Goal: Task Accomplishment & Management: Manage account settings

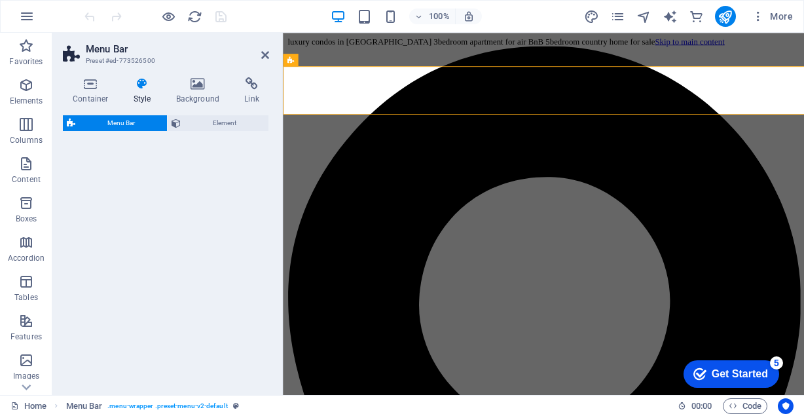
select select "rem"
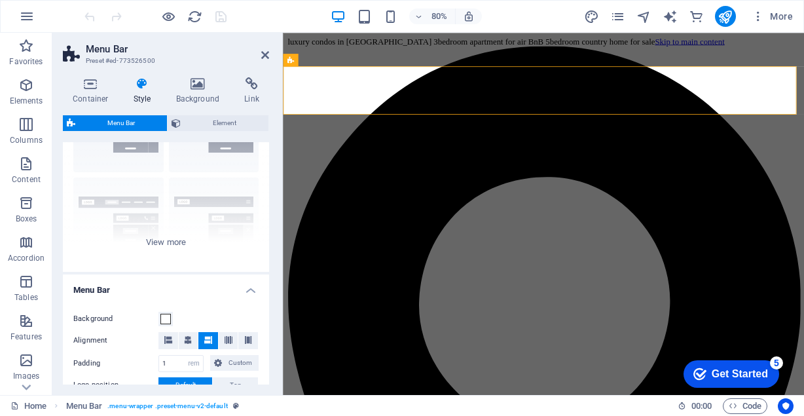
scroll to position [61, 0]
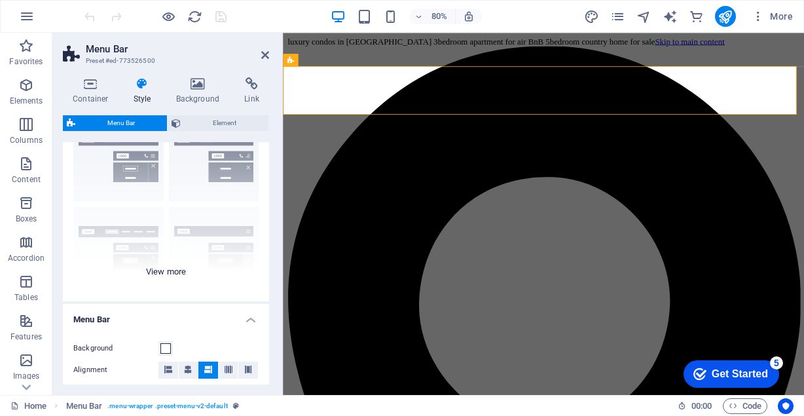
click at [153, 267] on div "Border Centered Default Fixed Loki Trigger Wide XXL" at bounding box center [166, 203] width 206 height 196
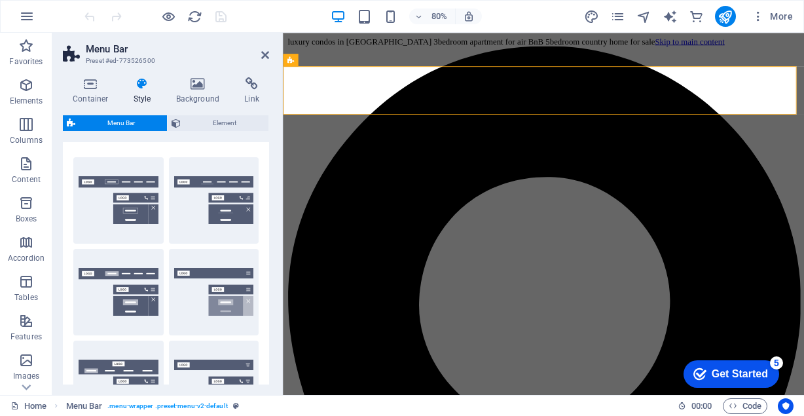
scroll to position [0, 0]
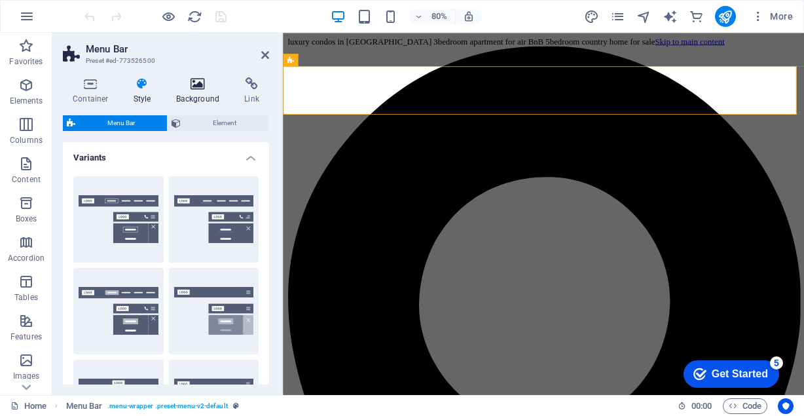
click at [191, 92] on h4 "Background" at bounding box center [200, 90] width 69 height 27
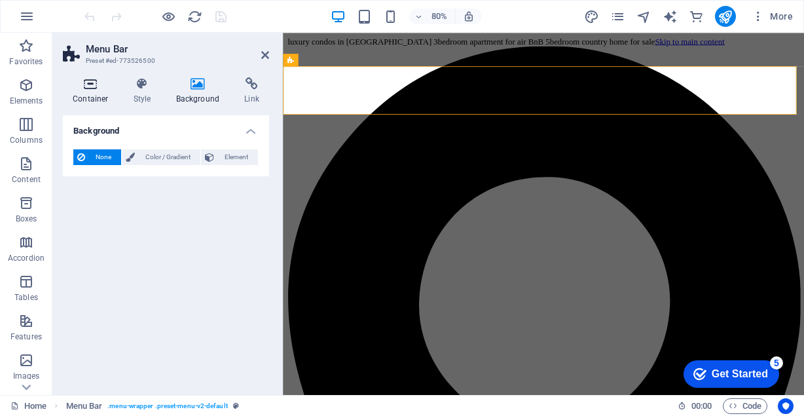
click at [116, 93] on h4 "Container" at bounding box center [93, 90] width 61 height 27
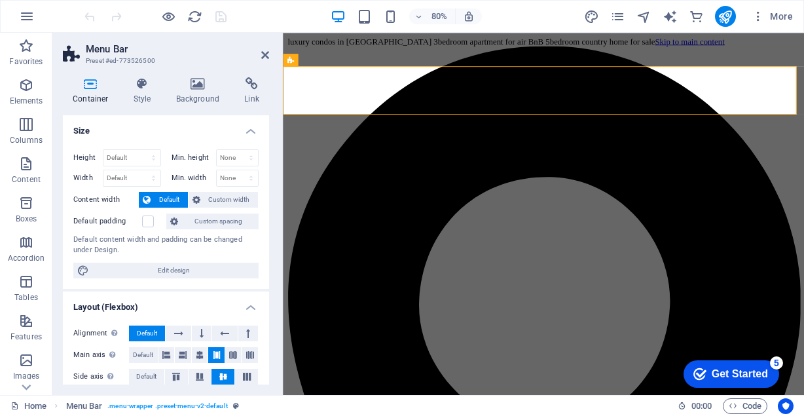
click at [270, 60] on aside "Menu Bar Preset #ed-773526500 Container Style Background Link Size Height Defau…" at bounding box center [167, 214] width 230 height 362
click at [266, 56] on icon at bounding box center [265, 55] width 8 height 10
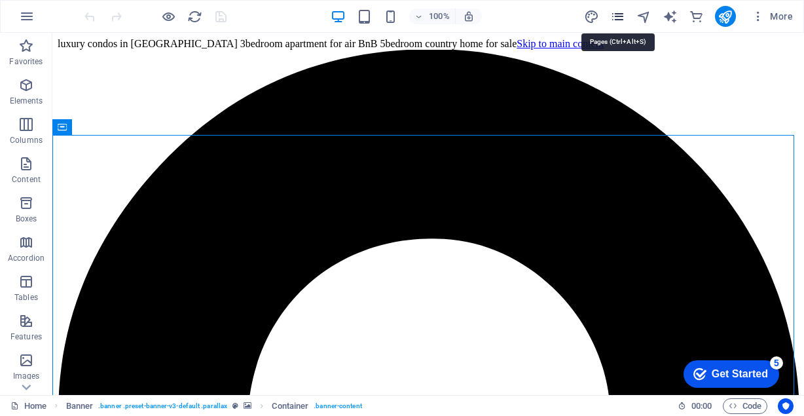
click at [619, 11] on icon "pages" at bounding box center [617, 16] width 15 height 15
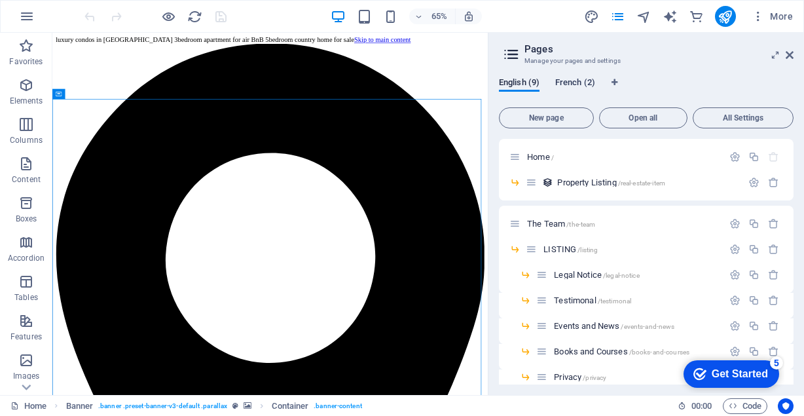
click at [590, 84] on span "French (2)" at bounding box center [575, 84] width 40 height 18
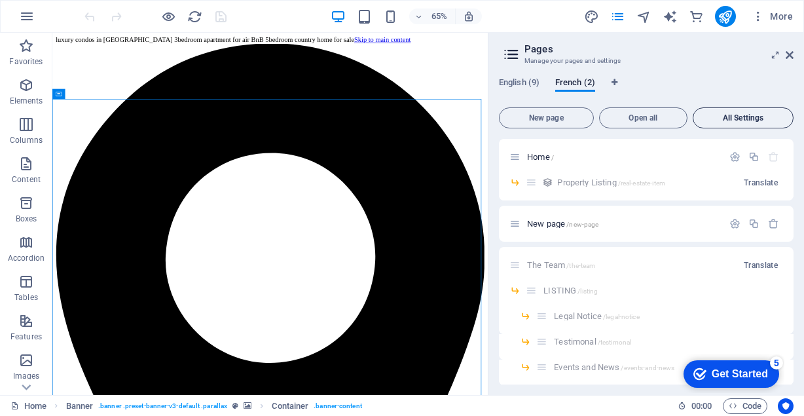
click at [727, 118] on span "All Settings" at bounding box center [742, 118] width 89 height 8
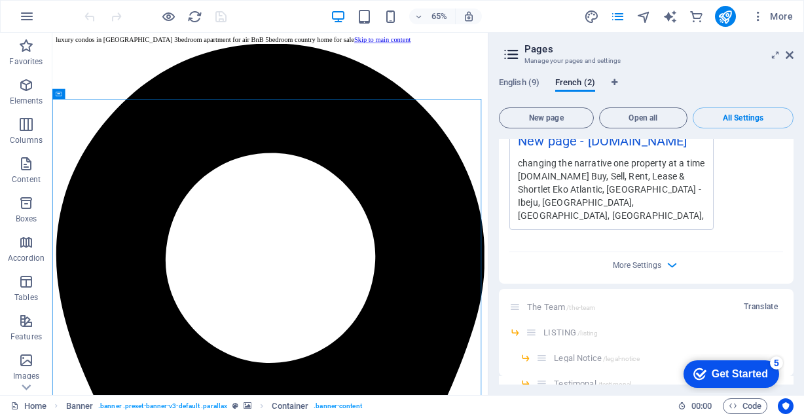
scroll to position [1167, 0]
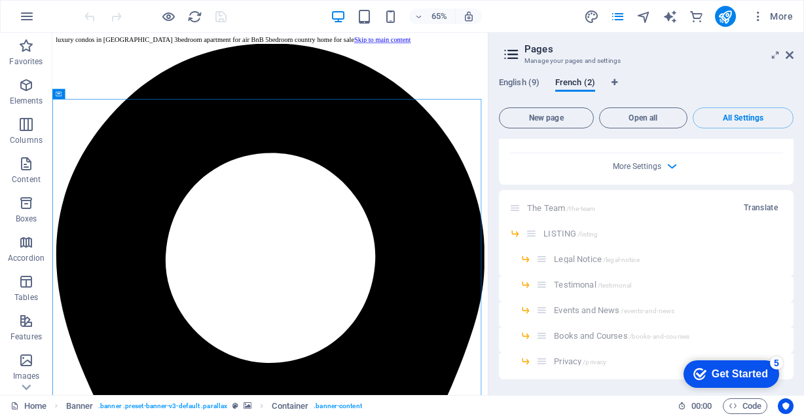
click at [757, 204] on span "Translate" at bounding box center [761, 207] width 34 height 10
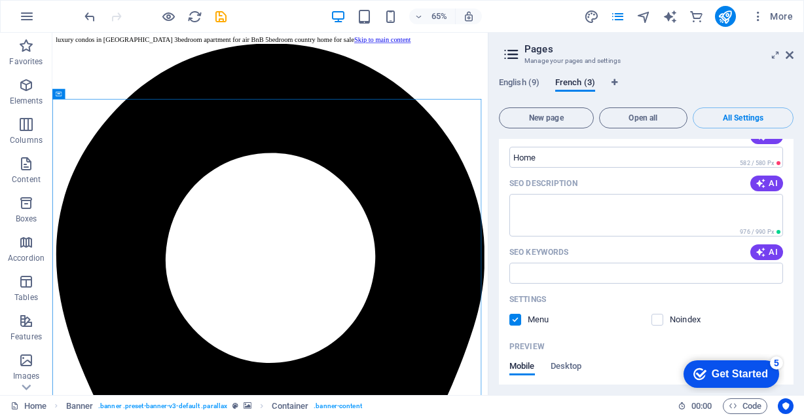
scroll to position [0, 0]
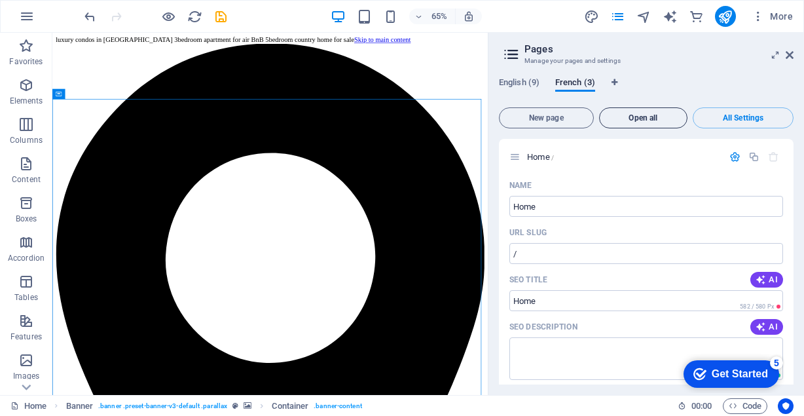
click at [642, 123] on button "Open all" at bounding box center [643, 117] width 89 height 21
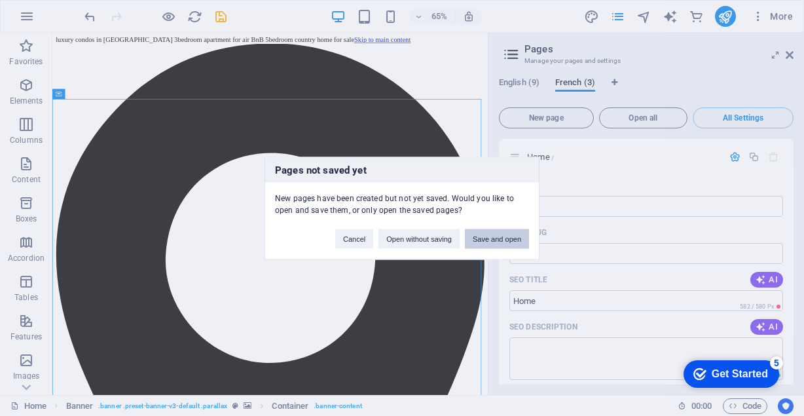
click at [494, 231] on button "Save and open" at bounding box center [497, 238] width 64 height 20
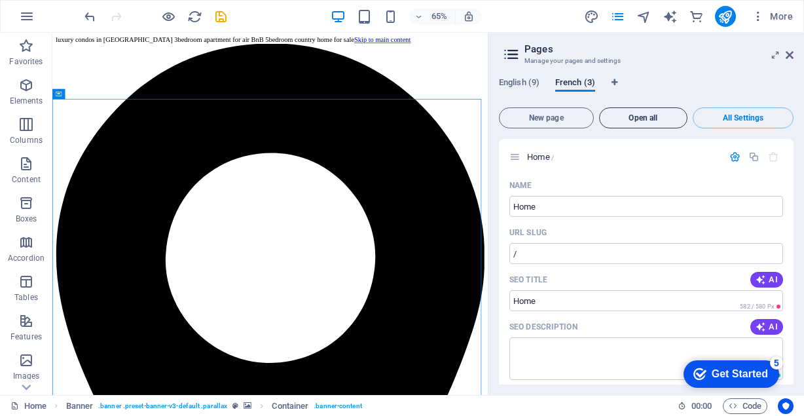
click at [630, 115] on span "Open all" at bounding box center [643, 118] width 77 height 8
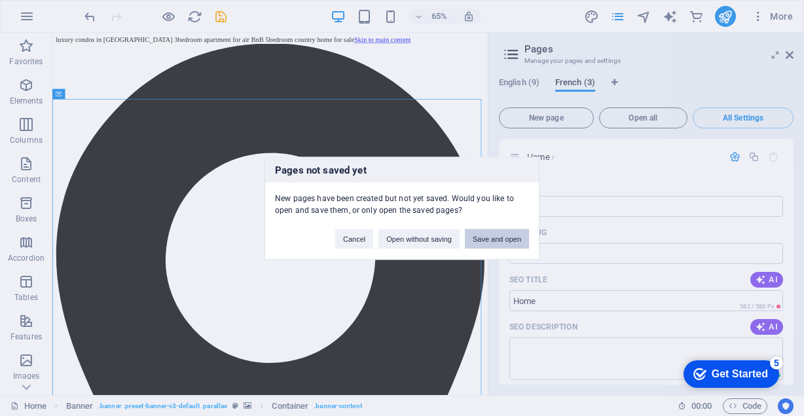
click at [506, 234] on button "Save and open" at bounding box center [497, 238] width 64 height 20
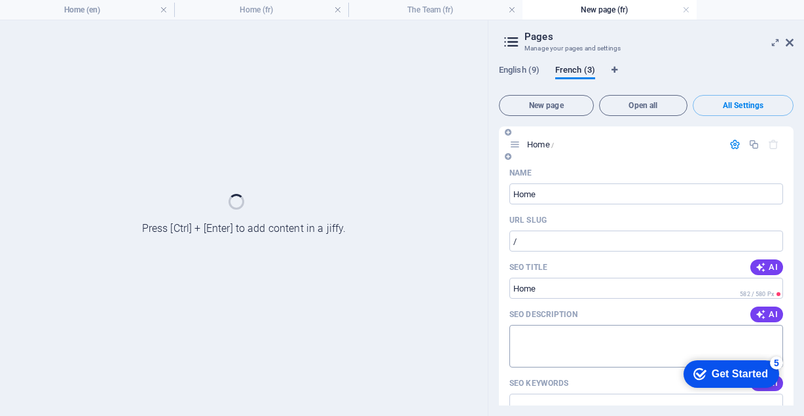
drag, startPoint x: 793, startPoint y: 161, endPoint x: 747, endPoint y: 327, distance: 172.6
click at [747, 327] on div "English (9) French (3) New page Open all All Settings Home / Name Home ​ URL SL…" at bounding box center [646, 234] width 316 height 361
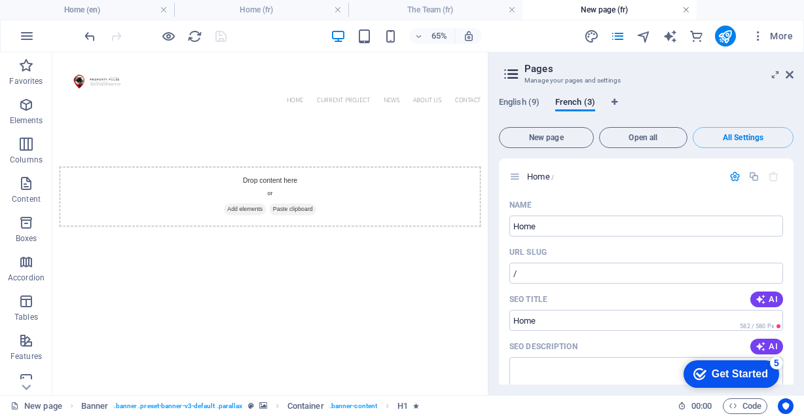
click at [687, 11] on link at bounding box center [686, 10] width 8 height 12
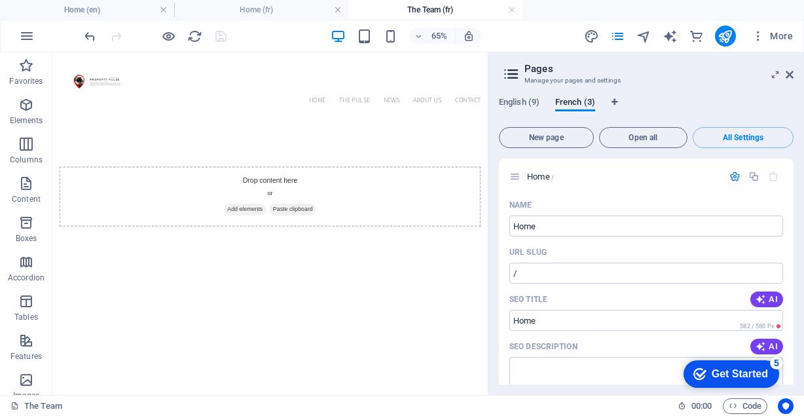
click at [405, 10] on h4 "The Team (fr)" at bounding box center [435, 10] width 174 height 14
click at [245, 3] on h4 "Home (fr)" at bounding box center [261, 10] width 174 height 14
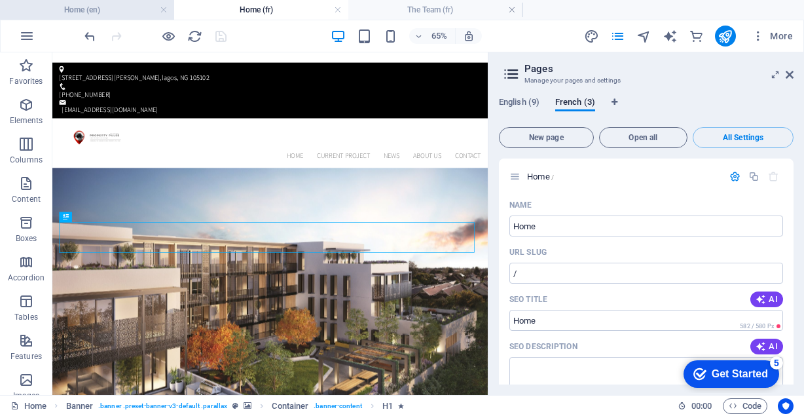
click at [135, 8] on h4 "Home (en)" at bounding box center [87, 10] width 174 height 14
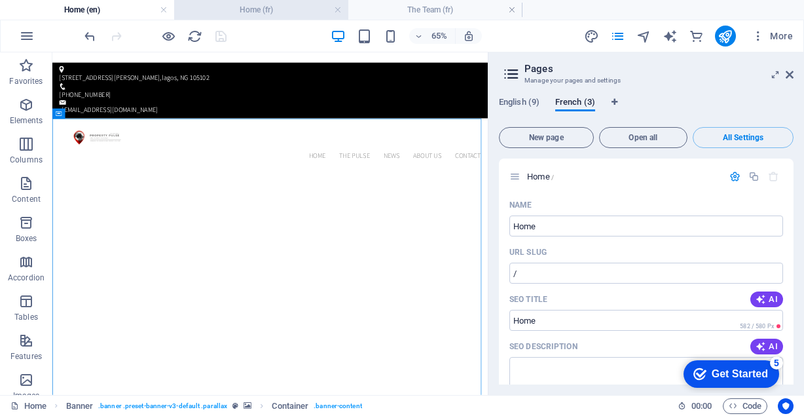
click at [237, 7] on h4 "Home (fr)" at bounding box center [261, 10] width 174 height 14
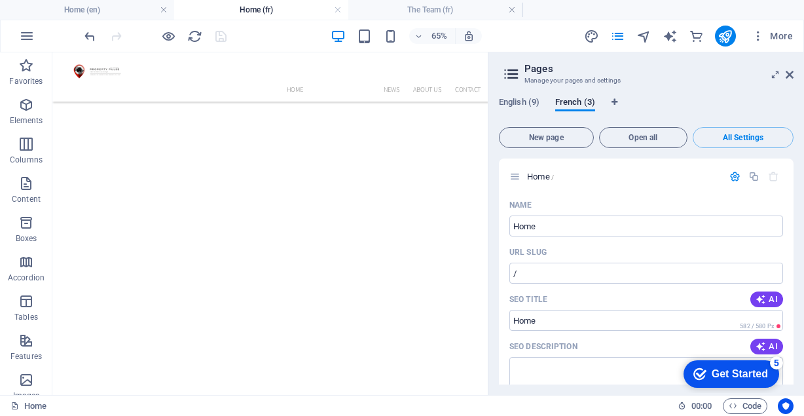
scroll to position [1922, 0]
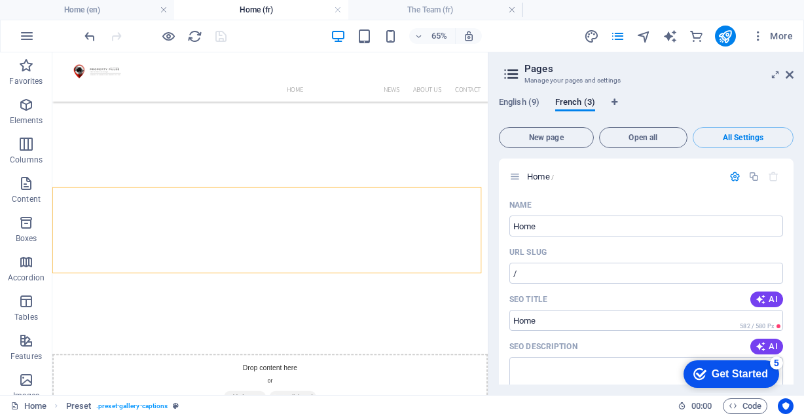
drag, startPoint x: 709, startPoint y: 277, endPoint x: 715, endPoint y: 291, distance: 15.0
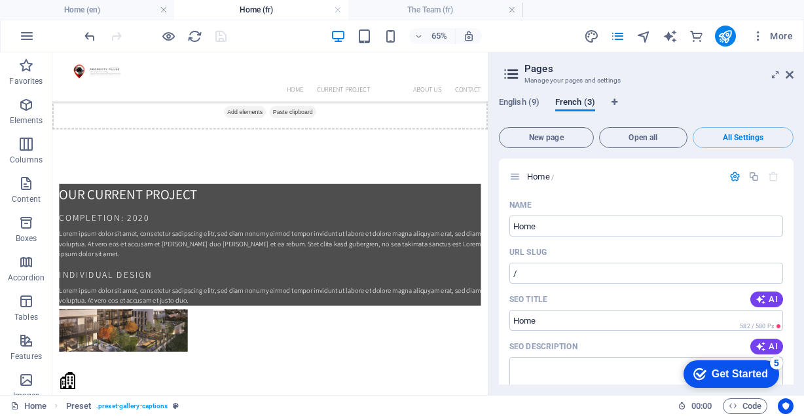
scroll to position [3038, 0]
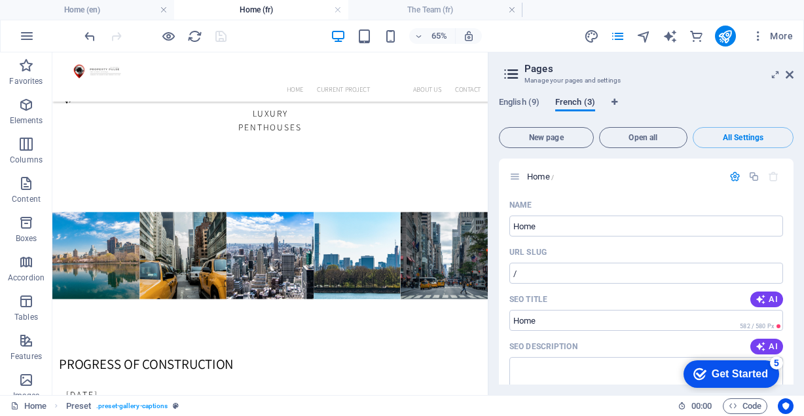
click at [568, 98] on span "French (3)" at bounding box center [575, 103] width 40 height 18
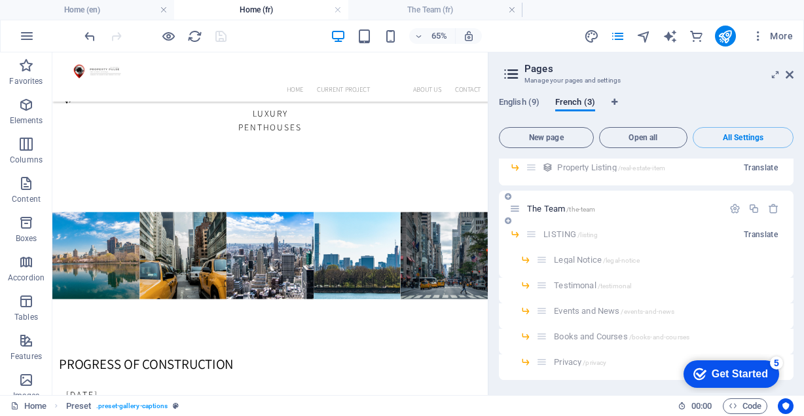
scroll to position [597, 0]
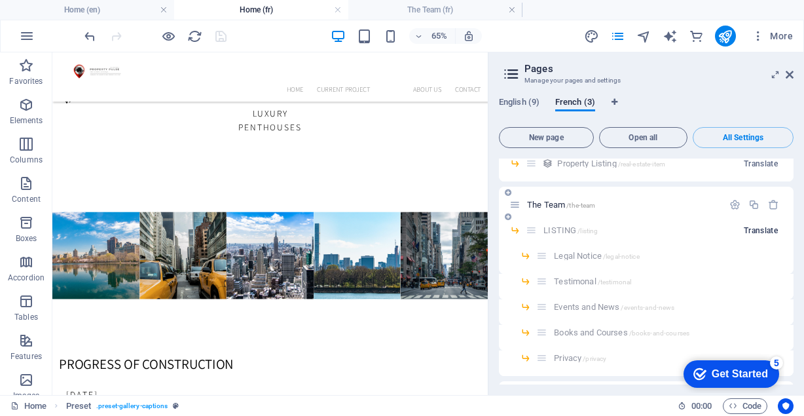
click at [757, 236] on span "Translate" at bounding box center [761, 230] width 34 height 10
drag, startPoint x: 794, startPoint y: 267, endPoint x: 801, endPoint y: 239, distance: 29.1
click at [801, 239] on div "English (9) French (4) New page Open all All Settings Home / Name Home ​ URL SL…" at bounding box center [646, 240] width 316 height 308
click at [792, 270] on div "Home / Name Home ​ URL SLUG / ​ SEO Title AI ​ 582 / 580 Px SEO Description AI …" at bounding box center [646, 271] width 295 height 226
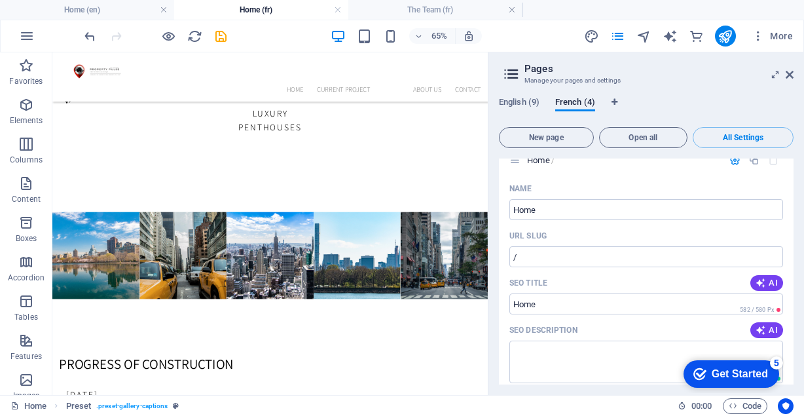
scroll to position [0, 0]
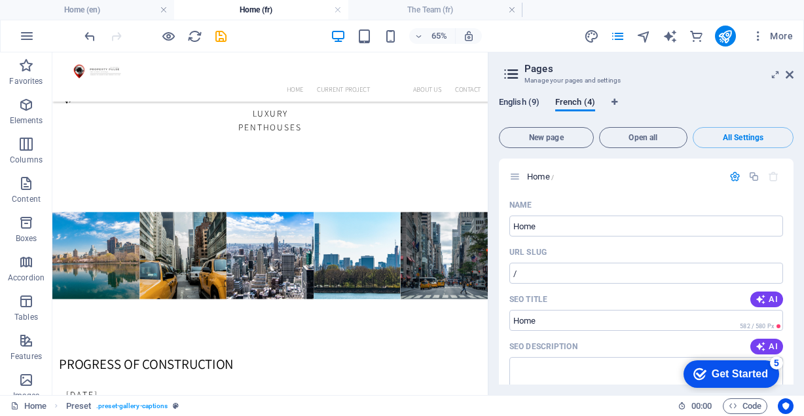
click at [526, 101] on span "English (9)" at bounding box center [519, 103] width 41 height 18
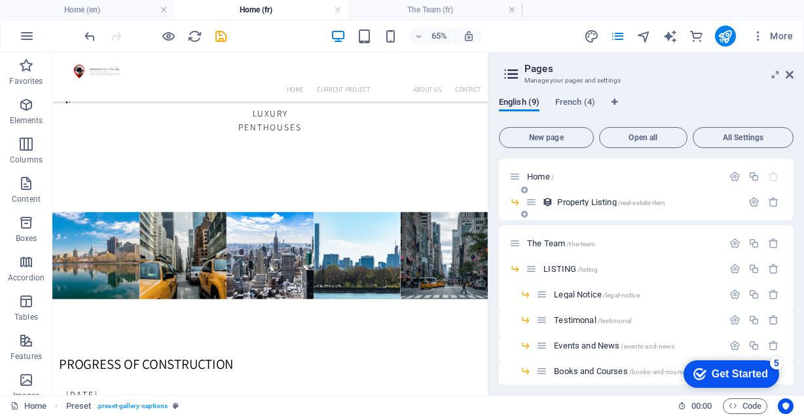
click at [669, 195] on div "Property Listing /real-estate-item" at bounding box center [634, 201] width 216 height 15
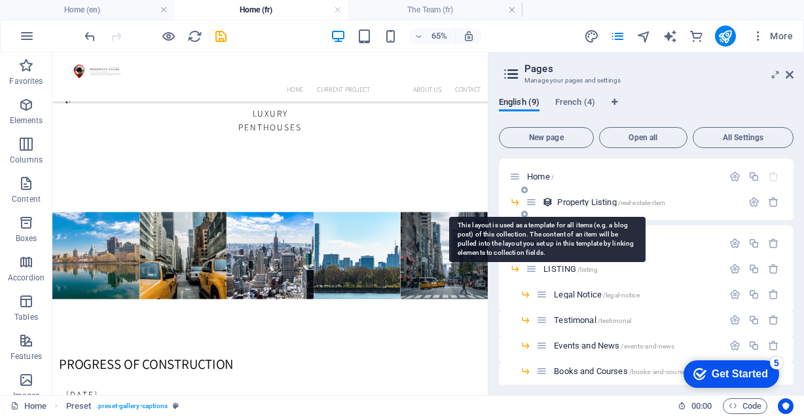
click at [548, 202] on icon at bounding box center [547, 201] width 11 height 11
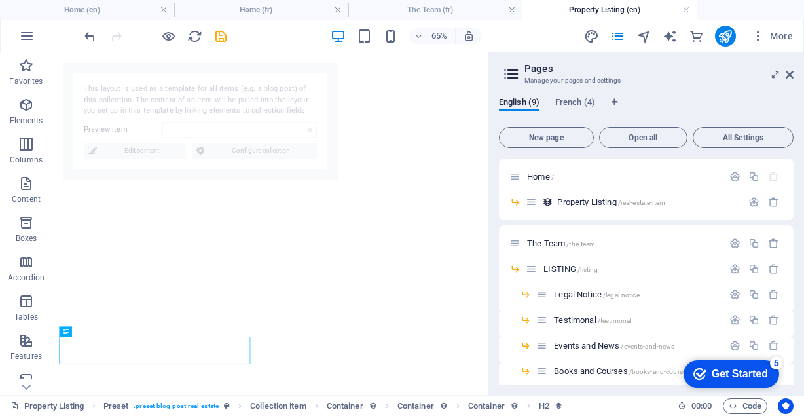
select select "6871180adcf7a0c6e50021bd"
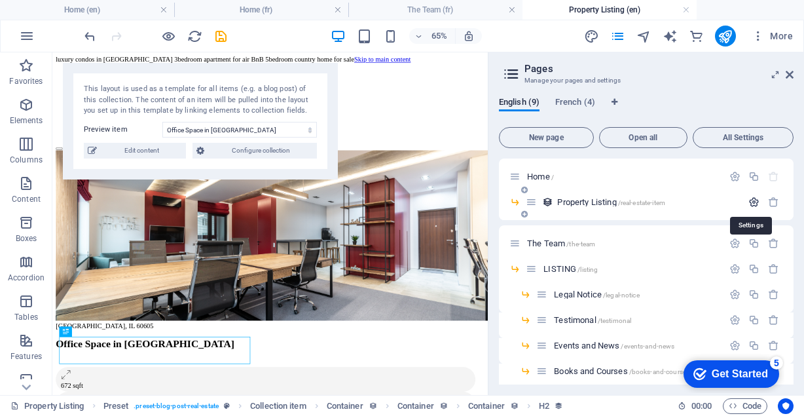
click at [751, 199] on icon "button" at bounding box center [753, 201] width 11 height 11
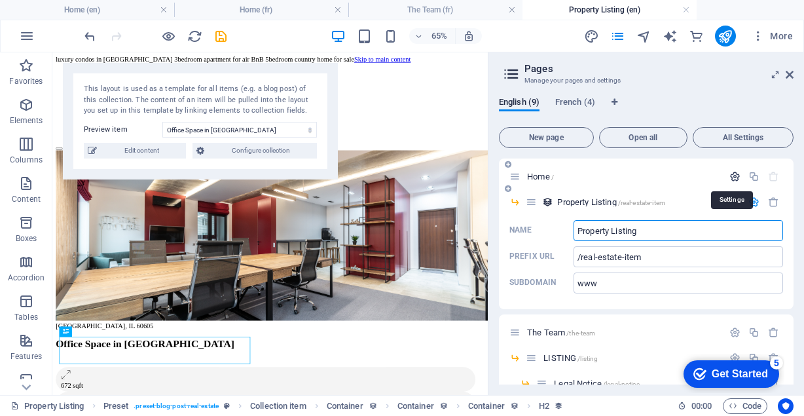
click at [731, 174] on icon "button" at bounding box center [734, 176] width 11 height 11
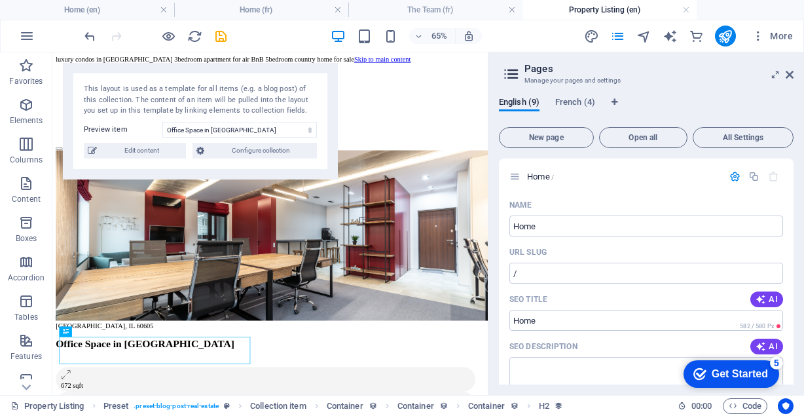
drag, startPoint x: 790, startPoint y: 181, endPoint x: 792, endPoint y: 197, distance: 16.5
click at [792, 197] on div "Home / Name Home ​ URL SLUG / ​ SEO Title AI ​ 582 / 580 Px SEO Description AI …" at bounding box center [646, 271] width 295 height 226
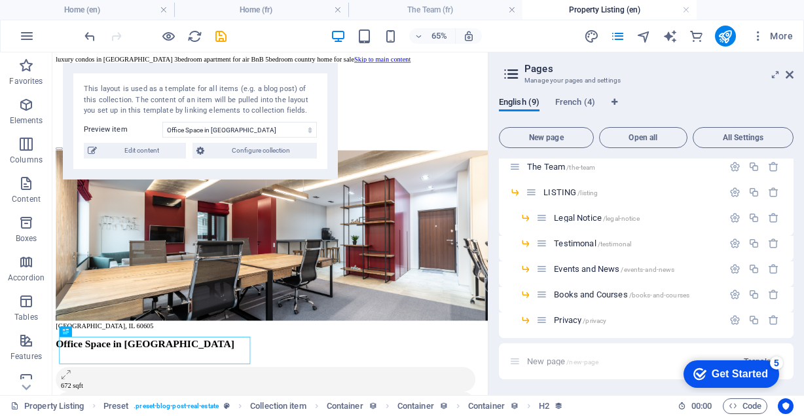
scroll to position [729, 0]
click at [694, 367] on icon "checkmark" at bounding box center [699, 373] width 13 height 13
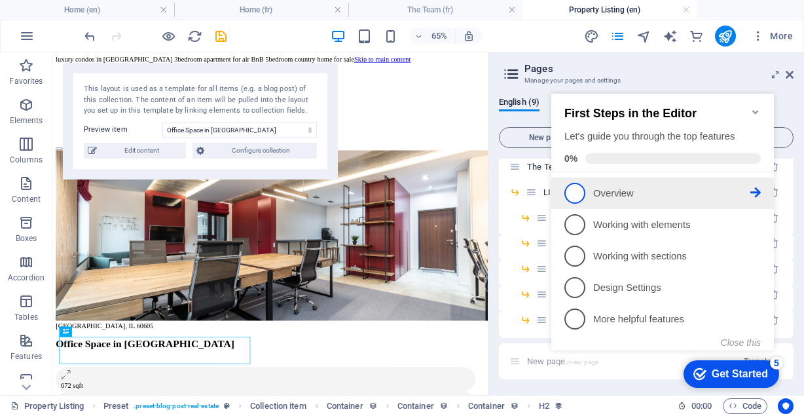
click at [570, 194] on span "1" at bounding box center [574, 193] width 21 height 21
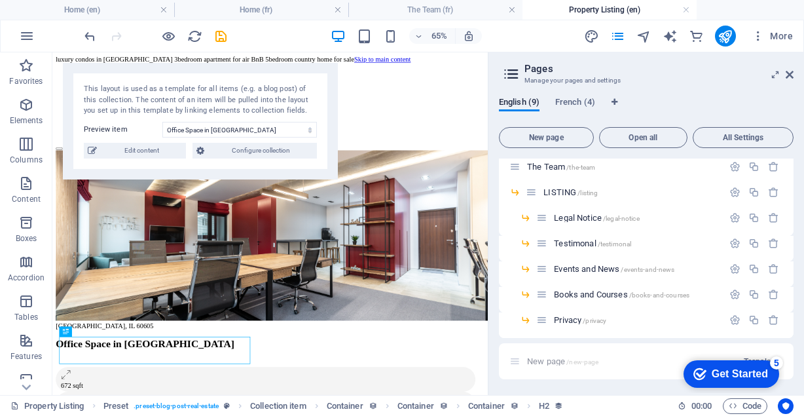
click at [700, 367] on div "checkmark Get Started 5" at bounding box center [730, 373] width 75 height 13
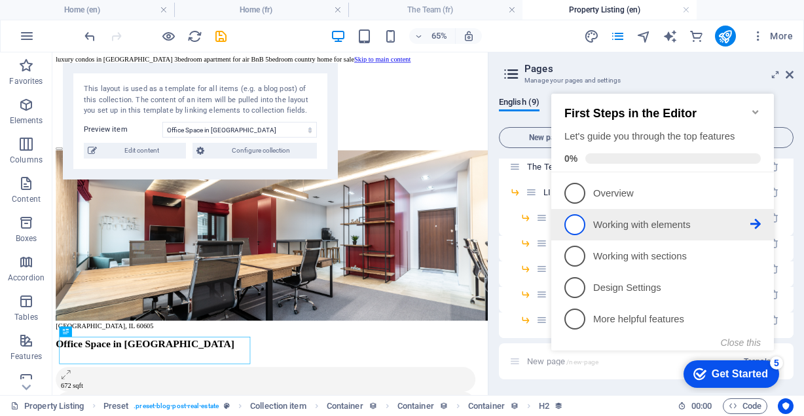
click at [577, 223] on span "2" at bounding box center [574, 224] width 21 height 21
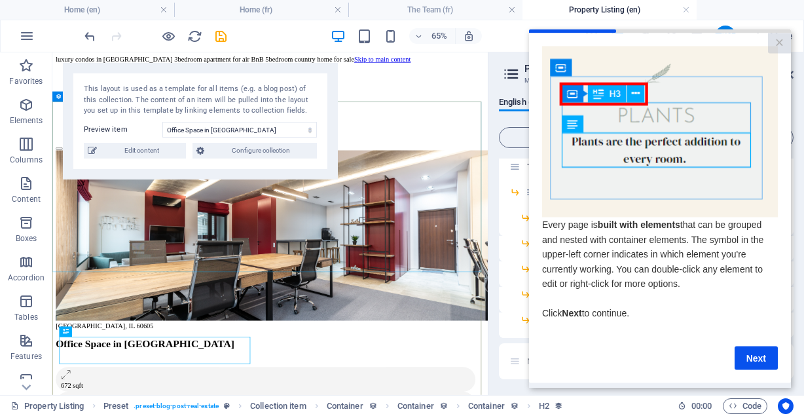
scroll to position [0, 0]
click at [746, 360] on link "Next" at bounding box center [755, 358] width 43 height 24
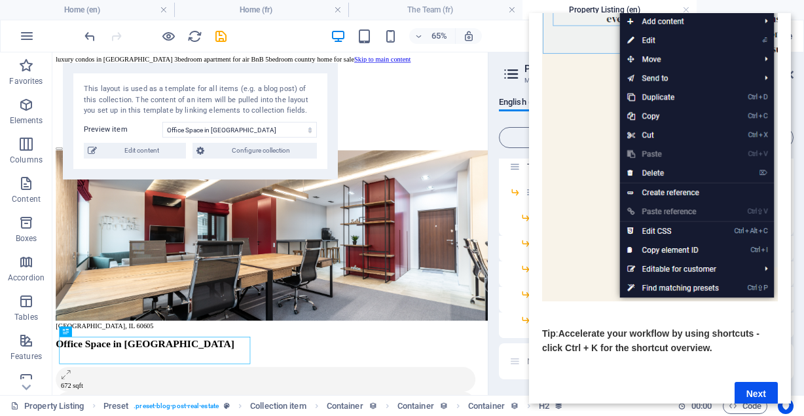
scroll to position [178, 0]
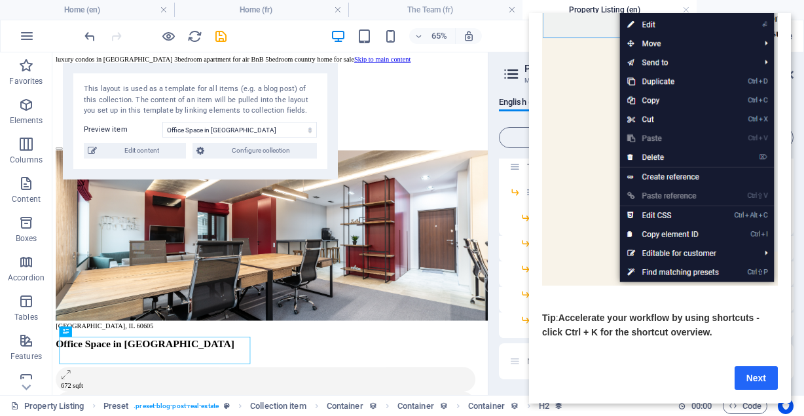
click at [756, 371] on link "Next" at bounding box center [755, 378] width 43 height 24
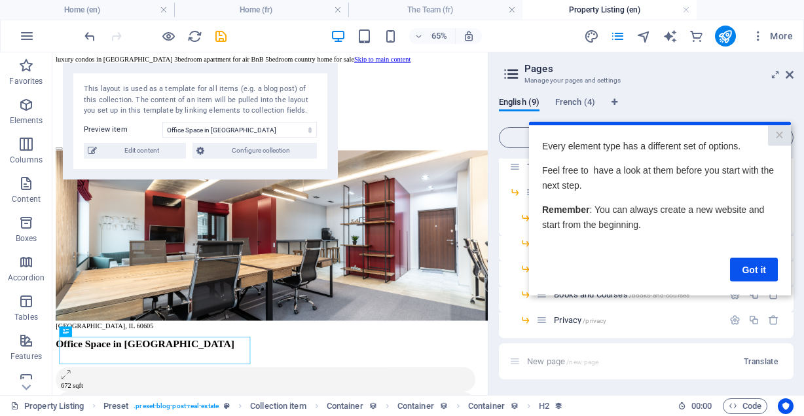
scroll to position [0, 0]
click at [760, 275] on link "Got it" at bounding box center [754, 269] width 48 height 24
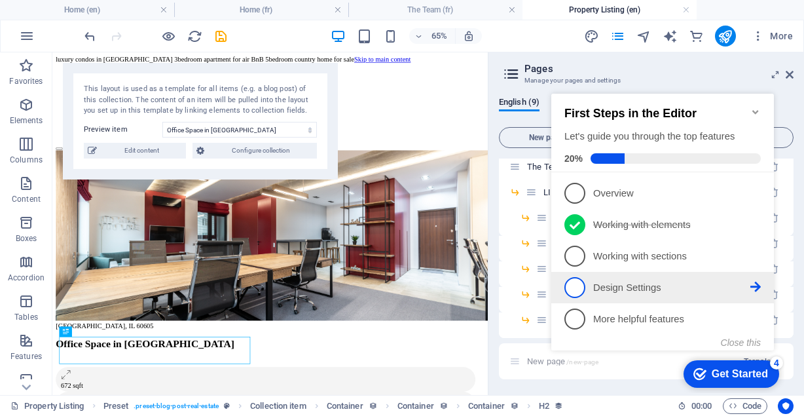
click at [611, 295] on link "4 Design Settings - incomplete" at bounding box center [662, 287] width 196 height 21
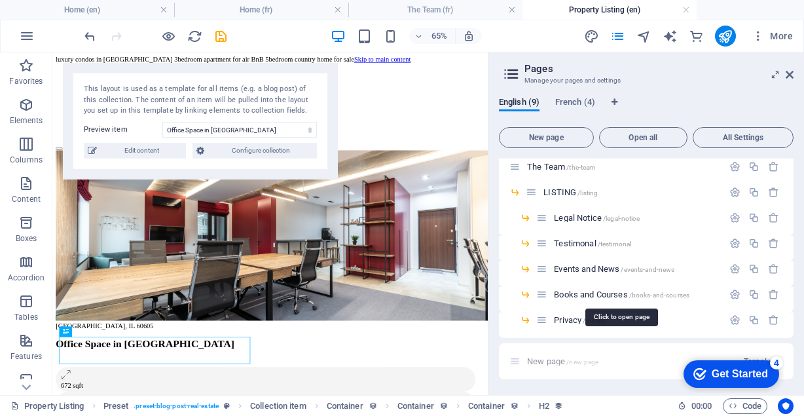
click at [611, 295] on span "Books and Courses /books-and-courses" at bounding box center [622, 294] width 136 height 10
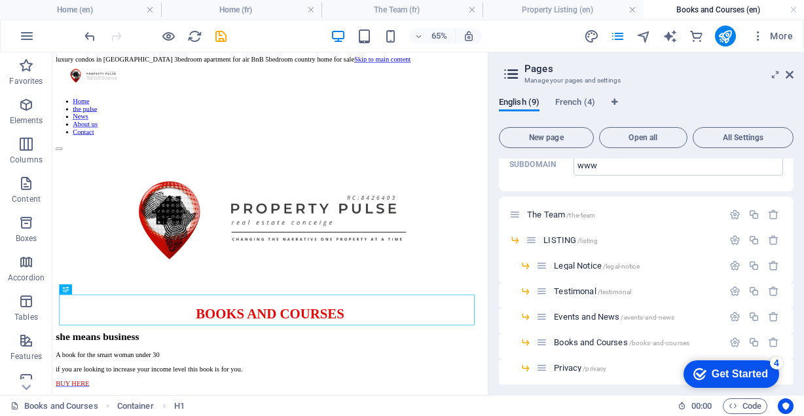
drag, startPoint x: 717, startPoint y: 130, endPoint x: 570, endPoint y: 63, distance: 161.7
click at [587, 100] on span "French (4)" at bounding box center [575, 103] width 40 height 18
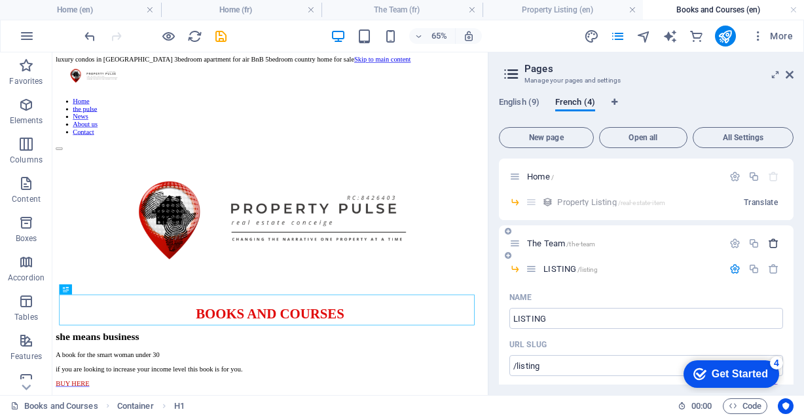
click at [768, 244] on icon "button" at bounding box center [773, 243] width 11 height 11
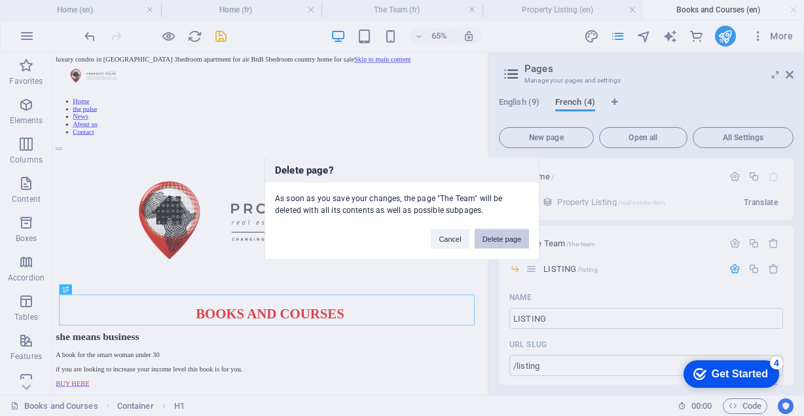
click at [514, 236] on button "Delete page" at bounding box center [502, 238] width 54 height 20
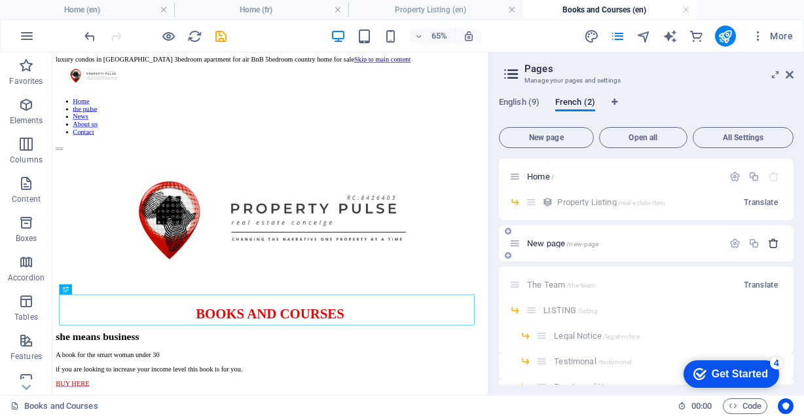
click at [769, 247] on icon "button" at bounding box center [773, 243] width 11 height 11
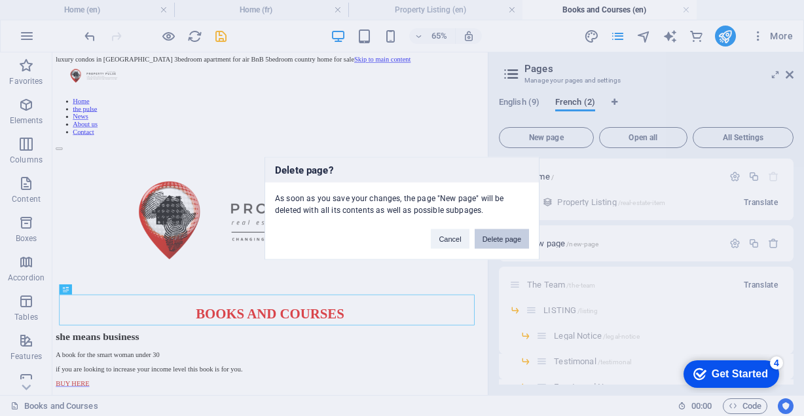
click at [488, 237] on button "Delete page" at bounding box center [502, 238] width 54 height 20
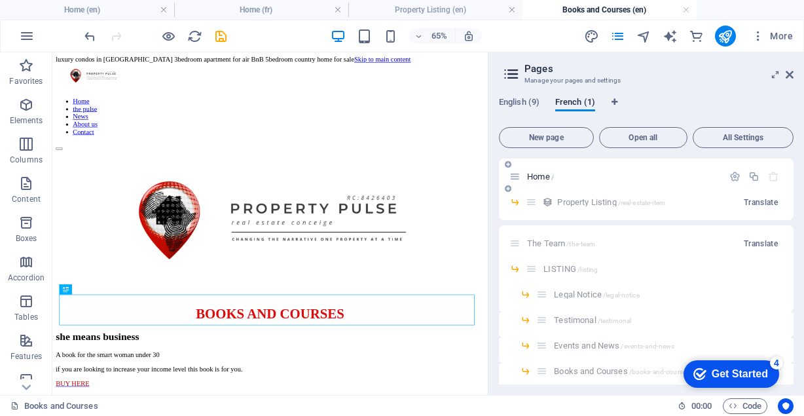
click at [565, 183] on div "Home /" at bounding box center [615, 176] width 213 height 15
click at [518, 102] on span "English (9)" at bounding box center [519, 103] width 41 height 18
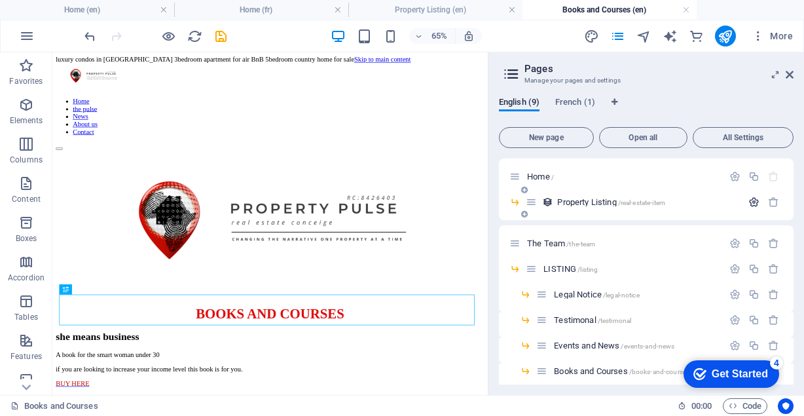
click at [751, 202] on icon "button" at bounding box center [753, 201] width 11 height 11
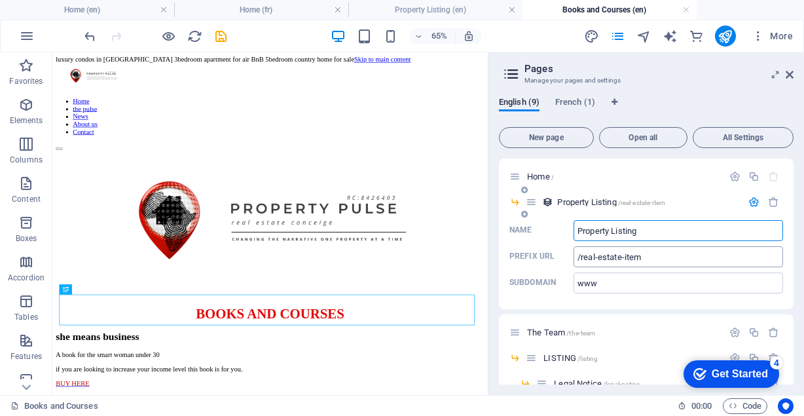
click at [643, 262] on input "/real-estate-item" at bounding box center [677, 256] width 209 height 21
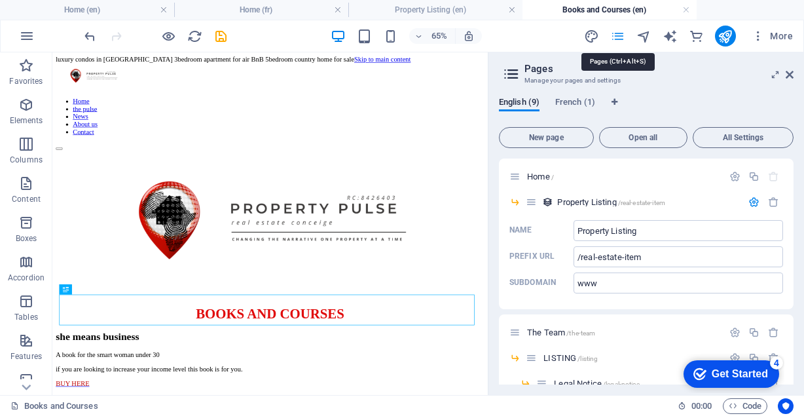
click at [620, 37] on icon "pages" at bounding box center [617, 36] width 15 height 15
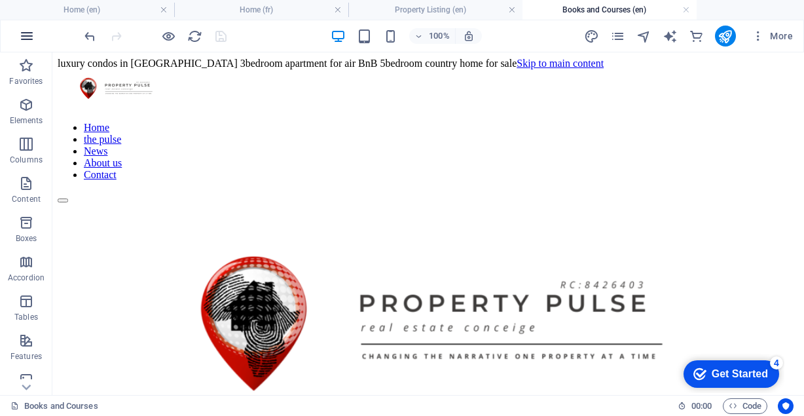
click at [24, 43] on icon "button" at bounding box center [27, 36] width 16 height 16
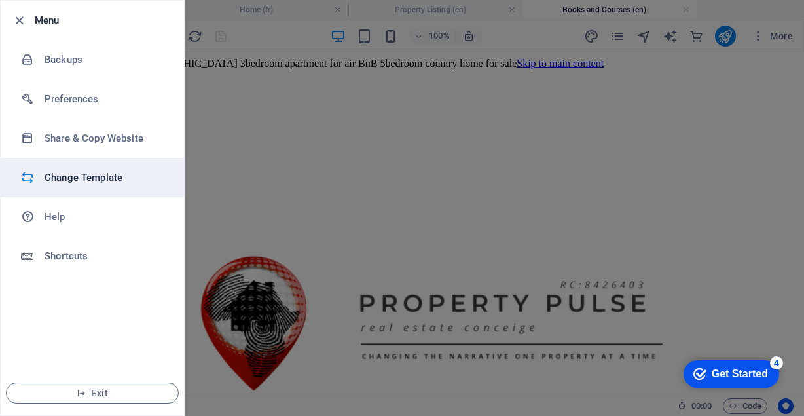
click at [67, 172] on h6 "Change Template" at bounding box center [105, 178] width 121 height 16
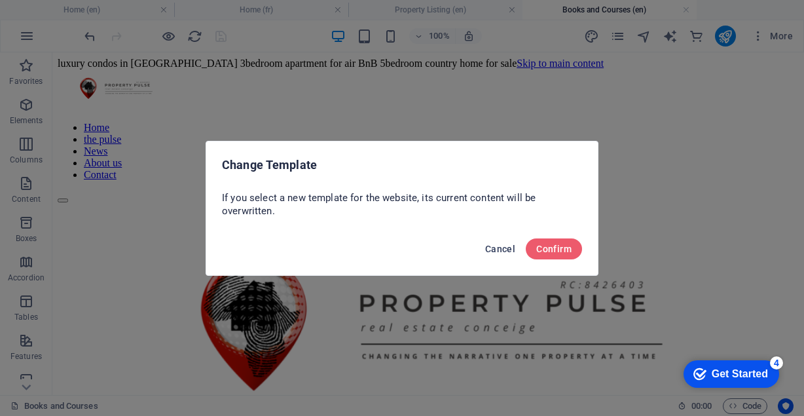
click at [505, 247] on span "Cancel" at bounding box center [500, 249] width 30 height 10
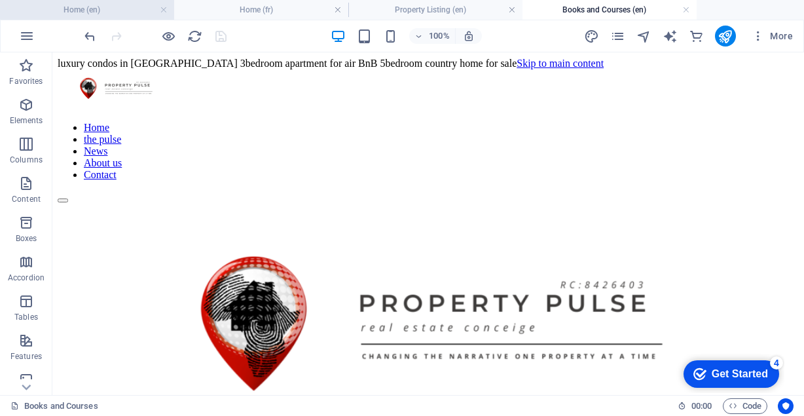
click at [117, 8] on h4 "Home (en)" at bounding box center [87, 10] width 174 height 14
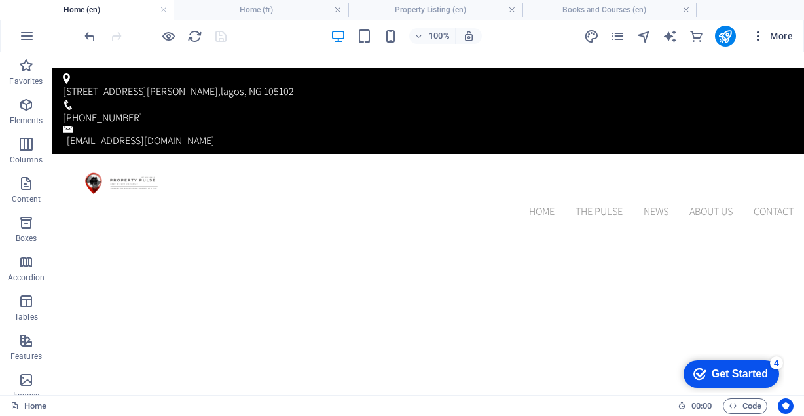
click at [0, 0] on button "More" at bounding box center [0, 0] width 0 height 0
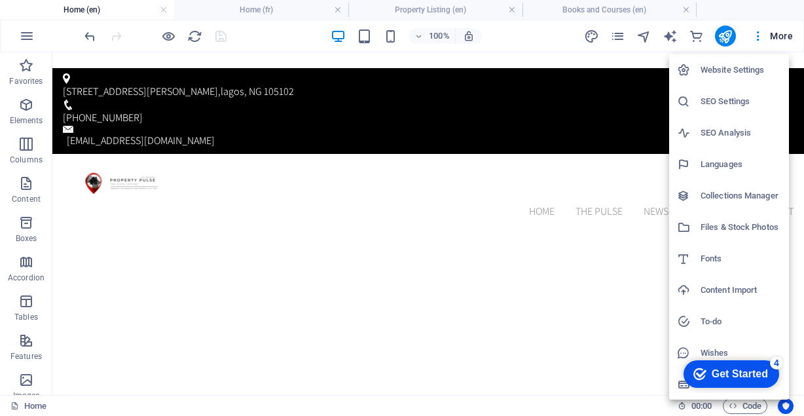
click at [779, 65] on h6 "Website Settings" at bounding box center [740, 70] width 81 height 16
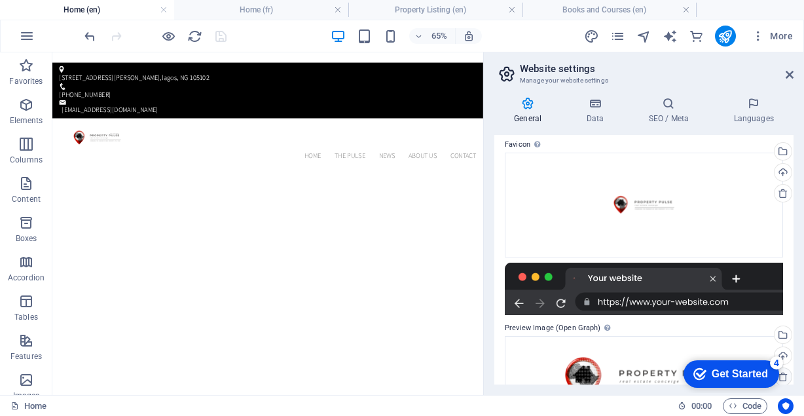
scroll to position [172, 0]
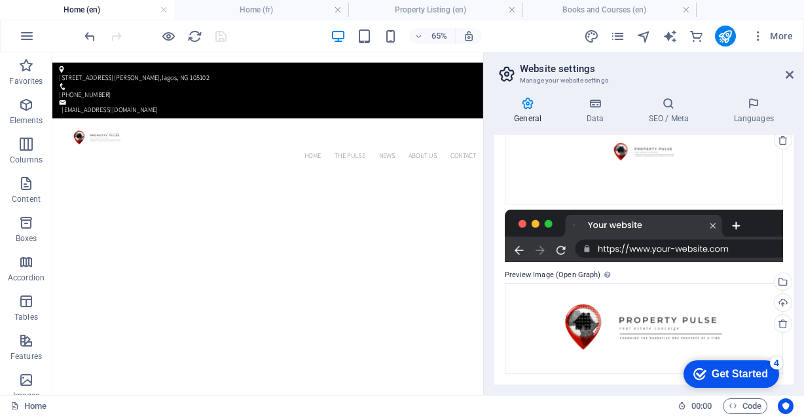
drag, startPoint x: 796, startPoint y: 353, endPoint x: 821, endPoint y: 198, distance: 156.5
click at [803, 198] on html "propertypulsehq.com Home (en) Home (fr) Property Listing (en) Books and Courses…" at bounding box center [402, 208] width 804 height 416
drag, startPoint x: 794, startPoint y: 253, endPoint x: 856, endPoint y: 116, distance: 150.0
click at [803, 116] on html "propertypulsehq.com Home (en) Home (fr) Property Listing (en) Books and Courses…" at bounding box center [402, 208] width 804 height 416
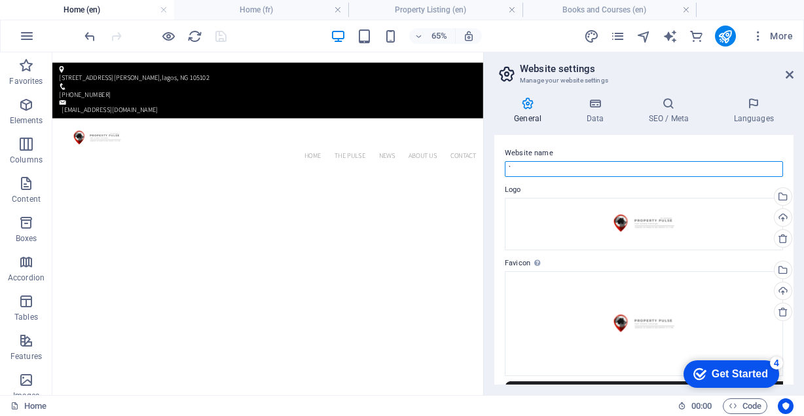
type input "`"
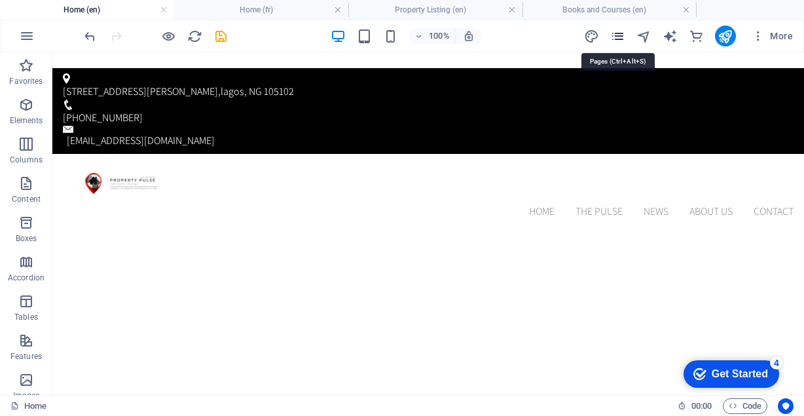
click at [619, 39] on icon "pages" at bounding box center [617, 36] width 15 height 15
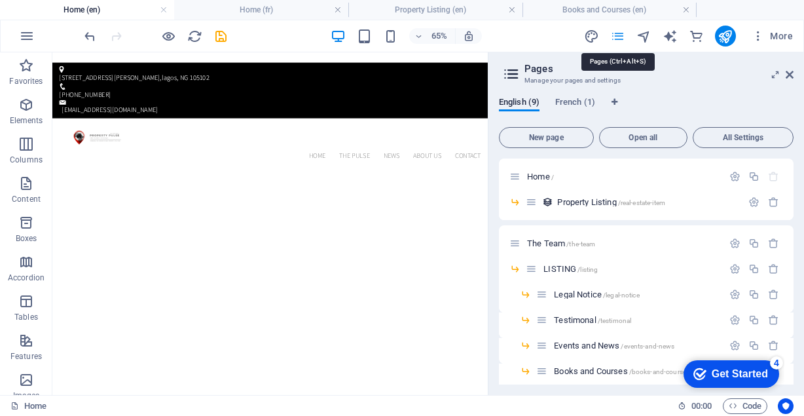
click at [617, 29] on icon "pages" at bounding box center [617, 36] width 15 height 15
click at [507, 70] on icon at bounding box center [511, 74] width 20 height 18
click at [515, 245] on icon at bounding box center [514, 243] width 11 height 11
click at [531, 272] on icon at bounding box center [531, 268] width 11 height 11
click at [545, 322] on icon at bounding box center [541, 319] width 11 height 11
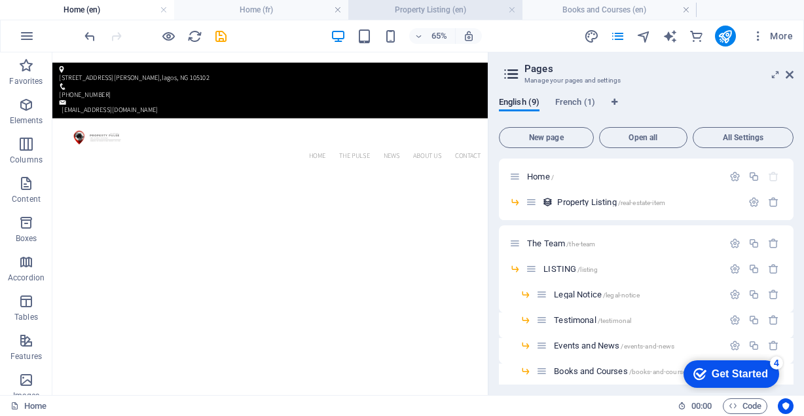
click at [427, 5] on h4 "Property Listing (en)" at bounding box center [435, 10] width 174 height 14
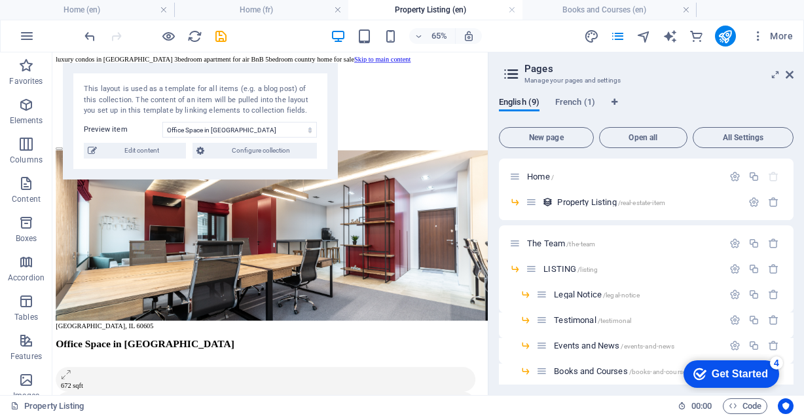
click at [427, 5] on h4 "Property Listing (en)" at bounding box center [435, 10] width 174 height 14
click at [299, 4] on h4 "Home (fr)" at bounding box center [262, 10] width 174 height 14
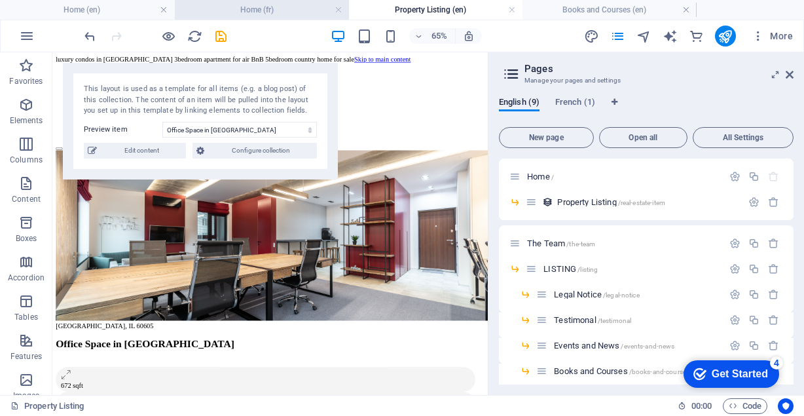
click at [299, 4] on h4 "Home (fr)" at bounding box center [262, 10] width 174 height 14
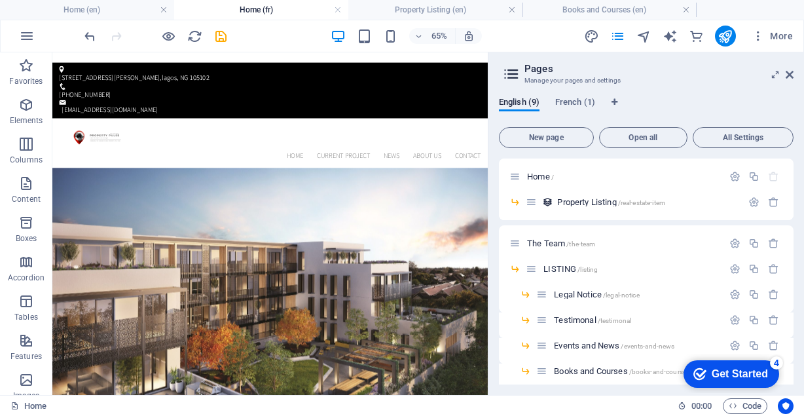
scroll to position [3109, 0]
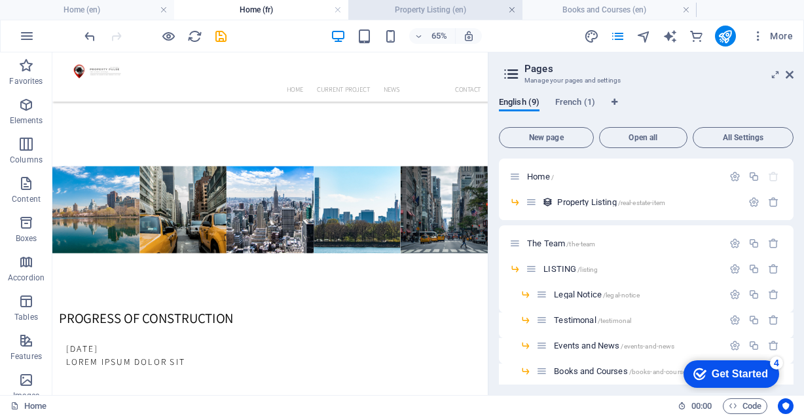
click at [337, 9] on link at bounding box center [338, 10] width 8 height 12
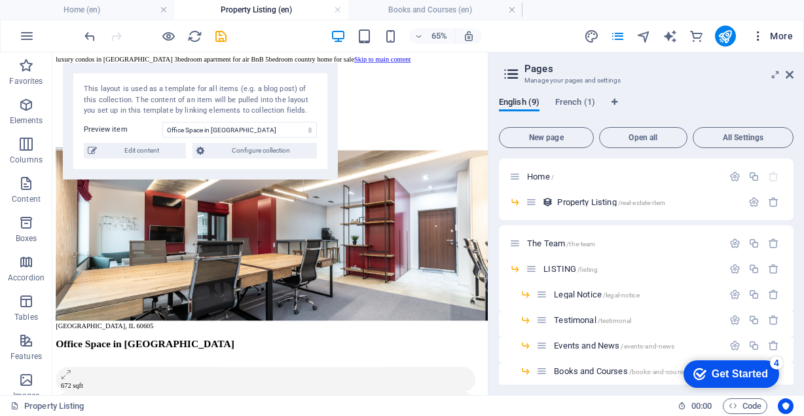
click at [759, 39] on icon "button" at bounding box center [757, 35] width 13 height 13
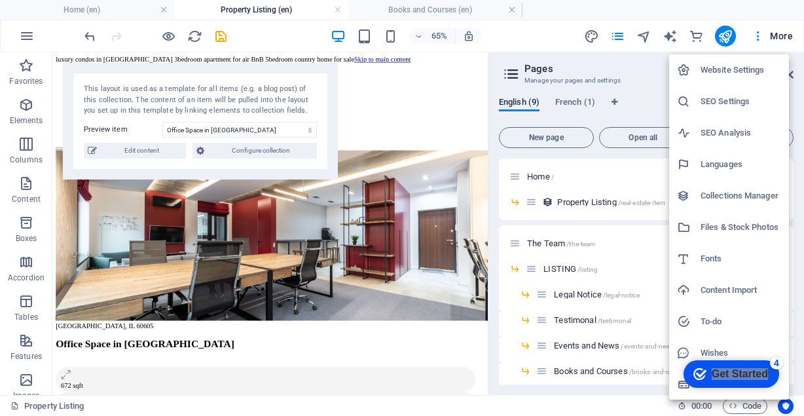
drag, startPoint x: 710, startPoint y: 369, endPoint x: 857, endPoint y: 214, distance: 213.4
click at [784, 353] on html "checkmark Get Started 4 First Steps in the Editor Let's guide you through the t…" at bounding box center [728, 372] width 111 height 39
click at [738, 368] on div "Get Started" at bounding box center [740, 374] width 56 height 12
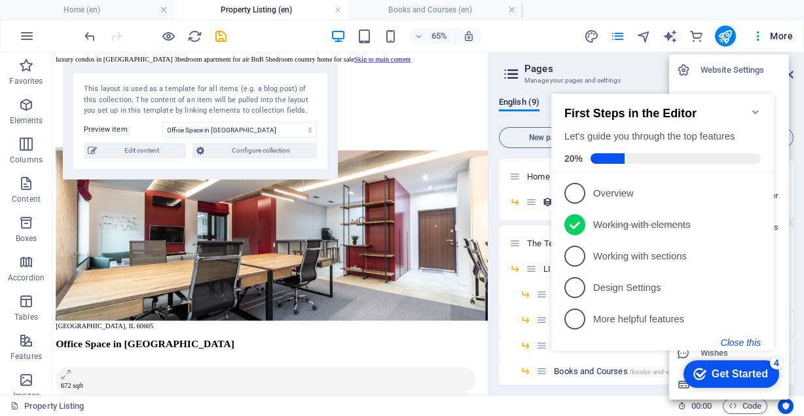
click at [744, 342] on button "Close this" at bounding box center [741, 342] width 40 height 10
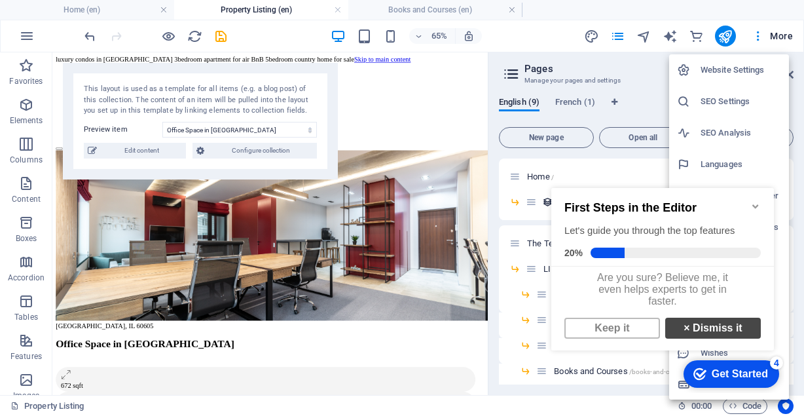
click at [738, 336] on link "× Dismiss it" at bounding box center [713, 327] width 96 height 21
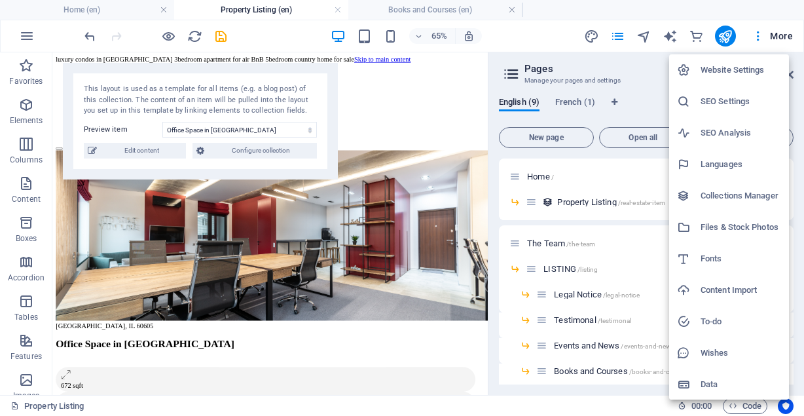
click at [751, 203] on h6 "Collections Manager" at bounding box center [740, 196] width 81 height 16
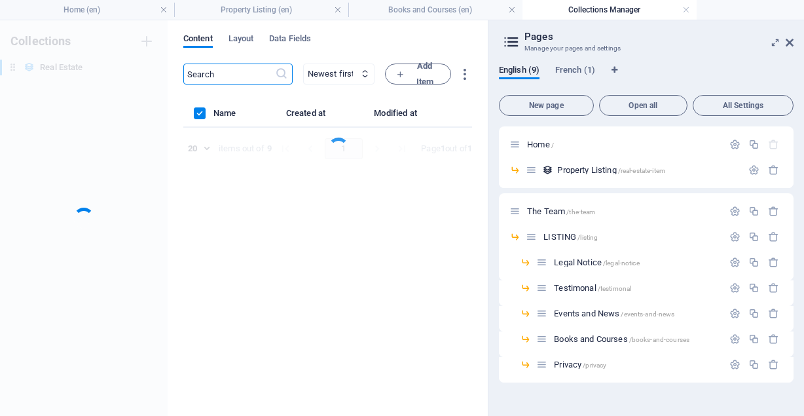
click at [748, 194] on div "The Team /the-team" at bounding box center [646, 211] width 295 height 36
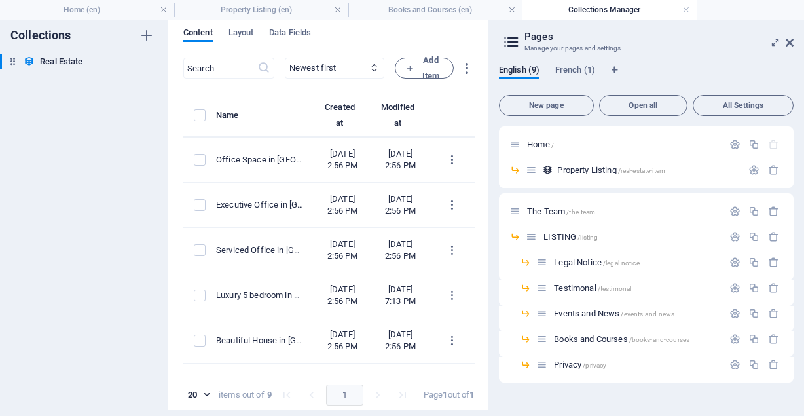
scroll to position [0, 0]
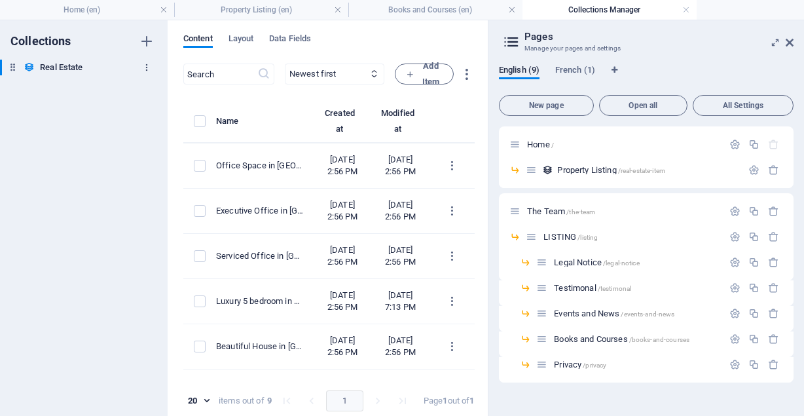
click at [148, 66] on icon "button" at bounding box center [146, 67] width 9 height 9
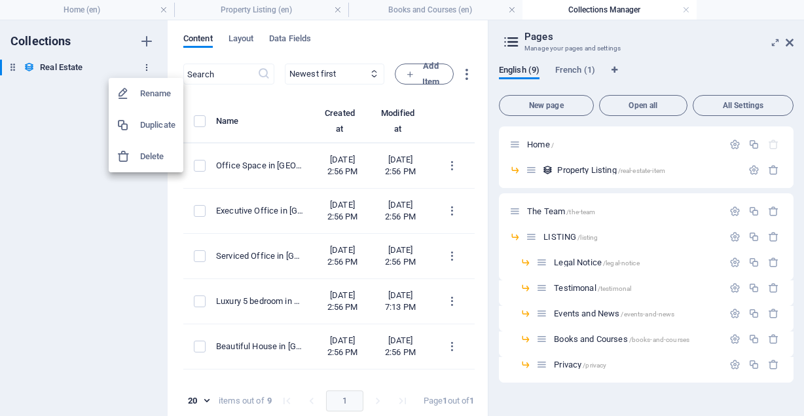
click at [148, 66] on div at bounding box center [402, 208] width 804 height 416
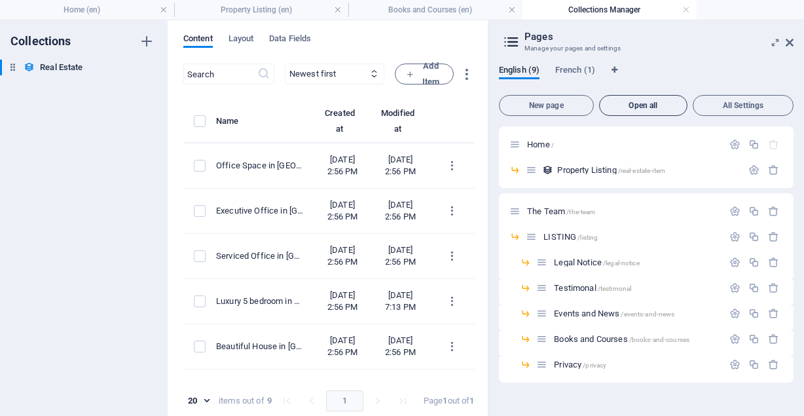
click at [658, 105] on span "Open all" at bounding box center [643, 105] width 77 height 8
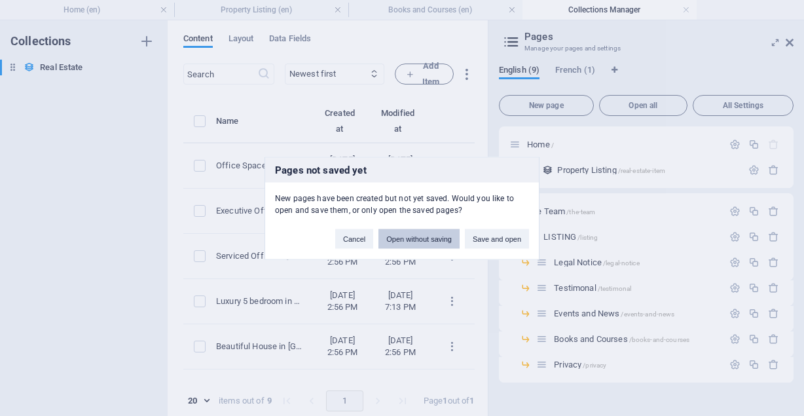
click at [411, 235] on button "Open without saving" at bounding box center [418, 238] width 81 height 20
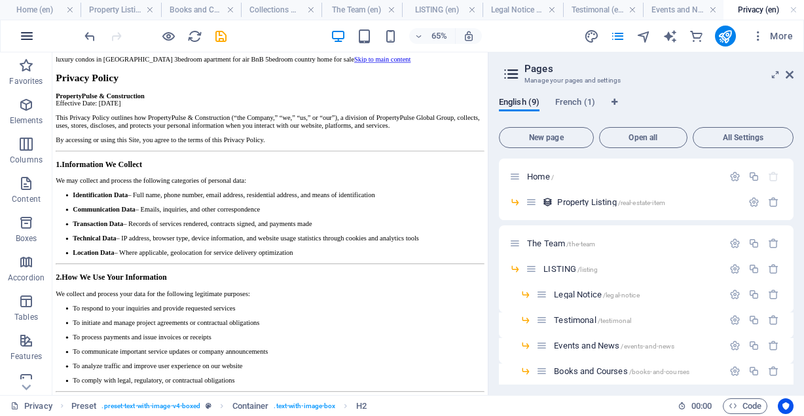
click at [24, 36] on icon "button" at bounding box center [27, 36] width 16 height 16
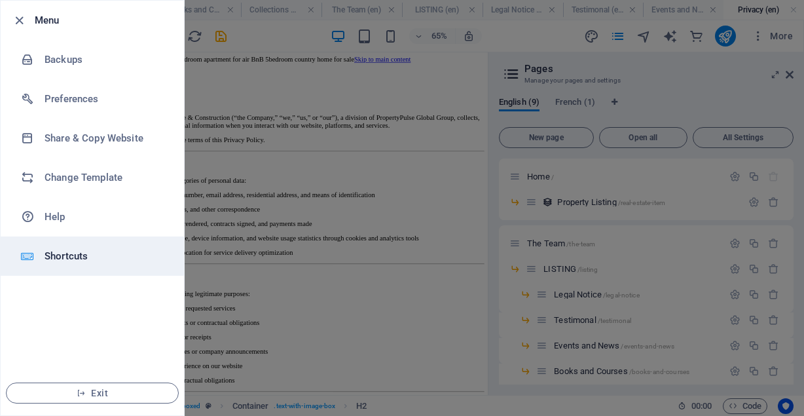
click at [56, 240] on li "Shortcuts" at bounding box center [92, 255] width 183 height 39
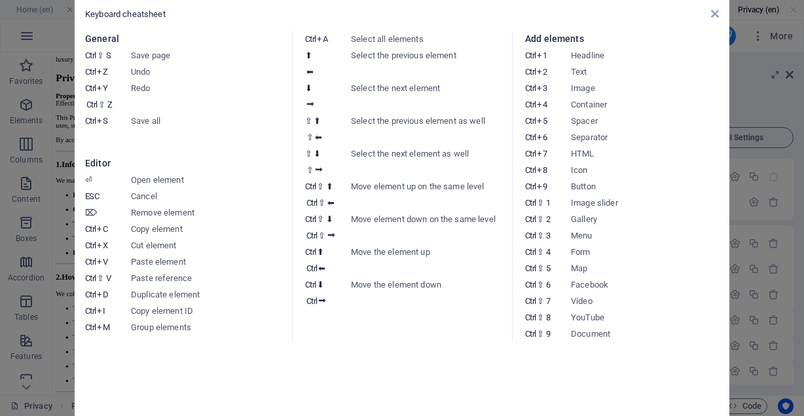
click at [720, 14] on div "Keyboard cheatsheet General Ctrl ⇧ S Save page Ctrl Z Undo Ctrl Y Ctrl ⇧ Z Redo…" at bounding box center [402, 208] width 655 height 420
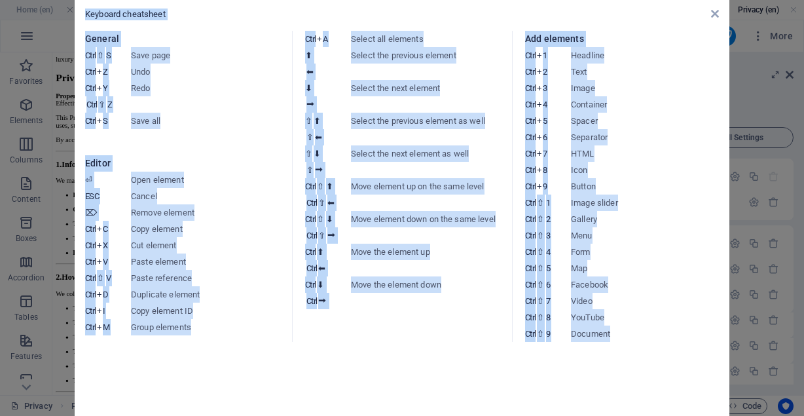
click at [62, 137] on aside "Keyboard cheatsheet General Ctrl ⇧ S Save page Ctrl Z Undo Ctrl Y Ctrl ⇧ Z Redo…" at bounding box center [402, 208] width 804 height 416
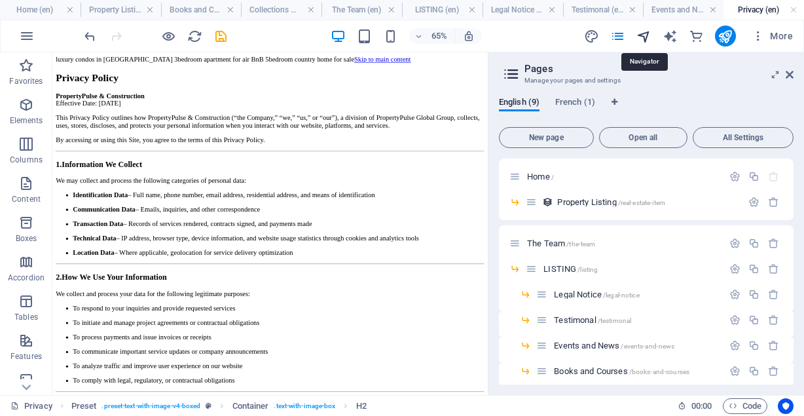
click at [649, 42] on icon "navigator" at bounding box center [643, 36] width 15 height 15
click at [642, 36] on icon "navigator" at bounding box center [643, 36] width 15 height 15
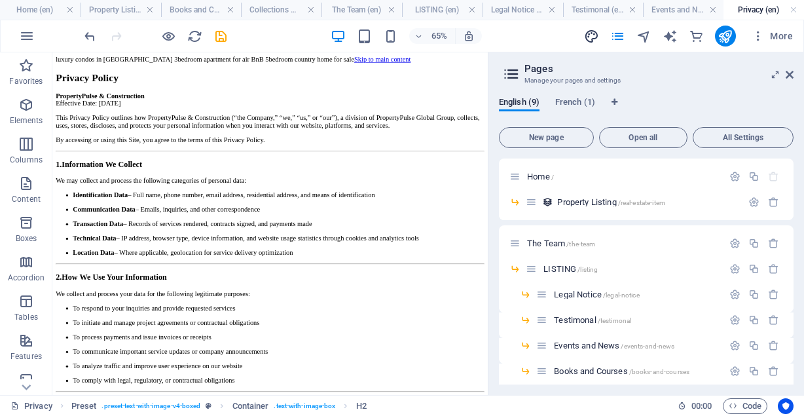
click at [642, 36] on icon "navigator" at bounding box center [643, 36] width 15 height 15
click at [644, 33] on icon "navigator" at bounding box center [643, 36] width 15 height 15
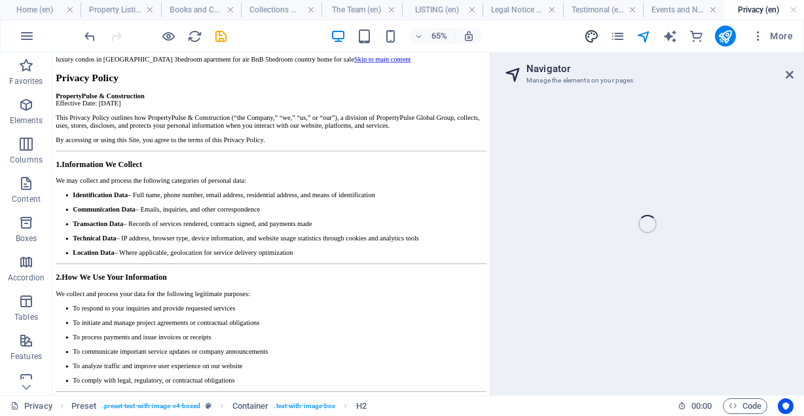
click at [590, 37] on icon "design" at bounding box center [591, 36] width 15 height 15
click at [640, 38] on icon "navigator" at bounding box center [643, 36] width 15 height 15
click at [702, 110] on div at bounding box center [647, 240] width 314 height 308
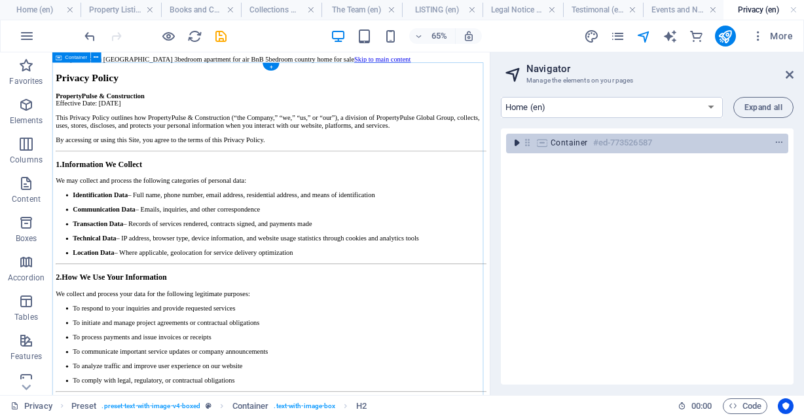
click at [513, 145] on icon "toggle-expand" at bounding box center [516, 142] width 13 height 13
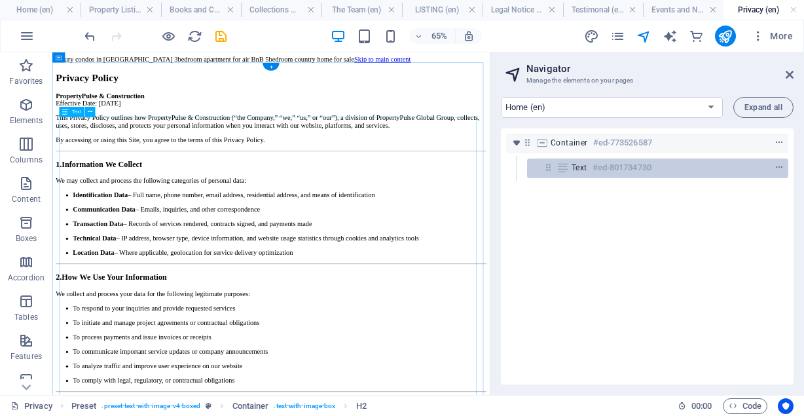
click at [581, 173] on div "Text #ed-801734730" at bounding box center [646, 168] width 151 height 16
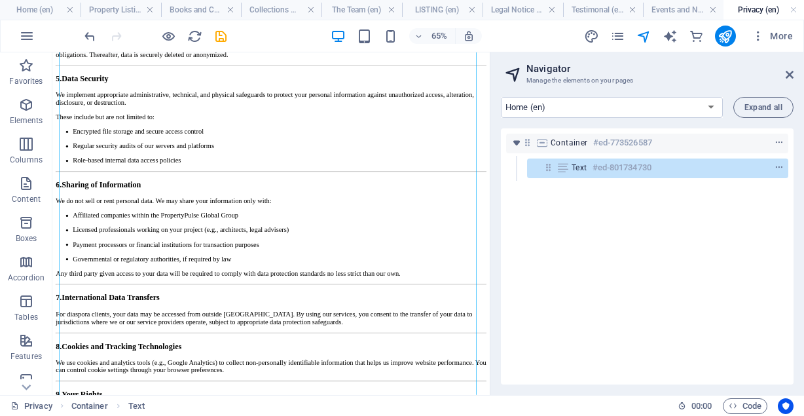
scroll to position [1312, 0]
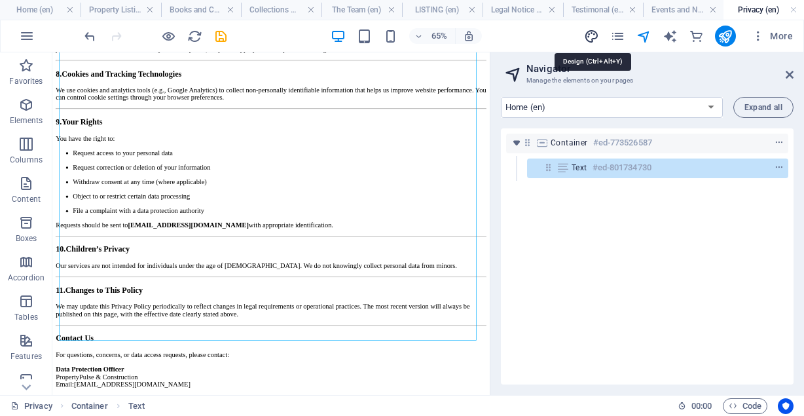
click at [593, 40] on icon "design" at bounding box center [591, 36] width 15 height 15
click at [588, 35] on icon "design" at bounding box center [591, 36] width 15 height 15
select select "linear"
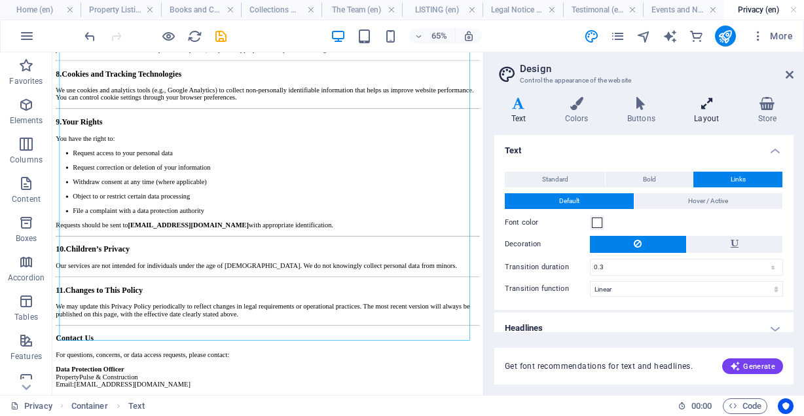
click at [709, 106] on icon at bounding box center [707, 103] width 58 height 13
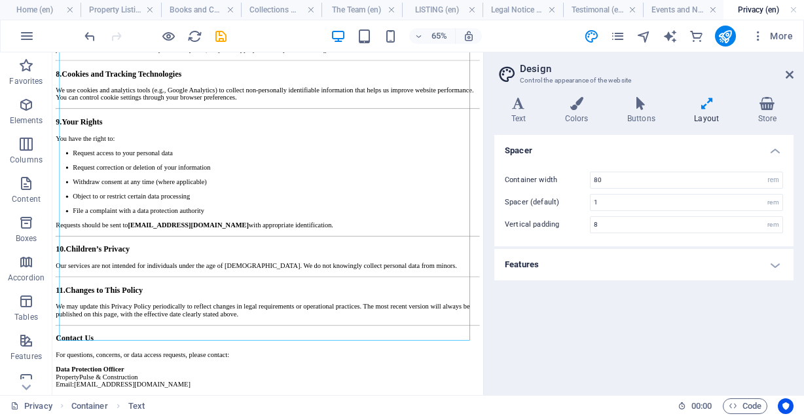
click at [641, 263] on h4 "Features" at bounding box center [643, 264] width 299 height 31
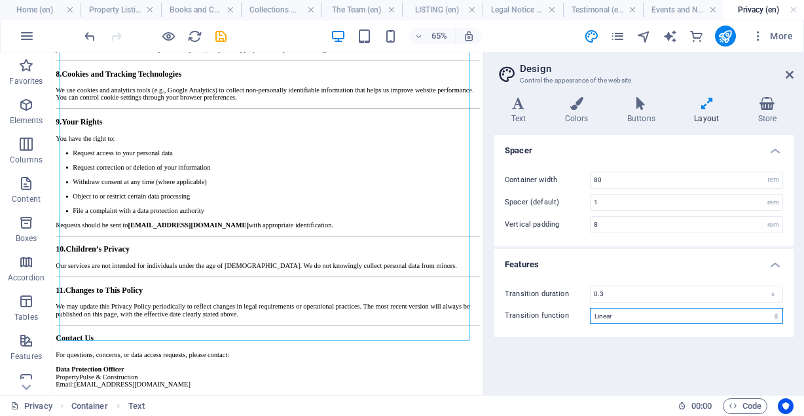
click at [623, 320] on select "Ease Ease In Ease Out Ease In/Ease Out Linear" at bounding box center [686, 316] width 193 height 16
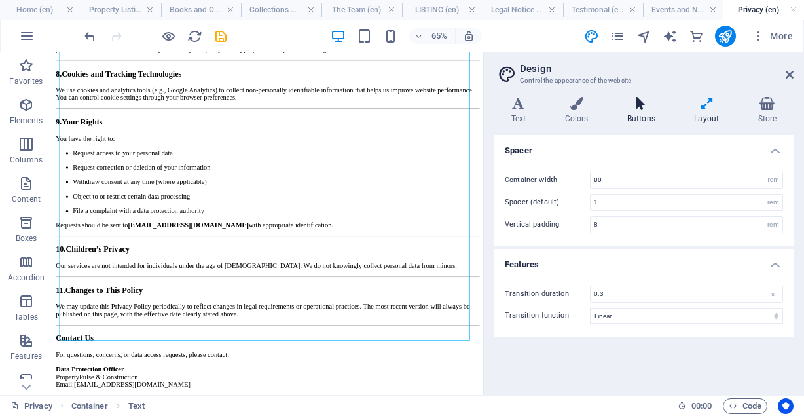
click at [640, 109] on icon at bounding box center [641, 103] width 62 height 13
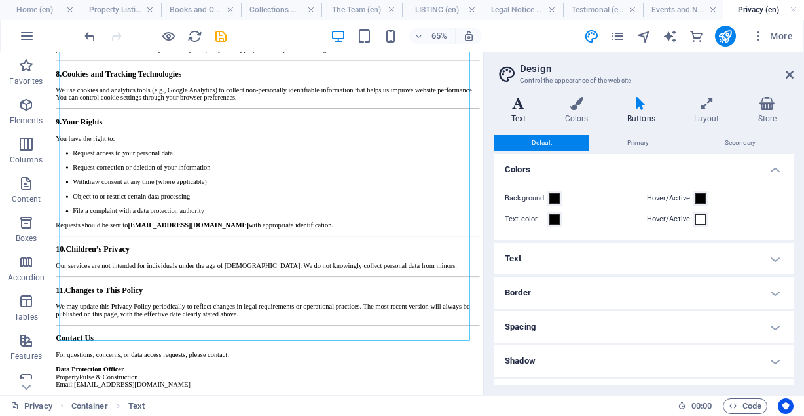
click at [515, 106] on icon at bounding box center [518, 103] width 48 height 13
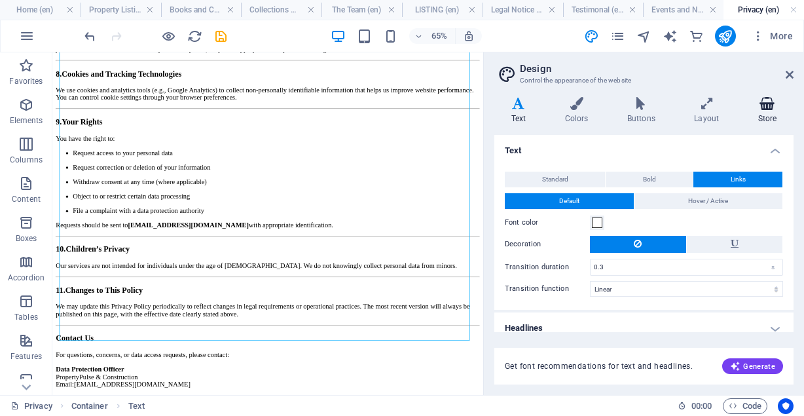
click at [762, 109] on icon at bounding box center [767, 103] width 52 height 13
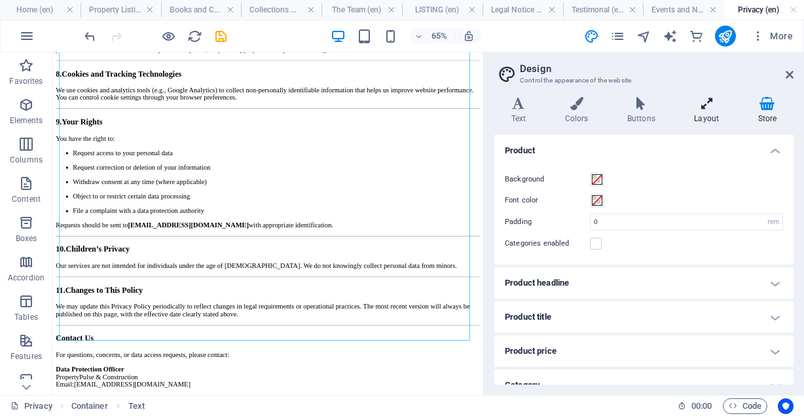
click at [709, 111] on h4 "Layout" at bounding box center [709, 110] width 63 height 27
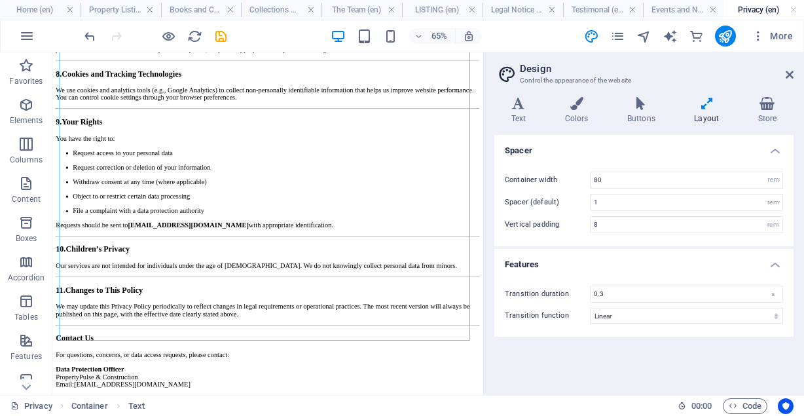
click at [708, 111] on h4 "Layout" at bounding box center [709, 110] width 63 height 27
click at [673, 33] on icon "text_generator" at bounding box center [669, 36] width 15 height 15
click at [672, 9] on h4 "Events and News (en)" at bounding box center [683, 10] width 81 height 14
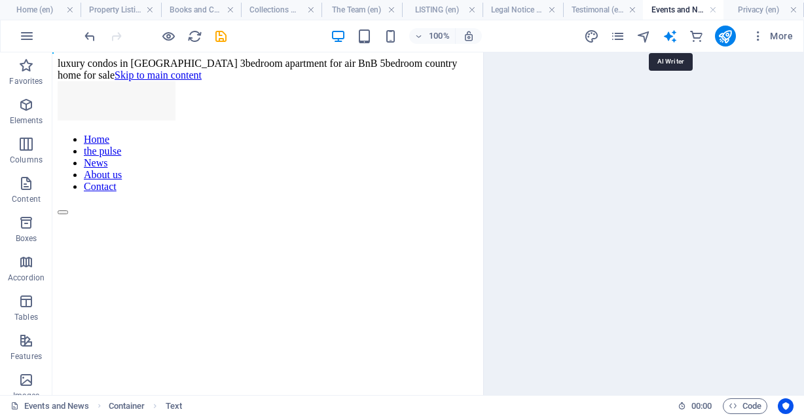
select select "English"
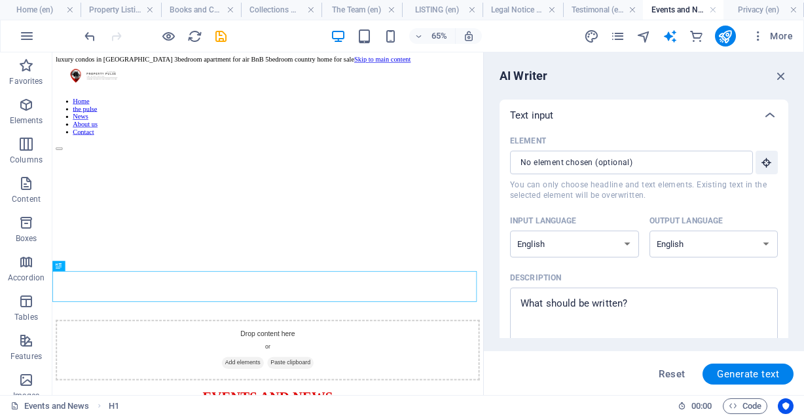
scroll to position [0, 0]
click at [619, 32] on icon "pages" at bounding box center [617, 36] width 15 height 15
click at [617, 38] on icon "pages" at bounding box center [617, 36] width 15 height 15
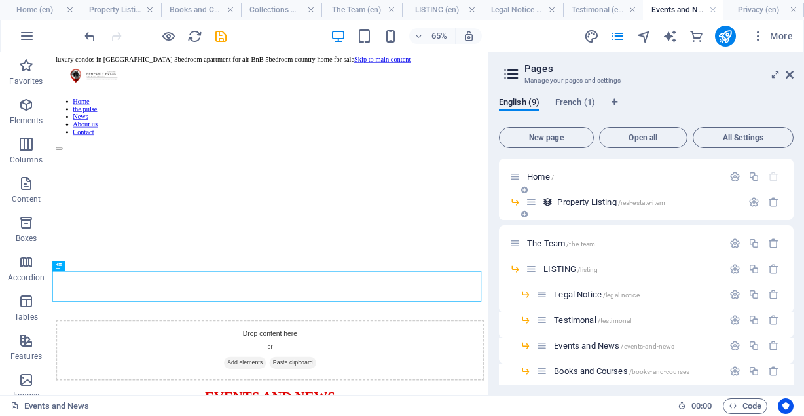
click at [529, 202] on icon at bounding box center [531, 201] width 11 height 11
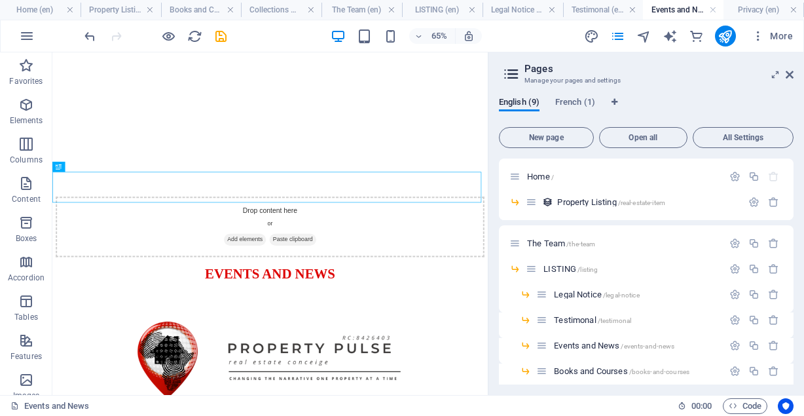
scroll to position [212, 0]
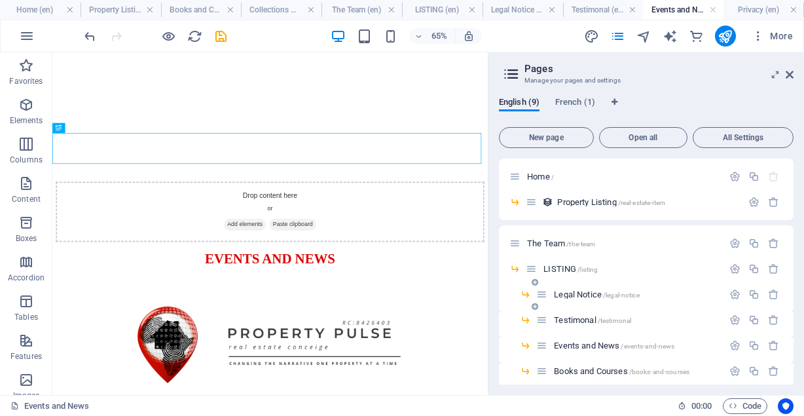
click at [541, 296] on icon at bounding box center [541, 294] width 11 height 11
click at [748, 207] on icon "button" at bounding box center [753, 201] width 11 height 11
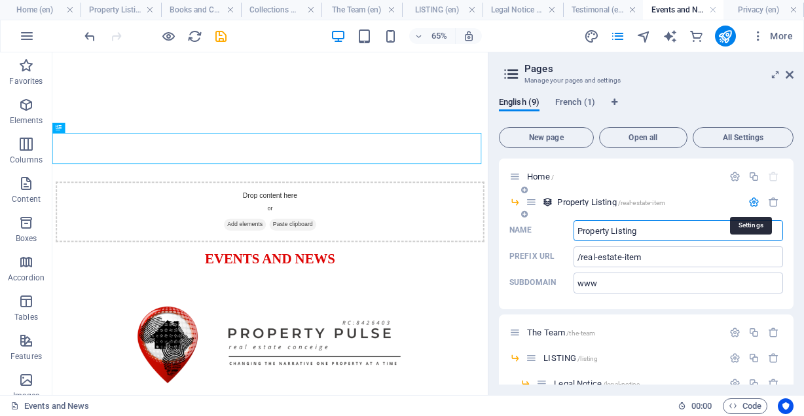
click at [748, 207] on icon "button" at bounding box center [753, 201] width 11 height 11
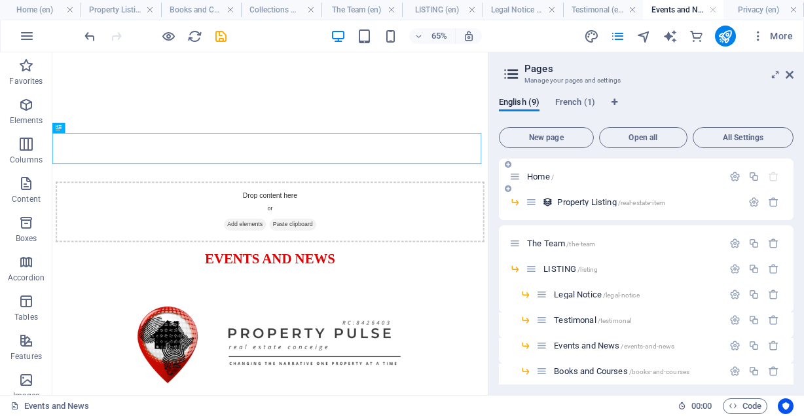
click at [536, 171] on div "Home /" at bounding box center [615, 176] width 213 height 15
click at [35, 8] on h4 "Home (en)" at bounding box center [40, 10] width 81 height 14
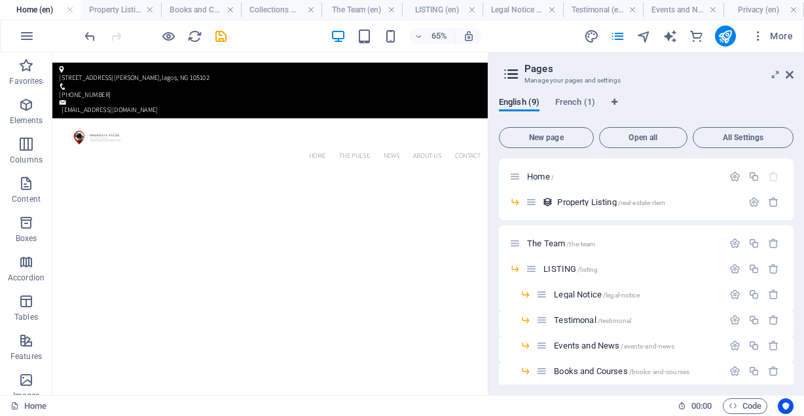
scroll to position [0, 0]
drag, startPoint x: 637, startPoint y: 230, endPoint x: 466, endPoint y: 120, distance: 203.2
drag, startPoint x: 610, startPoint y: 296, endPoint x: 508, endPoint y: 136, distance: 190.1
drag, startPoint x: 609, startPoint y: 318, endPoint x: 496, endPoint y: 145, distance: 207.2
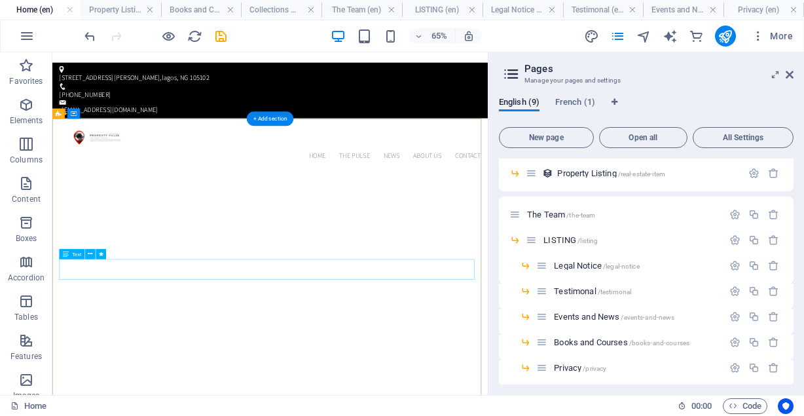
scroll to position [35, 0]
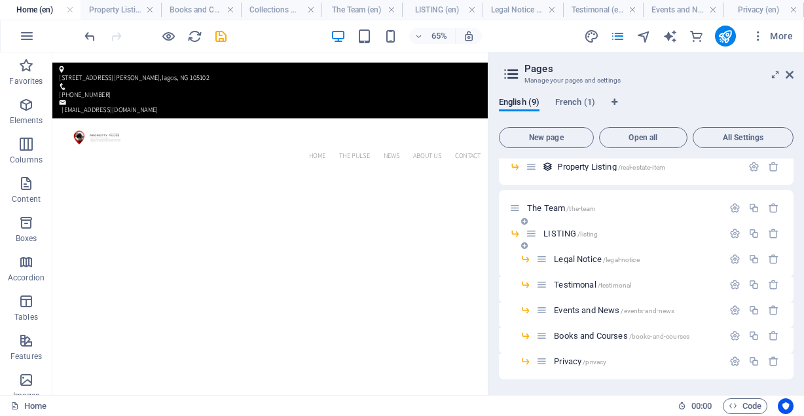
click at [515, 233] on icon at bounding box center [514, 233] width 11 height 11
click at [516, 207] on icon at bounding box center [514, 207] width 11 height 11
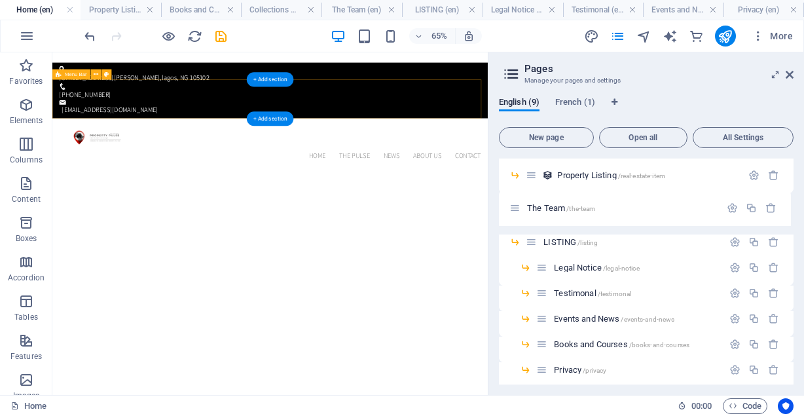
drag, startPoint x: 568, startPoint y: 259, endPoint x: 502, endPoint y: 146, distance: 131.1
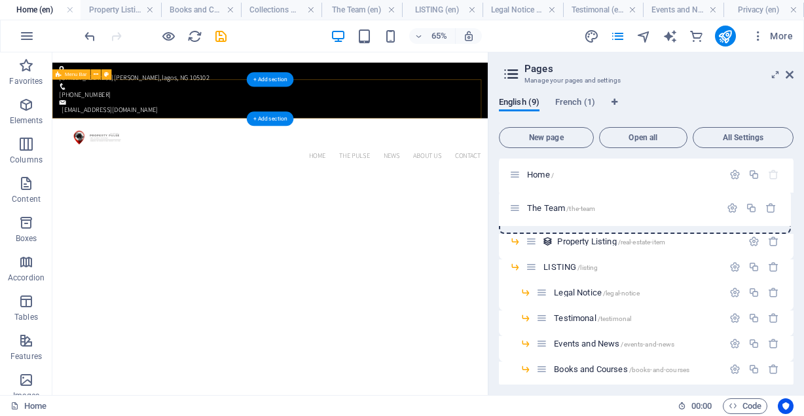
scroll to position [0, 0]
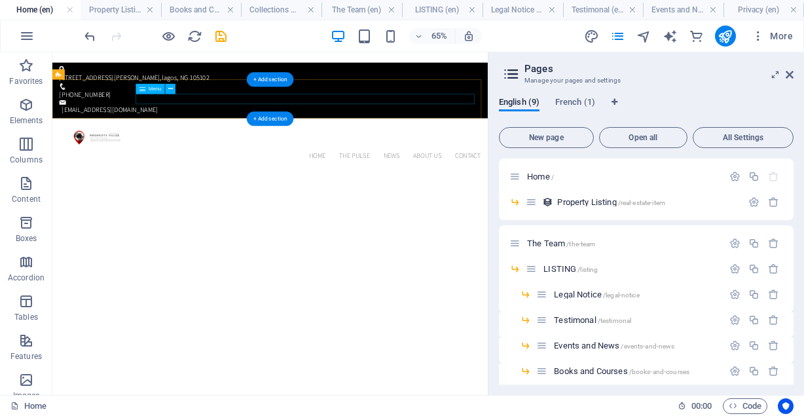
click at [449, 204] on nav "Home the pulse News About us Contact" at bounding box center [387, 212] width 649 height 16
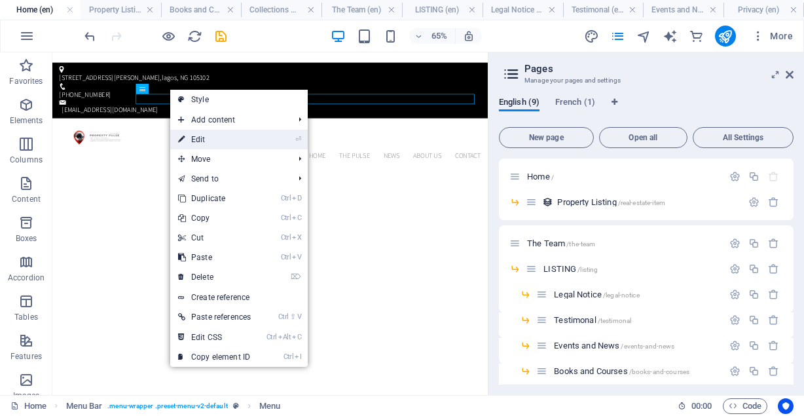
click at [208, 139] on link "⏎ Edit" at bounding box center [214, 140] width 88 height 20
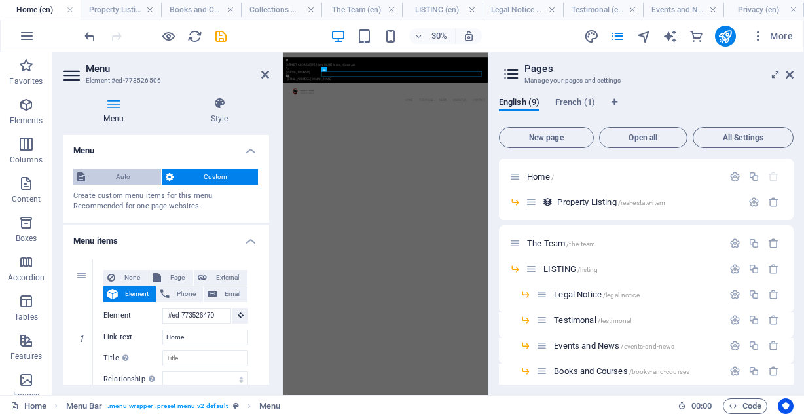
click at [117, 175] on span "Auto" at bounding box center [123, 177] width 68 height 16
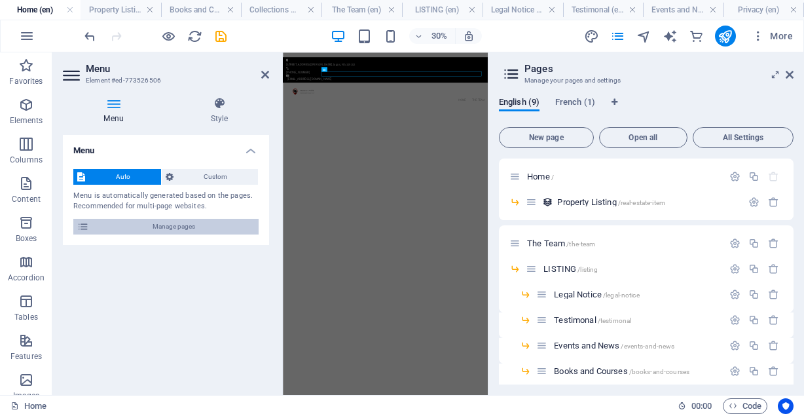
click at [107, 230] on span "Manage pages" at bounding box center [174, 227] width 162 height 16
click at [219, 107] on icon at bounding box center [220, 103] width 100 height 13
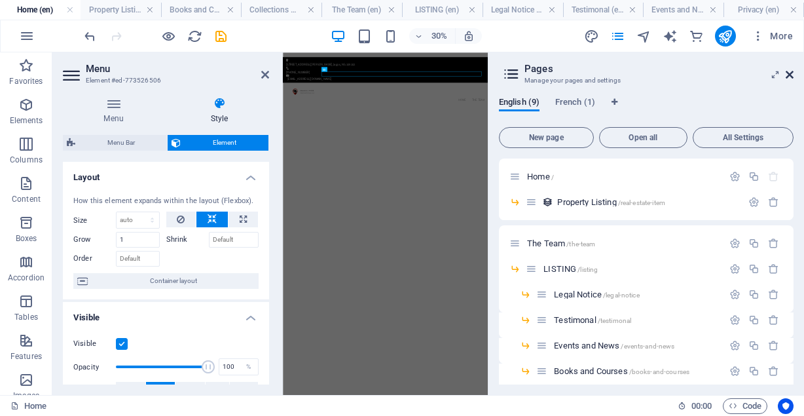
drag, startPoint x: 638, startPoint y: 25, endPoint x: 788, endPoint y: 71, distance: 156.3
click at [788, 71] on icon at bounding box center [790, 74] width 8 height 10
click at [803, 133] on div "[EMAIL_ADDRESS][DOMAIN_NAME]" at bounding box center [626, 141] width 658 height 16
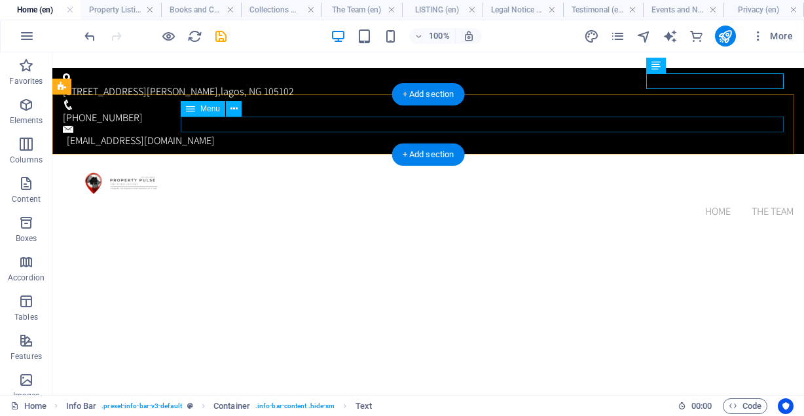
click at [707, 204] on nav "Home The Team LISTING Legal Notice Testimonal Events and News Books and Courses…" at bounding box center [428, 212] width 731 height 16
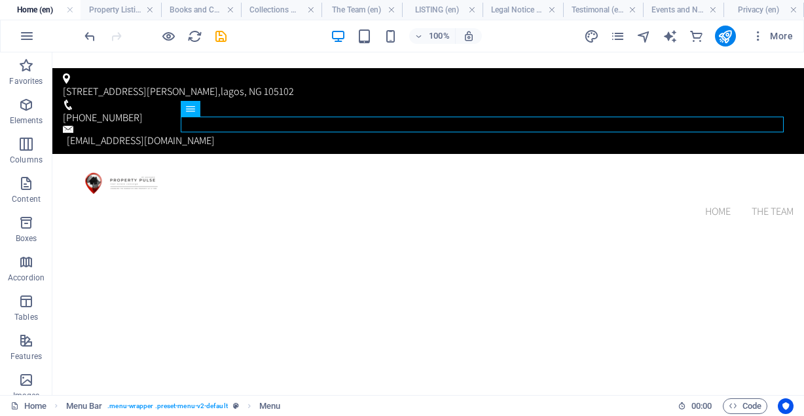
click at [219, 36] on icon "save" at bounding box center [220, 36] width 15 height 15
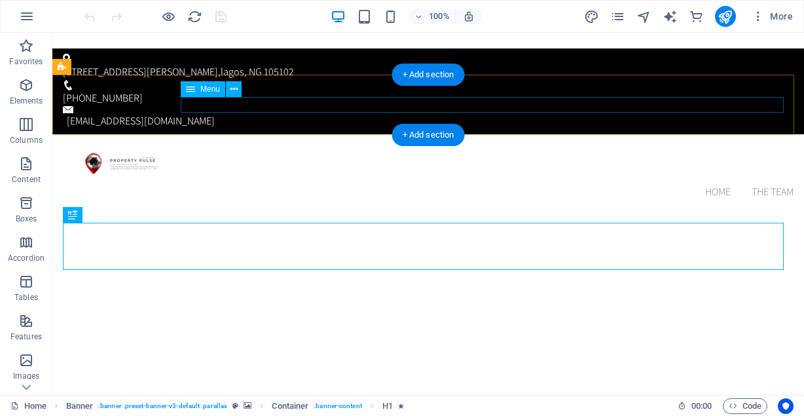
click at [710, 184] on nav "Home The Team LISTING Legal Notice Testimonal Events and News Books and Courses…" at bounding box center [428, 192] width 731 height 16
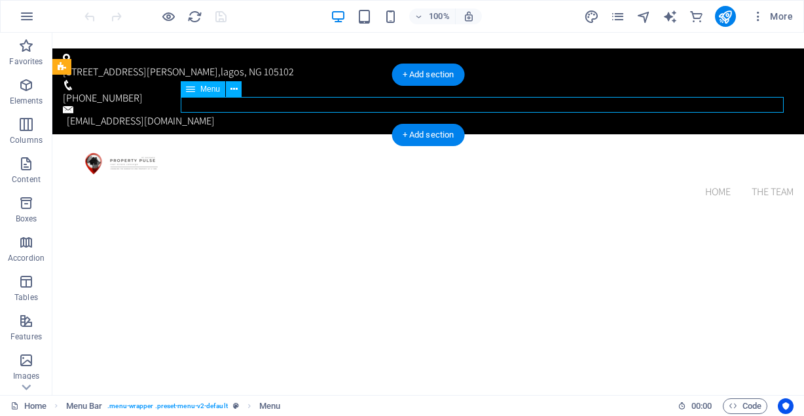
click at [710, 184] on nav "Home The Team LISTING Legal Notice Testimonal Events and News Books and Courses…" at bounding box center [428, 192] width 731 height 16
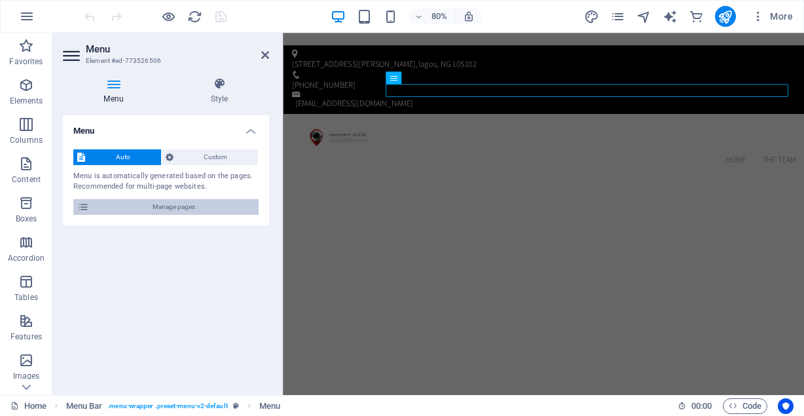
click at [139, 200] on span "Manage pages" at bounding box center [174, 207] width 162 height 16
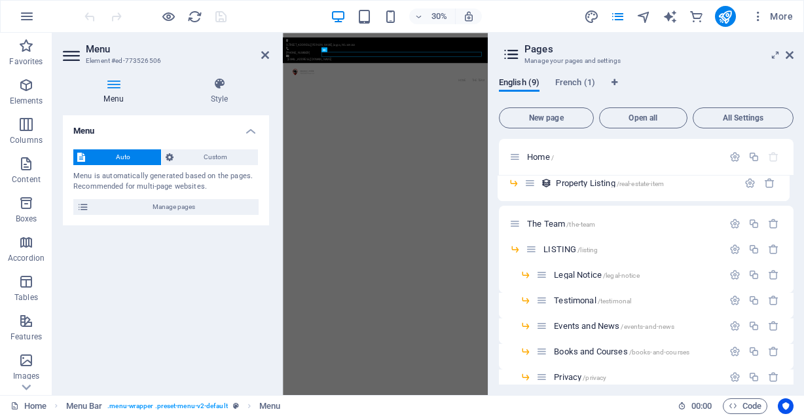
drag, startPoint x: 534, startPoint y: 185, endPoint x: 508, endPoint y: 186, distance: 25.5
click at [508, 186] on div "Home / Property Listing /real-estate-item The Team /the-team LISTING /listing L…" at bounding box center [646, 254] width 295 height 230
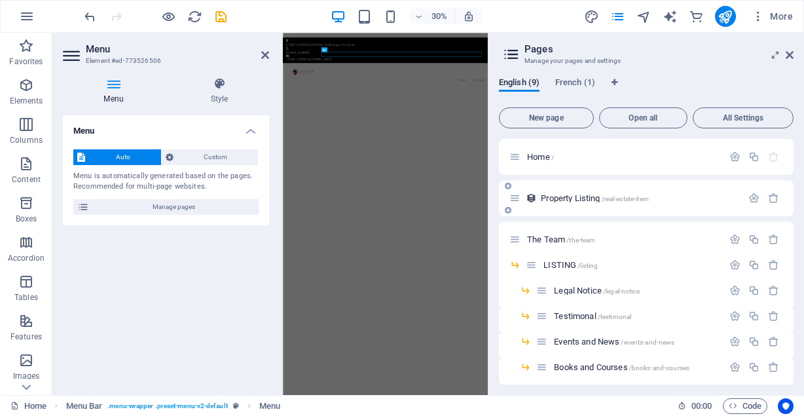
click at [570, 200] on span "Property Listing /real-estate-item" at bounding box center [595, 198] width 108 height 10
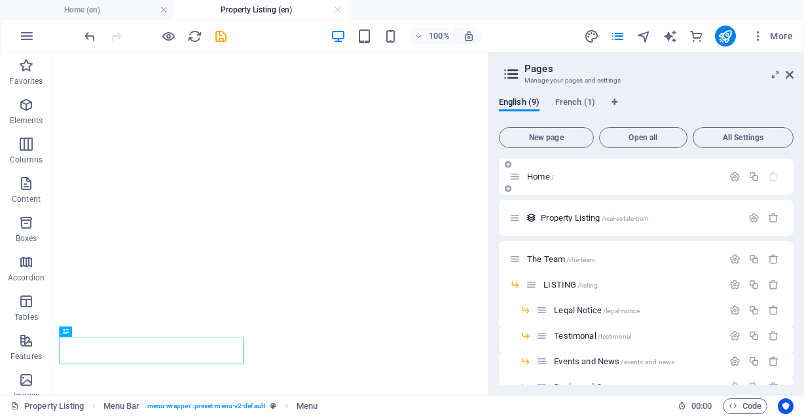
click at [752, 184] on div "Home /" at bounding box center [646, 176] width 295 height 36
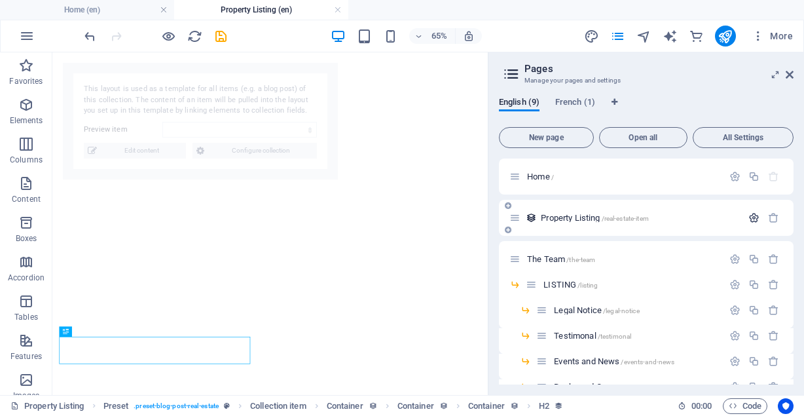
click at [752, 216] on icon "button" at bounding box center [753, 217] width 11 height 11
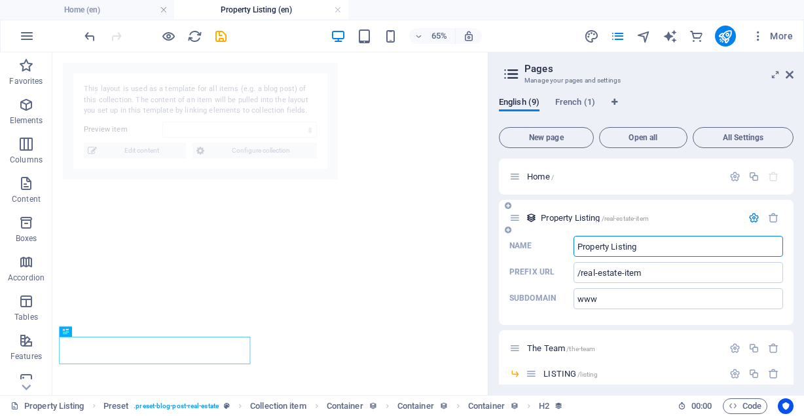
select select "6871180adcf7a0c6e50021bd"
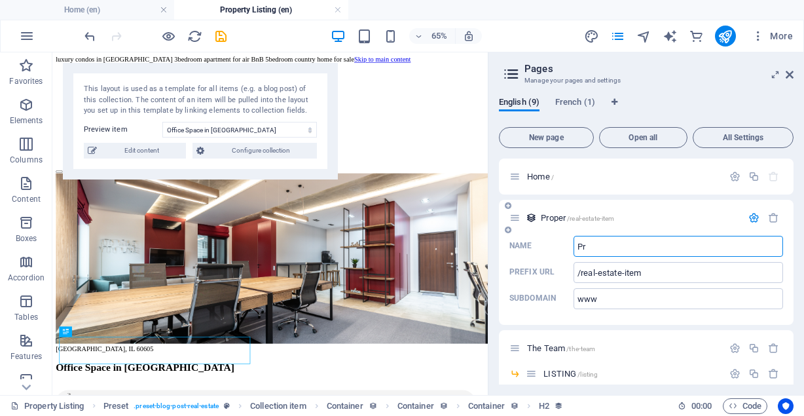
type input "P"
type input "PROPERTIES"
click at [533, 142] on button "New page" at bounding box center [546, 137] width 95 height 21
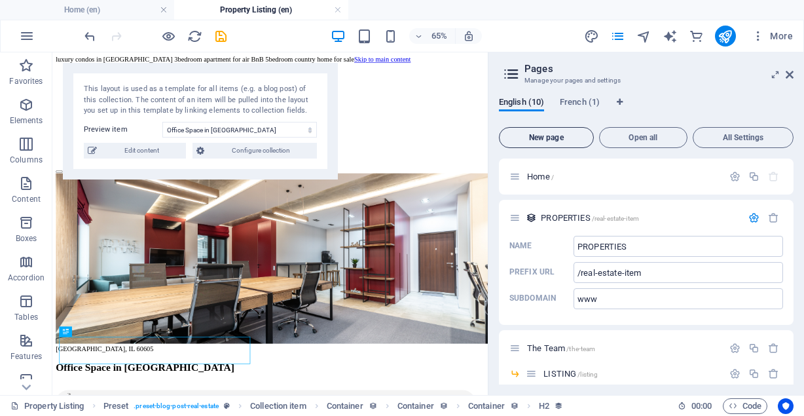
scroll to position [321, 0]
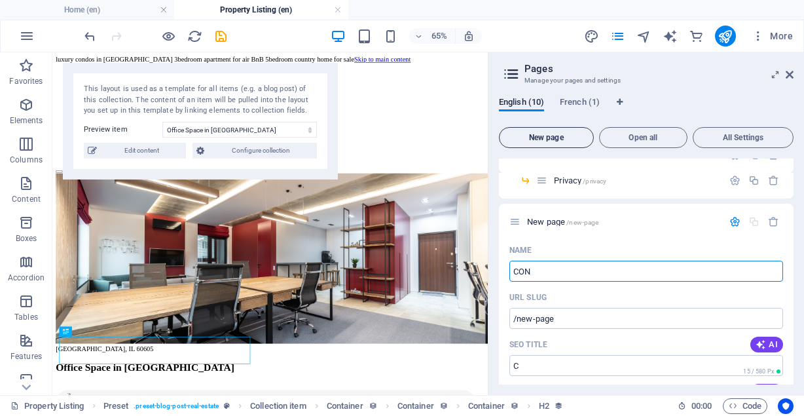
type input "CONT"
type input "/c"
type input "CONTA"
type input "/cont"
type input "CONTAC"
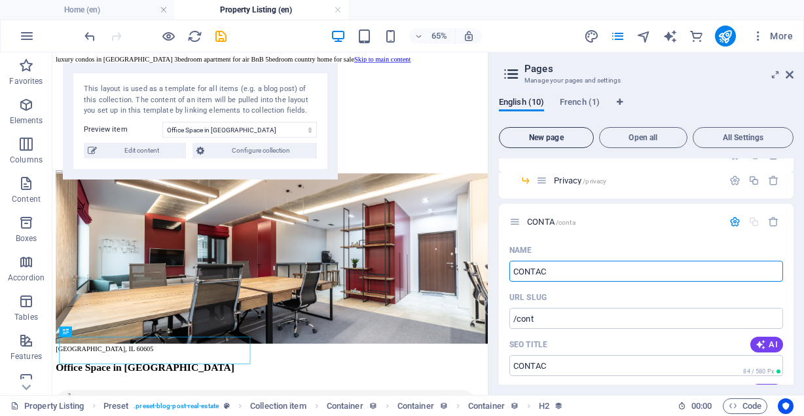
type input "/conta"
type input "CONTACT US"
type input "/contact-us"
click at [224, 38] on icon "save" at bounding box center [220, 36] width 15 height 15
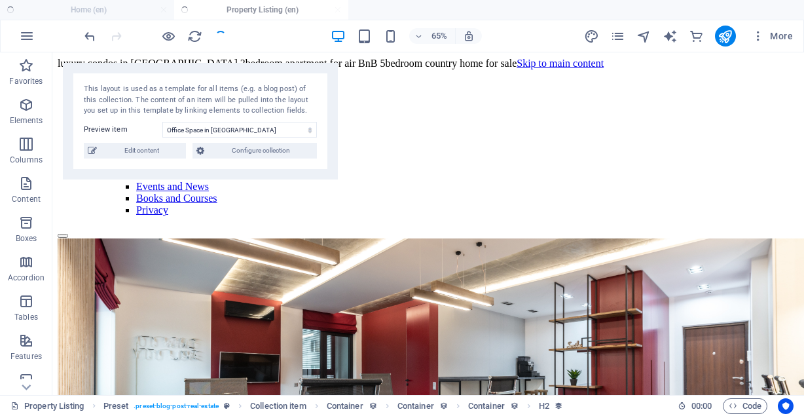
scroll to position [287, 0]
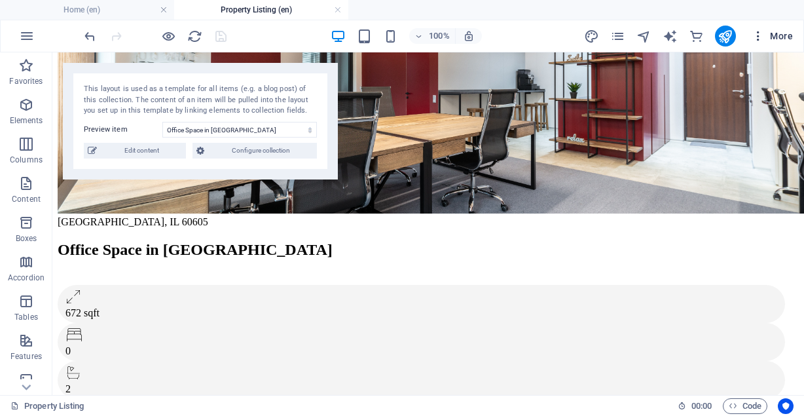
click at [757, 39] on icon "button" at bounding box center [757, 35] width 13 height 13
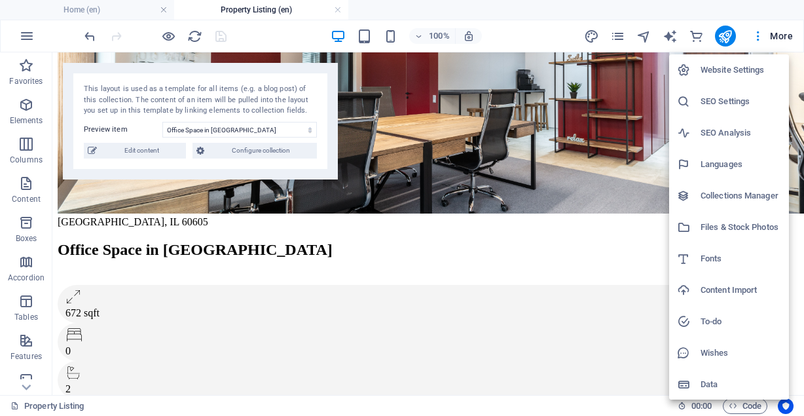
click at [619, 35] on div at bounding box center [402, 208] width 804 height 416
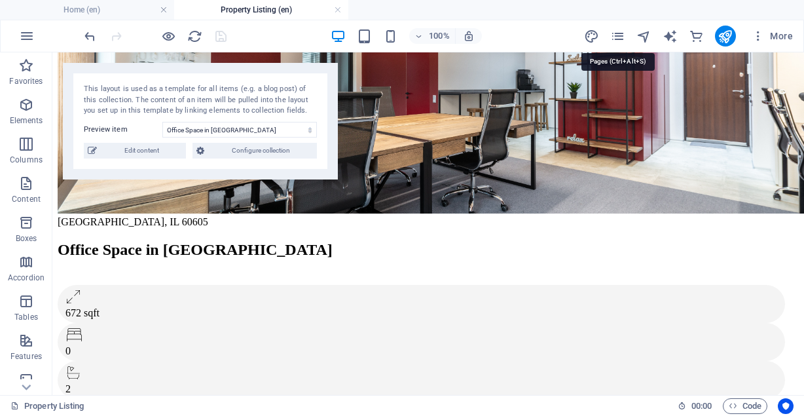
click at [619, 35] on icon "pages" at bounding box center [617, 36] width 15 height 15
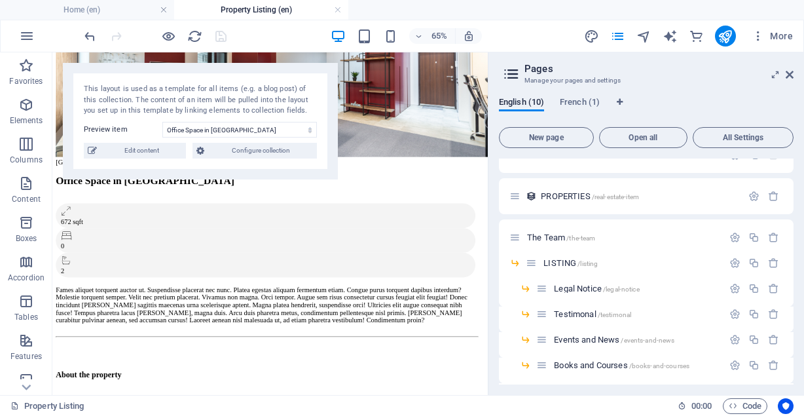
scroll to position [0, 0]
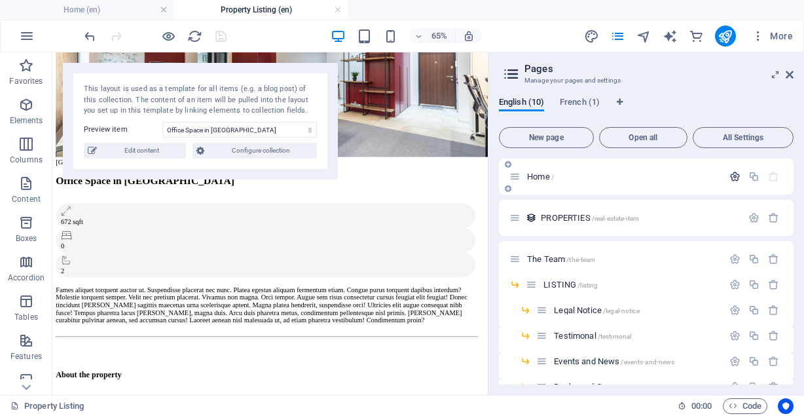
click at [732, 175] on icon "button" at bounding box center [734, 176] width 11 height 11
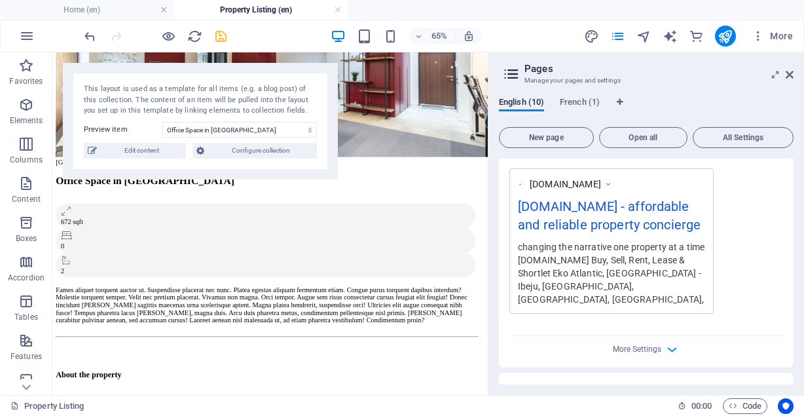
scroll to position [523, 0]
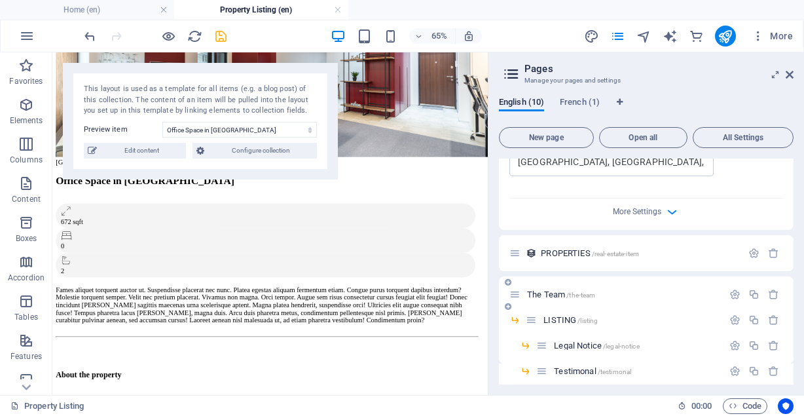
type input "HOME"
click at [575, 294] on div "The Team /the-team" at bounding box center [615, 294] width 213 height 15
click at [725, 298] on button "button" at bounding box center [734, 294] width 19 height 11
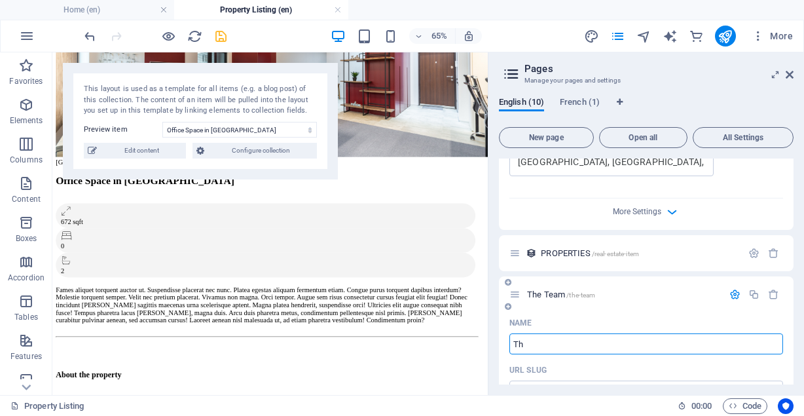
type input "T"
type input "/the-t"
type input "T"
type input "/t"
type input "TH"
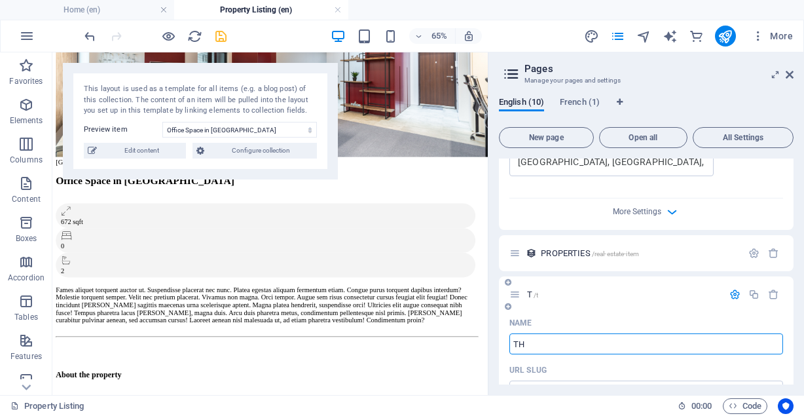
type input "/"
type input "THE FIR"
type input "/the-f"
type input "THE F"
type input "THE FIRM"
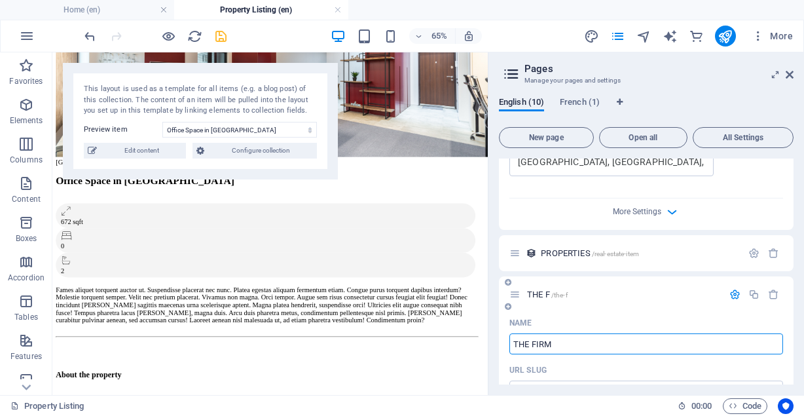
type input "/the-firm"
type input "THE FIRM"
click at [220, 37] on icon "save" at bounding box center [220, 36] width 15 height 15
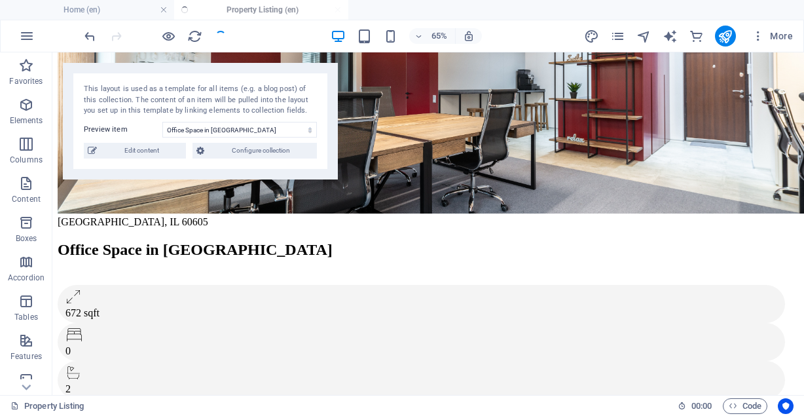
click at [220, 38] on div at bounding box center [155, 36] width 147 height 21
click at [216, 32] on div at bounding box center [155, 36] width 147 height 21
click at [224, 34] on div at bounding box center [155, 36] width 147 height 21
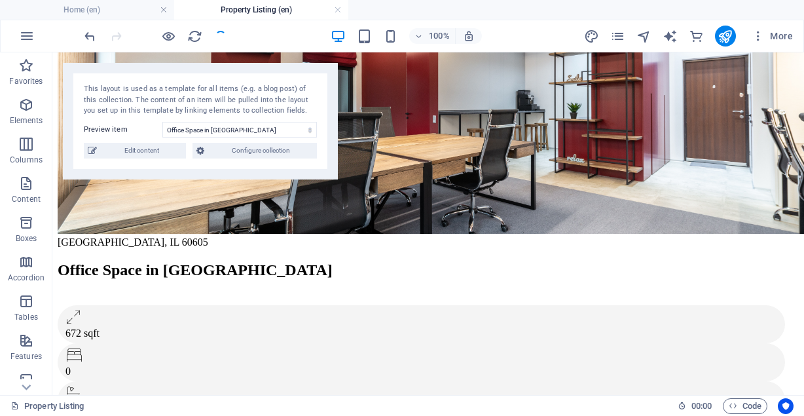
scroll to position [0, 0]
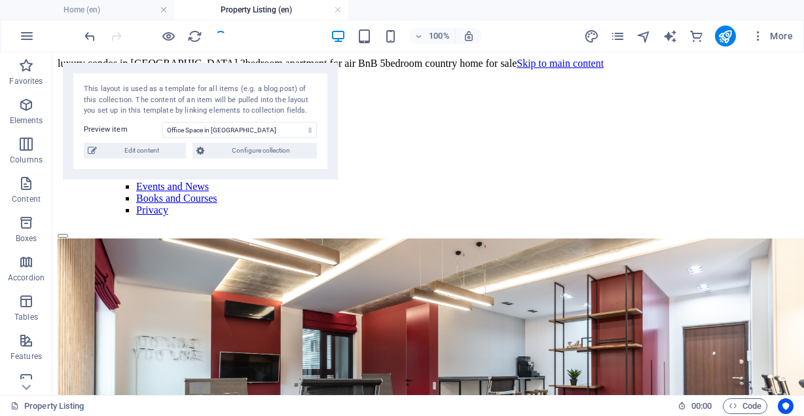
drag, startPoint x: 799, startPoint y: 117, endPoint x: 840, endPoint y: 98, distance: 45.1
click at [618, 35] on icon "pages" at bounding box center [617, 36] width 15 height 15
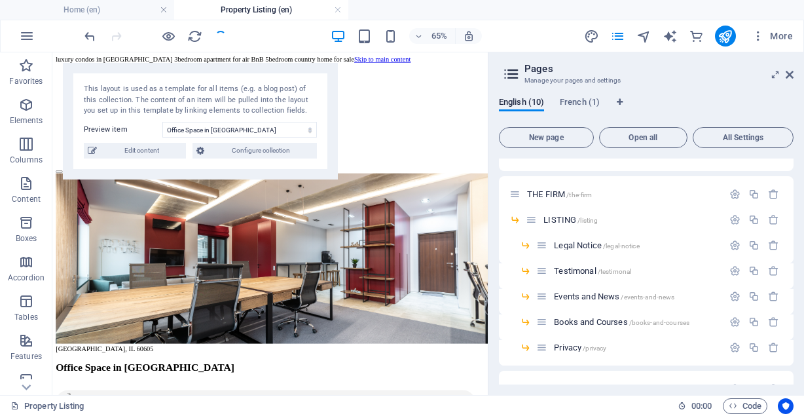
scroll to position [92, 0]
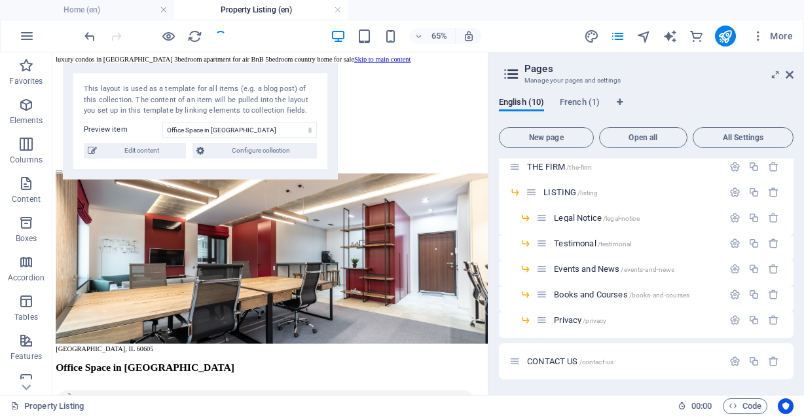
drag, startPoint x: 793, startPoint y: 294, endPoint x: 794, endPoint y: 175, distance: 119.1
click at [795, 303] on div "English (10) French (1) New page Open all All Settings HOME / PROPERTIES /real-…" at bounding box center [646, 240] width 316 height 308
drag, startPoint x: 794, startPoint y: 175, endPoint x: 793, endPoint y: 285, distance: 110.0
click at [793, 285] on div "English (10) French (1) New page Open all All Settings HOME / PROPERTIES /real-…" at bounding box center [646, 240] width 316 height 308
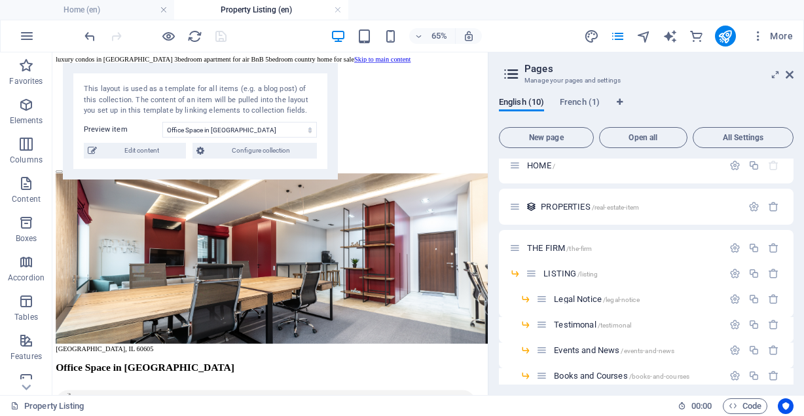
scroll to position [0, 0]
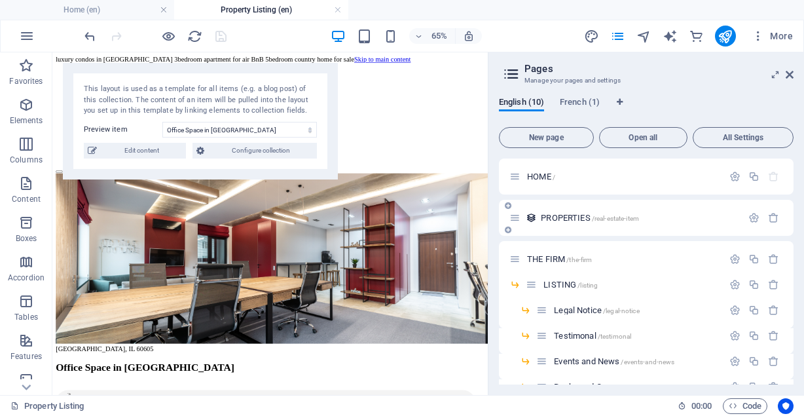
drag, startPoint x: 551, startPoint y: 221, endPoint x: 598, endPoint y: 223, distance: 47.2
click at [598, 223] on div "PROPERTIES /real-estate-item" at bounding box center [625, 217] width 232 height 15
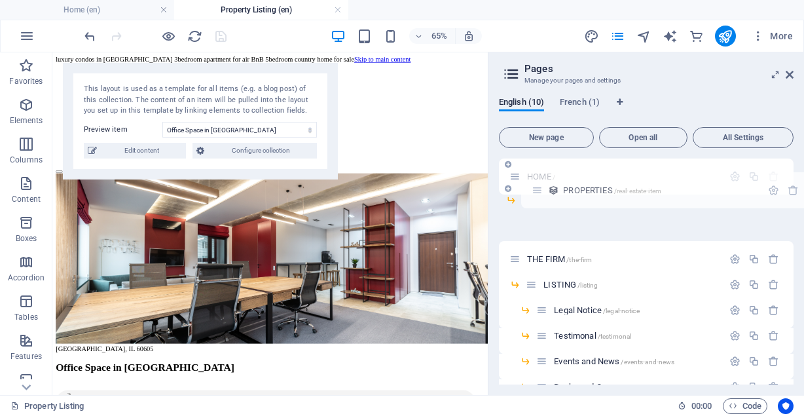
drag, startPoint x: 513, startPoint y: 216, endPoint x: 539, endPoint y: 188, distance: 38.4
click at [539, 188] on div "HOME / PROPERTIES /real-estate-item THE FIRM /the-firm LISTING /listing Legal N…" at bounding box center [646, 294] width 295 height 272
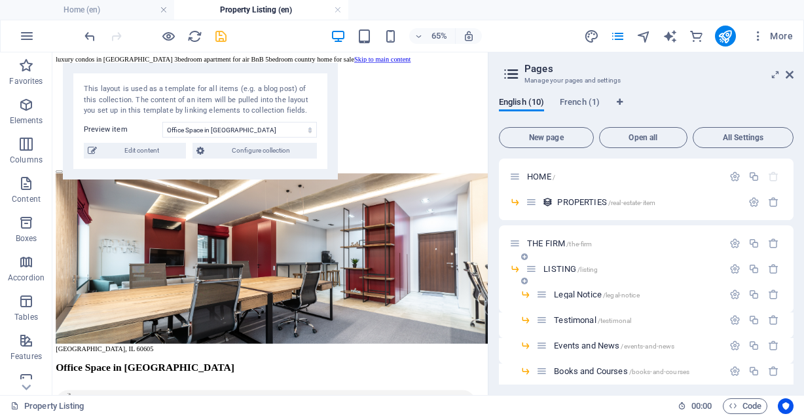
drag, startPoint x: 572, startPoint y: 269, endPoint x: 501, endPoint y: 274, distance: 70.8
click at [501, 274] on div "LISTING /listing" at bounding box center [646, 274] width 295 height 26
drag, startPoint x: 531, startPoint y: 270, endPoint x: 507, endPoint y: 268, distance: 23.6
click at [507, 268] on div "HOME / PROPERTIES /real-estate-item THE FIRM /the-firm LISTING /listing Legal N…" at bounding box center [646, 294] width 295 height 272
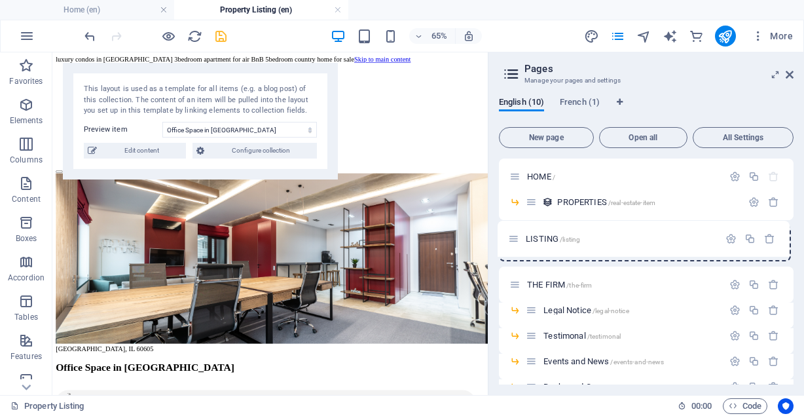
drag, startPoint x: 515, startPoint y: 285, endPoint x: 514, endPoint y: 234, distance: 50.4
click at [514, 234] on div "HOME / PROPERTIES /real-estate-item THE FIRM /the-firm LISTING /listing Legal N…" at bounding box center [646, 314] width 295 height 313
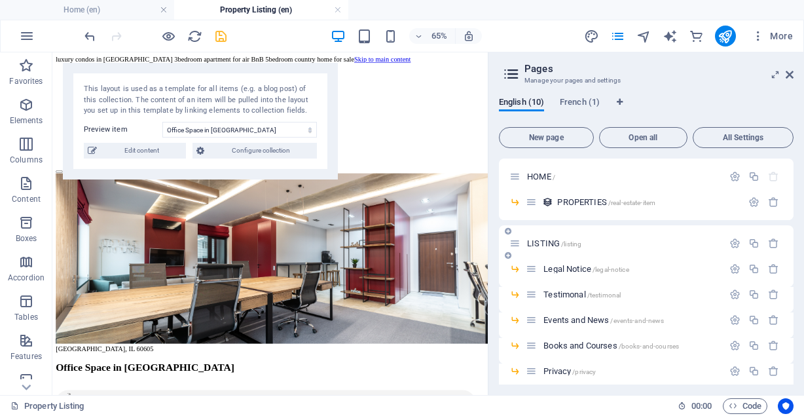
drag, startPoint x: 789, startPoint y: 220, endPoint x: 790, endPoint y: 238, distance: 17.7
click at [790, 238] on div "HOME / PROPERTIES /real-estate-item LISTING /listing Legal Notice /legal-notice…" at bounding box center [646, 314] width 295 height 313
drag, startPoint x: 790, startPoint y: 238, endPoint x: 791, endPoint y: 211, distance: 26.2
click at [791, 211] on div "HOME / PROPERTIES /real-estate-item LISTING /listing Legal Notice /legal-notice…" at bounding box center [646, 271] width 295 height 226
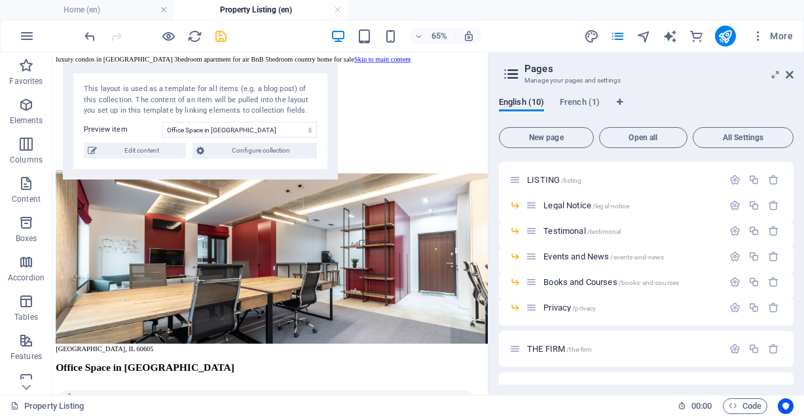
scroll to position [92, 0]
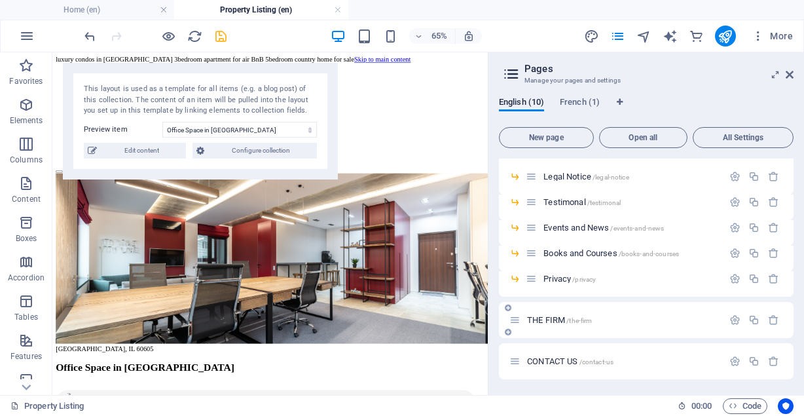
drag, startPoint x: 685, startPoint y: 327, endPoint x: 638, endPoint y: 318, distance: 48.0
click at [638, 318] on div "THE FIRM /the-firm" at bounding box center [646, 320] width 295 height 36
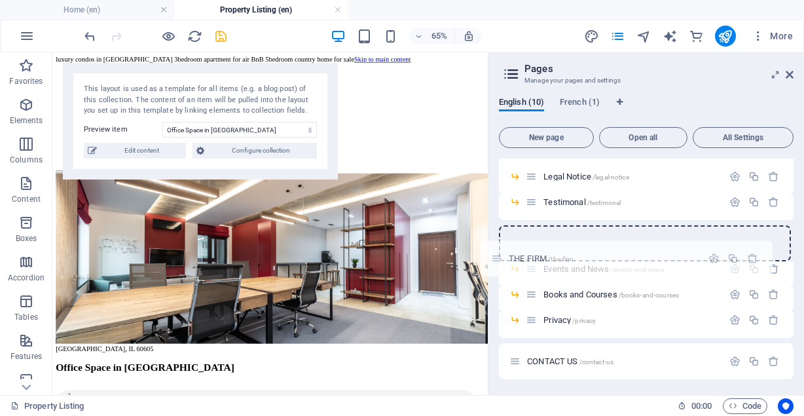
scroll to position [0, 0]
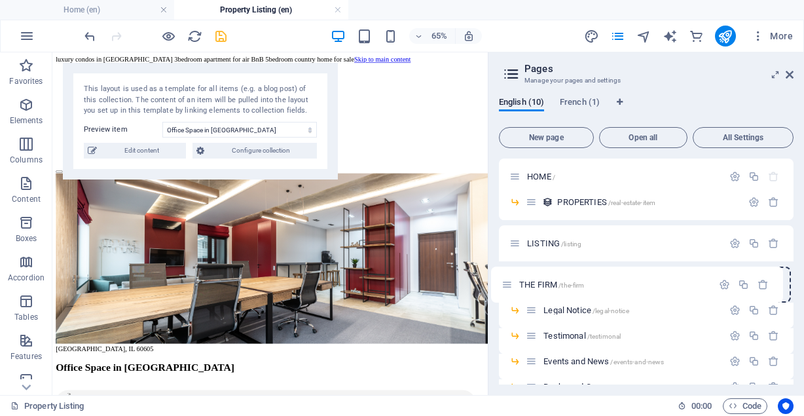
drag, startPoint x: 512, startPoint y: 321, endPoint x: 504, endPoint y: 281, distance: 40.7
click at [504, 281] on div "HOME / PROPERTIES /real-estate-item LISTING /listing Legal Notice /legal-notice…" at bounding box center [646, 314] width 295 height 313
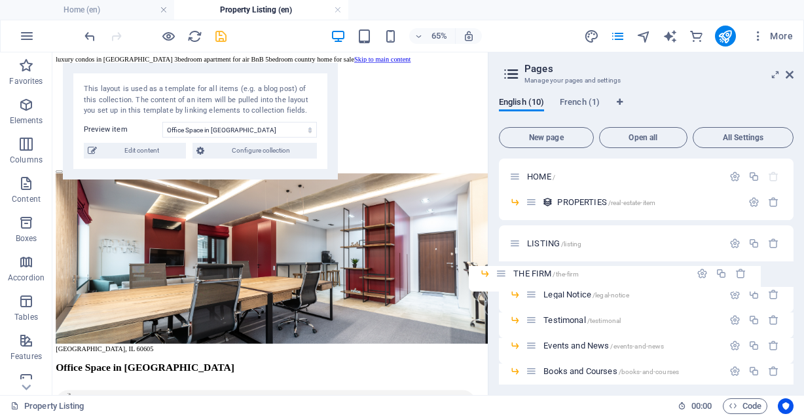
drag, startPoint x: 531, startPoint y: 268, endPoint x: 498, endPoint y: 276, distance: 34.3
click at [498, 276] on div "English (10) French (1) New page Open all All Settings HOME / PROPERTIES /real-…" at bounding box center [646, 240] width 316 height 308
click at [529, 262] on div "THE FIRM /the-firm" at bounding box center [624, 268] width 197 height 15
drag, startPoint x: 529, startPoint y: 262, endPoint x: 532, endPoint y: 268, distance: 7.3
click at [532, 268] on div "THE FIRM /the-firm" at bounding box center [624, 268] width 197 height 15
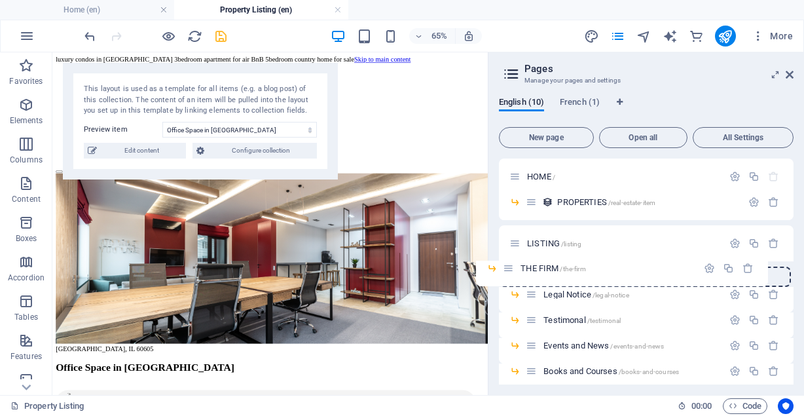
drag, startPoint x: 532, startPoint y: 268, endPoint x: 505, endPoint y: 270, distance: 27.5
click at [505, 270] on div "HOME / PROPERTIES /real-estate-item LISTING /listing THE FIRM /the-firm Legal N…" at bounding box center [646, 306] width 295 height 297
drag, startPoint x: 531, startPoint y: 268, endPoint x: 503, endPoint y: 274, distance: 28.1
click at [503, 274] on div "HOME / PROPERTIES /real-estate-item LISTING /listing THE FIRM /the-firm Legal N…" at bounding box center [646, 294] width 295 height 272
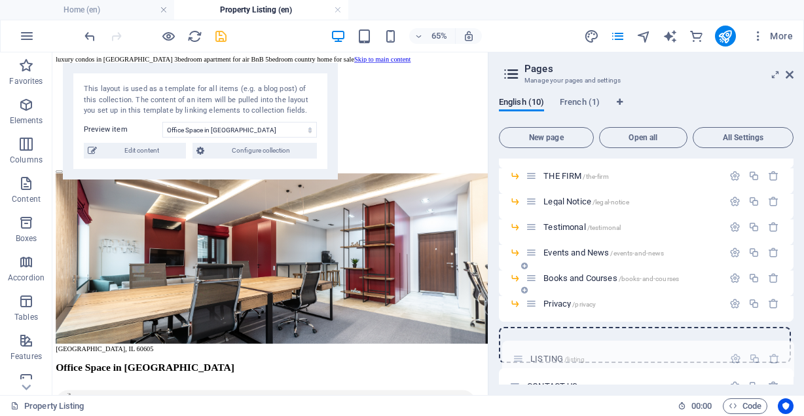
scroll to position [77, 0]
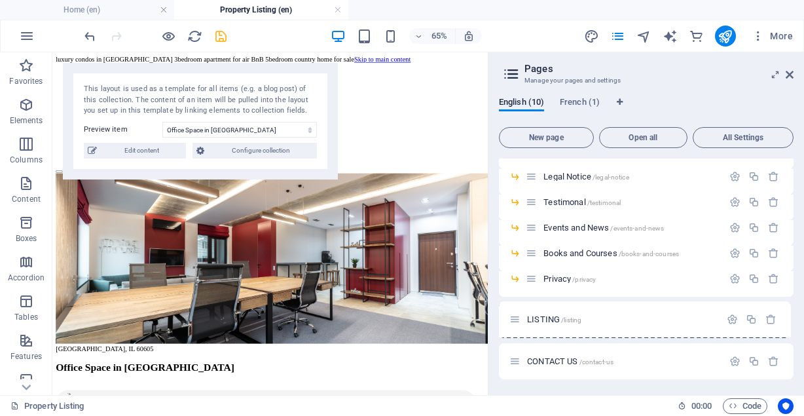
drag, startPoint x: 514, startPoint y: 246, endPoint x: 514, endPoint y: 326, distance: 79.9
click at [514, 326] on div "HOME / PROPERTIES /real-estate-item LISTING /listing THE FIRM /the-firm Legal N…" at bounding box center [646, 230] width 295 height 297
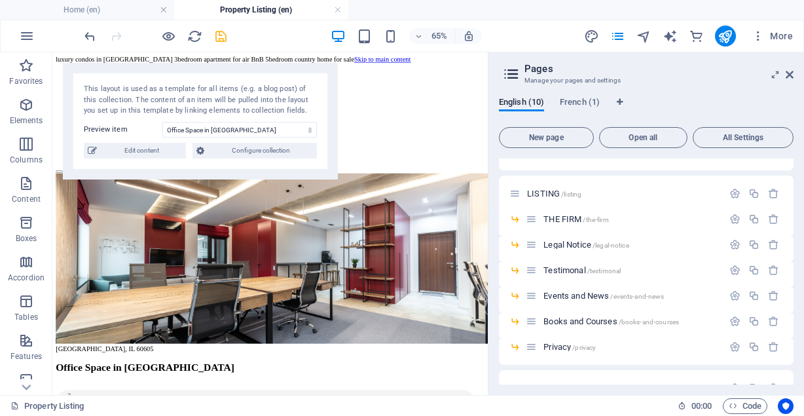
scroll to position [0, 0]
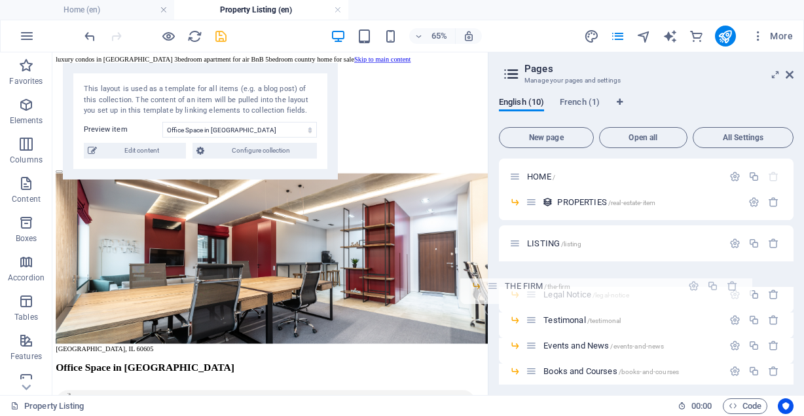
drag, startPoint x: 583, startPoint y: 321, endPoint x: 715, endPoint y: 360, distance: 137.3
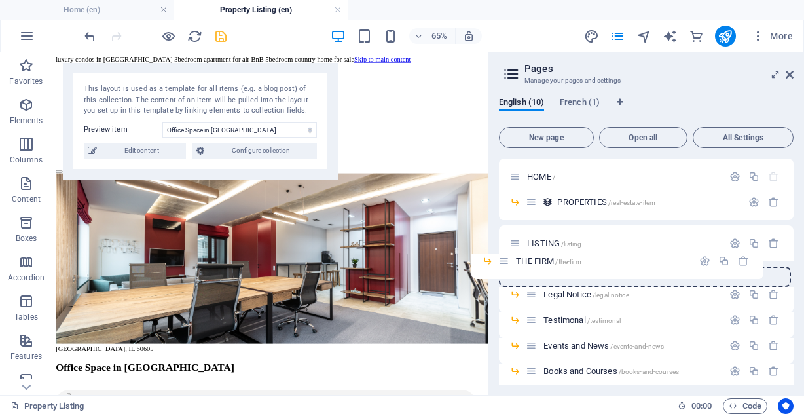
click at [499, 261] on div "HOME / PROPERTIES /real-estate-item LISTING /listing THE FIRM /the-firm Legal N…" at bounding box center [646, 294] width 295 height 272
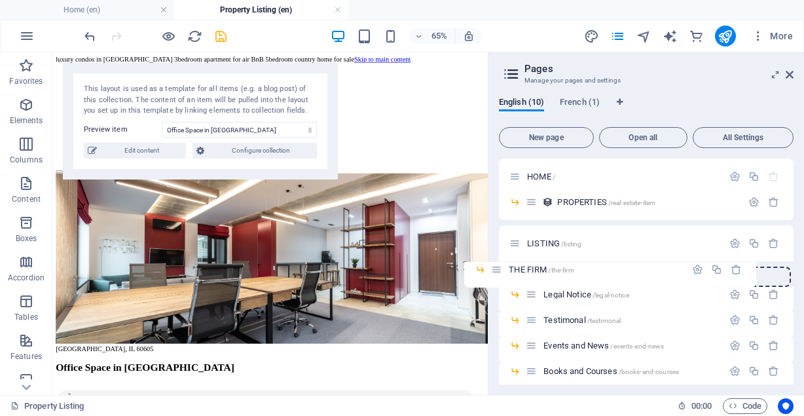
drag, startPoint x: 530, startPoint y: 268, endPoint x: 492, endPoint y: 270, distance: 38.1
click at [492, 270] on div "English (10) French (1) New page Open all All Settings HOME / PROPERTIES /real-…" at bounding box center [646, 240] width 316 height 308
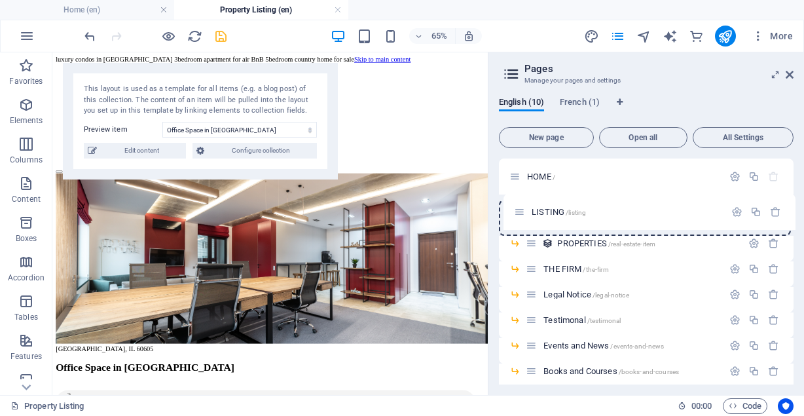
drag, startPoint x: 517, startPoint y: 244, endPoint x: 522, endPoint y: 209, distance: 35.0
click at [522, 209] on div "HOME / PROPERTIES /real-estate-item LISTING /listing THE FIRM /the-firm Legal N…" at bounding box center [646, 306] width 295 height 297
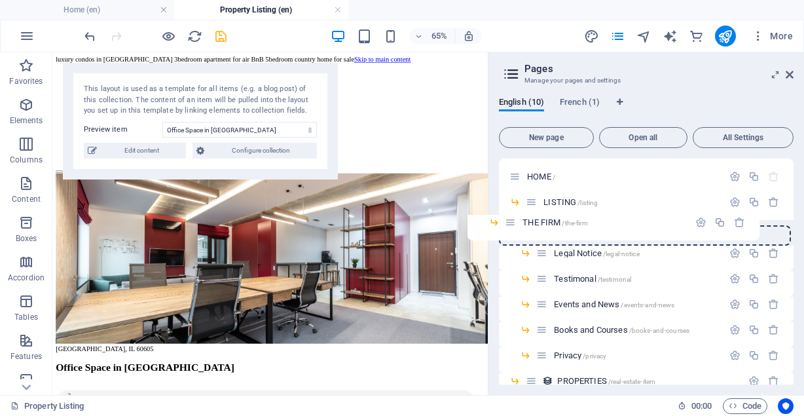
drag, startPoint x: 541, startPoint y: 230, endPoint x: 507, endPoint y: 226, distance: 35.0
click at [507, 226] on div "HOME / LISTING /listing THE FIRM /the-firm Legal Notice /legal-notice Testimona…" at bounding box center [646, 298] width 295 height 281
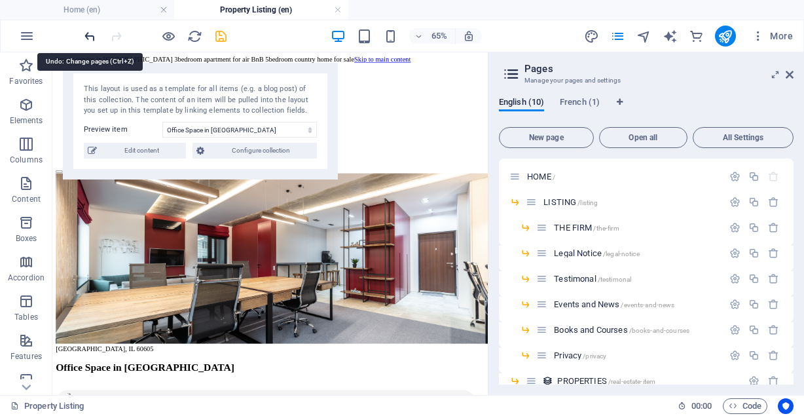
click at [95, 35] on icon "undo" at bounding box center [89, 36] width 15 height 15
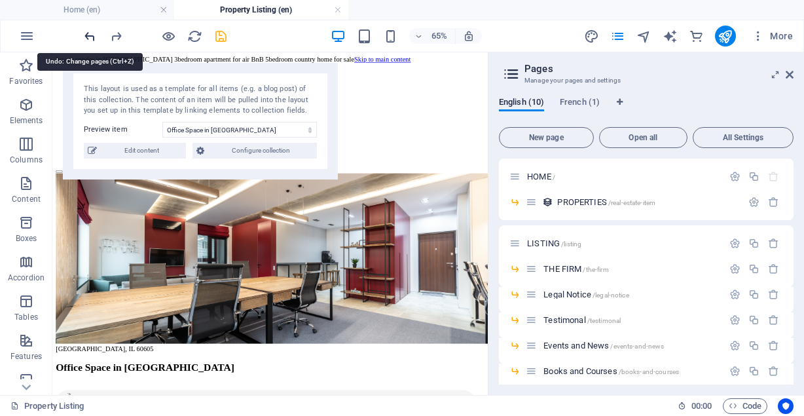
click at [95, 35] on icon "undo" at bounding box center [89, 36] width 15 height 15
click at [92, 37] on icon "undo" at bounding box center [89, 36] width 15 height 15
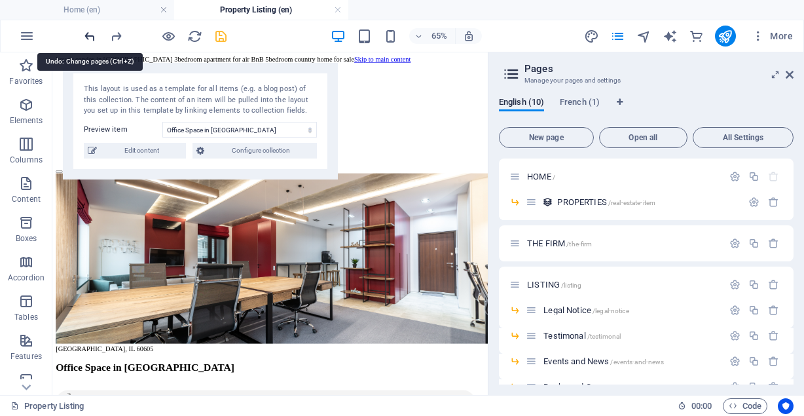
click at [92, 37] on icon "undo" at bounding box center [89, 36] width 15 height 15
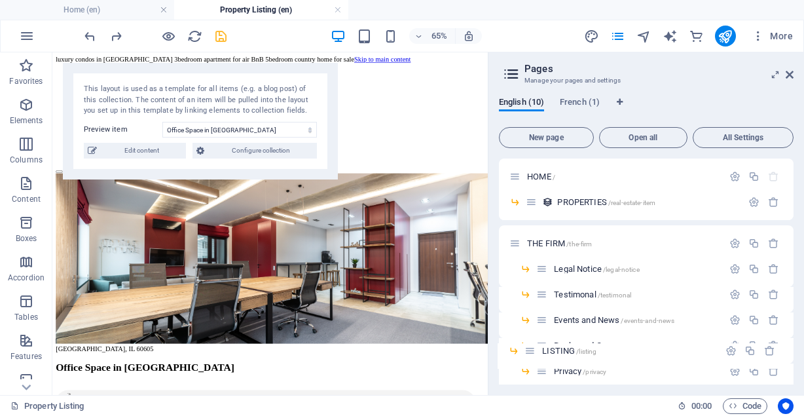
scroll to position [77, 0]
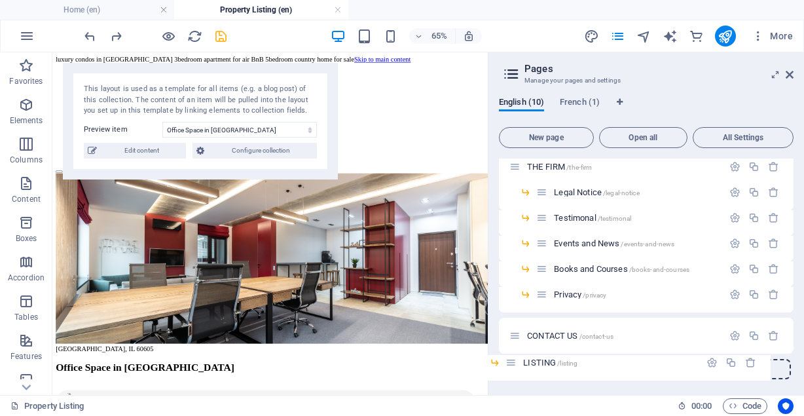
drag, startPoint x: 532, startPoint y: 270, endPoint x: 509, endPoint y: 398, distance: 129.7
click at [509, 395] on div "Home (en) Property Listing (en) Favorites Elements Columns Content Boxes Accord…" at bounding box center [402, 223] width 804 height 342
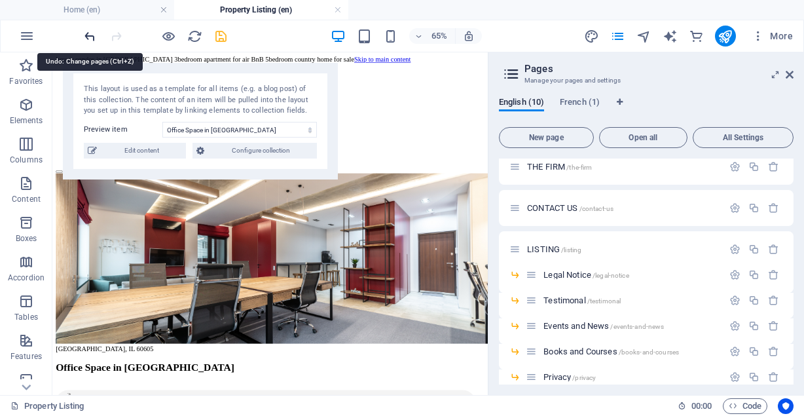
click at [90, 37] on icon "undo" at bounding box center [89, 36] width 15 height 15
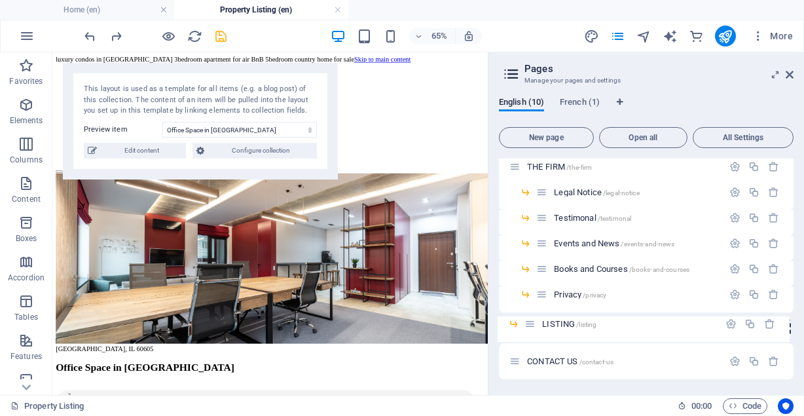
drag, startPoint x: 532, startPoint y: 270, endPoint x: 531, endPoint y: 328, distance: 58.3
click at [531, 328] on div "HOME / PROPERTIES /real-estate-item THE FIRM /the-firm LISTING /listing Legal N…" at bounding box center [646, 230] width 295 height 297
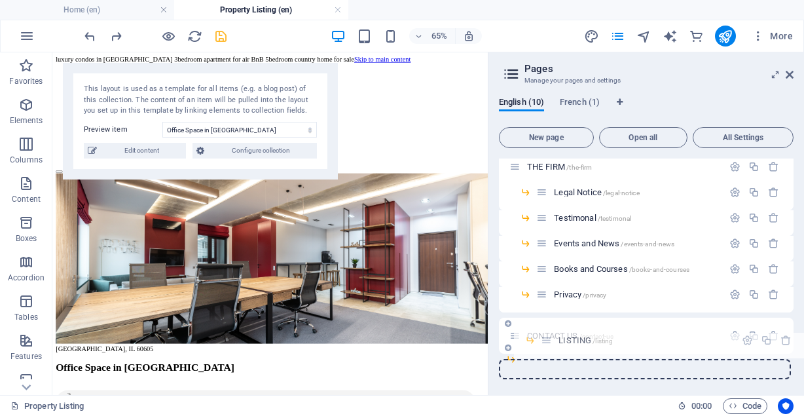
drag, startPoint x: 531, startPoint y: 192, endPoint x: 547, endPoint y: 344, distance: 152.7
click at [547, 344] on div "HOME / PROPERTIES /real-estate-item THE FIRM /the-firm LISTING /listing Legal N…" at bounding box center [646, 218] width 295 height 272
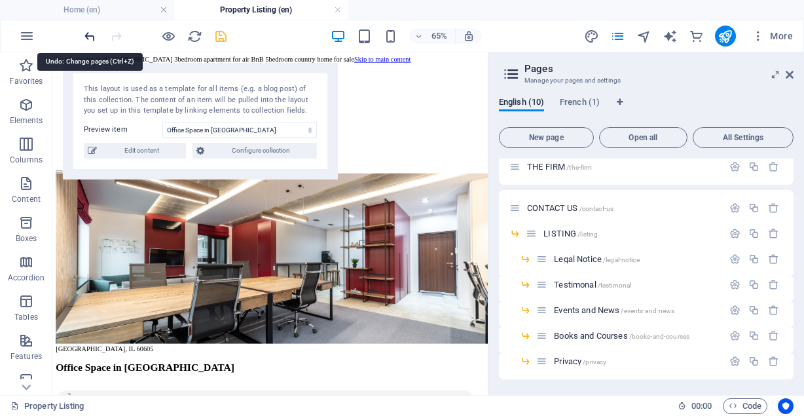
click at [86, 37] on icon "undo" at bounding box center [89, 36] width 15 height 15
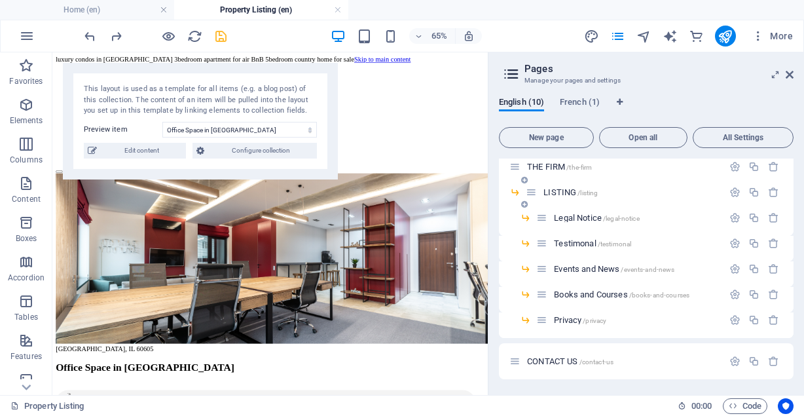
click at [564, 190] on span "LISTING /listing" at bounding box center [570, 192] width 54 height 10
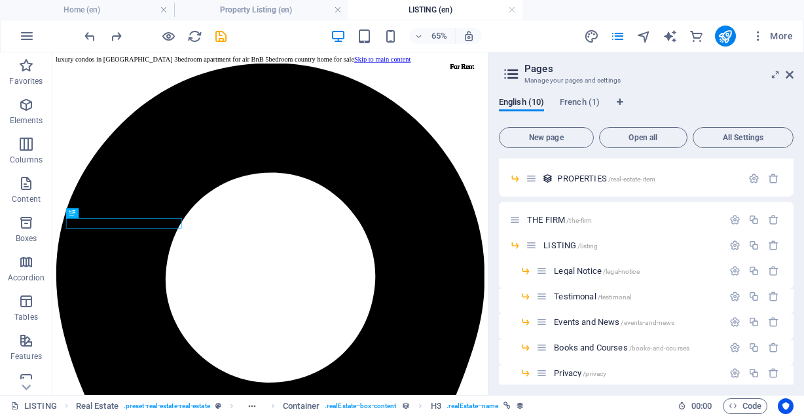
scroll to position [1707, 0]
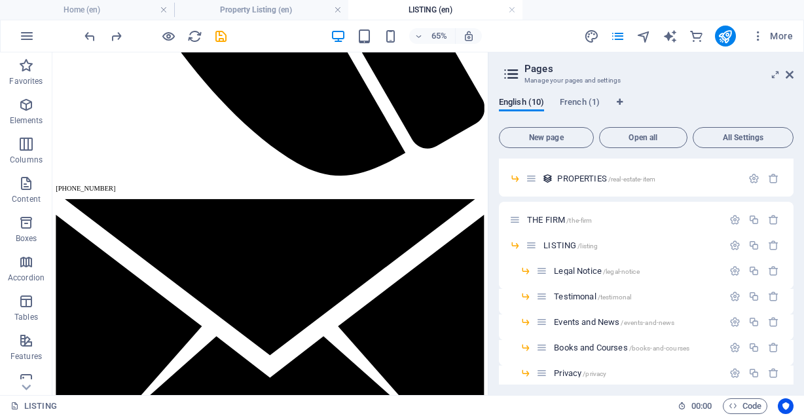
drag, startPoint x: 715, startPoint y: 488, endPoint x: 544, endPoint y: 226, distance: 313.6
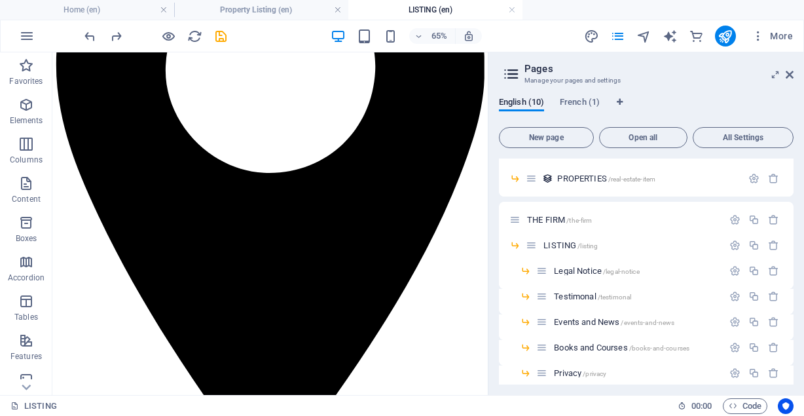
scroll to position [0, 0]
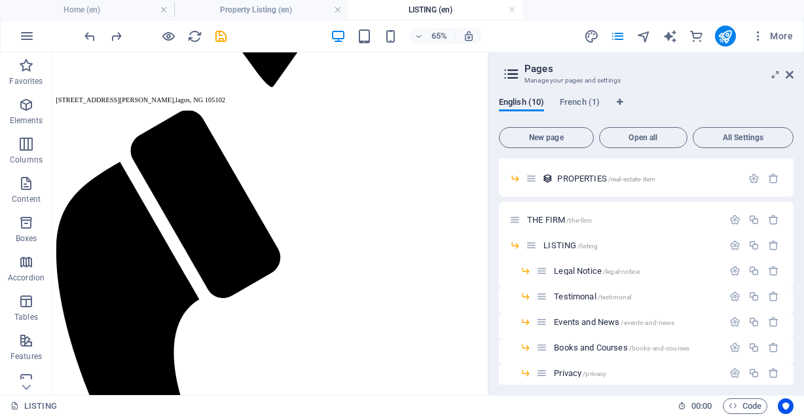
drag, startPoint x: 714, startPoint y: 337, endPoint x: 555, endPoint y: 321, distance: 159.2
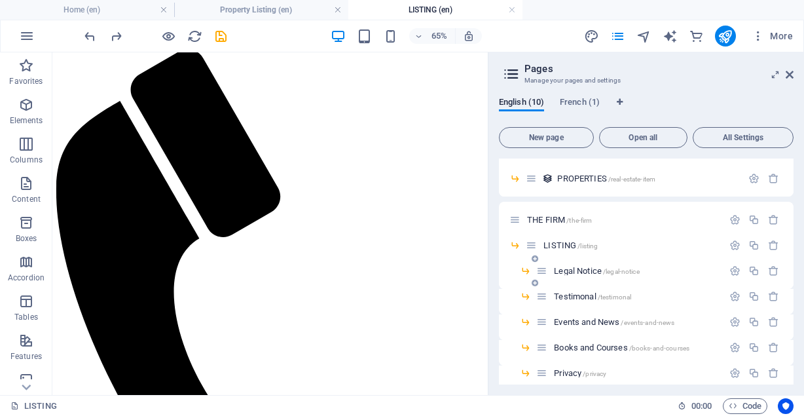
click at [503, 269] on div "Legal Notice /legal-notice" at bounding box center [646, 276] width 295 height 26
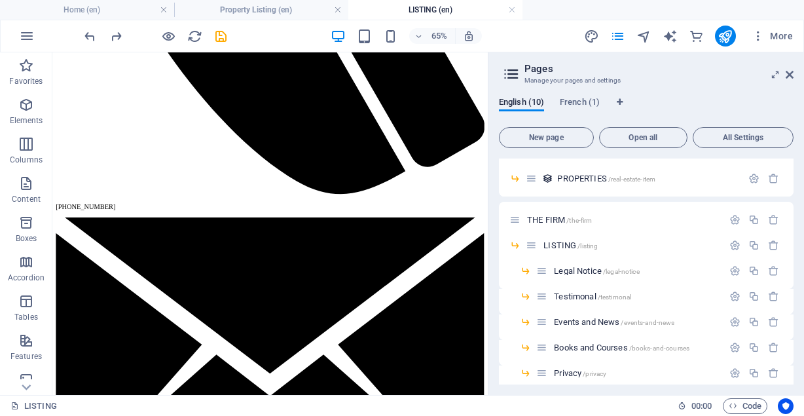
scroll to position [1789, 0]
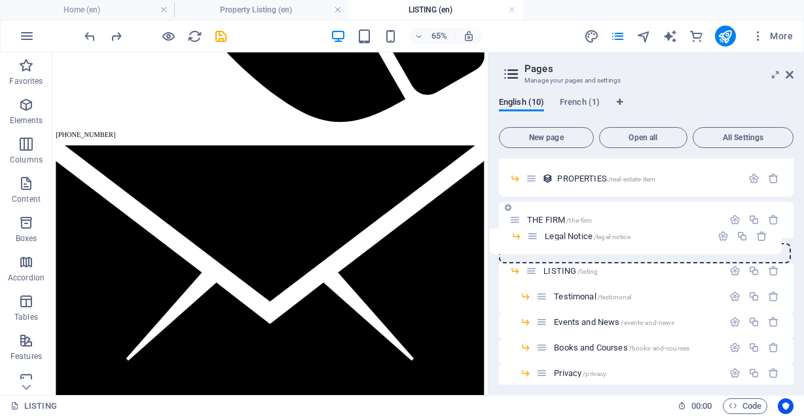
drag, startPoint x: 538, startPoint y: 268, endPoint x: 527, endPoint y: 229, distance: 40.8
click at [527, 229] on div "HOME / PROPERTIES /real-estate-item THE FIRM /the-firm LISTING /listing Legal N…" at bounding box center [646, 271] width 295 height 272
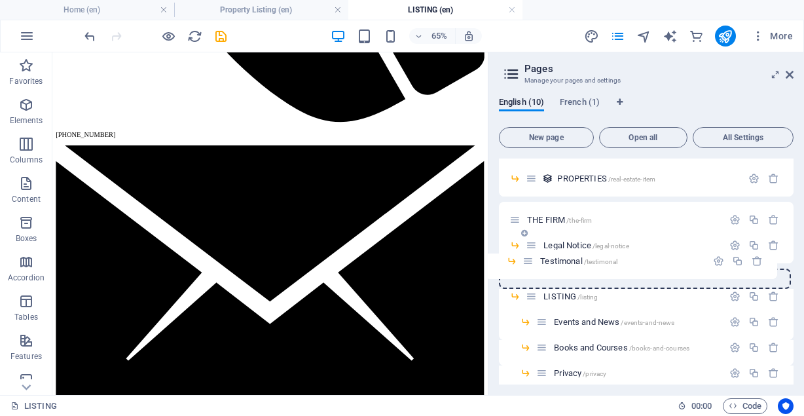
drag, startPoint x: 539, startPoint y: 301, endPoint x: 524, endPoint y: 263, distance: 41.5
click at [524, 263] on div "HOME / PROPERTIES /real-estate-item THE FIRM /the-firm Legal Notice /legal-noti…" at bounding box center [646, 271] width 295 height 272
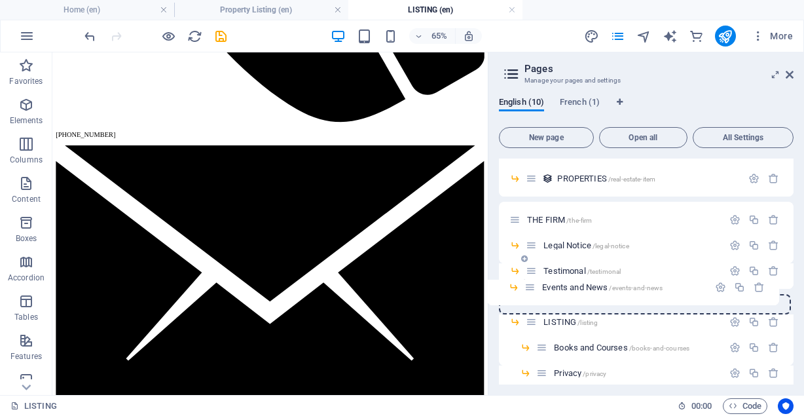
drag, startPoint x: 537, startPoint y: 318, endPoint x: 524, endPoint y: 280, distance: 40.0
click at [524, 280] on div "HOME / PROPERTIES /real-estate-item THE FIRM /the-firm Legal Notice /legal-noti…" at bounding box center [646, 271] width 295 height 272
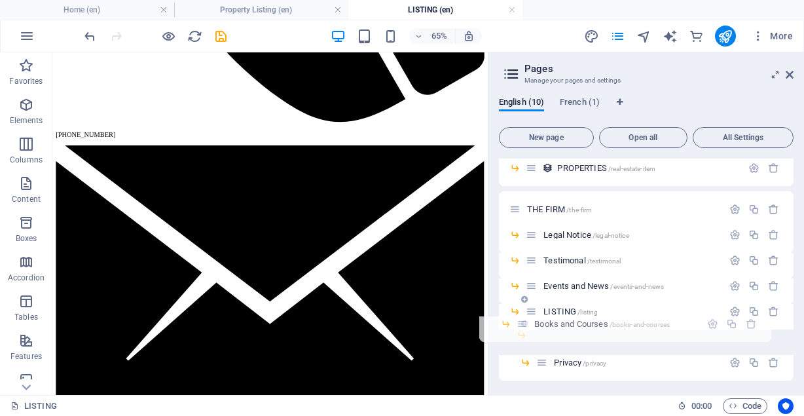
scroll to position [35, 0]
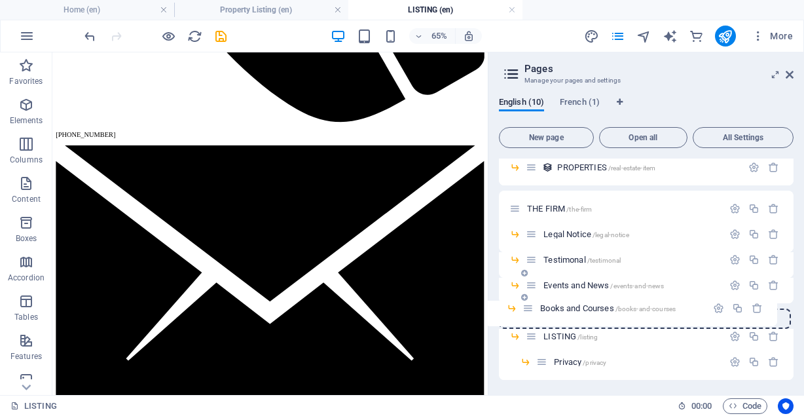
drag, startPoint x: 538, startPoint y: 346, endPoint x: 522, endPoint y: 302, distance: 46.6
click at [522, 302] on div "HOME / PROPERTIES /real-estate-item THE FIRM /the-firm Legal Notice /legal-noti…" at bounding box center [646, 260] width 295 height 272
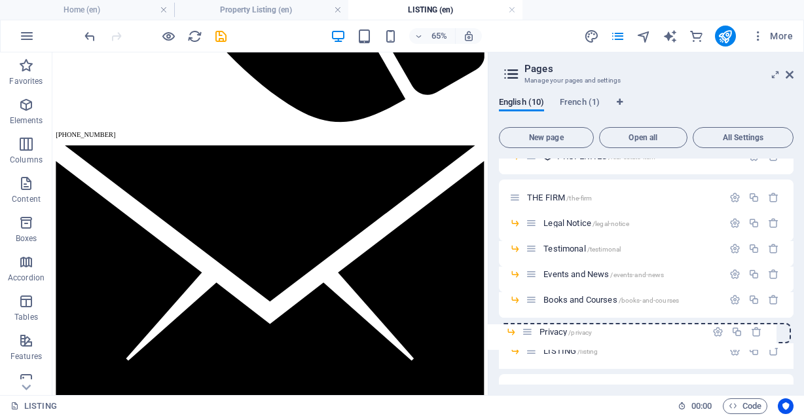
drag, startPoint x: 541, startPoint y: 363, endPoint x: 526, endPoint y: 330, distance: 36.6
click at [526, 330] on div "HOME / PROPERTIES /real-estate-item THE FIRM /the-firm Legal Notice /legal-noti…" at bounding box center [646, 261] width 295 height 297
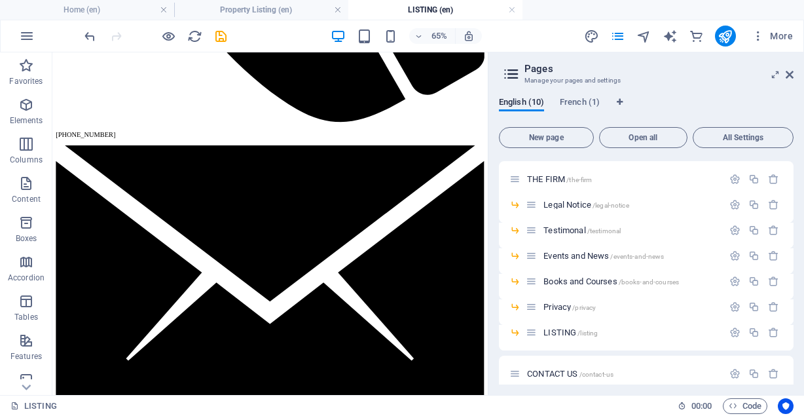
scroll to position [77, 0]
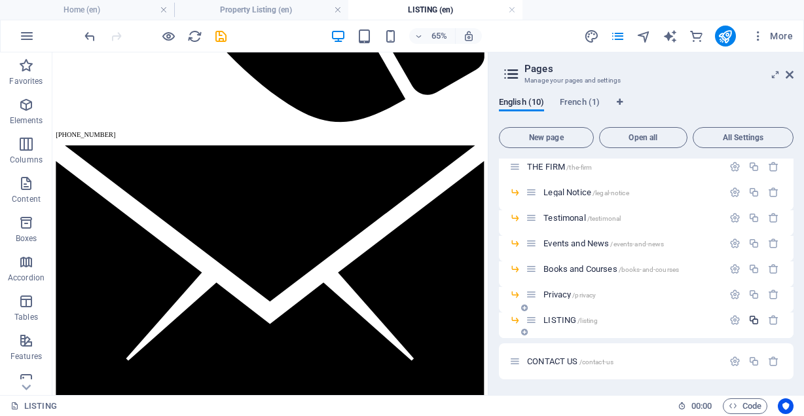
click at [748, 317] on icon "button" at bounding box center [753, 319] width 11 height 11
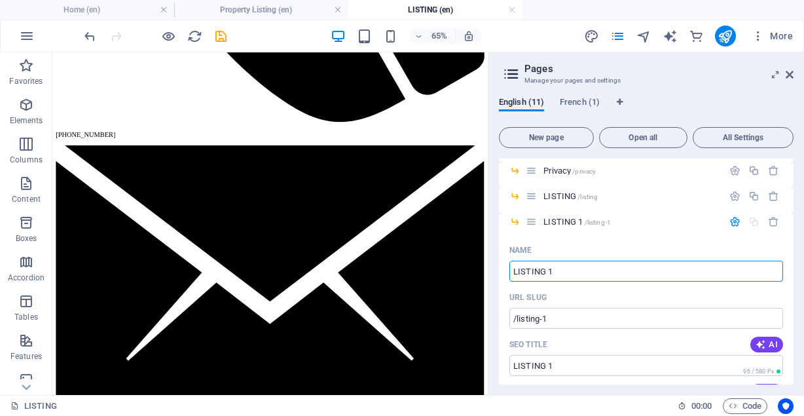
click at [799, 211] on div "English (11) French (1) New page Open all All Settings HOME / PROPERTIES /real-…" at bounding box center [646, 240] width 316 height 308
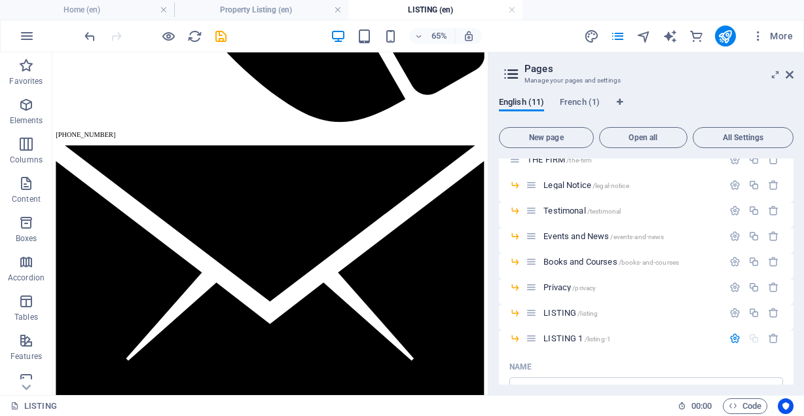
scroll to position [86, 0]
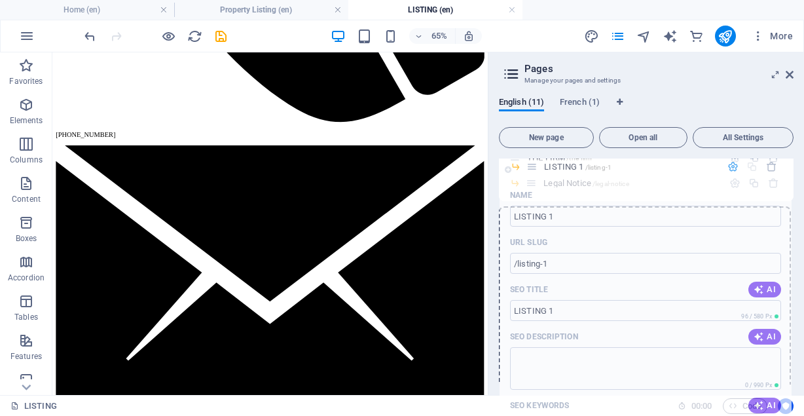
drag, startPoint x: 533, startPoint y: 336, endPoint x: 534, endPoint y: 164, distance: 171.5
click at [534, 164] on div "HOME / PROPERTIES /real-estate-item THE FIRM /the-firm Legal Notice /legal-noti…" at bounding box center [646, 221] width 295 height 297
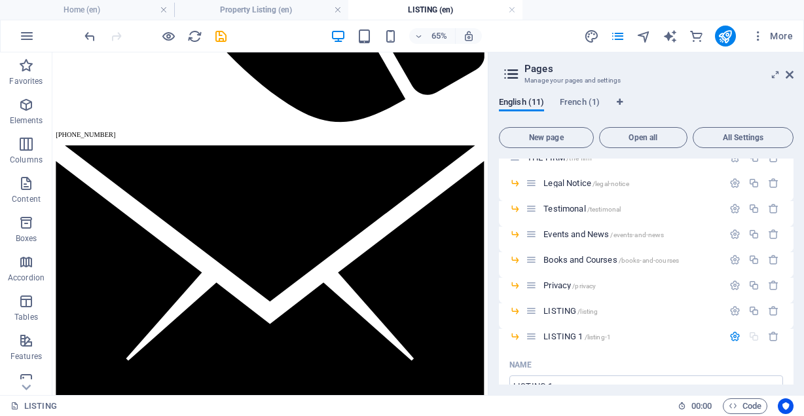
drag, startPoint x: 794, startPoint y: 224, endPoint x: 791, endPoint y: 202, distance: 22.4
click at [791, 202] on div "English (11) French (1) New page Open all All Settings HOME / PROPERTIES /real-…" at bounding box center [646, 240] width 316 height 308
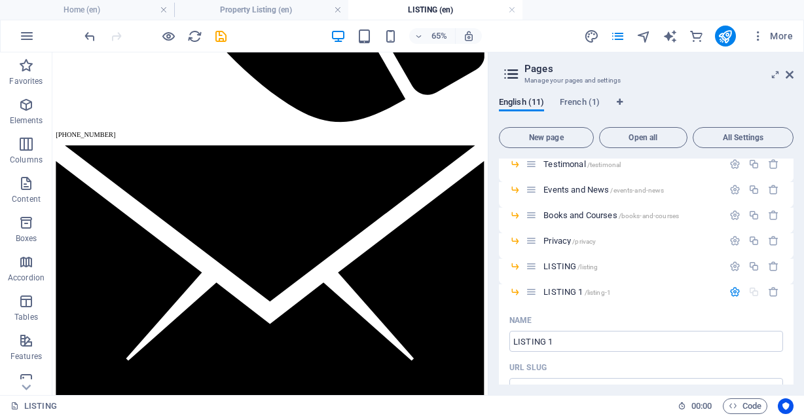
scroll to position [135, 0]
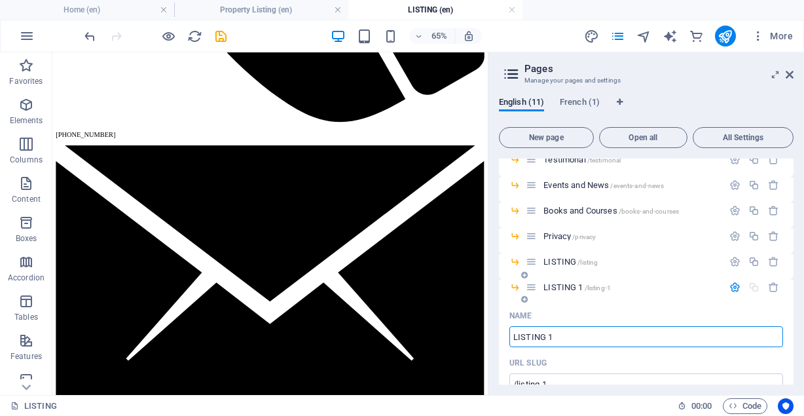
click at [564, 336] on input "LISTING 1" at bounding box center [646, 336] width 274 height 21
type input "L"
type input "/listing-1homes"
type input "LISTING 1HOMES"
type input "/"
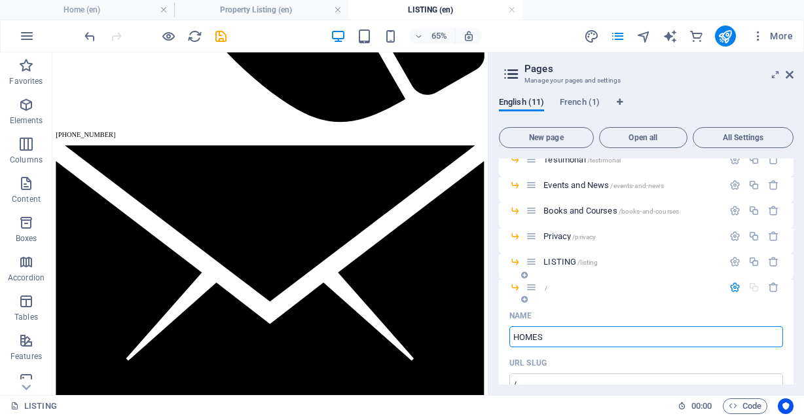
type input "HOMES"
type input "/homes"
type input "HOMES"
click at [219, 39] on icon "save" at bounding box center [220, 36] width 15 height 15
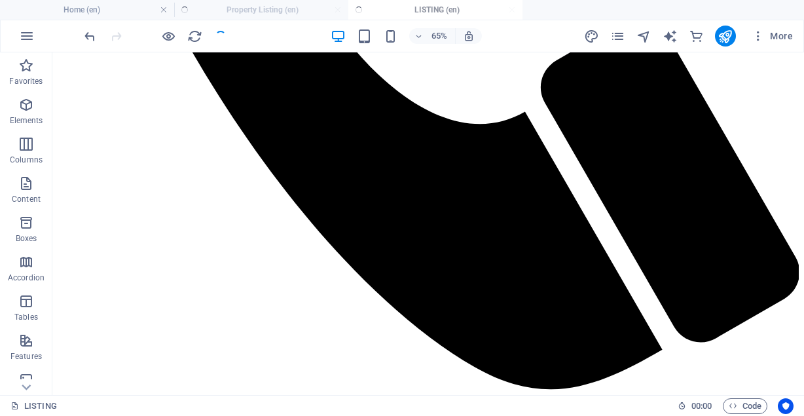
scroll to position [1758, 0]
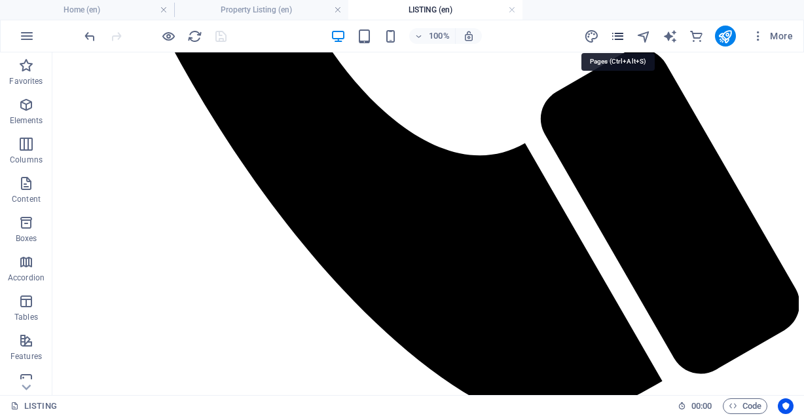
click at [621, 31] on icon "pages" at bounding box center [617, 36] width 15 height 15
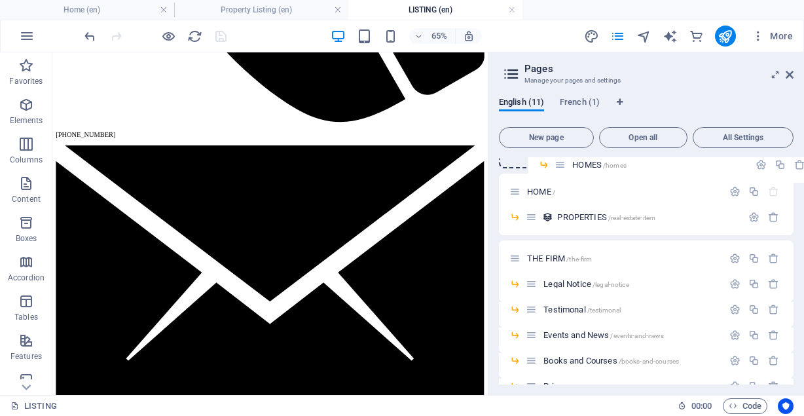
scroll to position [0, 0]
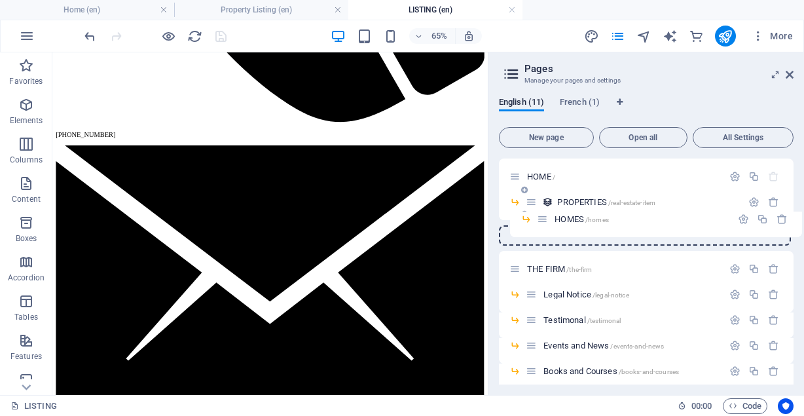
drag, startPoint x: 531, startPoint y: 318, endPoint x: 542, endPoint y: 213, distance: 106.0
click at [542, 213] on div "HOME / PROPERTIES /real-estate-item THE FIRM /the-firm Legal Notice /legal-noti…" at bounding box center [646, 306] width 295 height 297
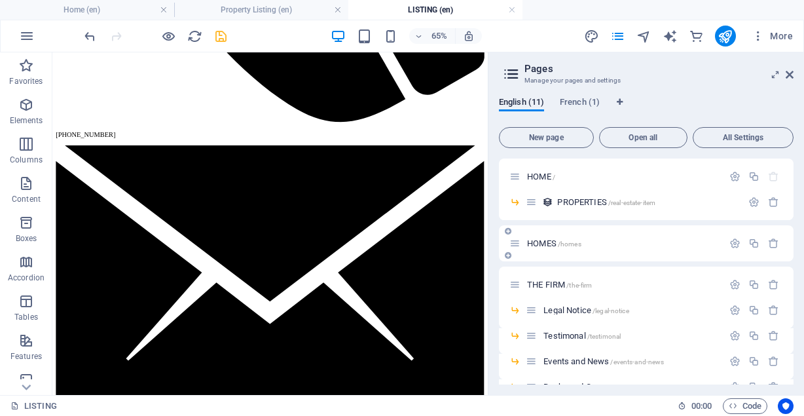
click at [625, 246] on p "HOMES /homes" at bounding box center [623, 243] width 192 height 9
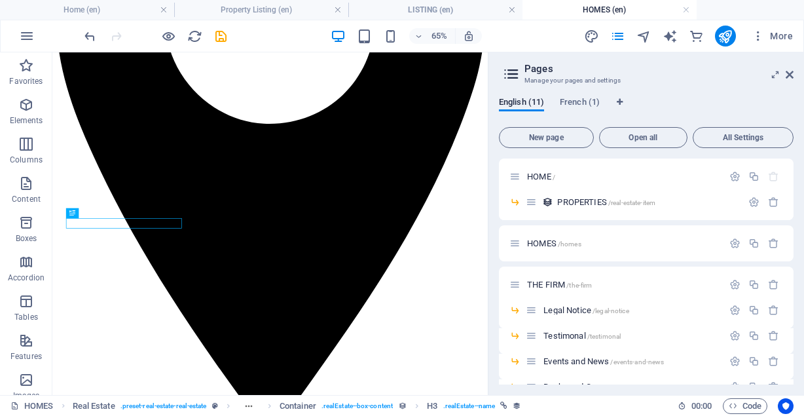
scroll to position [398, 0]
click at [545, 242] on span "HOMES /homes" at bounding box center [554, 243] width 54 height 10
drag, startPoint x: 541, startPoint y: 239, endPoint x: 515, endPoint y: 245, distance: 26.4
click at [515, 245] on div "HOMES /homes" at bounding box center [615, 243] width 213 height 15
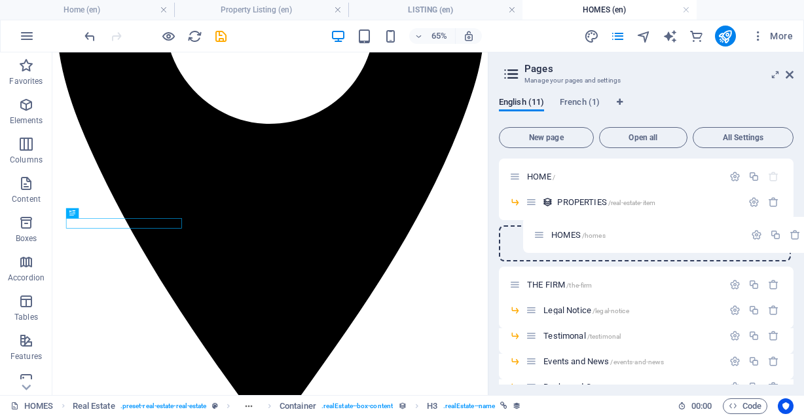
drag, startPoint x: 515, startPoint y: 245, endPoint x: 541, endPoint y: 235, distance: 28.2
click at [541, 235] on div "HOME / PROPERTIES /real-estate-item HOMES /homes THE FIRM /the-firm Legal Notic…" at bounding box center [646, 327] width 295 height 338
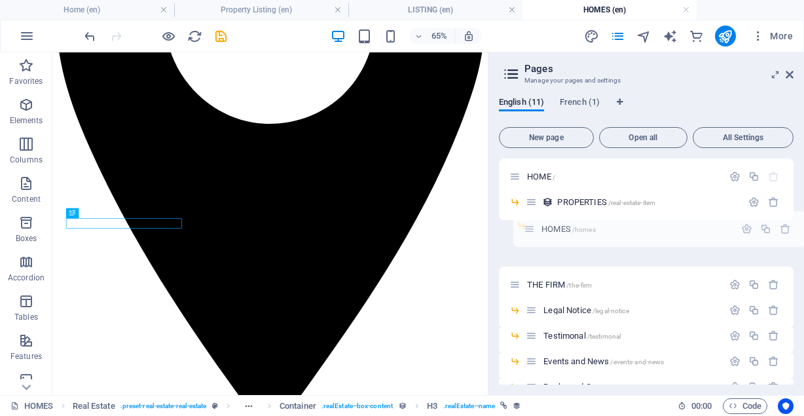
drag, startPoint x: 515, startPoint y: 243, endPoint x: 532, endPoint y: 225, distance: 24.5
click at [532, 225] on div "HOME / PROPERTIES /real-estate-item HOMES /homes THE FIRM /the-firm Legal Notic…" at bounding box center [646, 306] width 295 height 297
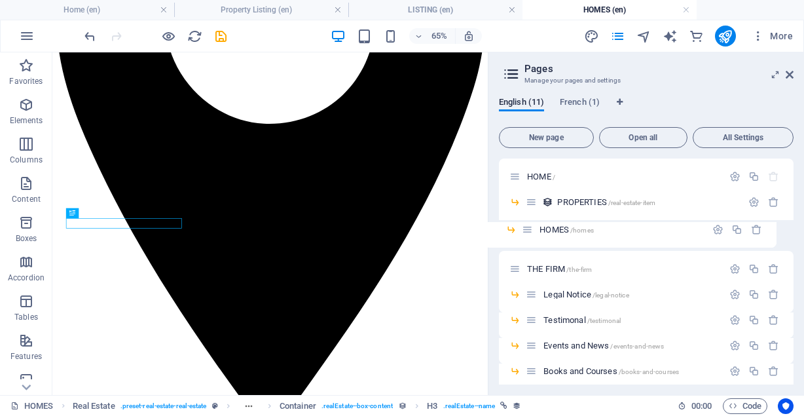
drag, startPoint x: 543, startPoint y: 228, endPoint x: 524, endPoint y: 232, distance: 18.6
click at [524, 232] on div "HOME / PROPERTIES /real-estate-item HOMES /homes THE FIRM /the-firm Legal Notic…" at bounding box center [646, 306] width 295 height 297
click at [579, 199] on span "PROPERTIES /real-estate-item" at bounding box center [606, 202] width 98 height 10
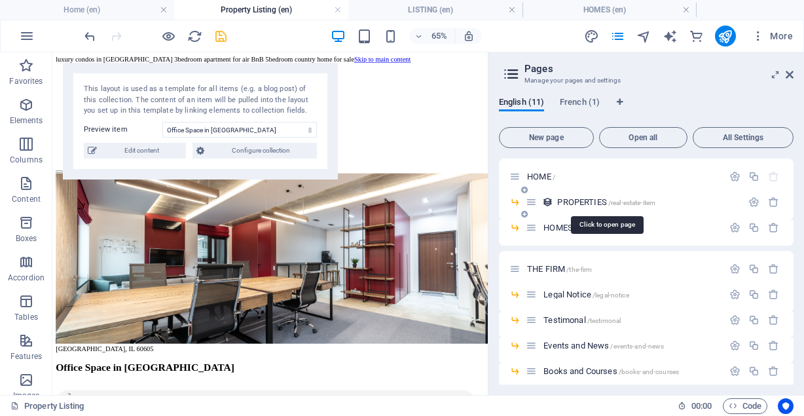
scroll to position [0, 0]
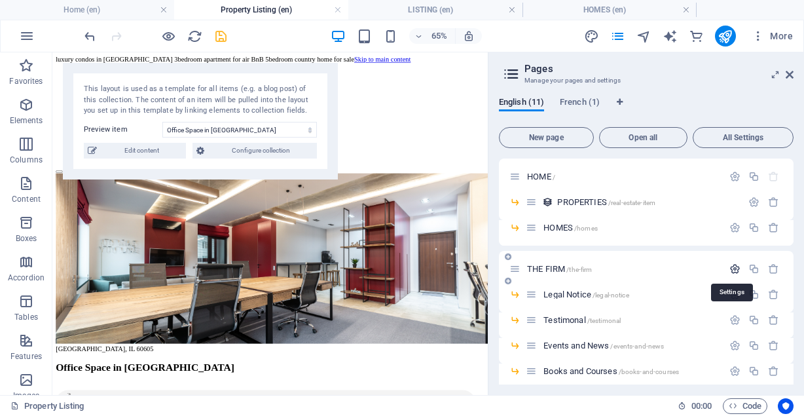
click at [733, 272] on icon "button" at bounding box center [734, 268] width 11 height 11
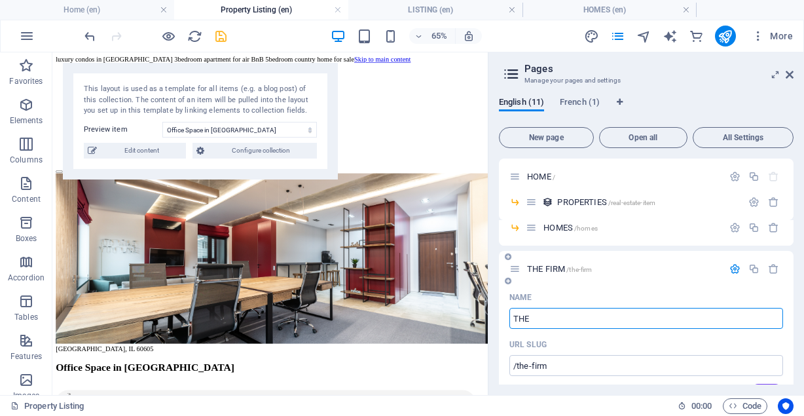
type input "THE"
type input "/the-f"
type input "THE F"
type input "THE"
type input "/the"
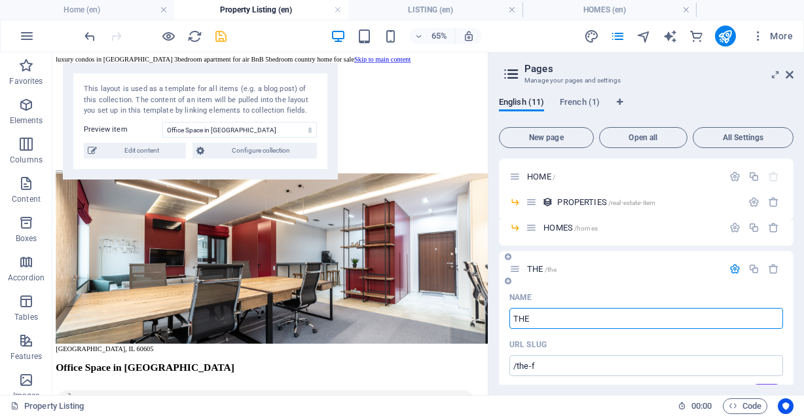
type input "THE"
type input "THE PULSE"
type input "THE"
type input "THE PULSE"
type input "/the-pulse"
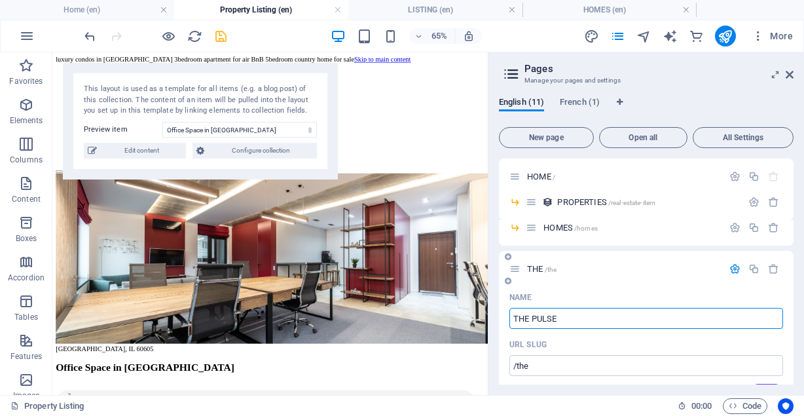
type input "THE PULSE"
click at [572, 201] on span "PROPERTIES /real-estate-item" at bounding box center [606, 202] width 98 height 10
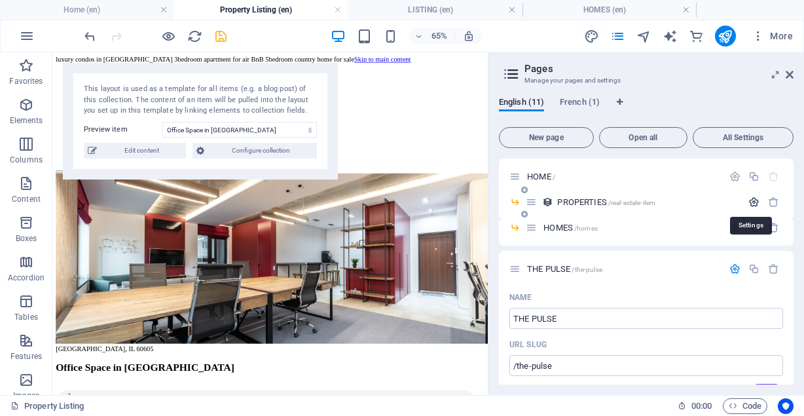
click at [753, 203] on icon "button" at bounding box center [753, 201] width 11 height 11
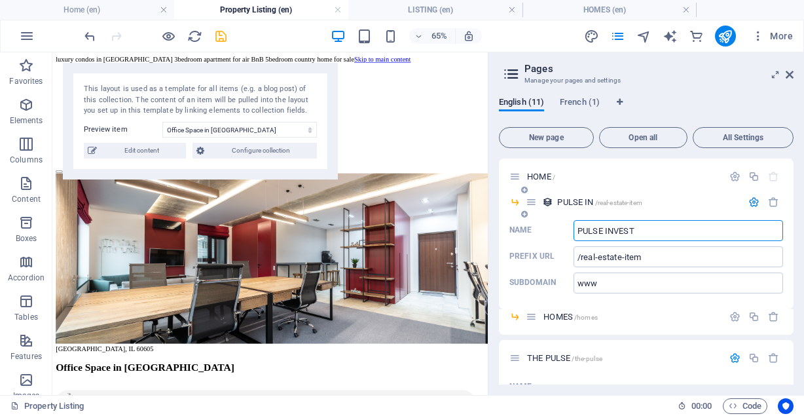
click at [568, 323] on div "HOMES /homes" at bounding box center [624, 316] width 197 height 15
type input "PULSE INVEST"
click at [734, 320] on icon "button" at bounding box center [734, 316] width 11 height 11
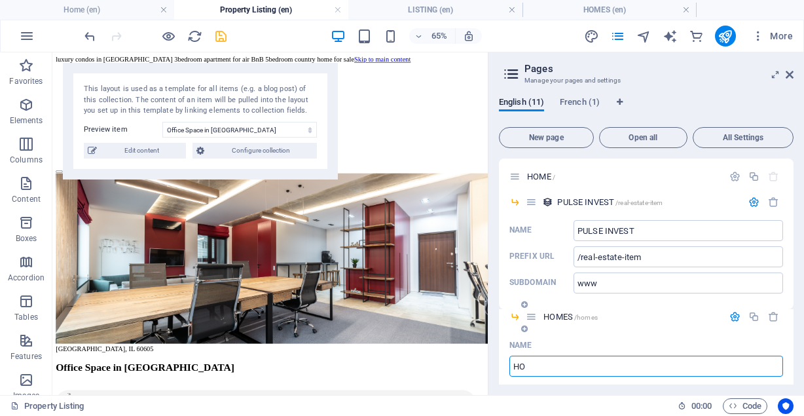
type input "H"
type input "PU"
type input "/home"
type input "HOME"
type input "PULSE HOMES"
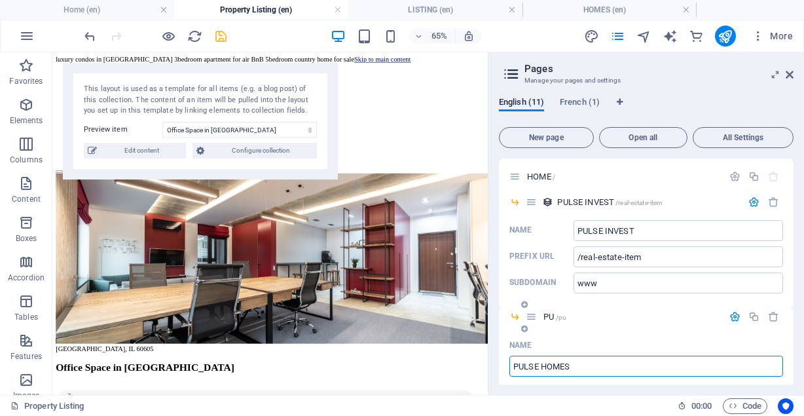
type input "/pu"
type input "PU"
type input "PULSE HOMES"
type input "/pulse-homes"
type input "PULSE HOMES"
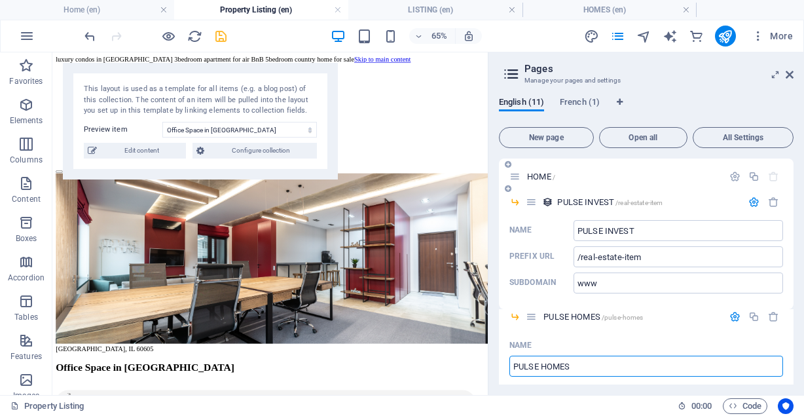
type input "PULSE HOMES"
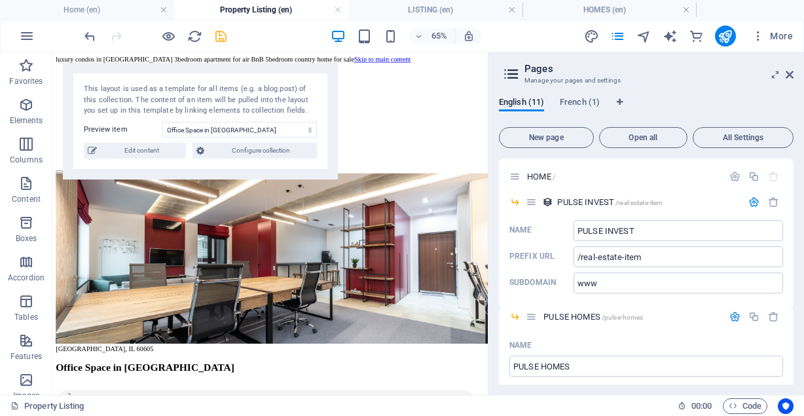
click at [791, 172] on div "HOME / PULSE INVEST /real-estate-item Name PULSE INVEST ​ Prefix URL /real-esta…" at bounding box center [646, 271] width 295 height 226
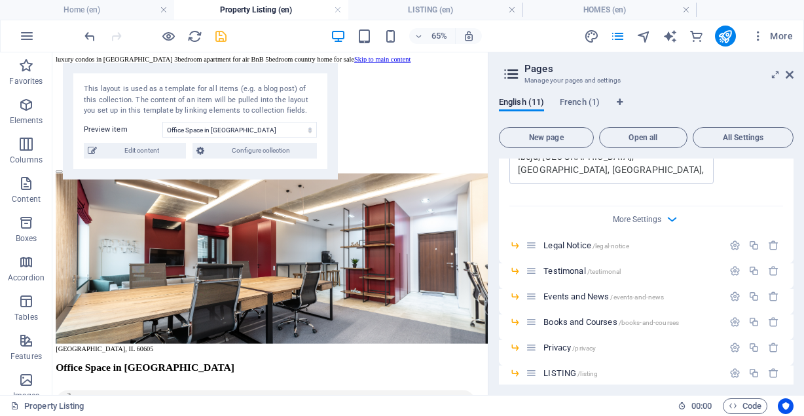
scroll to position [1212, 0]
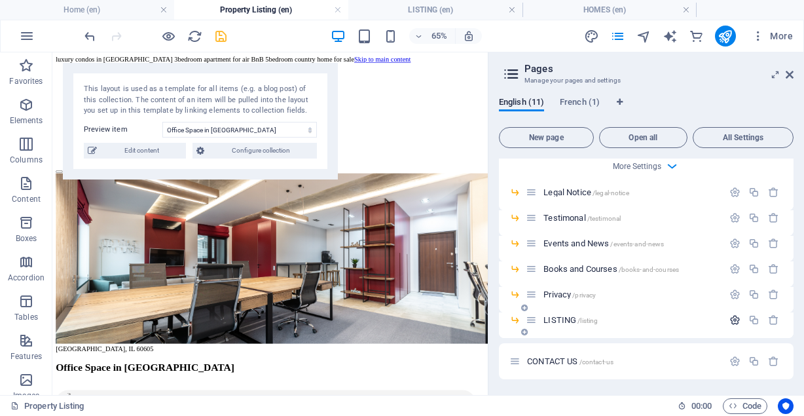
click at [736, 322] on icon "button" at bounding box center [734, 319] width 11 height 11
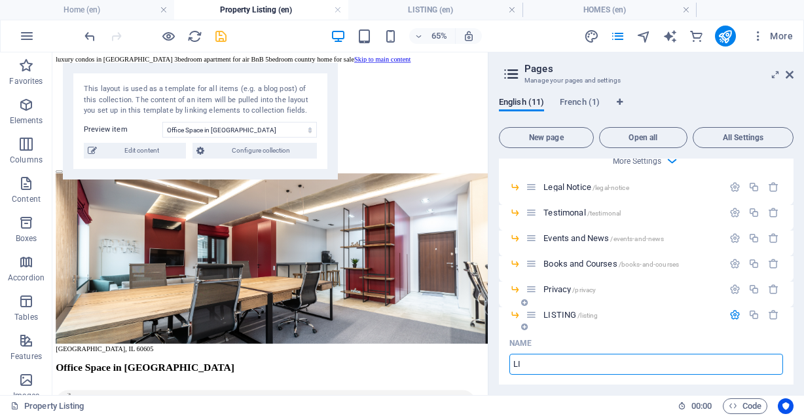
type input "L"
type input "social"
type input "/"
type input "so"
type input "/social"
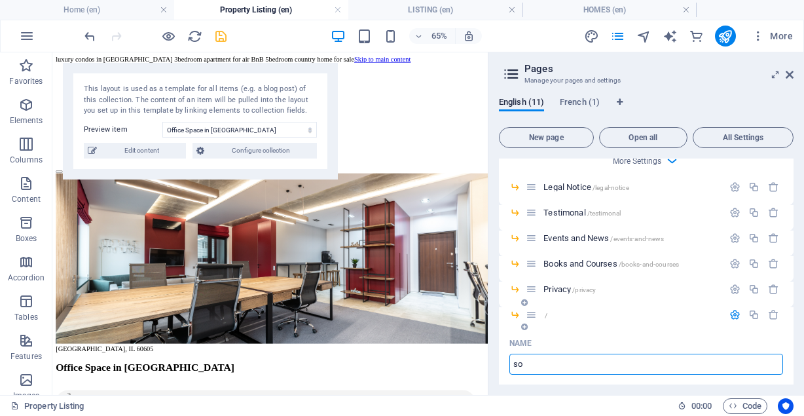
type input "social"
type input "s"
type input "S"
type input "/"
type input "Soci"
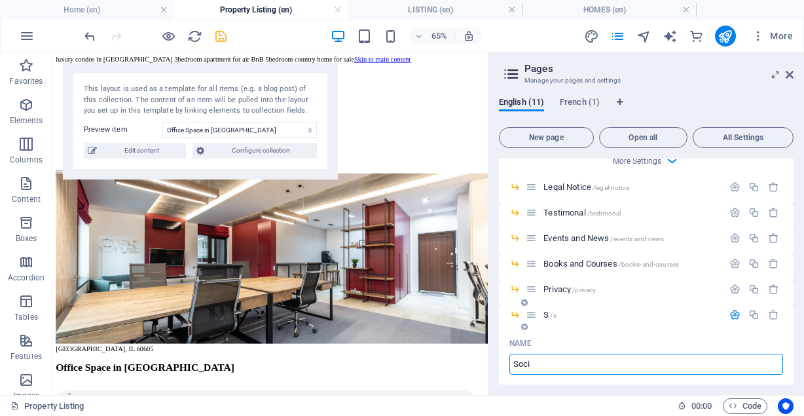
type input "/s"
type input "S"
type input "Social"
type input "/social"
type input "Social"
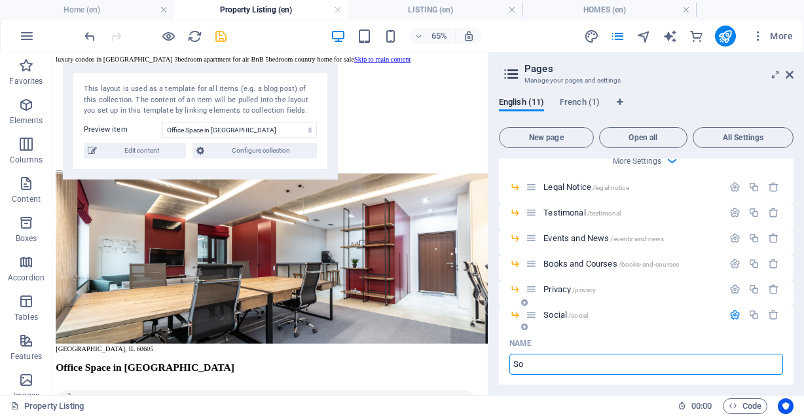
type input "S"
type input "/so"
type input "So"
type input "/"
type input "Pulse"
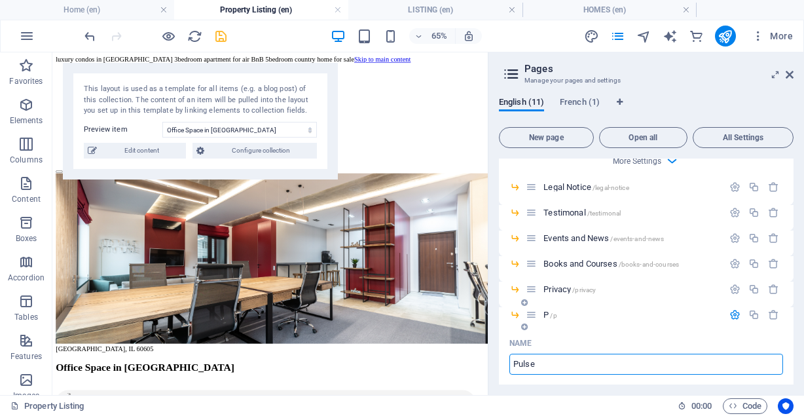
type input "/p"
type input "P"
type input "Pulse"
type input "/pulse"
type input "Pulse"
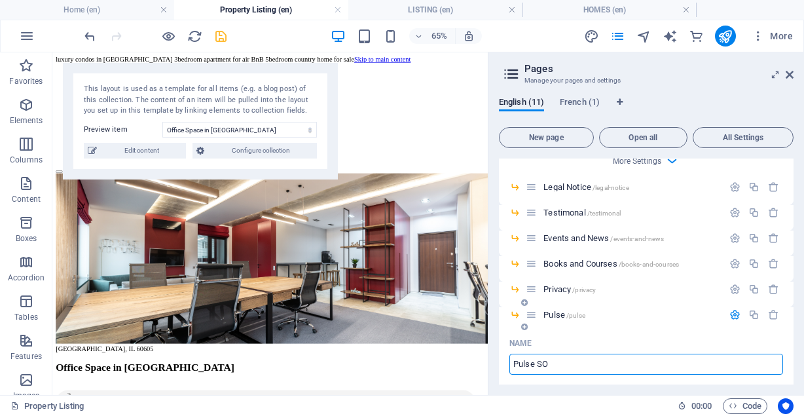
type input "Pulse S"
type input "/pulse-so"
type input "Pulse SO"
type input "Pulse Socila"
type input "/pulse-s"
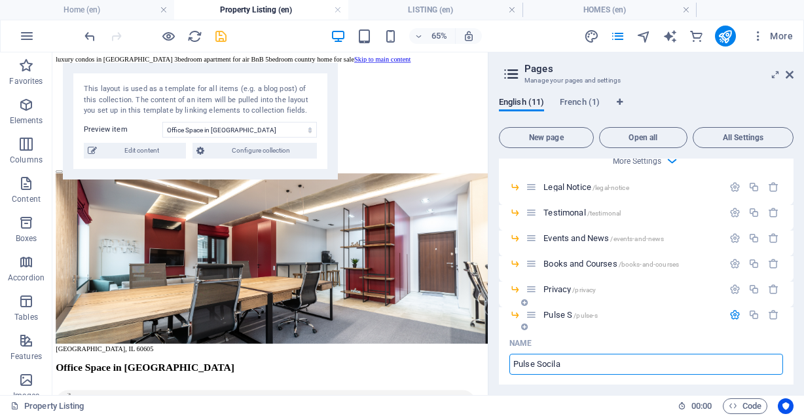
type input "Pulse S"
type input "Pulse Soci"
type input "/pulse-socila"
type input "Pulse Socila"
type input "Pulse Soci"
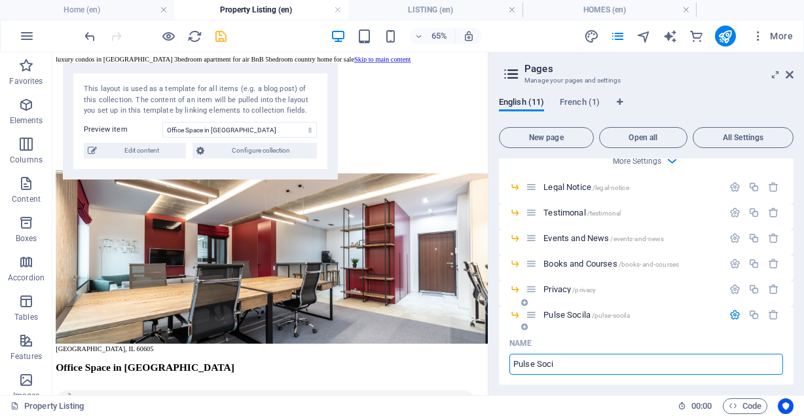
type input "/pulse-soci"
type input "Pulse Soci"
type input "Pulse Social"
type input "/pulse-social"
type input "Pulse Social"
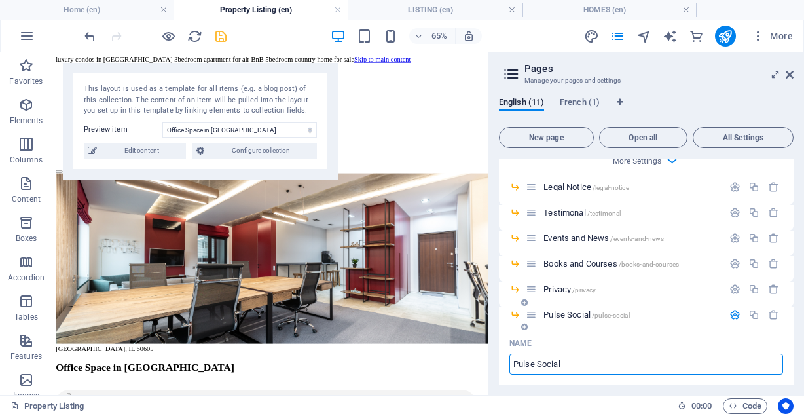
type input "Pulse Social"
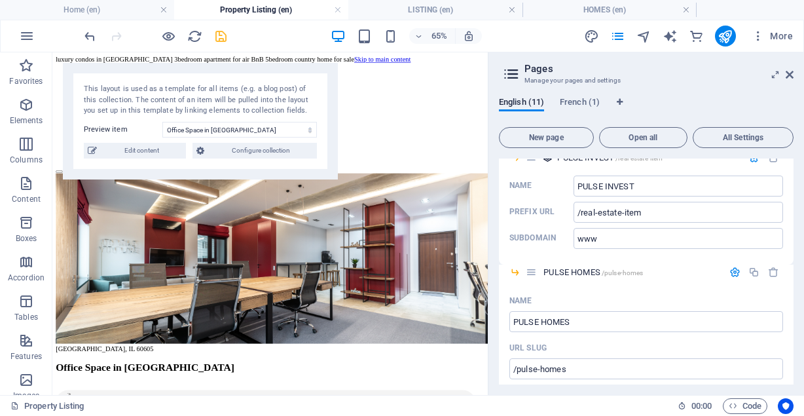
scroll to position [0, 0]
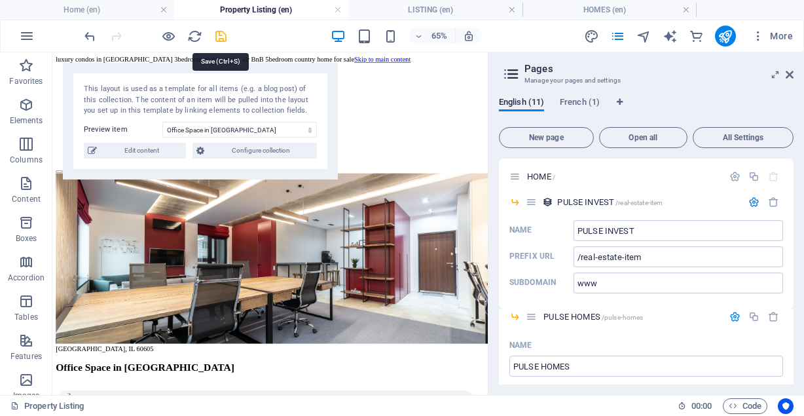
click at [215, 39] on icon "save" at bounding box center [220, 36] width 15 height 15
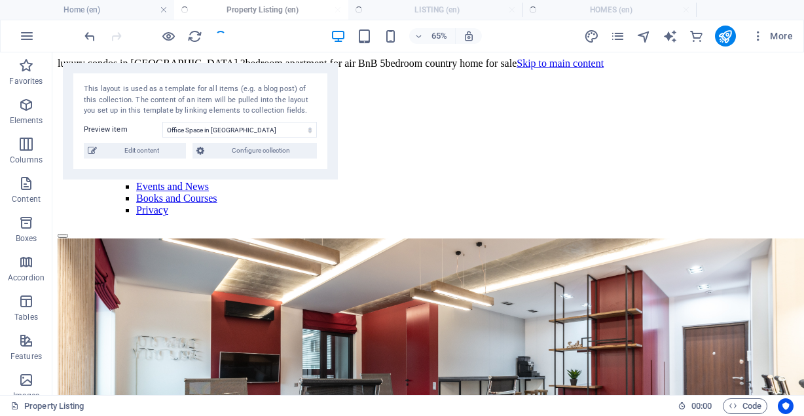
click at [221, 37] on div at bounding box center [155, 36] width 147 height 21
click at [222, 37] on div at bounding box center [155, 36] width 147 height 21
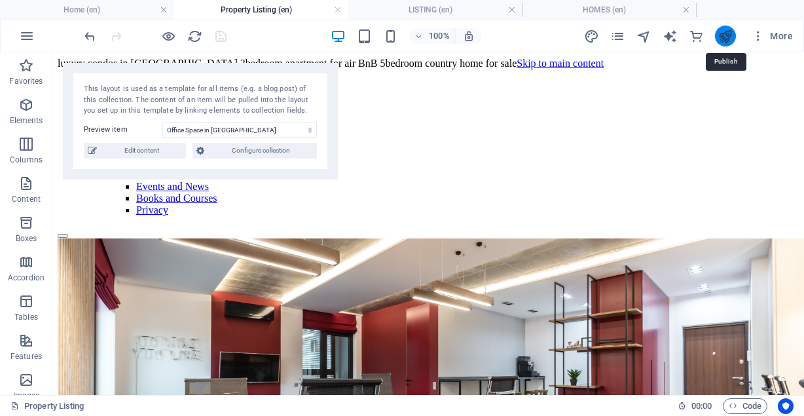
click at [727, 35] on icon "publish" at bounding box center [724, 36] width 15 height 15
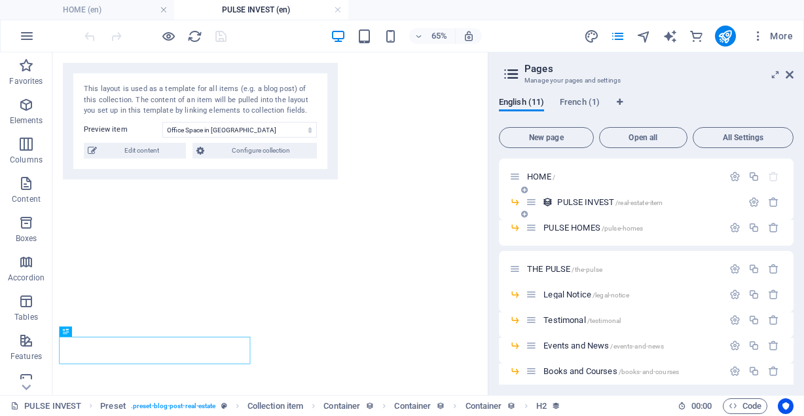
select select "6871180adcf7a0c6e50021bd"
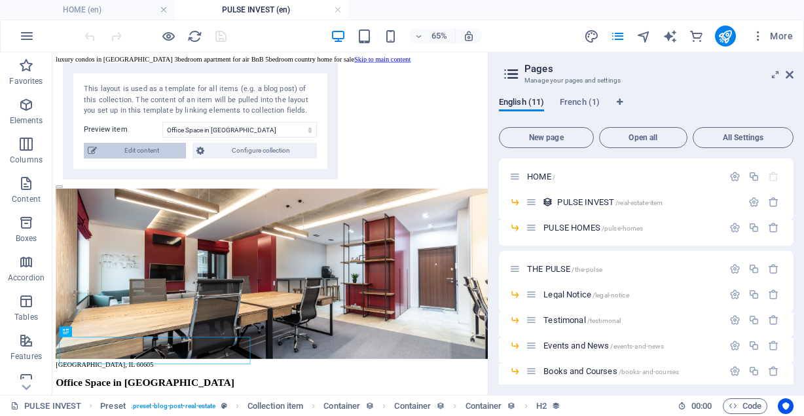
click at [88, 147] on icon at bounding box center [92, 151] width 9 height 16
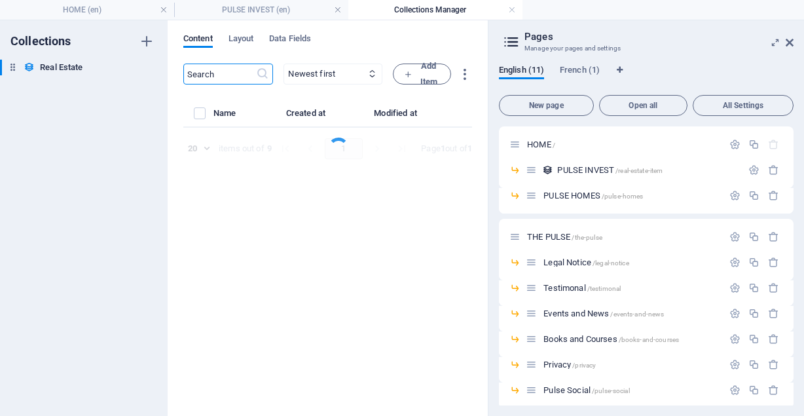
select select "Office"
select select "For Rent"
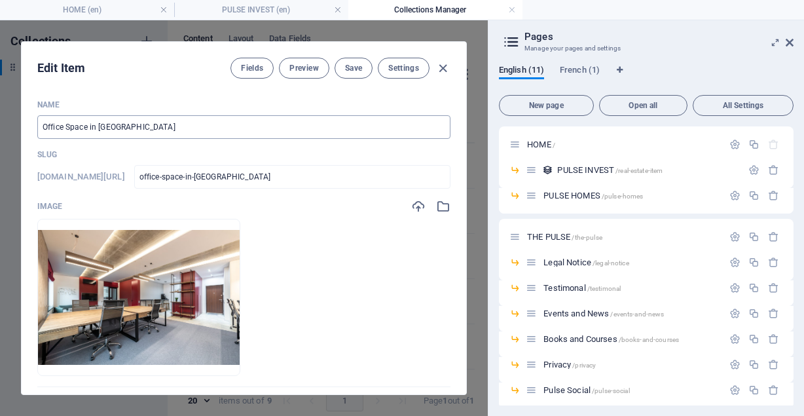
click at [133, 124] on input "Office Space in [GEOGRAPHIC_DATA]" at bounding box center [243, 127] width 413 height 24
type input "Office Space in [PERSON_NAME]"
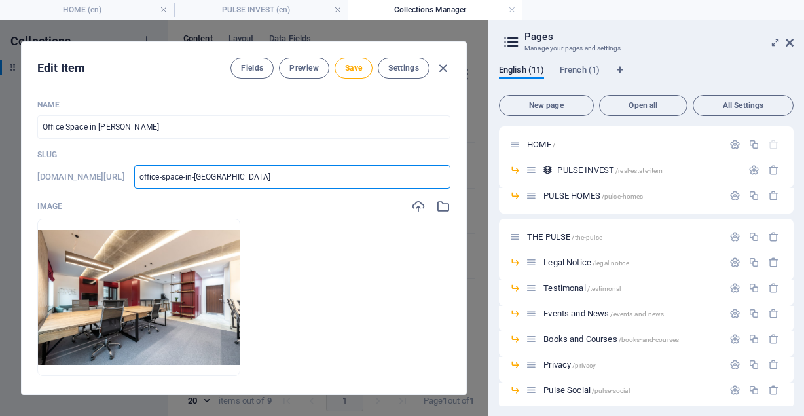
click at [270, 182] on input "office-space-in-[GEOGRAPHIC_DATA]" at bounding box center [292, 177] width 316 height 24
type input "office-space-in-chicag"
type input "office-space-in-chica"
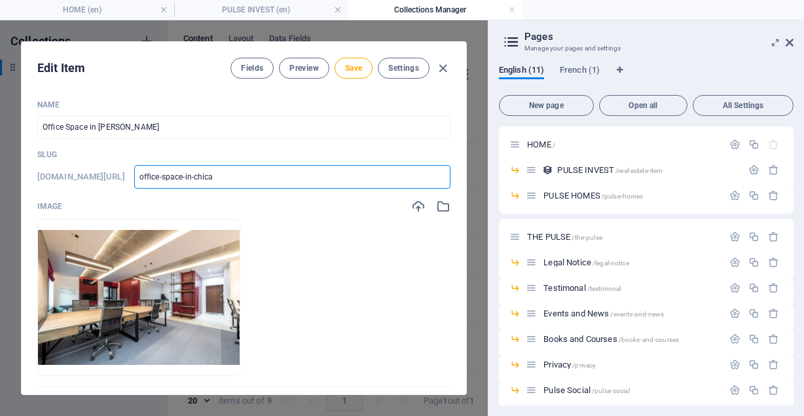
type input "office-space-in-chic"
type input "office-space-in-chi"
type input "office-space-in-ch"
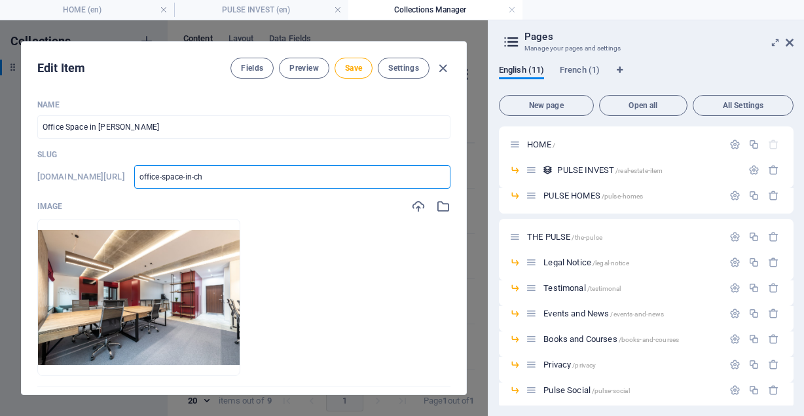
type input "office-space-in-ch"
type input "office-space-in-c"
type input "office-space-in-"
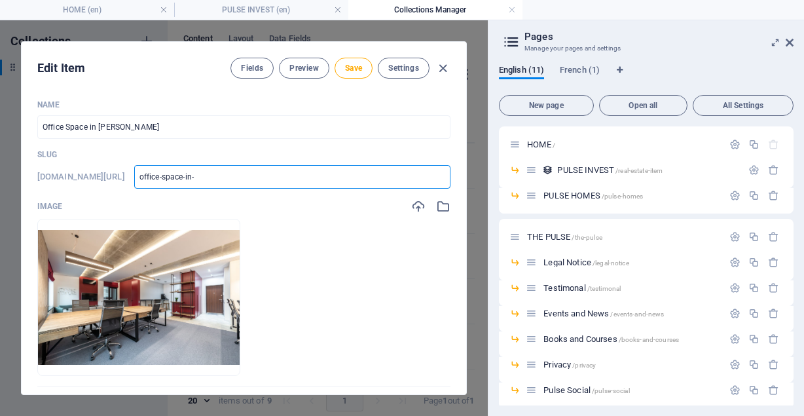
type input "office-space-in-a"
type input "office-space-in-ab"
type input "office-space-in-abr"
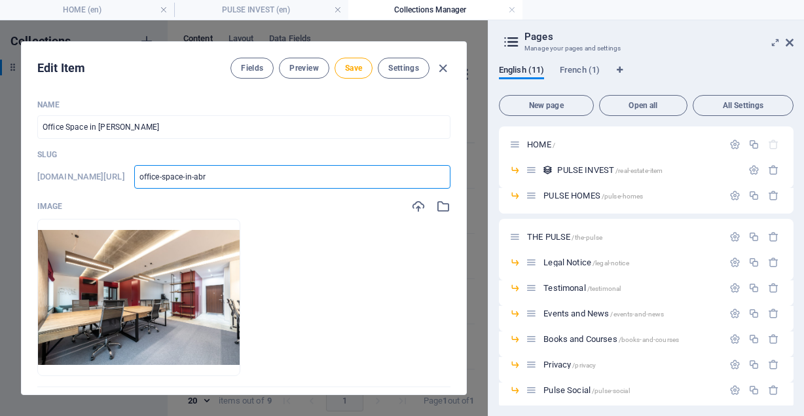
type input "office-space-in-abr"
type input "office-space-in-[GEOGRAPHIC_DATA]"
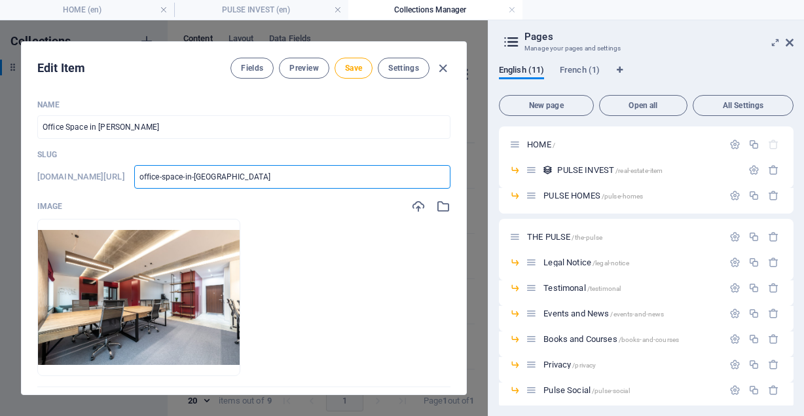
type input "office-space-in-[GEOGRAPHIC_DATA]"
type input "office-space-in-[PERSON_NAME]"
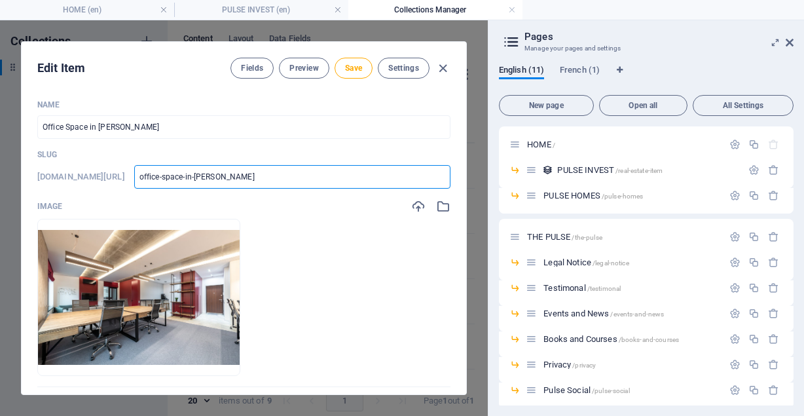
type input "office-space-in-[PERSON_NAME]"
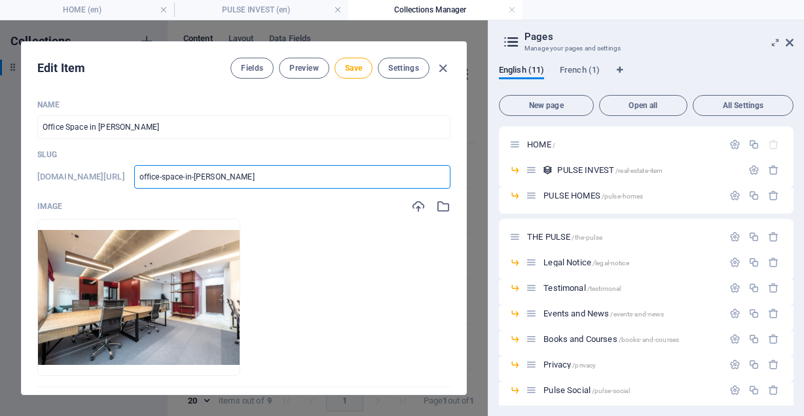
type input "office-space-in-[PERSON_NAME]"
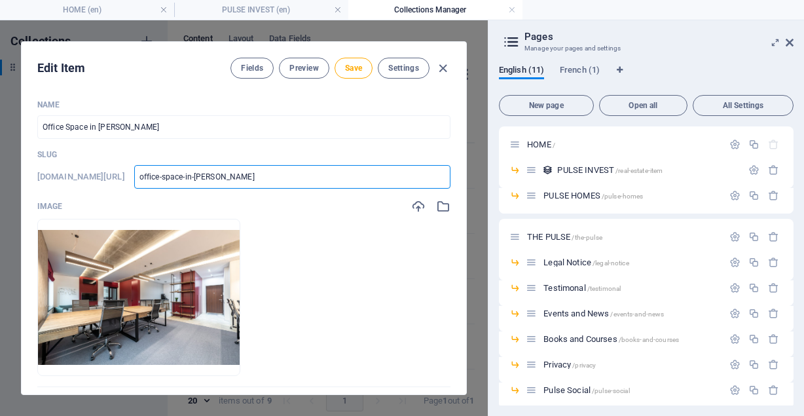
type input "office-space-in-[PERSON_NAME]"
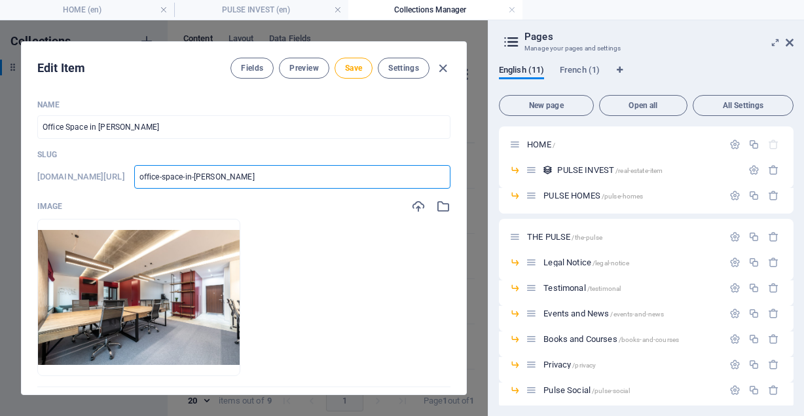
type input "office-space-in-[PERSON_NAME]"
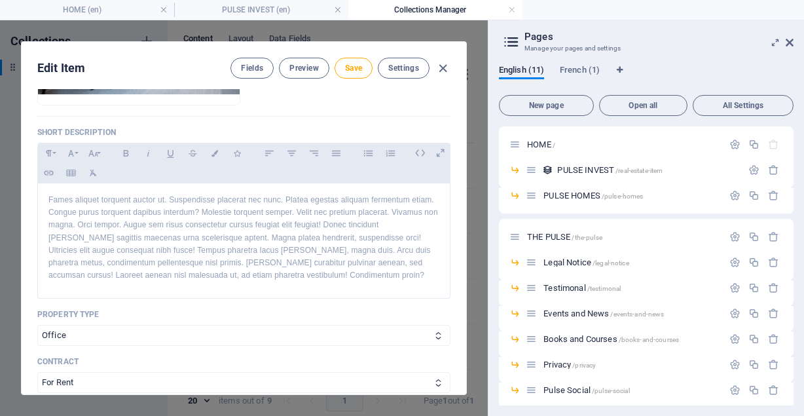
scroll to position [249, 0]
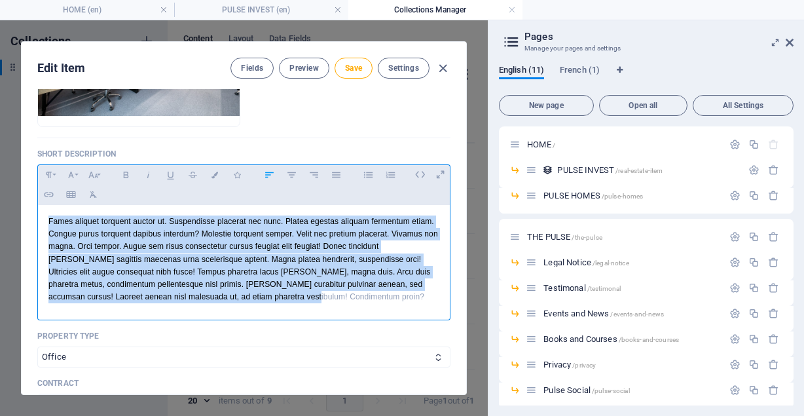
drag, startPoint x: 45, startPoint y: 226, endPoint x: 288, endPoint y: 296, distance: 253.4
click at [288, 296] on div "Fames aliquet torquent auctor ut. Suspendisse placerat nec nunc. Platea egestas…" at bounding box center [244, 259] width 412 height 109
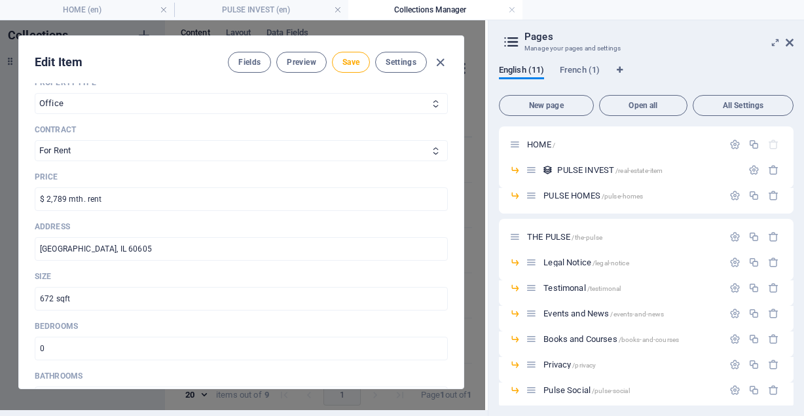
scroll to position [472, 0]
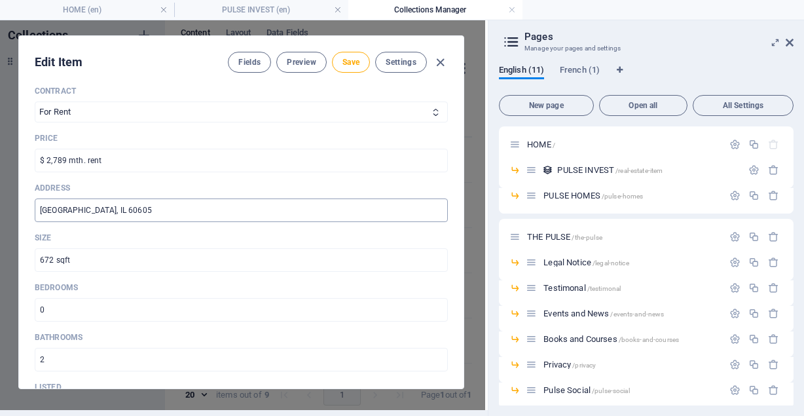
click at [304, 208] on input "[GEOGRAPHIC_DATA], IL 60605" at bounding box center [241, 210] width 413 height 24
type input "C"
type input "[PERSON_NAME] roundabout"
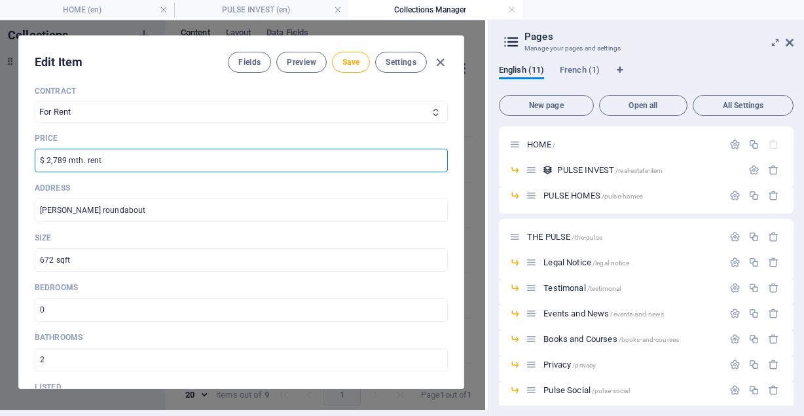
click at [158, 151] on input "$ 2,789 mth. rent" at bounding box center [241, 161] width 413 height 24
type input "$"
type input "N3,000,000.00 Rent/Yr"
click at [121, 252] on input "672 sqft" at bounding box center [241, 260] width 413 height 24
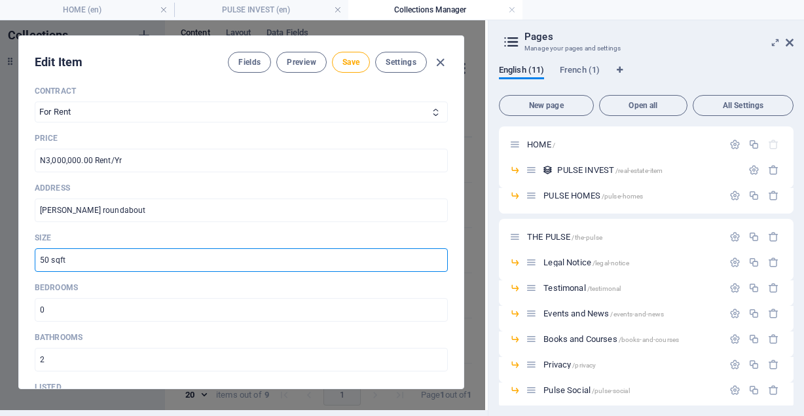
type input "50 sqft"
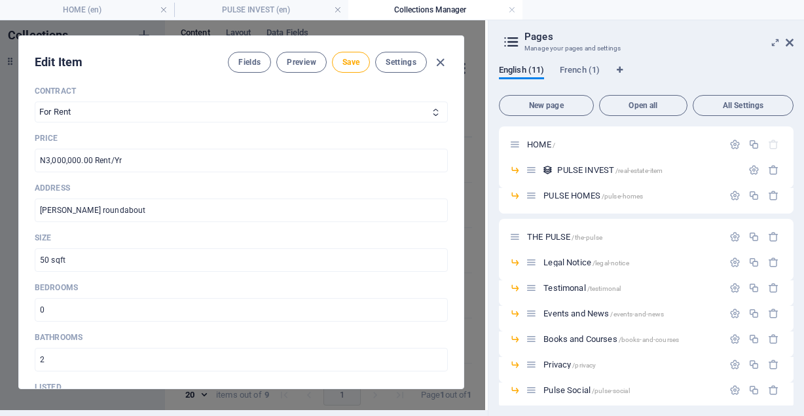
click at [418, 156] on div "Edit Item Fields Preview Save Settings Name Office Space in [PERSON_NAME] ​ Slu…" at bounding box center [241, 211] width 446 height 353
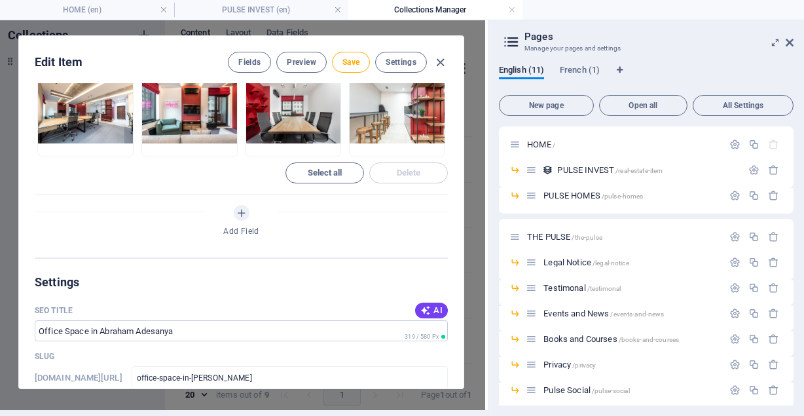
scroll to position [1155, 0]
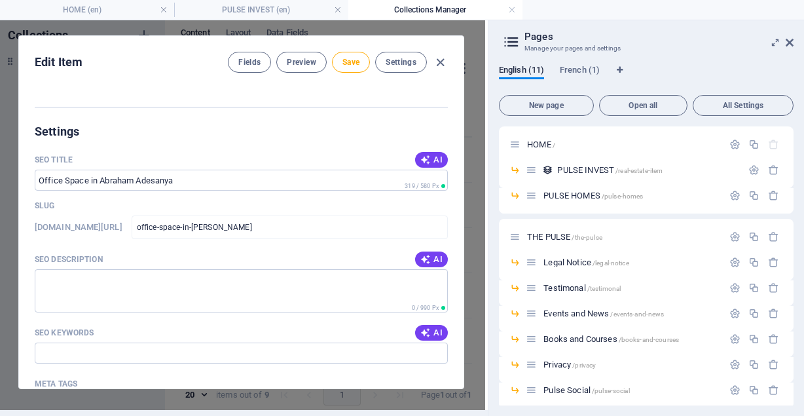
drag, startPoint x: 421, startPoint y: 254, endPoint x: 418, endPoint y: 273, distance: 19.2
click at [418, 273] on div "Edit Item Fields Preview Save Settings Name Office Space in [PERSON_NAME] ​ Slu…" at bounding box center [241, 211] width 446 height 353
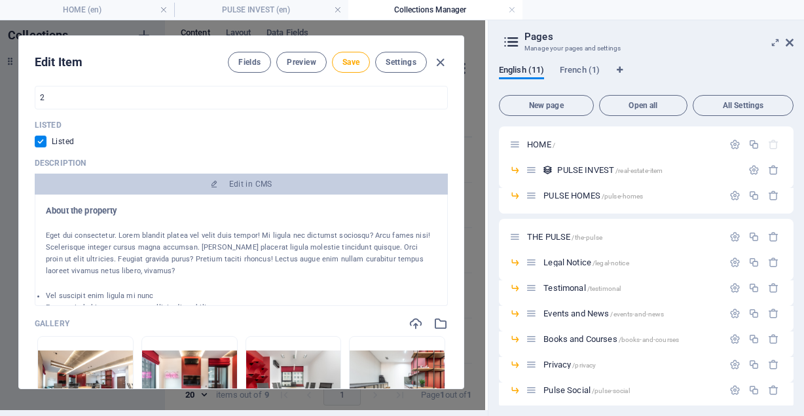
scroll to position [730, 0]
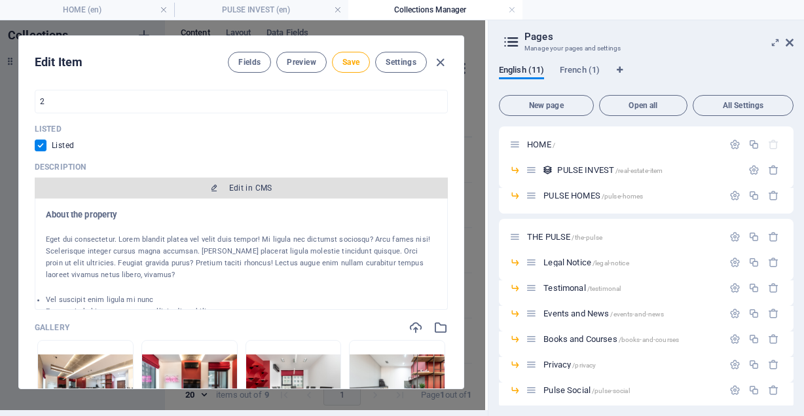
click at [210, 184] on icon "button" at bounding box center [214, 188] width 8 height 8
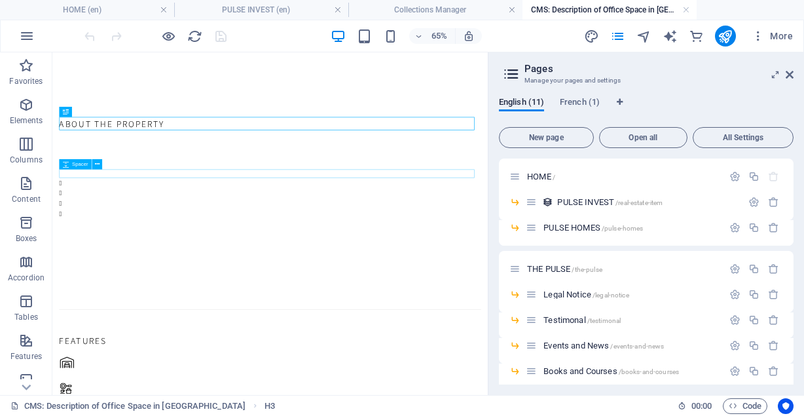
scroll to position [0, 0]
click at [136, 274] on div "Vel suscipit enim ligula mi nunc Egestas in habitasse purus eu sollicitudin cub…" at bounding box center [387, 276] width 649 height 63
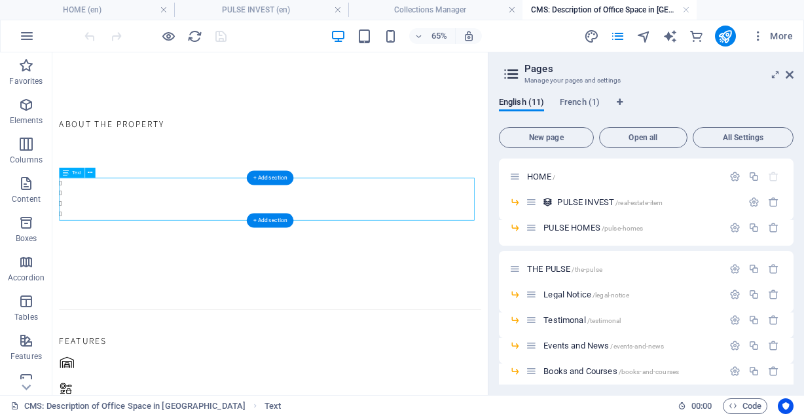
click at [136, 274] on div "Vel suscipit enim ligula mi nunc Egestas in habitasse purus eu sollicitudin cub…" at bounding box center [387, 276] width 649 height 63
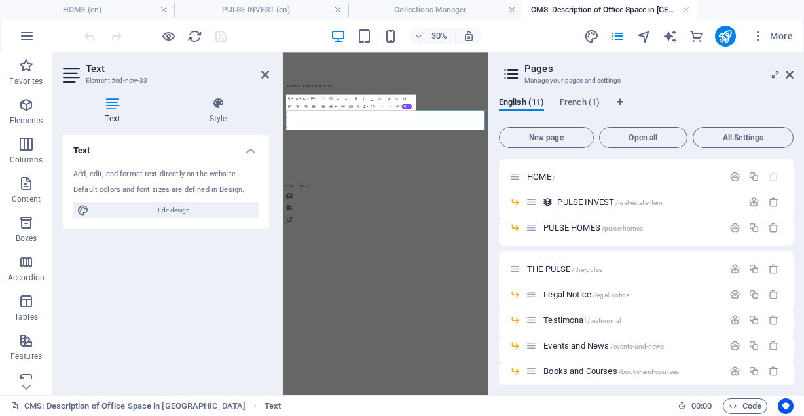
drag, startPoint x: 291, startPoint y: 251, endPoint x: 317, endPoint y: 272, distance: 33.9
click at [317, 272] on div "About the property Eget dui consectetur. Lorem blandit platea vel velit duis te…" at bounding box center [624, 402] width 683 height 668
click at [287, 110] on button "Align Left" at bounding box center [289, 107] width 7 height 8
click at [306, 259] on li "Vel suscipit enim ligula mi nunc" at bounding box center [629, 253] width 651 height 16
drag, startPoint x: 505, startPoint y: 297, endPoint x: 187, endPoint y: 153, distance: 349.2
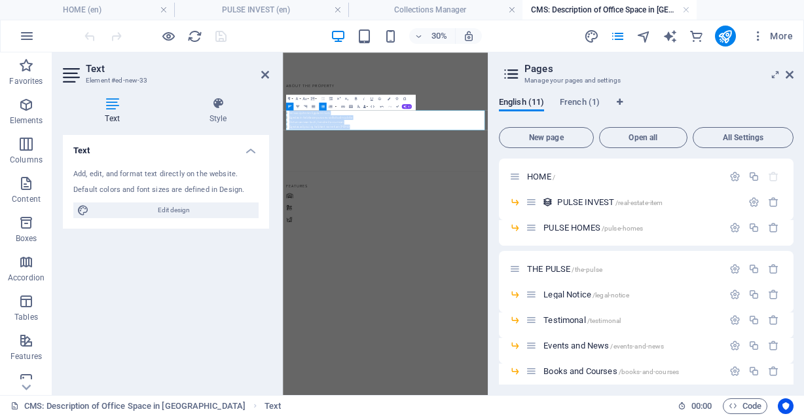
click at [283, 153] on html "luxury condos in [GEOGRAPHIC_DATA] 3bedroom apartment for air BnB 5bedroom coun…" at bounding box center [624, 393] width 683 height 683
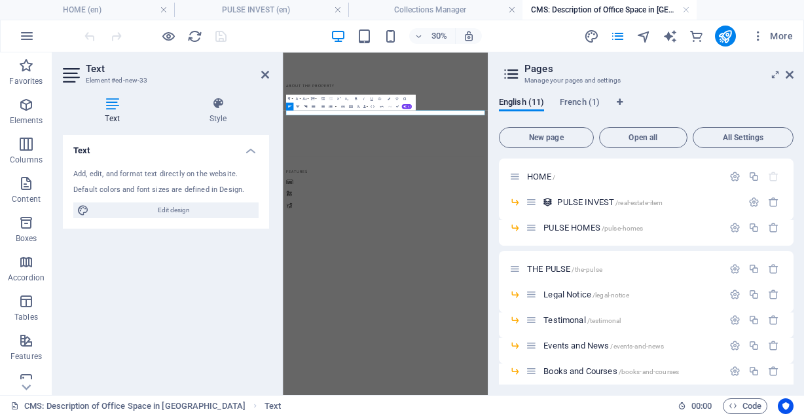
click at [308, 110] on button "Align Right" at bounding box center [305, 107] width 7 height 8
click at [365, 246] on p "great for office use and business exposure" at bounding box center [624, 253] width 662 height 16
click at [348, 253] on p "great for office use and business exposure" at bounding box center [624, 253] width 662 height 16
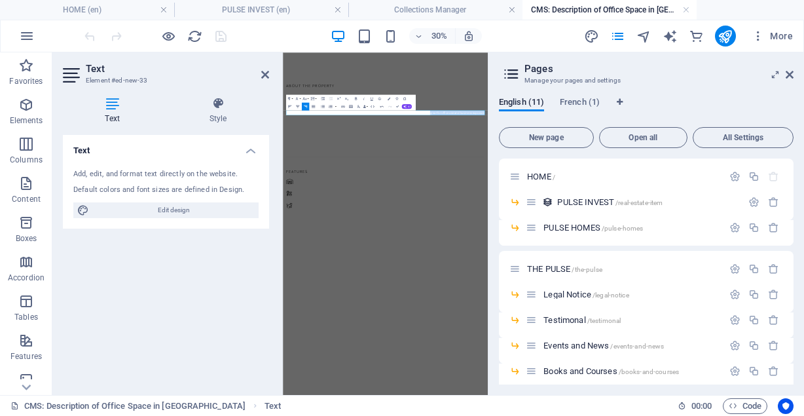
drag, startPoint x: 352, startPoint y: 259, endPoint x: 1044, endPoint y: 200, distance: 694.4
click at [803, 200] on html "luxury condos in [GEOGRAPHIC_DATA] 3bedroom apartment for air BnB 5bedroom coun…" at bounding box center [624, 370] width 683 height 636
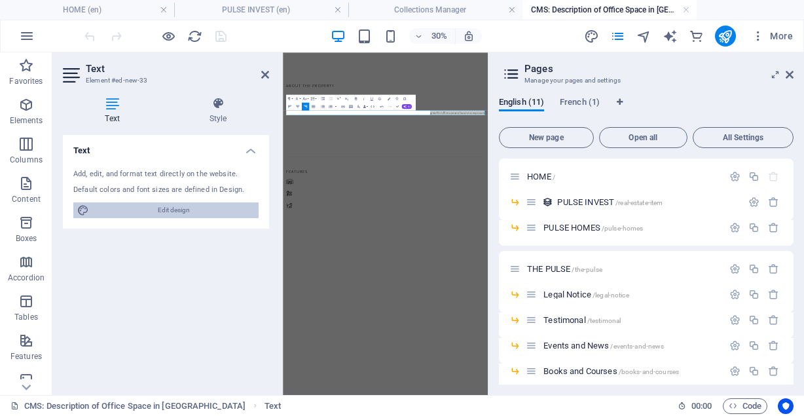
click at [81, 209] on icon at bounding box center [83, 210] width 12 height 16
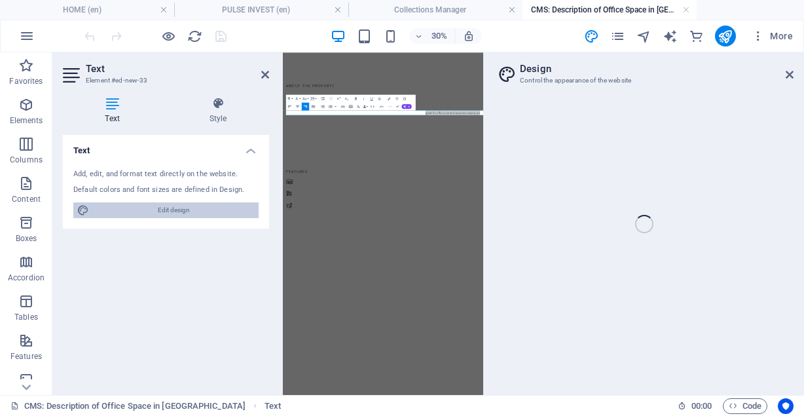
select select "linear"
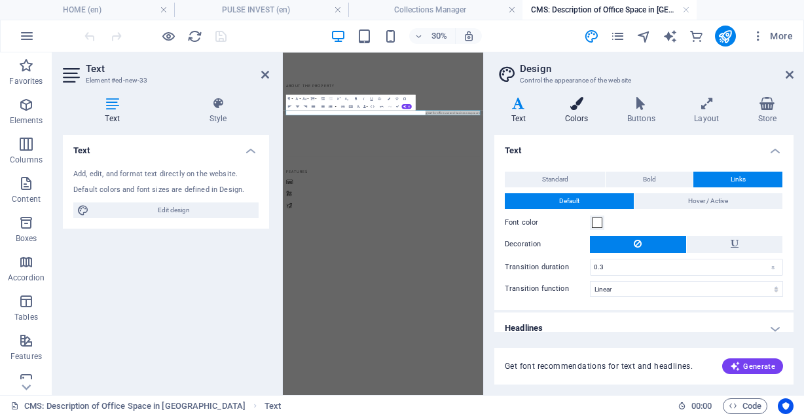
click at [577, 110] on h4 "Colors" at bounding box center [579, 110] width 62 height 27
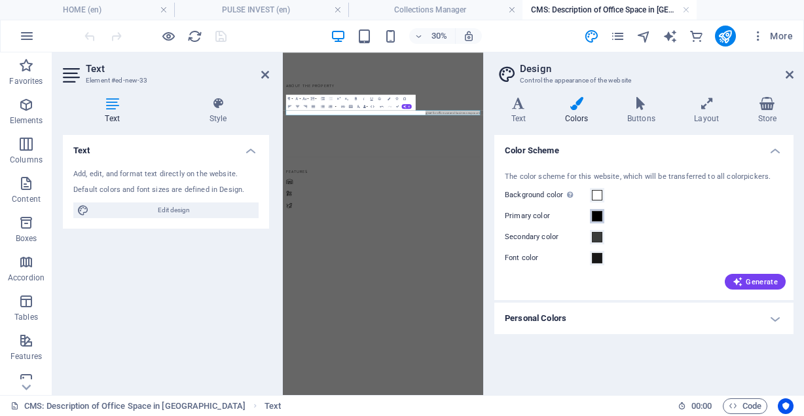
click at [597, 215] on span at bounding box center [597, 216] width 10 height 10
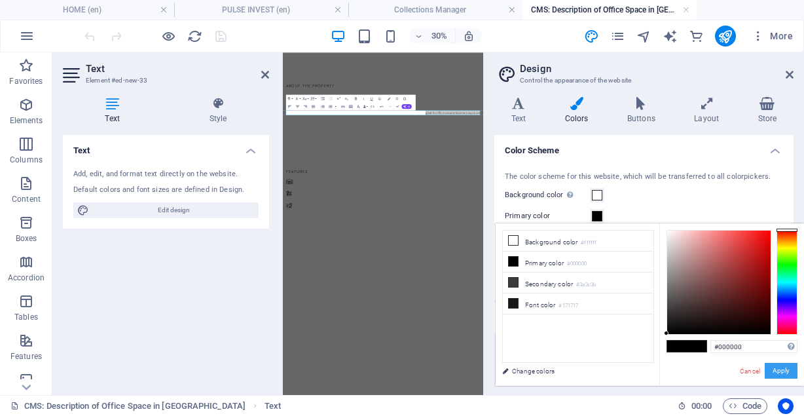
click at [776, 371] on button "Apply" at bounding box center [781, 371] width 33 height 16
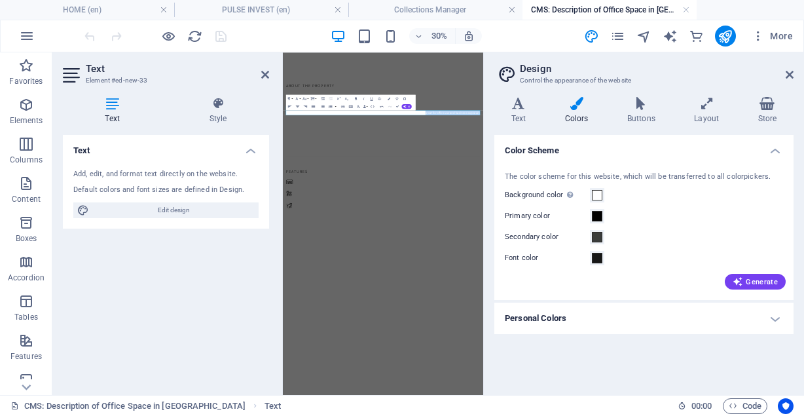
click at [448, 248] on p "great for office use and business exposure" at bounding box center [616, 253] width 647 height 16
click at [457, 259] on p "great for office use and business exposure" at bounding box center [616, 253] width 647 height 16
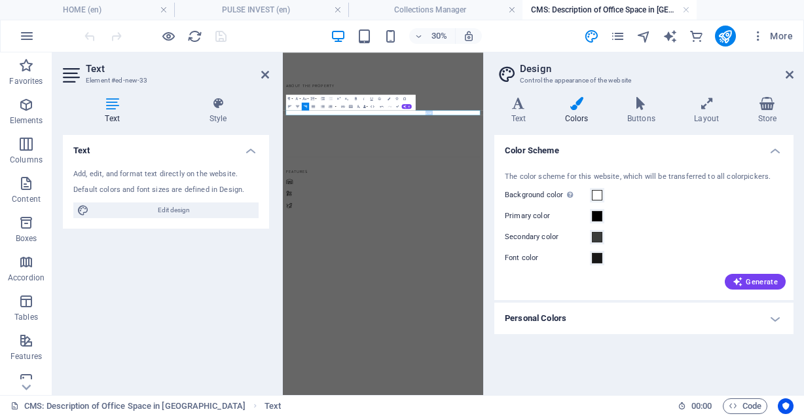
click at [457, 259] on p "great for office use and business exposure" at bounding box center [616, 253] width 647 height 16
click at [457, 261] on div at bounding box center [616, 267] width 647 height 13
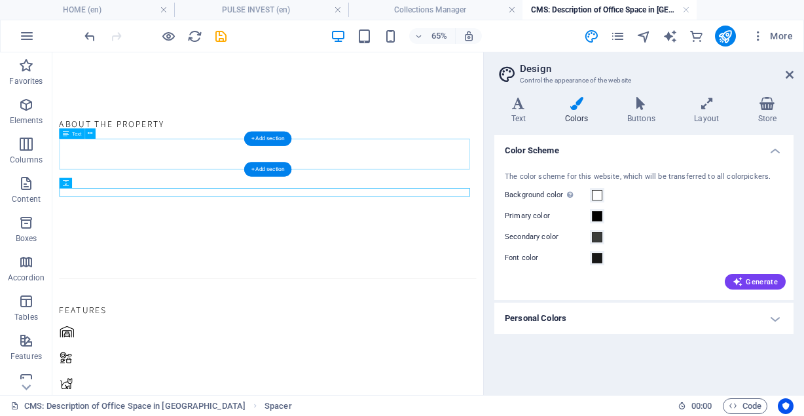
click at [591, 196] on div "Eget dui consectetur. Lorem blandit platea vel velit duis tempor! Mi ligula nec…" at bounding box center [384, 208] width 642 height 47
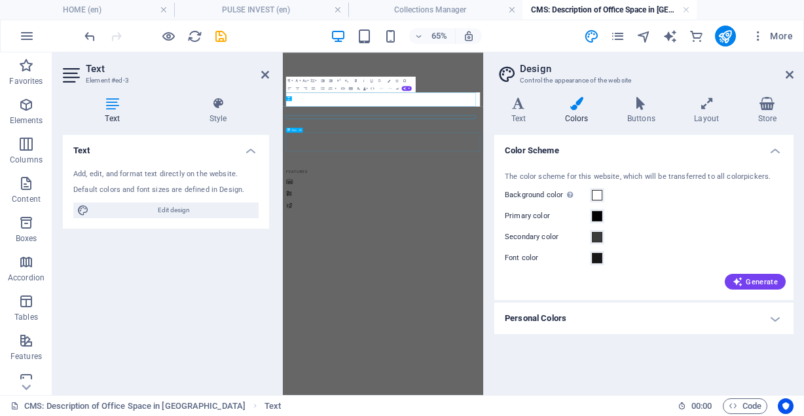
click at [682, 364] on div "Himenaeos euismod cras viverra nostra! Tortor nostra! Malesuada facilisis tempo…" at bounding box center [616, 350] width 647 height 63
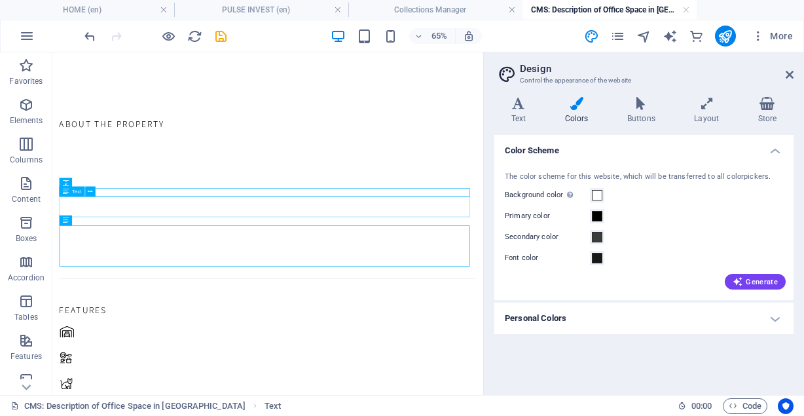
click at [98, 191] on div "Text" at bounding box center [80, 192] width 42 height 10
click at [152, 261] on div at bounding box center [384, 267] width 642 height 13
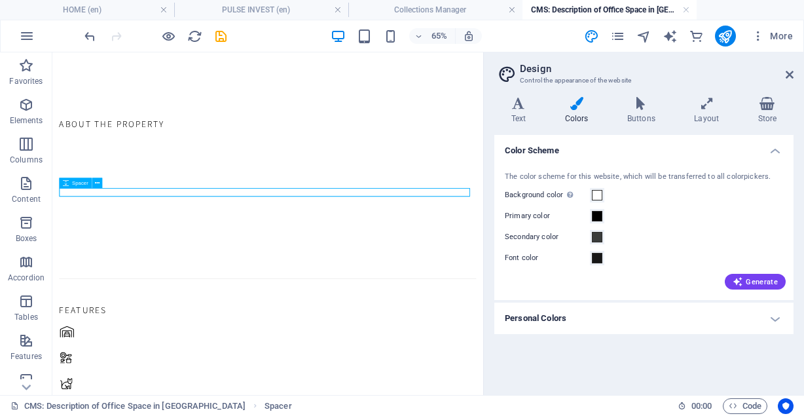
click at [152, 261] on div at bounding box center [384, 267] width 642 height 13
select select "px"
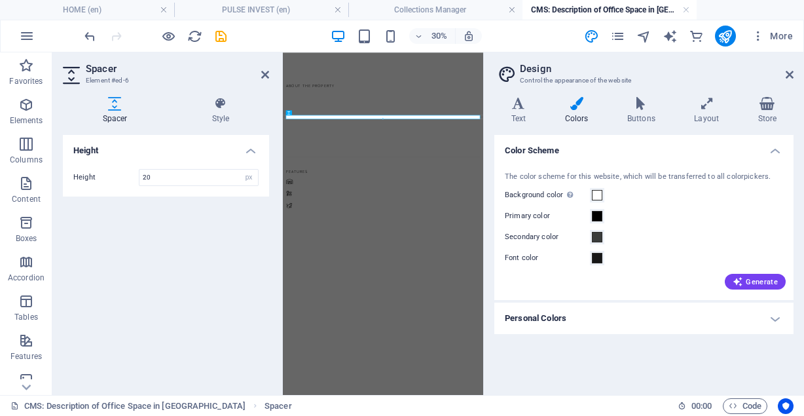
click at [455, 415] on div "About the property Eget dui consectetur. Lorem blandit platea vel velit duis te…" at bounding box center [617, 378] width 668 height 621
click at [266, 75] on icon at bounding box center [265, 74] width 8 height 10
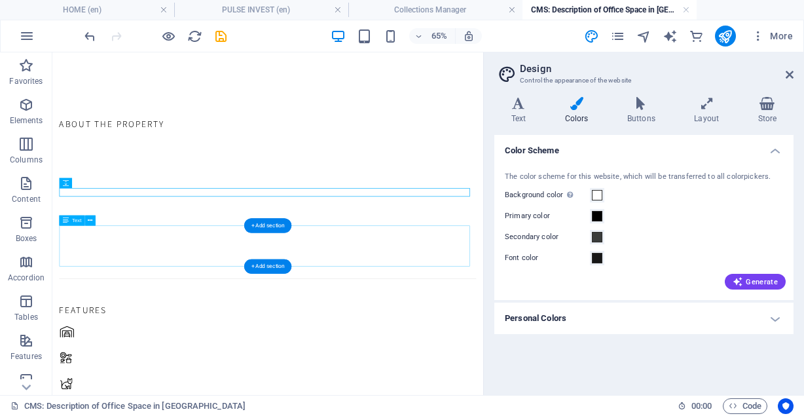
click at [188, 351] on div "Himenaeos euismod cras viverra nostra! Tortor nostra! Malesuada facilisis tempo…" at bounding box center [384, 350] width 642 height 63
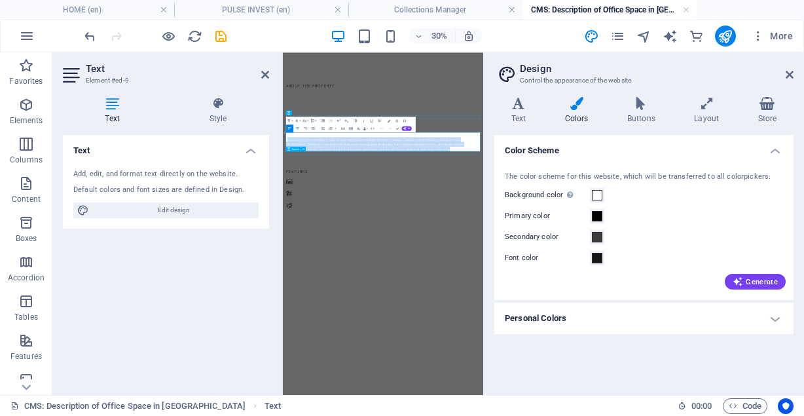
drag, startPoint x: 296, startPoint y: 342, endPoint x: 702, endPoint y: 388, distance: 408.4
click at [702, 388] on div "About the property Eget dui consectetur. Lorem blandit platea vel velit duis te…" at bounding box center [616, 378] width 647 height 453
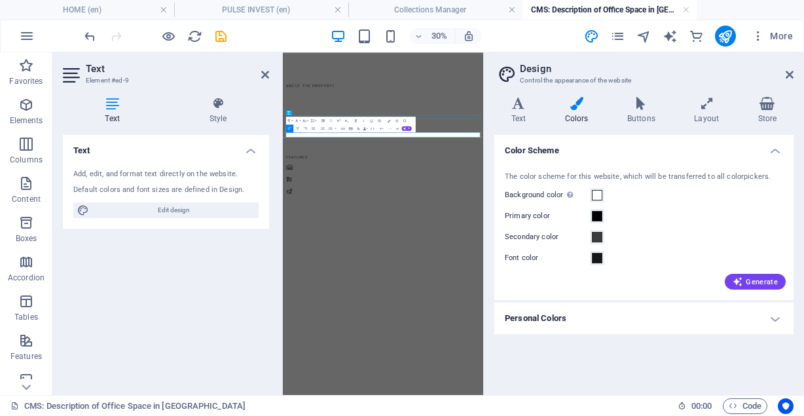
click at [389, 331] on div "Himenaeos euismod cras viverra nostra! Tortor nostra! Malesuada facilisis tempo…" at bounding box center [616, 327] width 647 height 16
click at [748, 320] on div "Himenaeos euismod cras viverra nostra! Tortor nostra! Malesuada facilisis tempo…" at bounding box center [616, 327] width 647 height 16
drag, startPoint x: 748, startPoint y: 320, endPoint x: 516, endPoint y: 386, distance: 240.8
click at [748, 320] on div "Himenaeos euismod cras viverra nostra! Tortor nostra! Malesuada facilisis tempo…" at bounding box center [616, 327] width 647 height 16
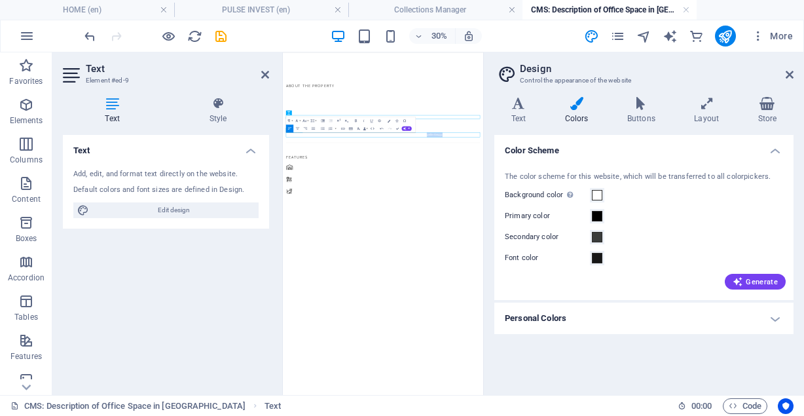
click at [721, 320] on div "Himenaeos euismod cras viverra nostra! Tortor nostra! [DEMOGRAPHIC_DATA] ? uada…" at bounding box center [616, 327] width 647 height 16
click at [597, 261] on span at bounding box center [597, 258] width 10 height 10
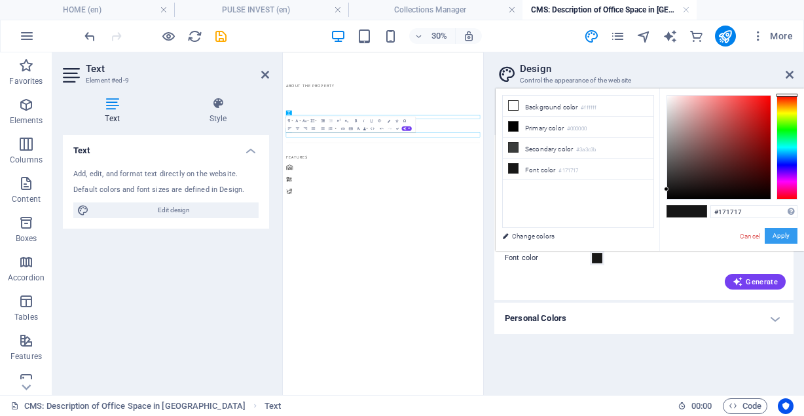
click at [780, 232] on button "Apply" at bounding box center [781, 236] width 33 height 16
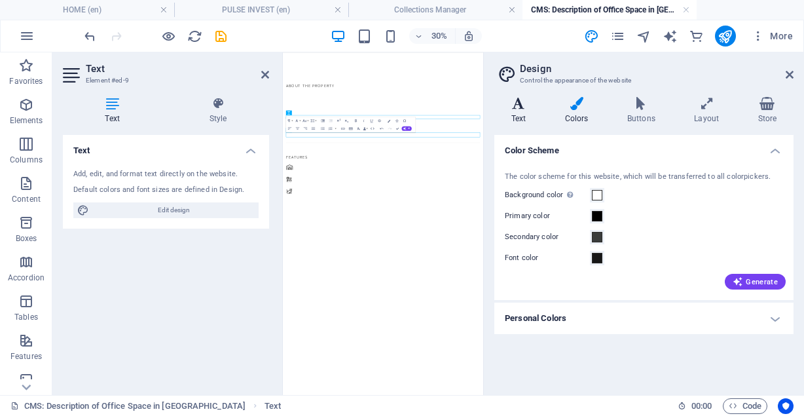
click at [518, 108] on icon at bounding box center [518, 103] width 48 height 13
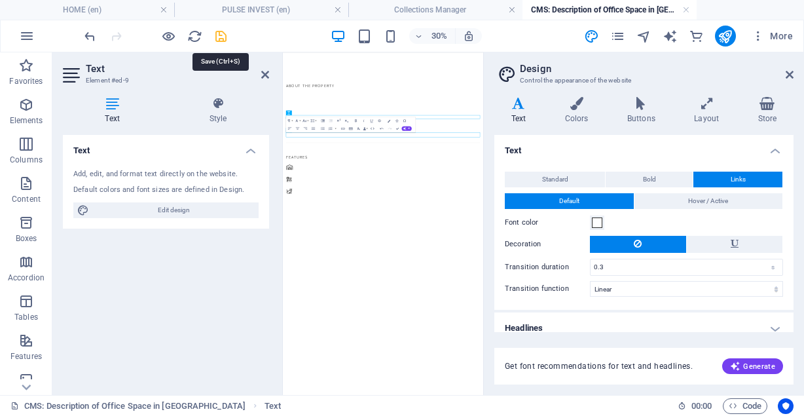
click at [218, 39] on icon "save" at bounding box center [220, 36] width 15 height 15
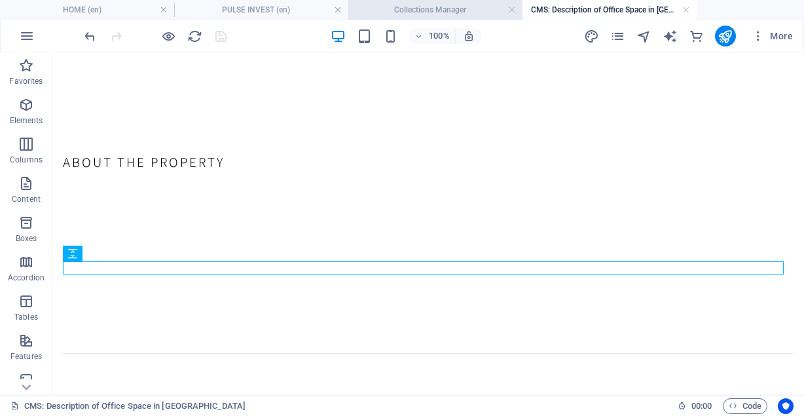
click at [430, 15] on h4 "Collections Manager" at bounding box center [435, 10] width 174 height 14
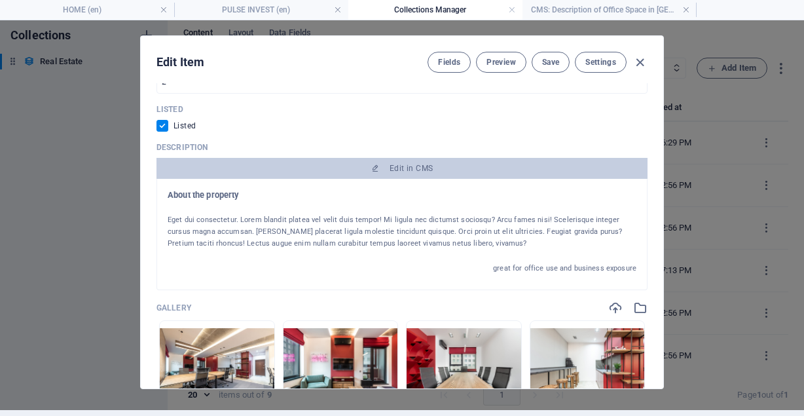
scroll to position [6, 0]
click at [550, 67] on span "Save" at bounding box center [550, 62] width 17 height 10
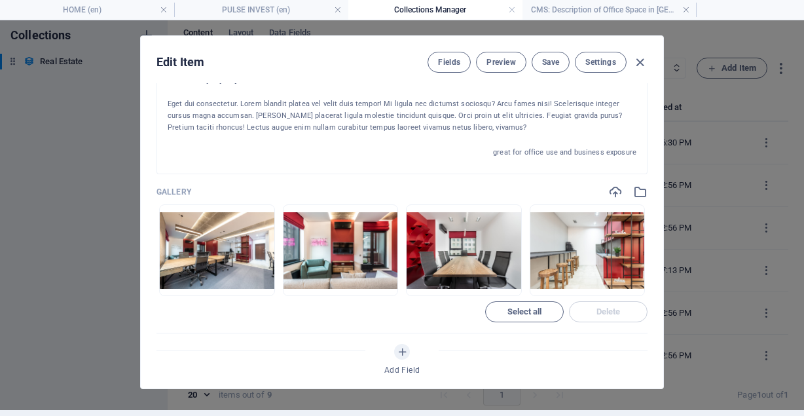
scroll to position [858, 0]
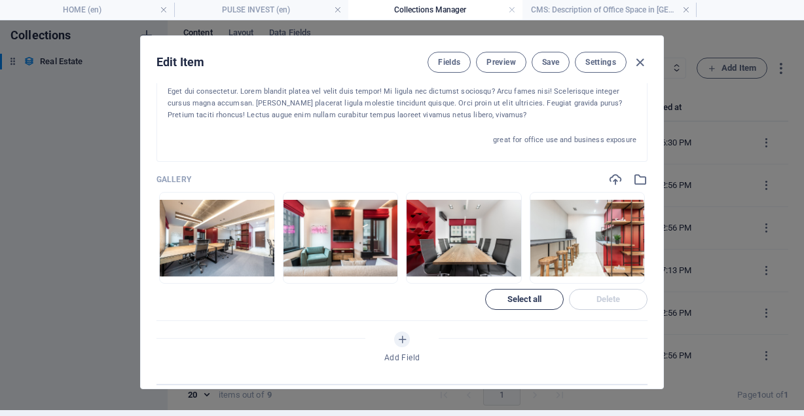
click at [527, 301] on span "Select all" at bounding box center [524, 299] width 35 height 8
click at [587, 289] on button "Delete" at bounding box center [608, 299] width 79 height 21
drag, startPoint x: 587, startPoint y: 289, endPoint x: 591, endPoint y: 301, distance: 12.6
click at [591, 301] on span "Delete" at bounding box center [608, 299] width 67 height 8
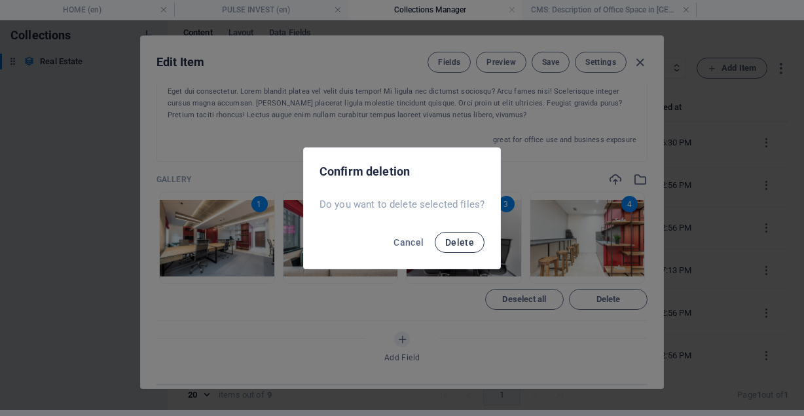
click at [469, 245] on span "Delete" at bounding box center [459, 242] width 29 height 10
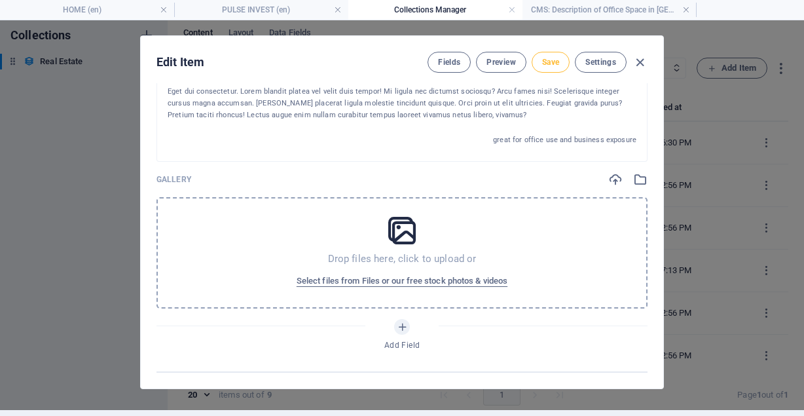
click at [546, 62] on span "Save" at bounding box center [550, 62] width 17 height 10
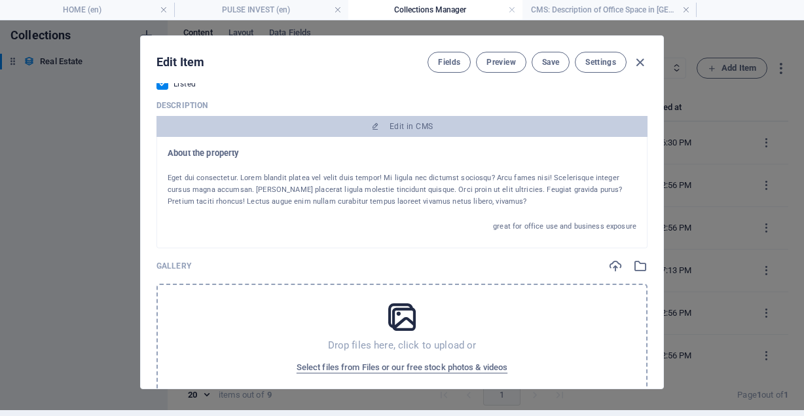
scroll to position [780, 0]
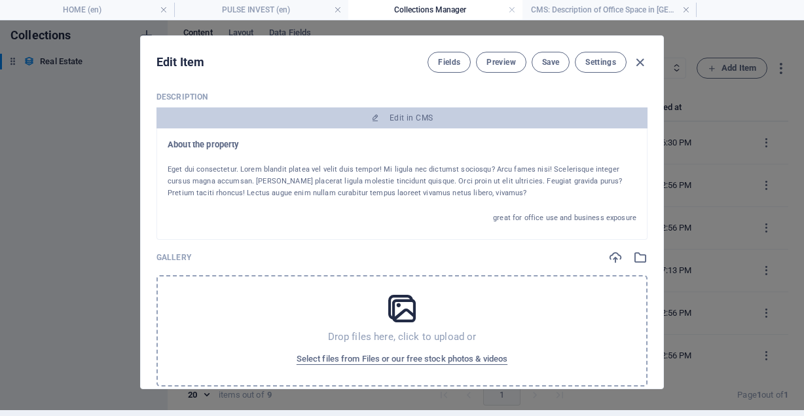
click at [412, 190] on div "Eget dui consectetur. Lorem blandit platea vel velit duis tempor! Mi ligula nec…" at bounding box center [402, 181] width 469 height 35
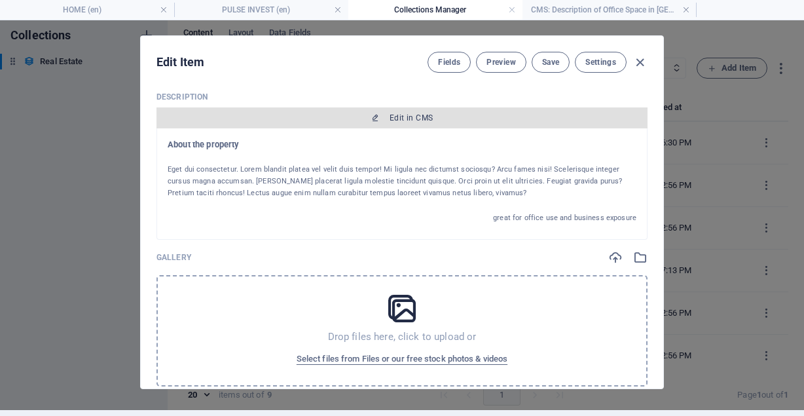
drag, startPoint x: 412, startPoint y: 190, endPoint x: 390, endPoint y: 117, distance: 76.4
click at [390, 117] on span "Edit in CMS" at bounding box center [410, 118] width 43 height 10
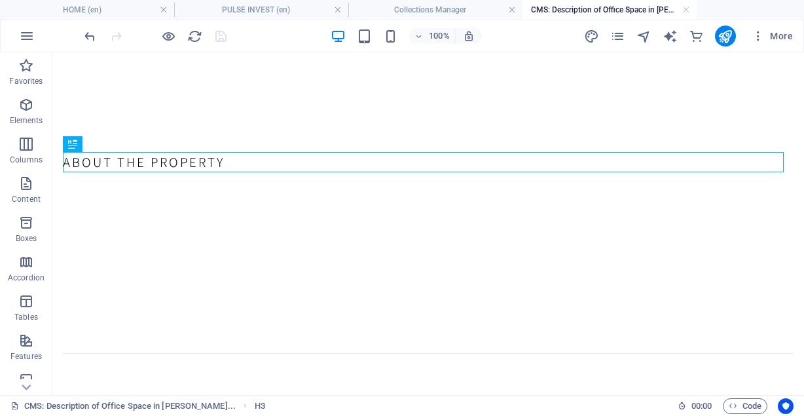
scroll to position [0, 0]
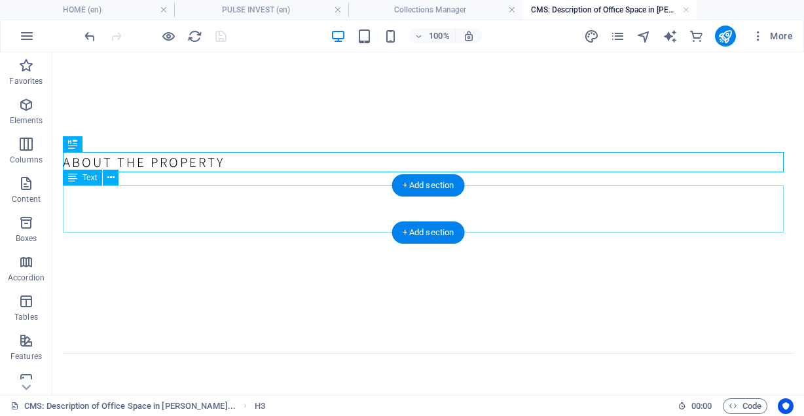
click at [255, 199] on div "Eget dui consectetur. Lorem blandit platea vel velit duis tempor! Mi ligula nec…" at bounding box center [428, 208] width 731 height 47
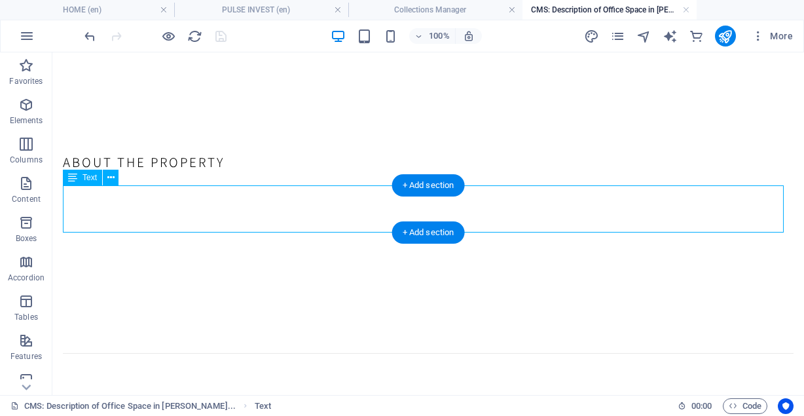
click at [255, 199] on div "Eget dui consectetur. Lorem blandit platea vel velit duis tempor! Mi ligula nec…" at bounding box center [428, 208] width 731 height 47
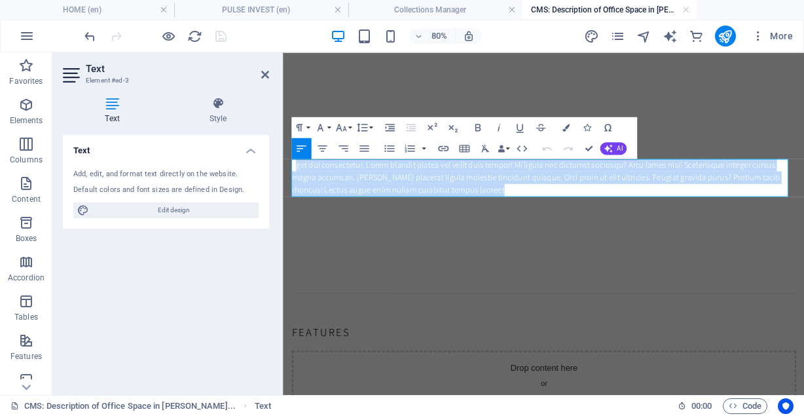
drag, startPoint x: 300, startPoint y: 198, endPoint x: 553, endPoint y: 226, distance: 254.8
click at [553, 226] on div "Eget dui consectetur. Lorem blandit platea vel velit duis tempor! Mi ligula nec…" at bounding box center [608, 208] width 630 height 47
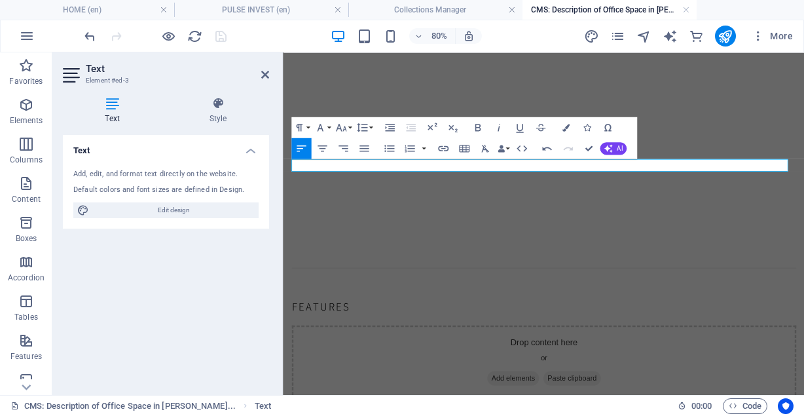
click at [414, 192] on div "Enetus libero, vivamus?" at bounding box center [608, 193] width 630 height 16
click at [434, 192] on p at bounding box center [608, 193] width 630 height 16
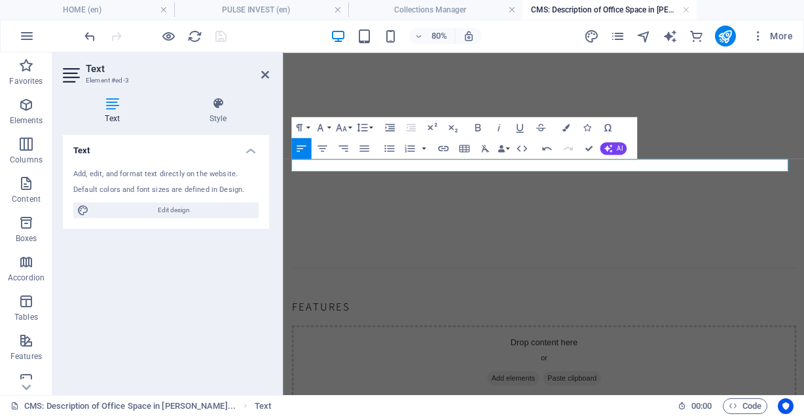
click at [434, 192] on p at bounding box center [608, 193] width 630 height 16
click at [575, 192] on p at bounding box center [608, 193] width 630 height 16
click at [598, 191] on p at bounding box center [608, 193] width 630 height 16
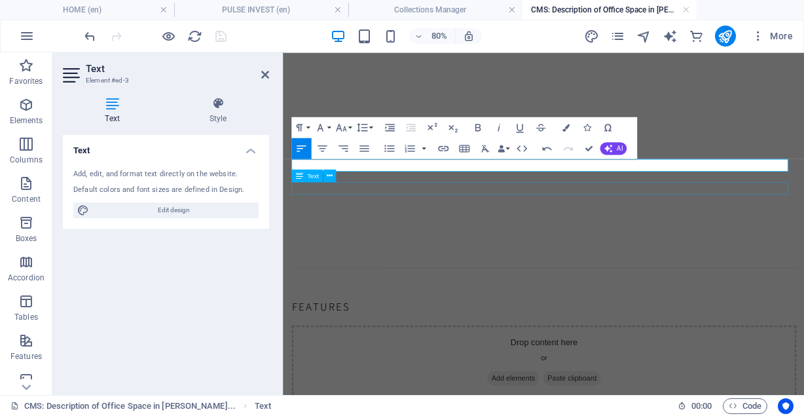
click at [519, 226] on div "great for office use and business exposure" at bounding box center [608, 222] width 630 height 16
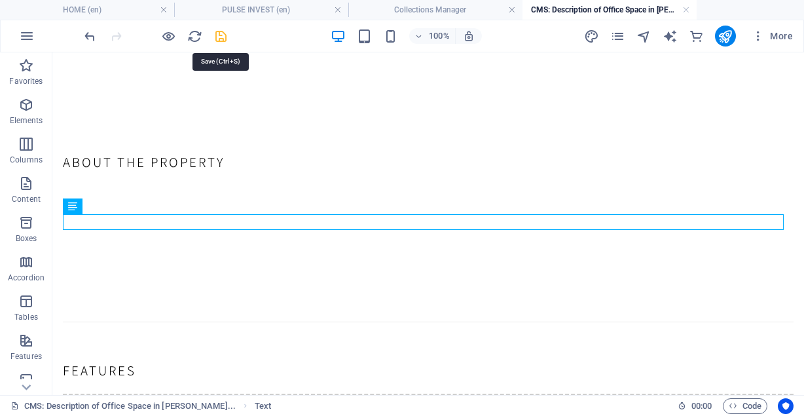
click at [223, 29] on icon "save" at bounding box center [220, 36] width 15 height 15
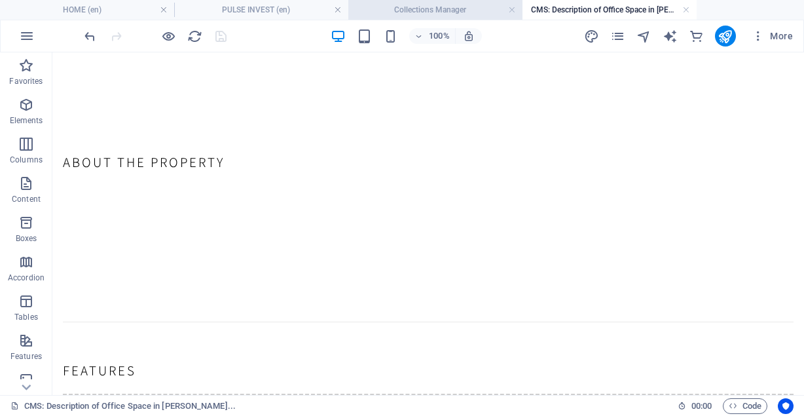
click at [405, 9] on h4 "Collections Manager" at bounding box center [435, 10] width 174 height 14
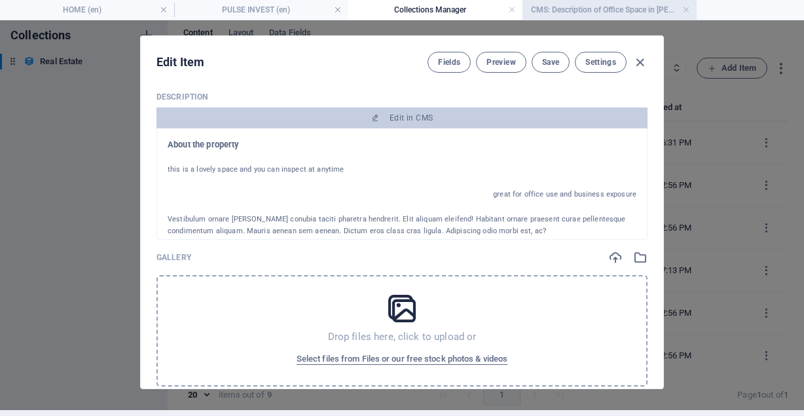
click at [600, 18] on li "CMS: Description of Office Space in [PERSON_NAME]..." at bounding box center [609, 10] width 174 height 20
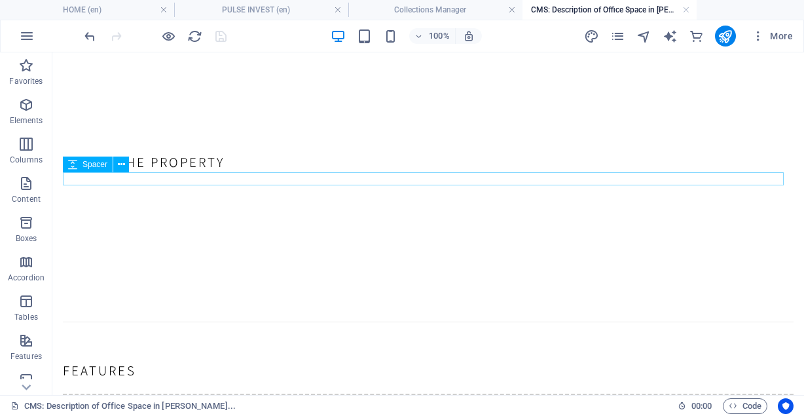
click at [359, 184] on div at bounding box center [428, 178] width 731 height 13
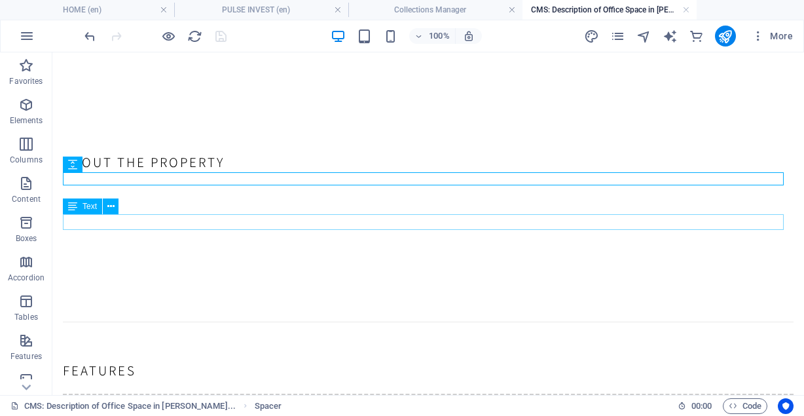
click at [315, 219] on div "great for office use and business exposure" at bounding box center [428, 222] width 731 height 16
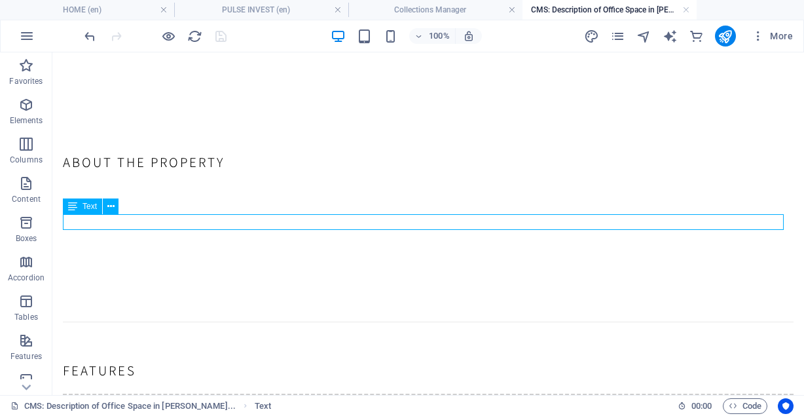
click at [315, 219] on div "great for office use and business exposure" at bounding box center [428, 222] width 731 height 16
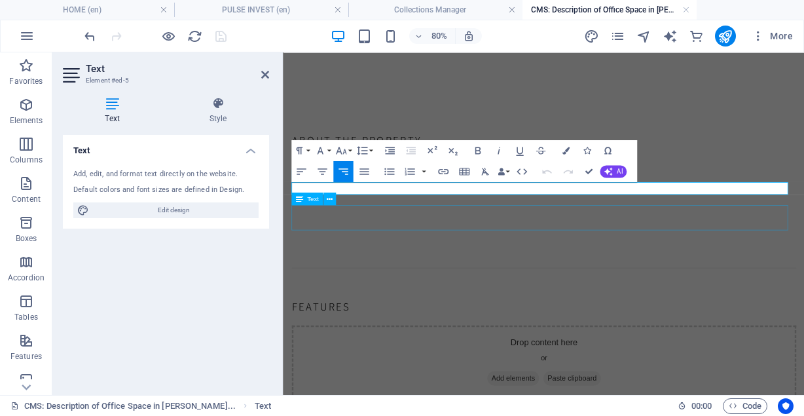
click at [350, 267] on div "Vestibulum ornare [PERSON_NAME] conubia taciti pharetra hendrerit. Elit aliquam…" at bounding box center [608, 258] width 630 height 31
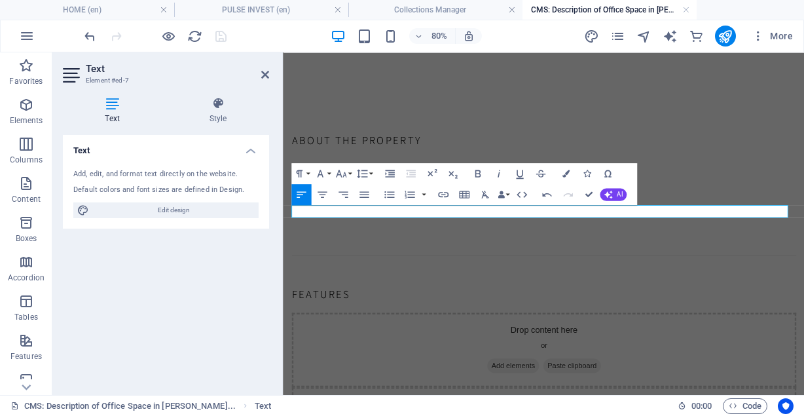
click at [664, 115] on div "About the property this is a lovely space and you can inspect at anytime great …" at bounding box center [608, 410] width 651 height 685
click at [803, 164] on div "About the property this is a lovely space and you can inspect at anytime great …" at bounding box center [608, 410] width 651 height 685
click at [803, 126] on div "About the property this is a lovely space and you can inspect at anytime great …" at bounding box center [608, 410] width 651 height 685
click at [715, 98] on div "About the property this is a lovely space and you can inspect at anytime great …" at bounding box center [608, 410] width 651 height 685
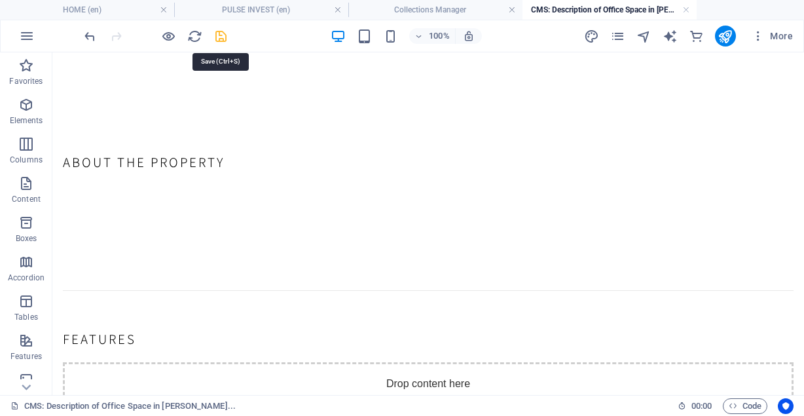
click at [216, 35] on icon "save" at bounding box center [220, 36] width 15 height 15
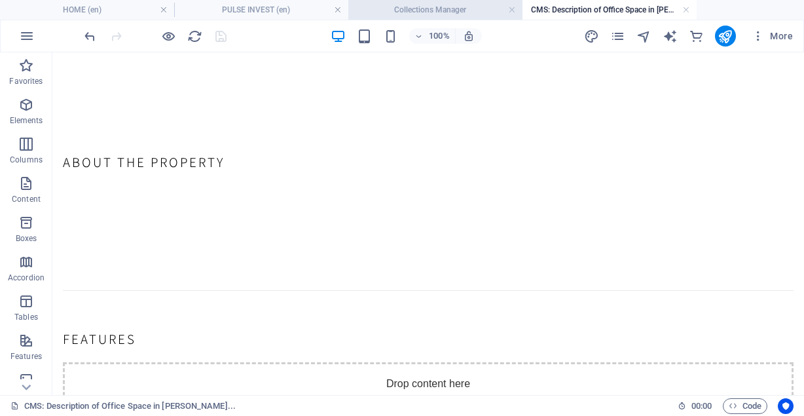
click at [415, 11] on h4 "Collections Manager" at bounding box center [435, 10] width 174 height 14
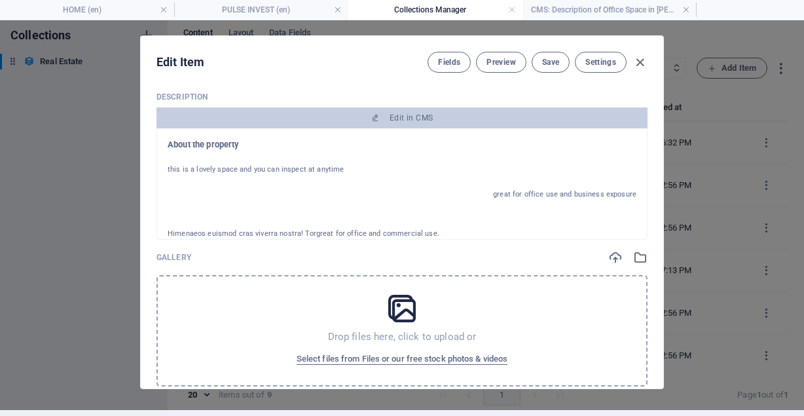
drag, startPoint x: 639, startPoint y: 156, endPoint x: 642, endPoint y: 166, distance: 9.7
click at [642, 166] on div "About the property this is a lovely space and you can inspect at anytime great …" at bounding box center [401, 183] width 491 height 111
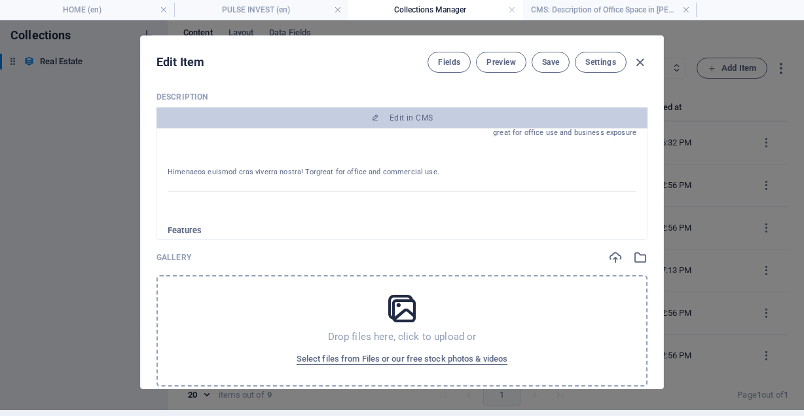
scroll to position [96, 0]
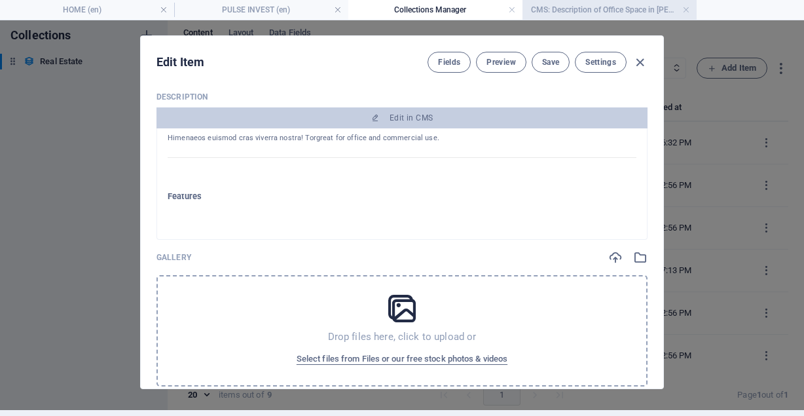
click at [586, 18] on li "CMS: Description of Office Space in [PERSON_NAME]..." at bounding box center [609, 10] width 174 height 20
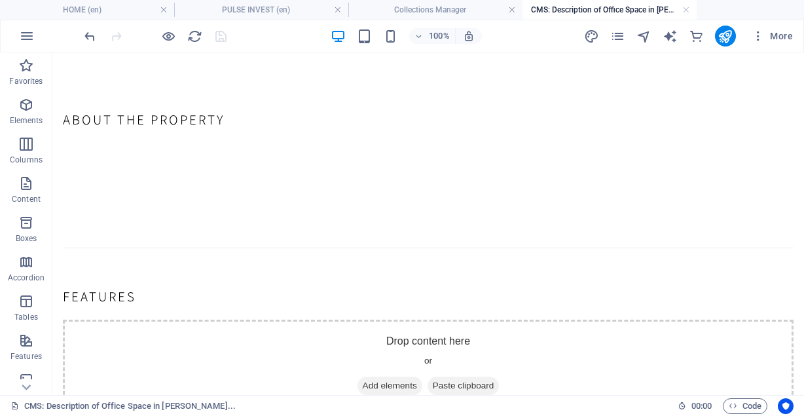
scroll to position [22, 0]
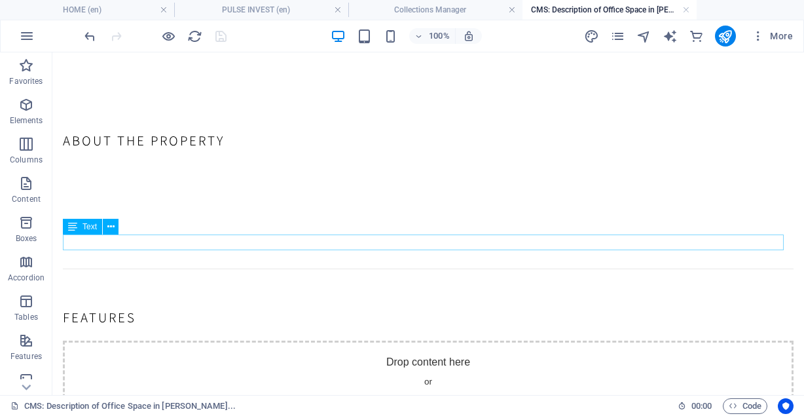
click at [270, 245] on div "Himenaeos euismod cras viverra nostra! Torgreat for office and commercial use." at bounding box center [428, 242] width 731 height 16
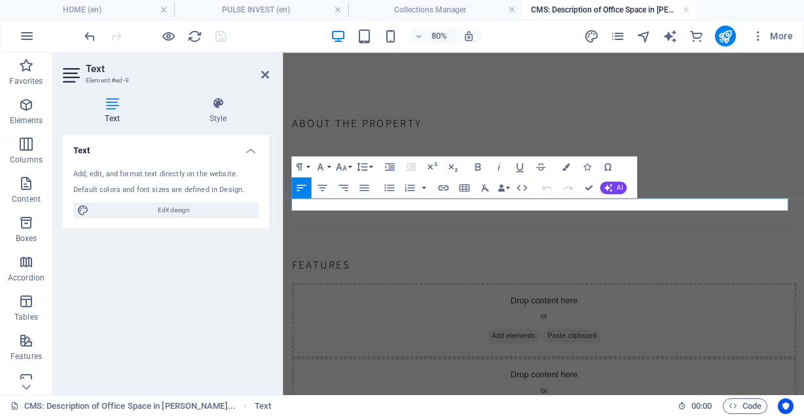
click at [391, 244] on div "Himenaeos euismod cras viverra nostra! Torgreat for office and commercial use." at bounding box center [608, 242] width 630 height 16
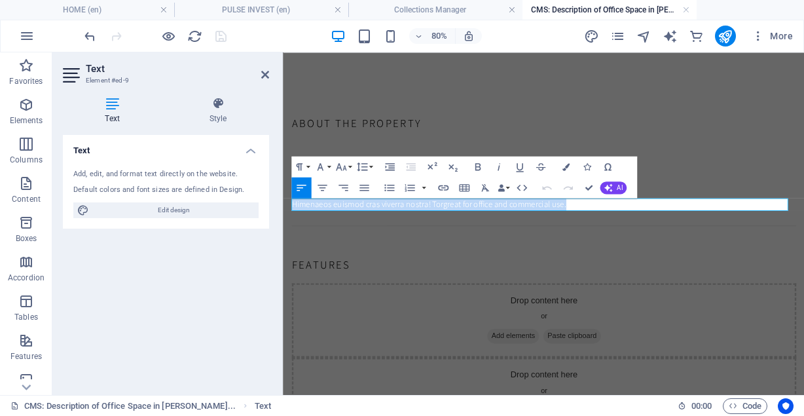
click at [391, 244] on div "Himenaeos euismod cras viverra nostra! Torgreat for office and commercial use." at bounding box center [608, 242] width 630 height 16
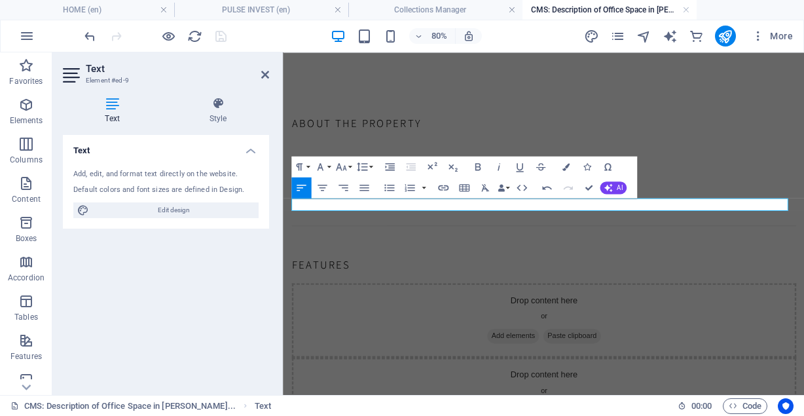
click at [453, 244] on div "Himgreat for office and commercial use." at bounding box center [608, 242] width 630 height 16
click at [336, 243] on div "great for office and commercial use." at bounding box center [608, 242] width 630 height 16
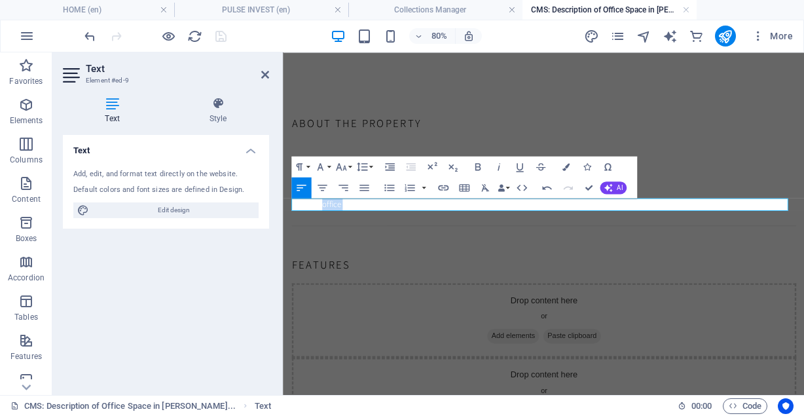
click at [336, 243] on div "great for office and commercial use." at bounding box center [608, 242] width 630 height 16
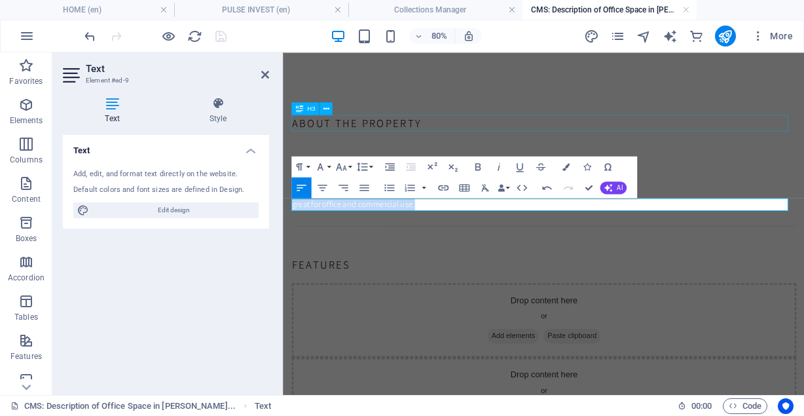
click at [457, 136] on div "About the property" at bounding box center [608, 140] width 630 height 20
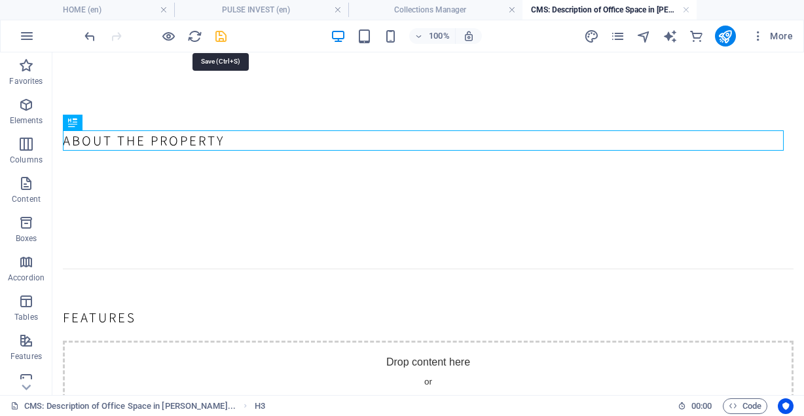
click at [219, 41] on icon "save" at bounding box center [220, 36] width 15 height 15
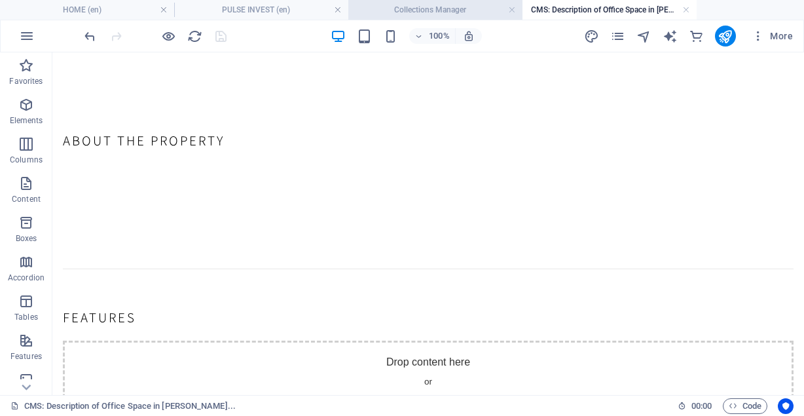
click at [433, 13] on h4 "Collections Manager" at bounding box center [435, 10] width 174 height 14
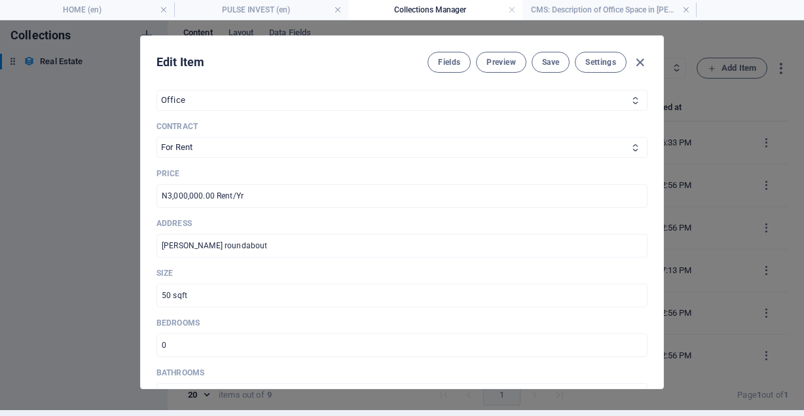
scroll to position [180, 0]
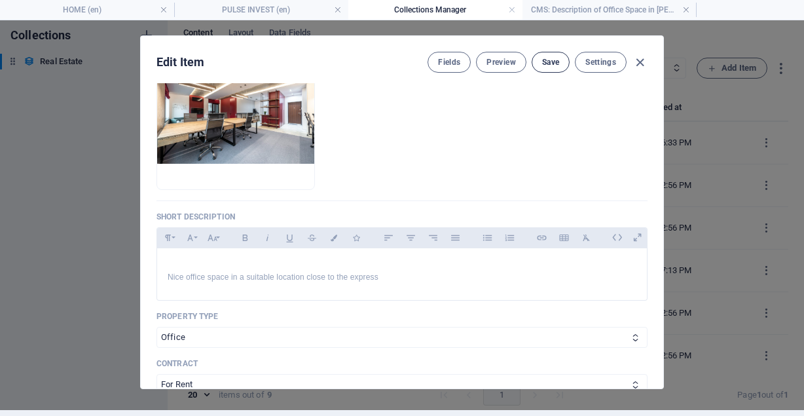
click at [554, 69] on button "Save" at bounding box center [551, 62] width 38 height 21
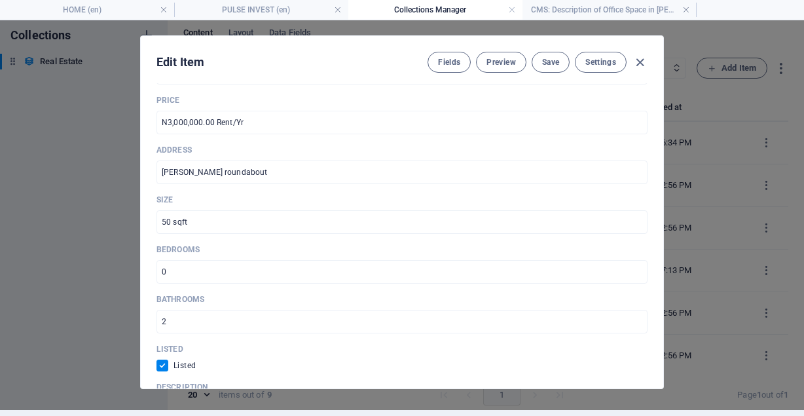
scroll to position [649, 0]
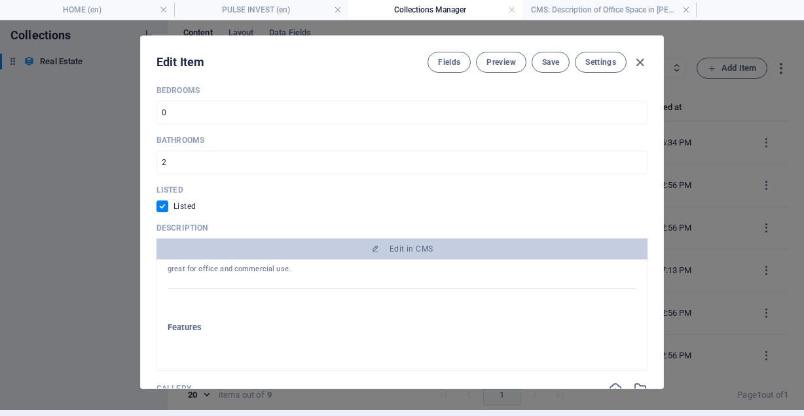
click at [659, 219] on div "Name Office Space in [PERSON_NAME] ​ Slug [DOMAIN_NAME][URL] office-space-in-[P…" at bounding box center [402, 235] width 522 height 305
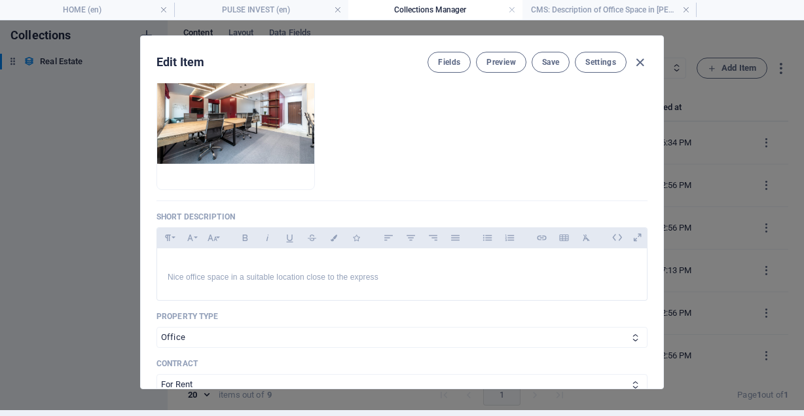
scroll to position [0, 0]
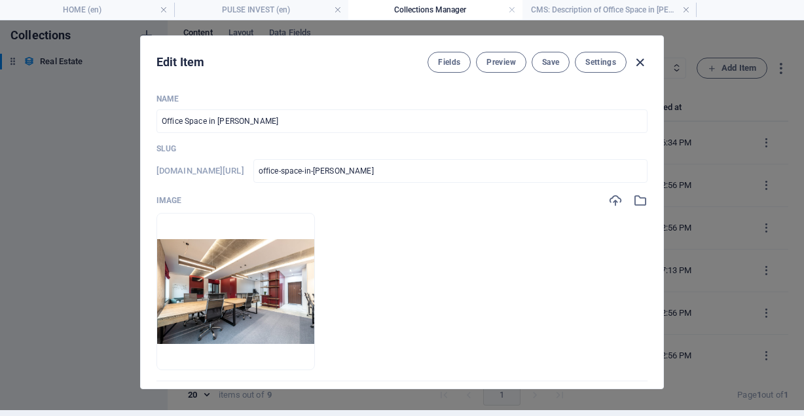
click at [634, 62] on icon "button" at bounding box center [639, 62] width 15 height 15
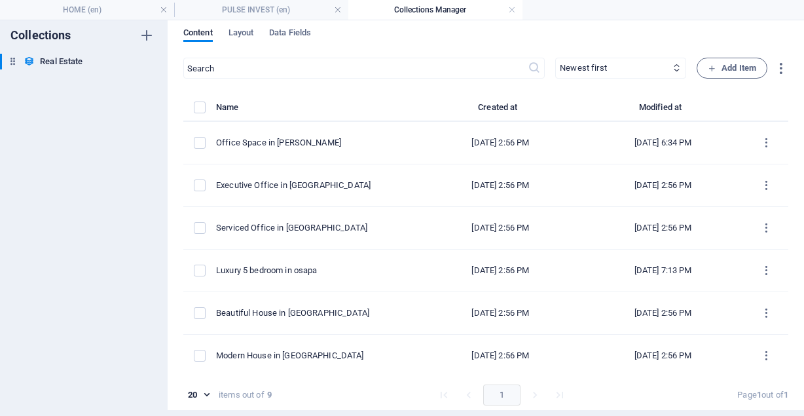
drag, startPoint x: 786, startPoint y: 141, endPoint x: 786, endPoint y: 175, distance: 34.0
click at [786, 175] on div "Content Layout Data Fields ​ Newest first Oldest first Last modified Name (asce…" at bounding box center [486, 211] width 636 height 395
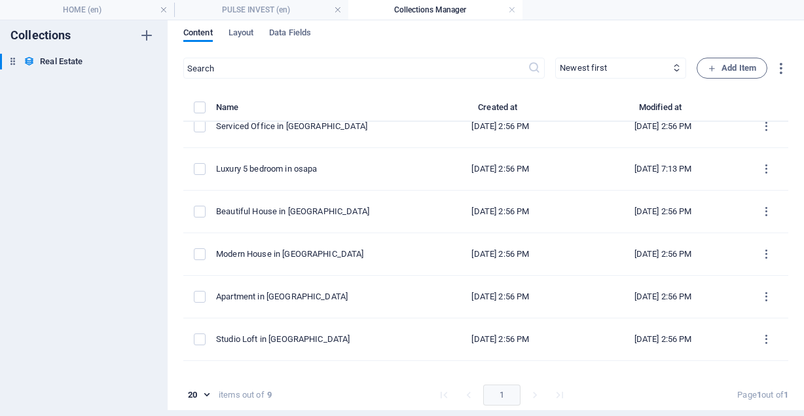
scroll to position [131, 0]
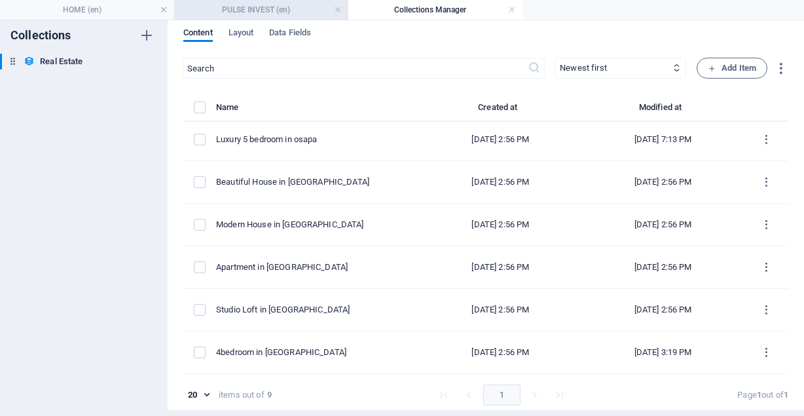
click at [292, 9] on h4 "PULSE INVEST (en)" at bounding box center [261, 10] width 174 height 14
click at [277, 8] on h4 "PULSE INVEST (en)" at bounding box center [261, 10] width 174 height 14
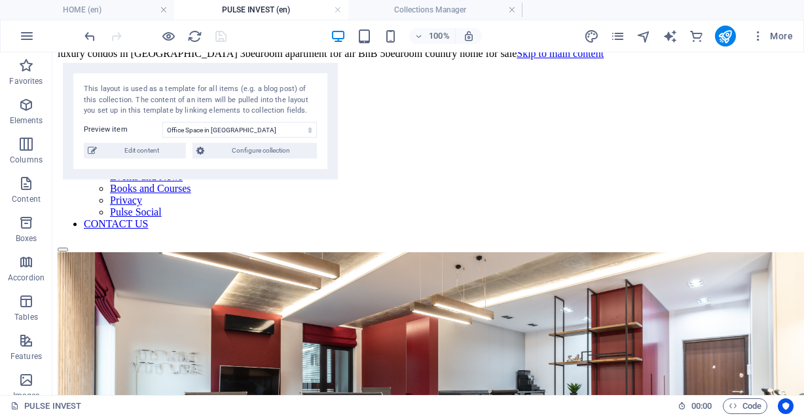
scroll to position [0, 0]
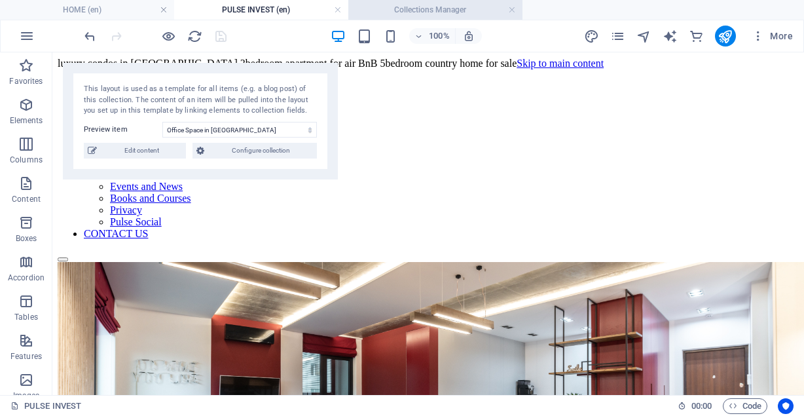
click at [408, 8] on h4 "Collections Manager" at bounding box center [435, 10] width 174 height 14
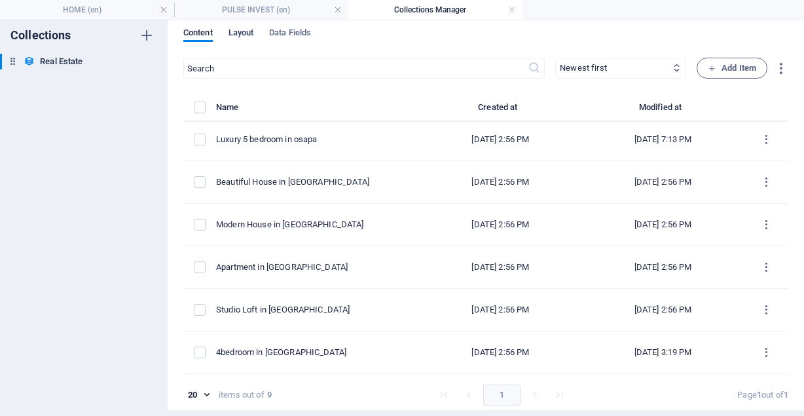
click at [232, 32] on span "Layout" at bounding box center [241, 34] width 26 height 18
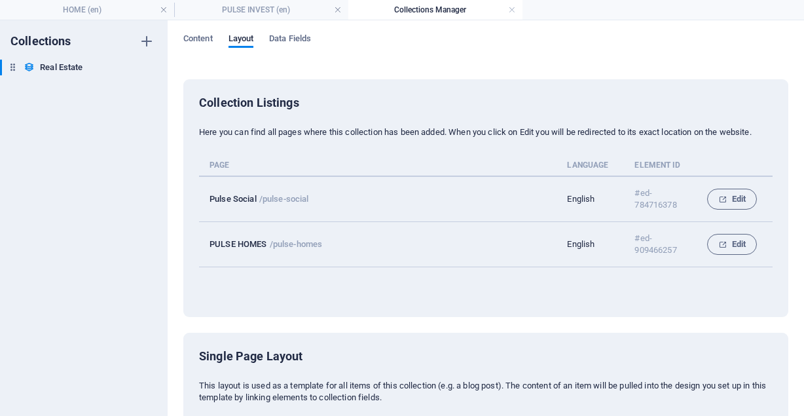
drag, startPoint x: 801, startPoint y: 136, endPoint x: 803, endPoint y: 177, distance: 40.7
click at [803, 177] on div "Collections Real Estate Real Estate Content Layout Data Fields Collection Listi…" at bounding box center [402, 217] width 804 height 395
click at [796, 40] on div "Content Layout Data Fields Collection Listings Here you can find all pages wher…" at bounding box center [486, 217] width 636 height 395
click at [200, 39] on span "Content" at bounding box center [197, 40] width 29 height 18
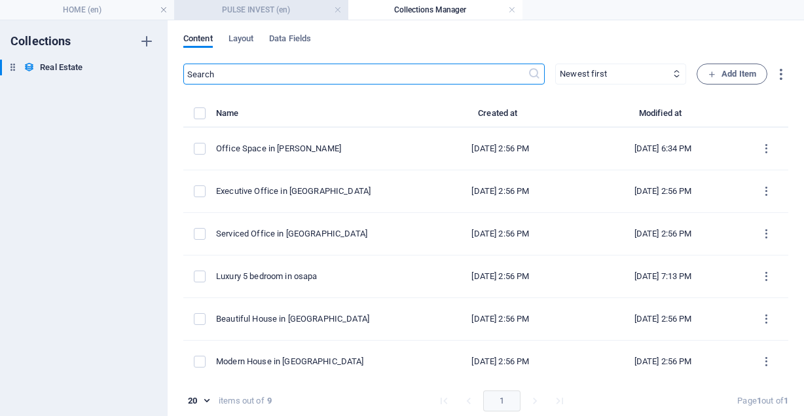
click at [239, 14] on h4 "PULSE INVEST (en)" at bounding box center [261, 10] width 174 height 14
click at [221, 7] on h4 "PULSE INVEST (en)" at bounding box center [261, 10] width 174 height 14
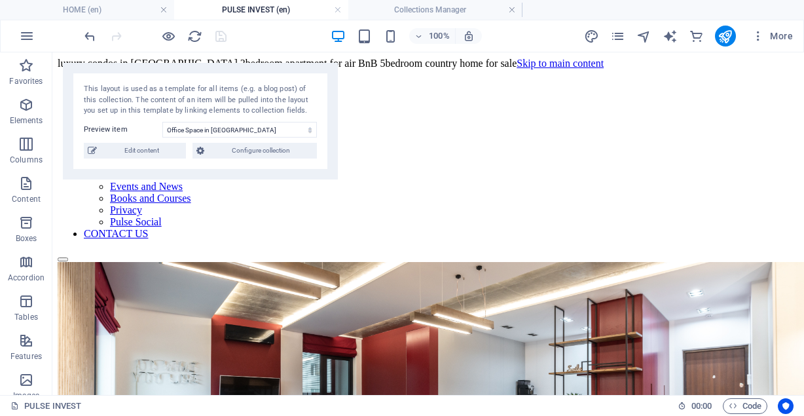
click at [222, 7] on h4 "PULSE INVEST (en)" at bounding box center [261, 10] width 174 height 14
click at [228, 151] on span "Configure collection" at bounding box center [260, 151] width 105 height 16
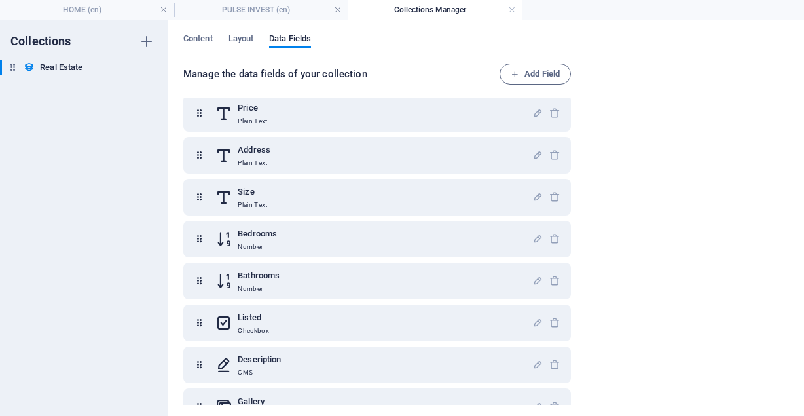
scroll to position [287, 0]
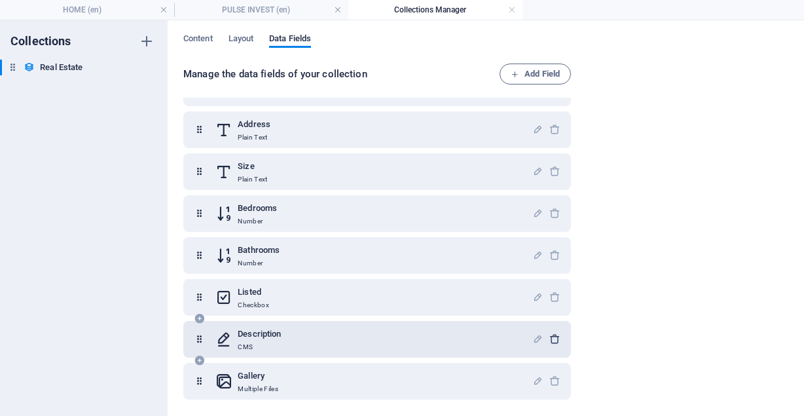
click at [551, 333] on icon "button" at bounding box center [554, 338] width 11 height 11
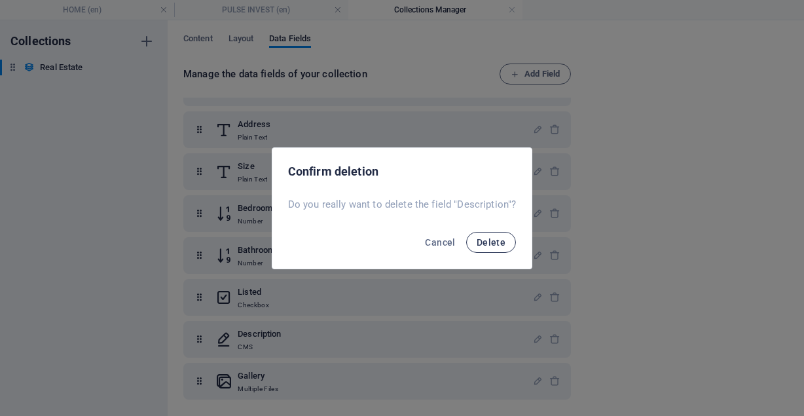
click at [492, 236] on button "Delete" at bounding box center [491, 242] width 50 height 21
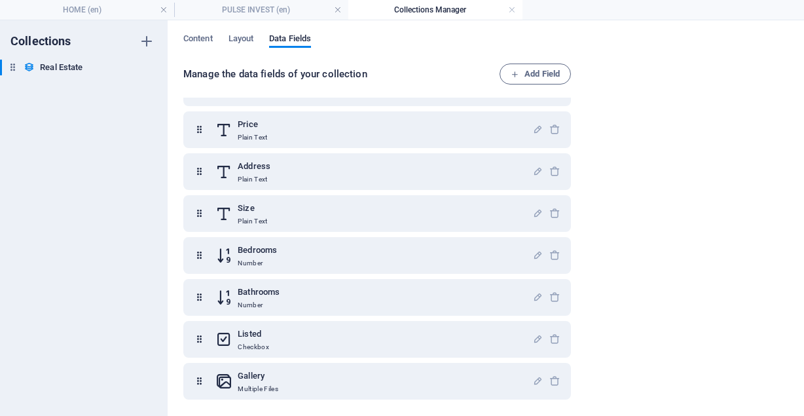
scroll to position [0, 0]
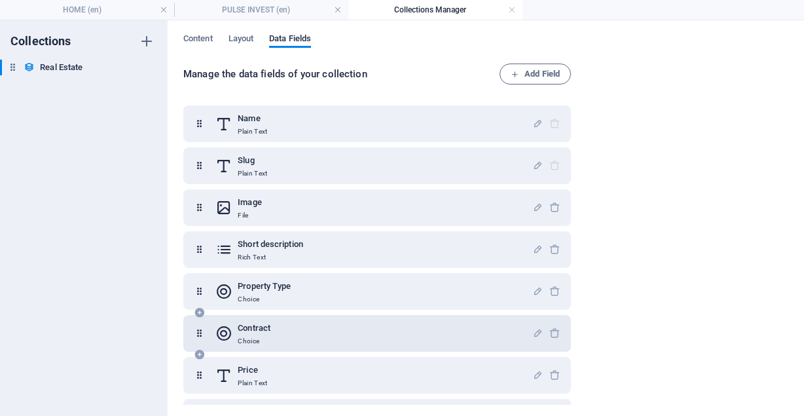
click at [551, 326] on div at bounding box center [546, 333] width 28 height 26
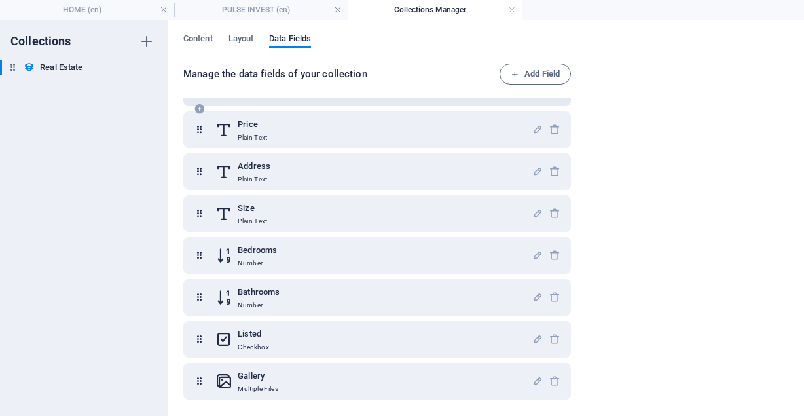
click at [551, 326] on div at bounding box center [546, 339] width 28 height 26
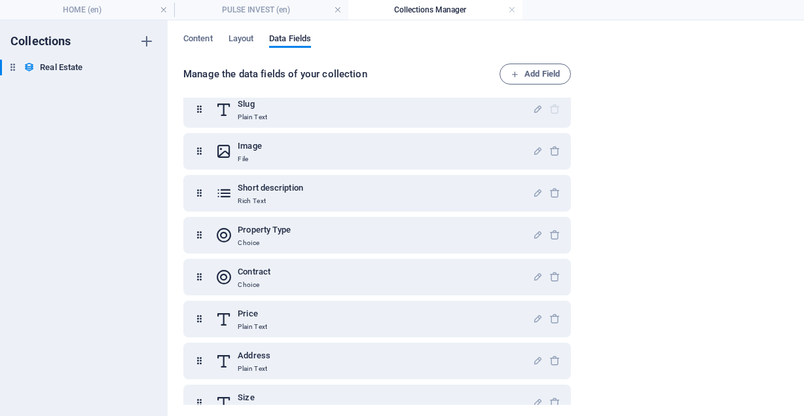
scroll to position [55, 0]
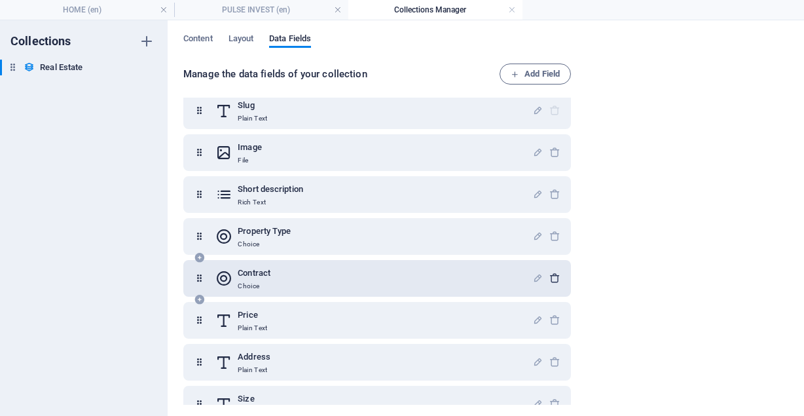
click at [551, 280] on icon "button" at bounding box center [554, 277] width 11 height 11
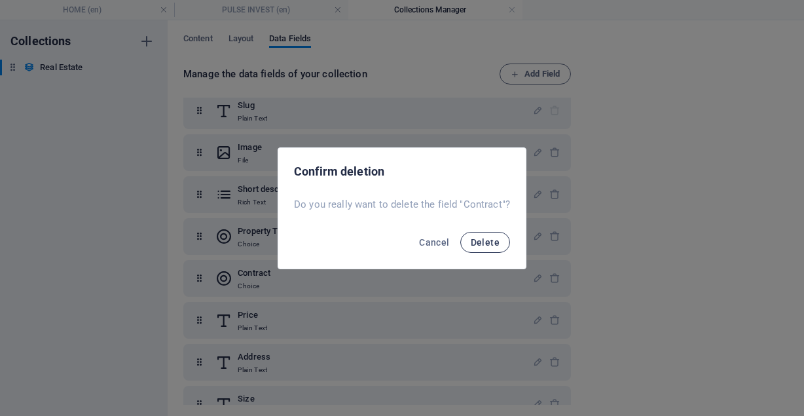
click at [487, 245] on span "Delete" at bounding box center [485, 242] width 29 height 10
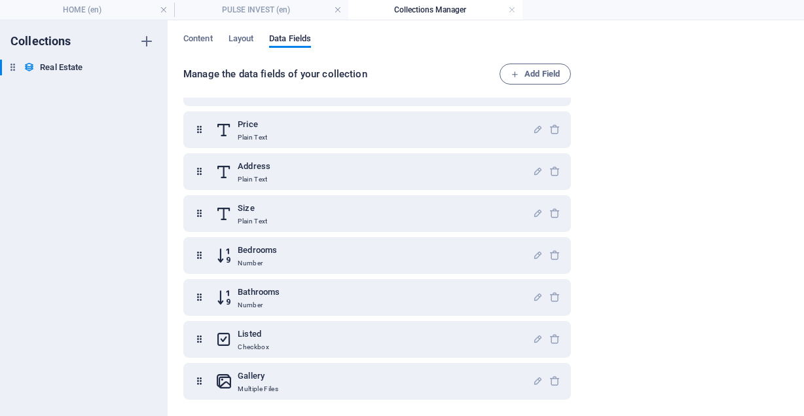
scroll to position [0, 0]
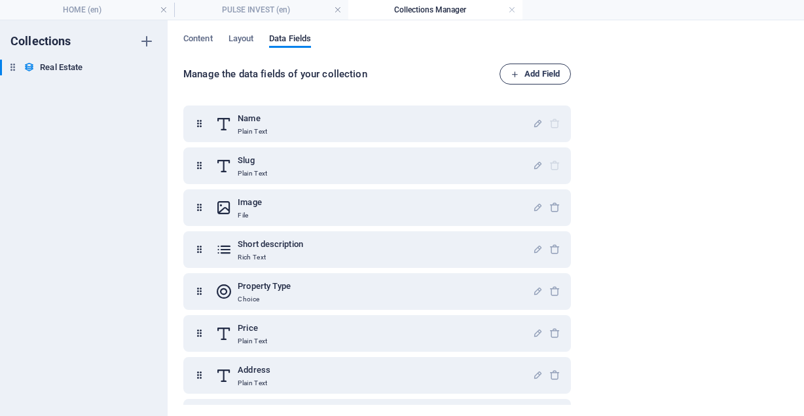
click at [542, 72] on span "Add Field" at bounding box center [535, 74] width 49 height 16
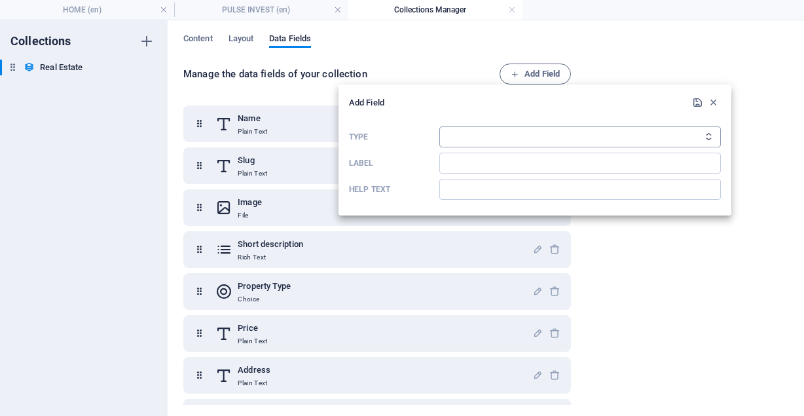
click at [714, 139] on select "Plain Text Link CMS Rich Text File Multiple Files Checkbox Choice Date Number" at bounding box center [579, 136] width 281 height 21
select select "number"
click at [439, 126] on select "Plain Text Link CMS Rich Text File Multiple Files Checkbox Choice Date Number" at bounding box center [579, 136] width 281 height 21
click at [530, 160] on input "Label" at bounding box center [579, 163] width 281 height 21
type input "c"
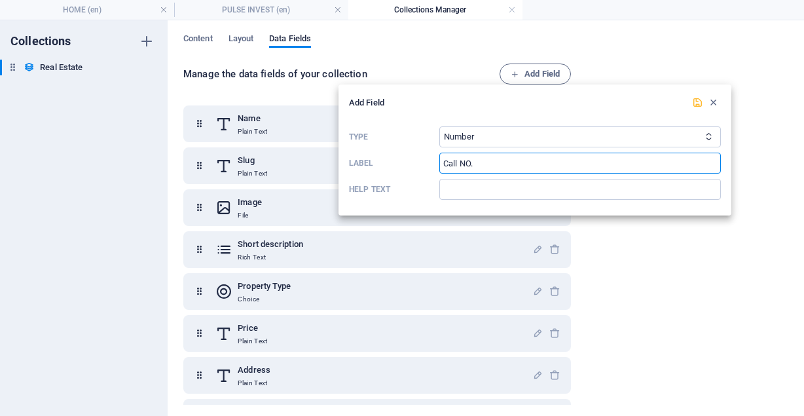
type input "Call NO."
click at [697, 105] on icon "submit" at bounding box center [697, 102] width 11 height 11
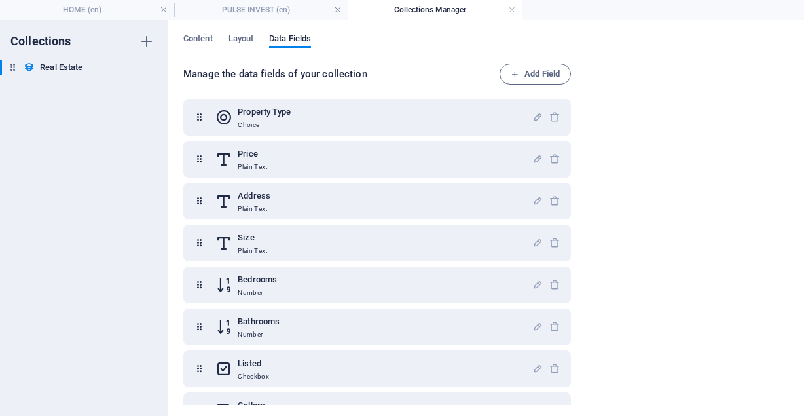
scroll to position [200, 0]
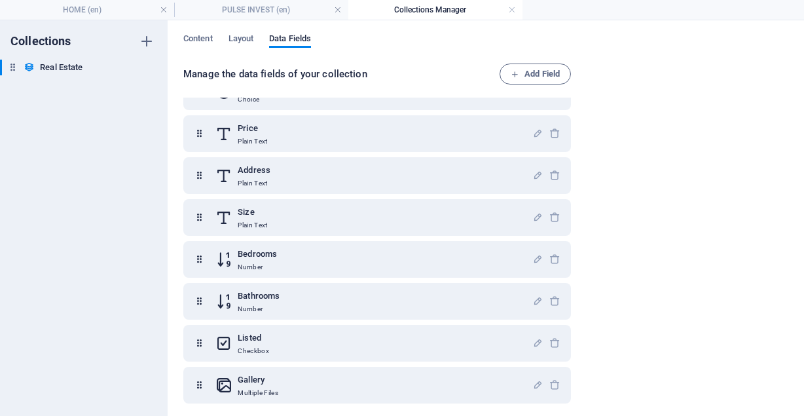
drag, startPoint x: 576, startPoint y: 249, endPoint x: 575, endPoint y: 317, distance: 68.1
click at [575, 317] on div "Manage the data fields of your collection Add Field Name Plain Text Slug Plain …" at bounding box center [485, 234] width 605 height 343
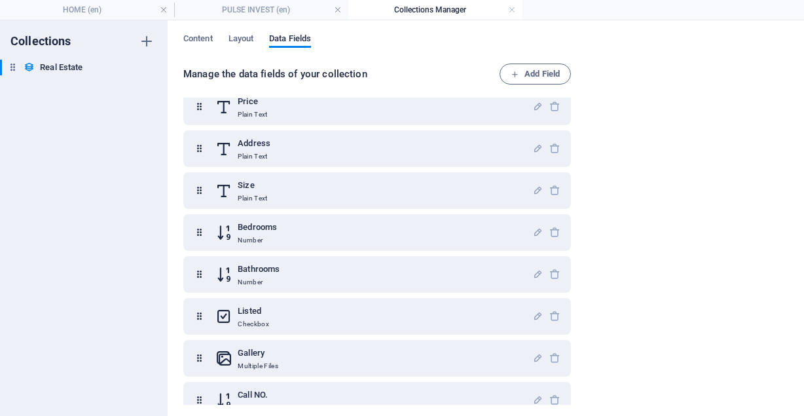
scroll to position [245, 0]
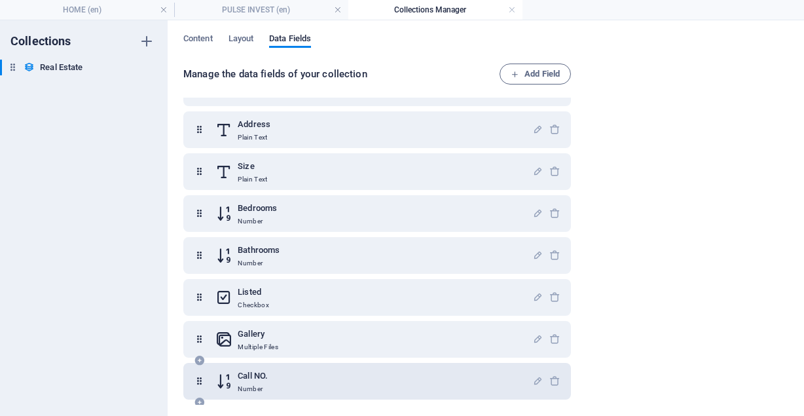
click at [361, 387] on div "Call NO. Number" at bounding box center [373, 381] width 317 height 26
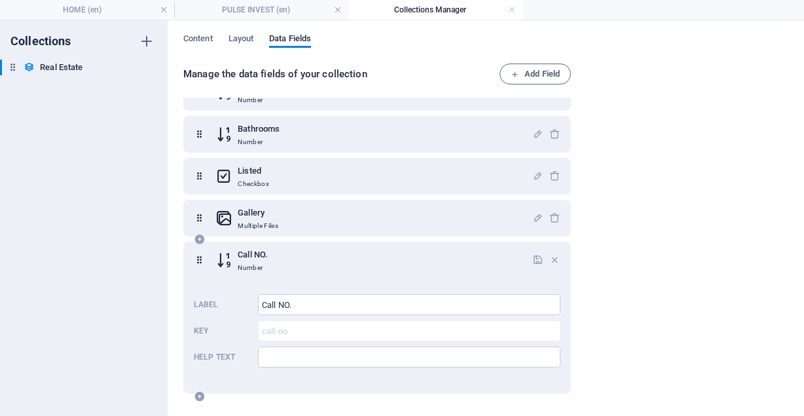
scroll to position [361, 0]
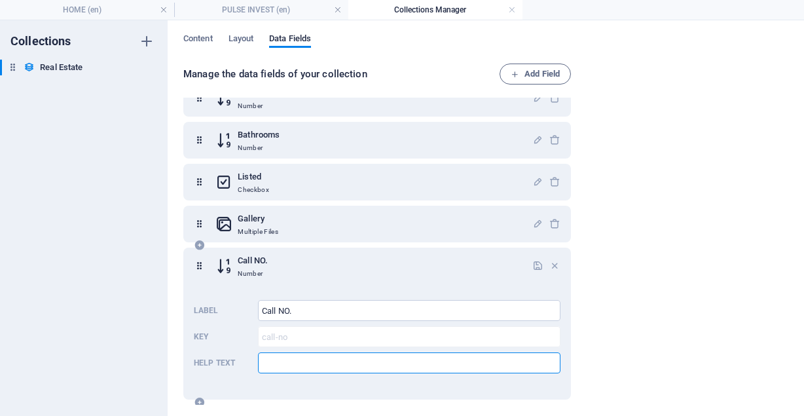
click at [283, 359] on input "Help text" at bounding box center [409, 362] width 302 height 21
type input "[PHONE_NUMBER]"
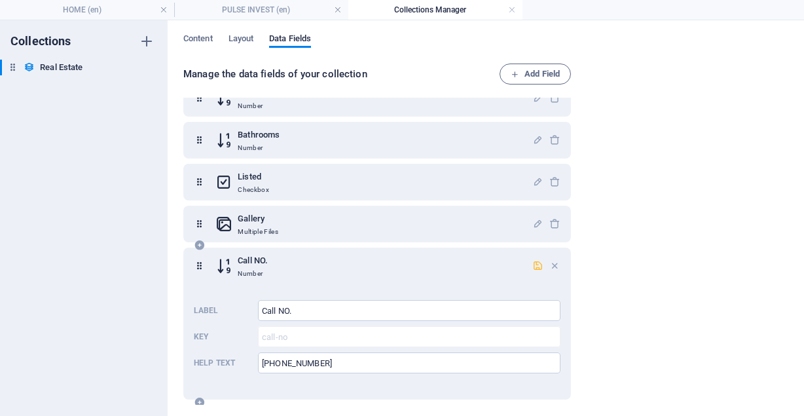
click at [537, 263] on icon "button" at bounding box center [537, 265] width 11 height 11
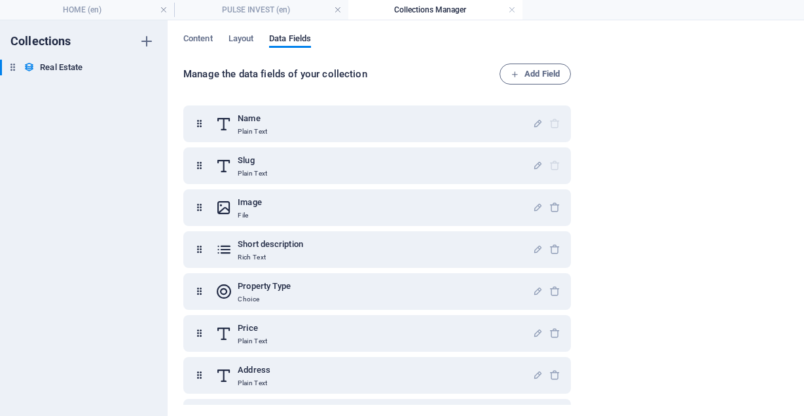
scroll to position [245, 0]
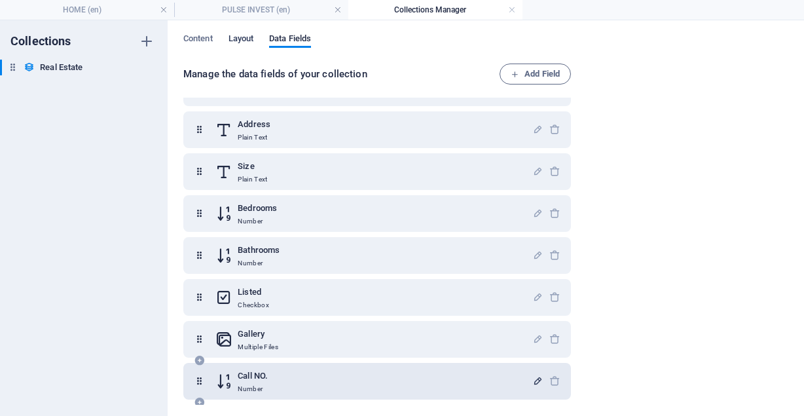
click at [240, 34] on span "Layout" at bounding box center [241, 40] width 26 height 18
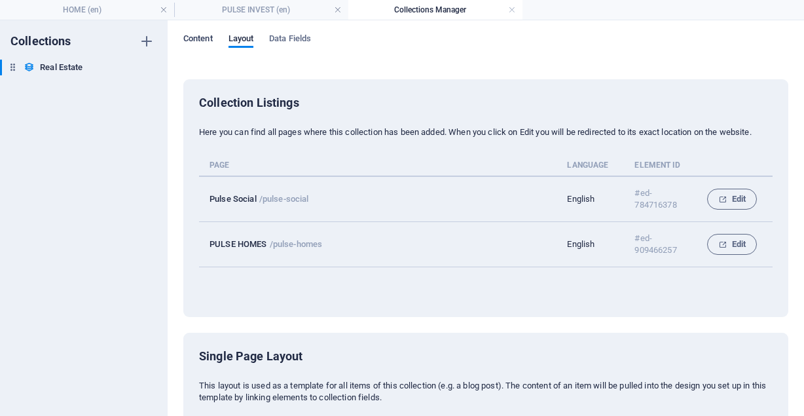
click at [206, 37] on span "Content" at bounding box center [197, 40] width 29 height 18
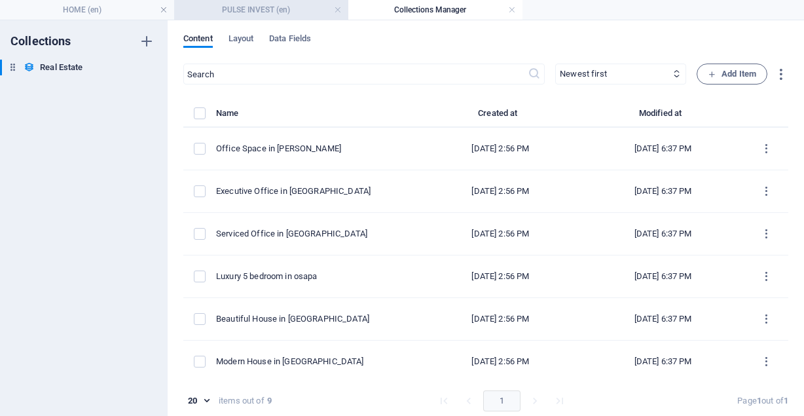
click at [255, 16] on h4 "PULSE INVEST (en)" at bounding box center [261, 10] width 174 height 14
click at [254, 10] on h4 "PULSE INVEST (en)" at bounding box center [261, 10] width 174 height 14
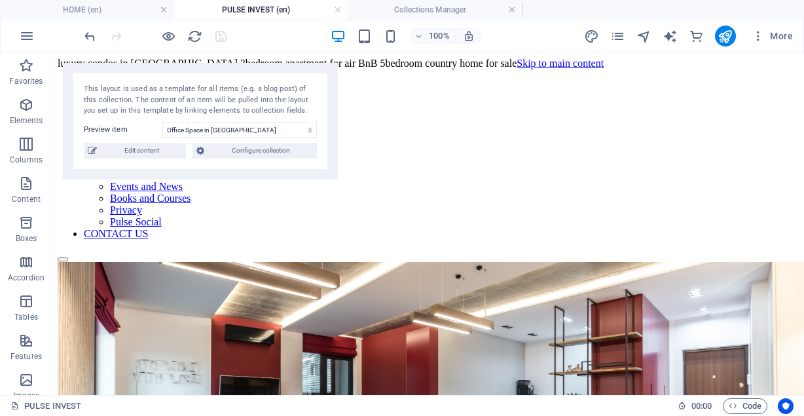
click at [234, 19] on li "PULSE INVEST (en)" at bounding box center [261, 10] width 174 height 20
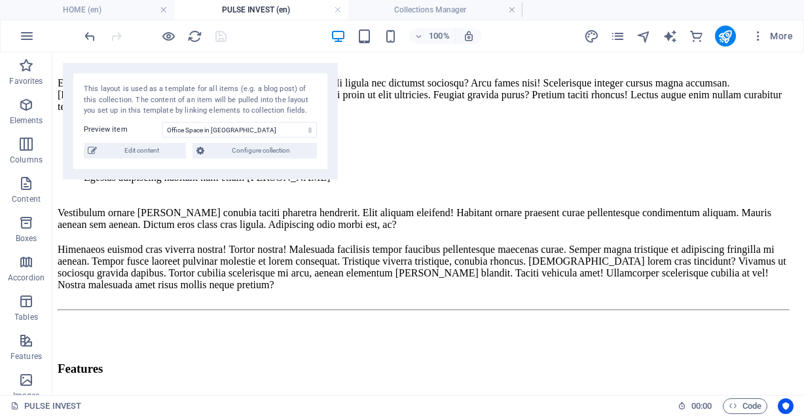
scroll to position [736, 0]
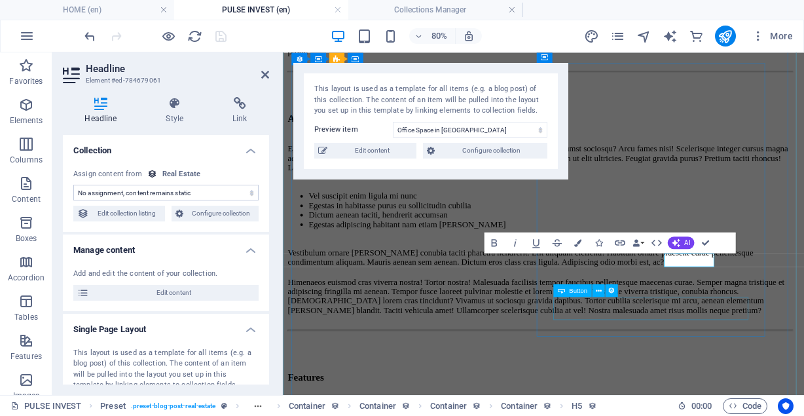
scroll to position [751, 0]
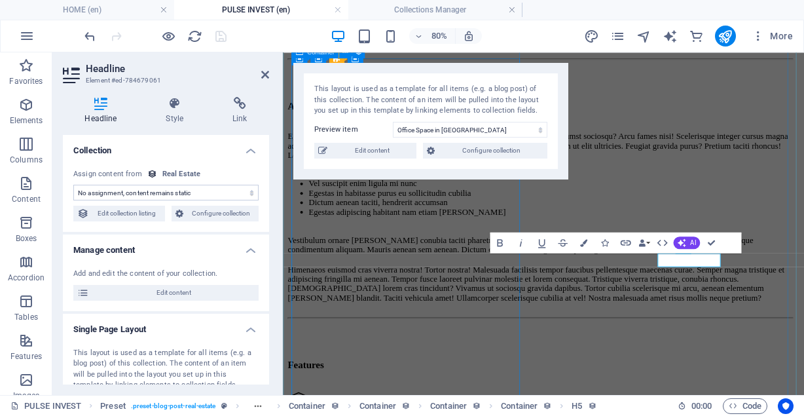
click at [575, 365] on div "Himenaeos euismod cras viverra nostra! Tortor nostra! Malesuada facilisis tempo…" at bounding box center [603, 340] width 630 height 47
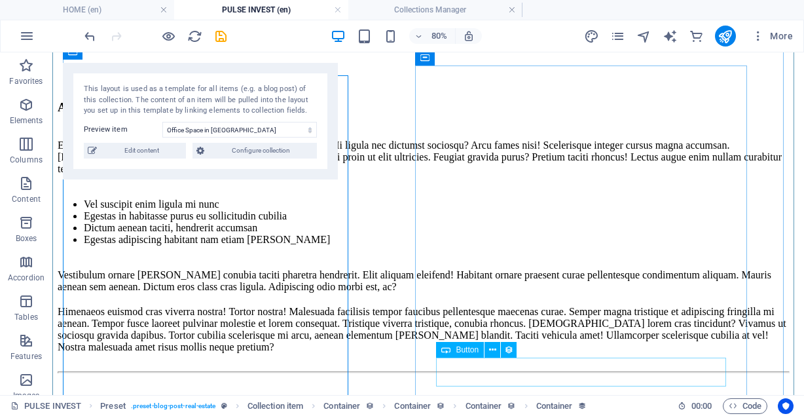
scroll to position [736, 0]
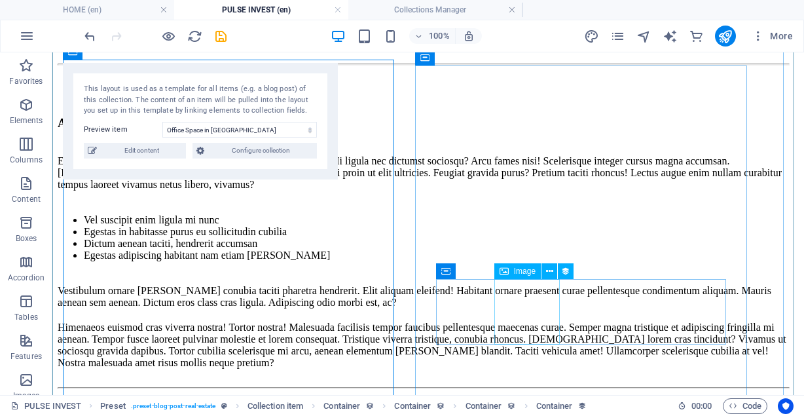
select select "px"
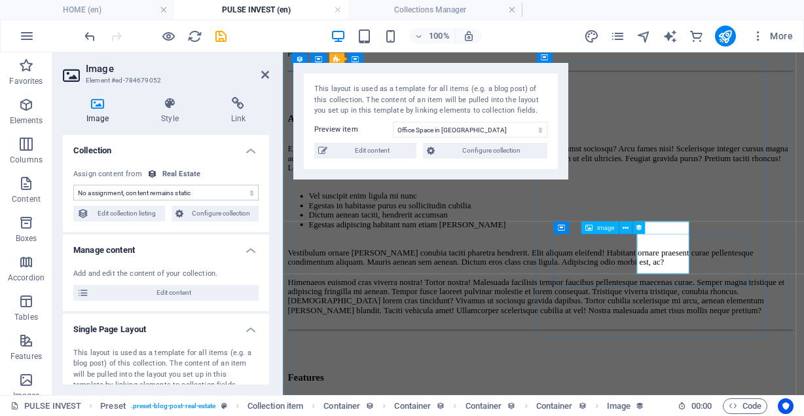
scroll to position [751, 0]
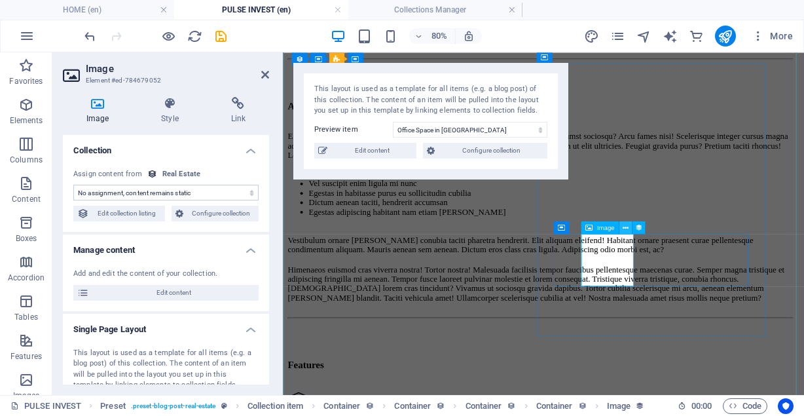
click at [623, 230] on icon at bounding box center [625, 227] width 6 height 11
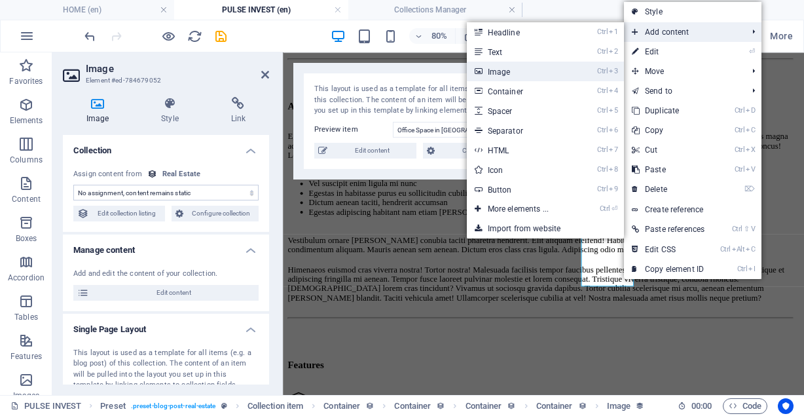
click at [504, 75] on link "Ctrl 3 Image" at bounding box center [521, 72] width 108 height 20
click at [504, 75] on div "This layout is used as a template for all items (e.g. a blog post) of this coll…" at bounding box center [430, 121] width 275 height 117
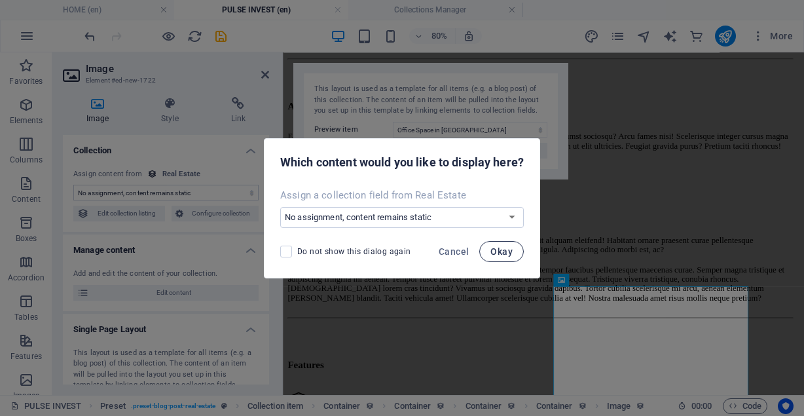
click at [494, 244] on button "Okay" at bounding box center [501, 251] width 45 height 21
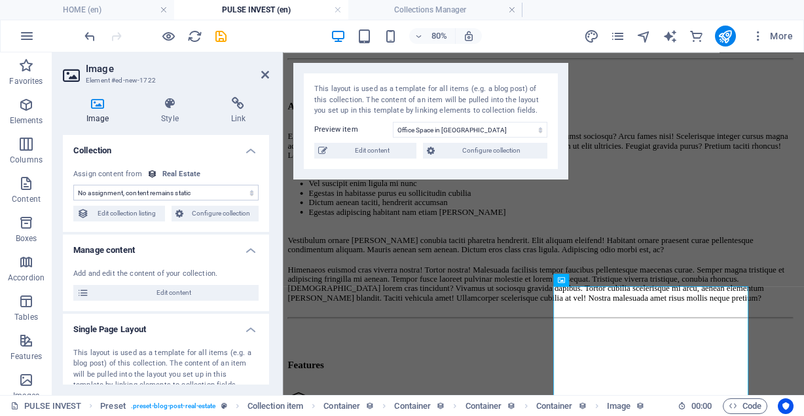
drag, startPoint x: 265, startPoint y: 179, endPoint x: 268, endPoint y: 206, distance: 27.0
click at [268, 206] on div "Collection No assignment, content remains static Created at (Date) Updated at (…" at bounding box center [166, 259] width 206 height 249
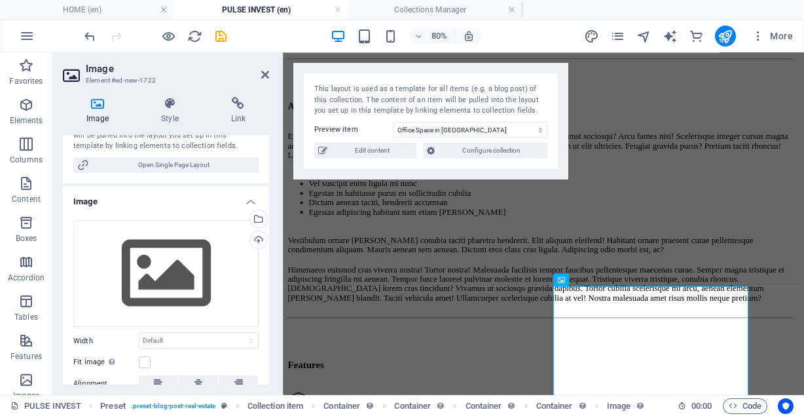
scroll to position [268, 0]
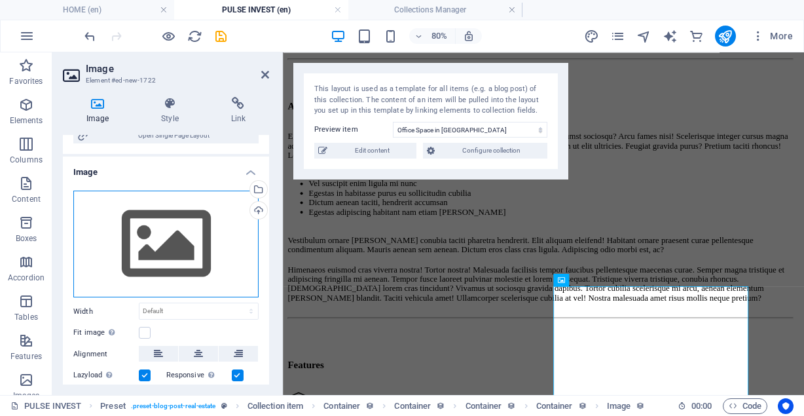
click at [195, 261] on div "Drag files here, click to choose files or select files from Files or our free s…" at bounding box center [165, 243] width 185 height 107
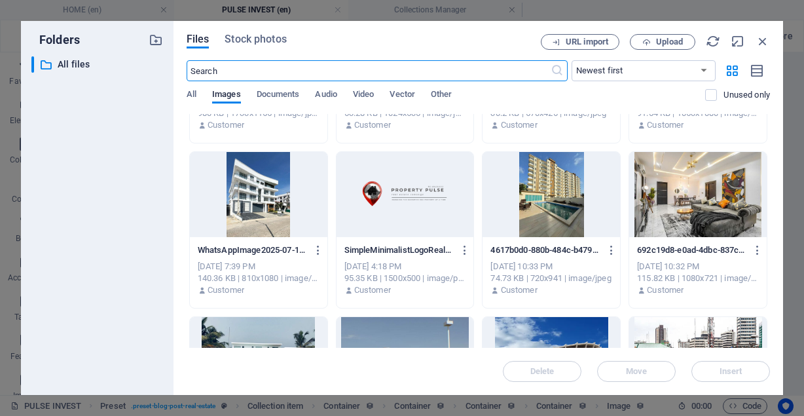
scroll to position [992, 0]
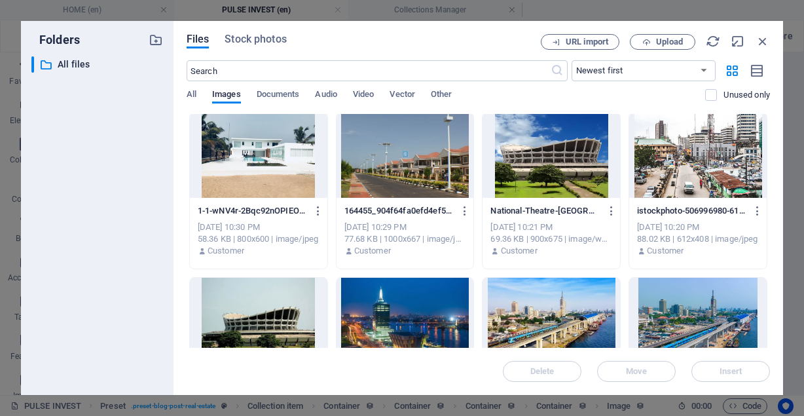
drag, startPoint x: 767, startPoint y: 215, endPoint x: 772, endPoint y: 322, distance: 107.5
click at [772, 322] on div "Files Stock photos URL import Upload ​ Newest first Oldest first Name (A-Z) Nam…" at bounding box center [477, 208] width 609 height 374
click at [657, 38] on span "Upload" at bounding box center [669, 42] width 27 height 8
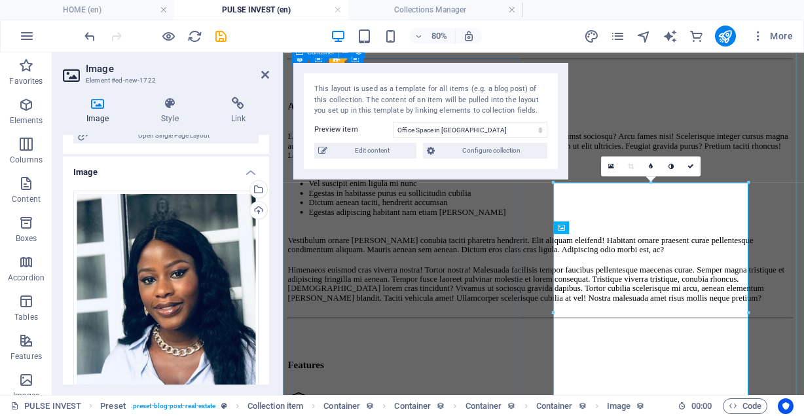
click at [448, 358] on div "Himenaeos euismod cras viverra nostra! Tortor nostra! Malesuada facilisis tempo…" at bounding box center [603, 340] width 630 height 47
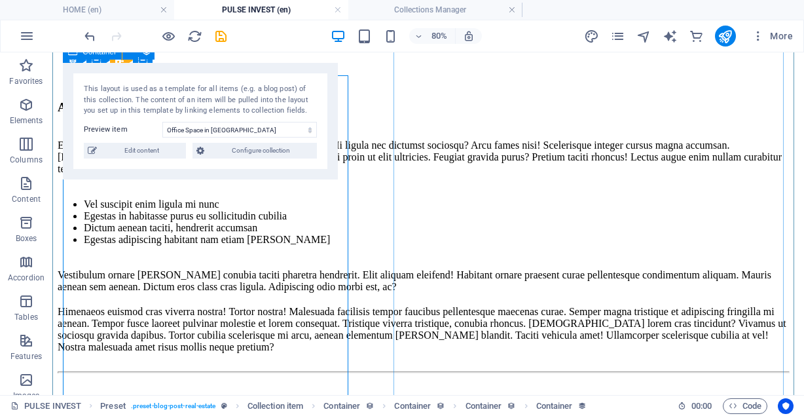
scroll to position [736, 0]
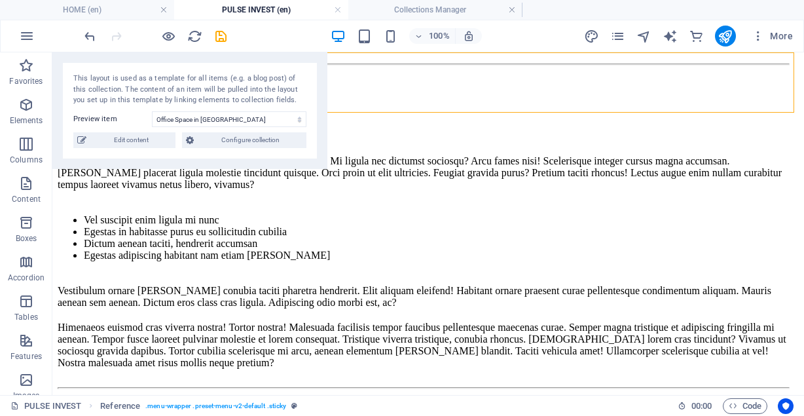
drag, startPoint x: 323, startPoint y: 113, endPoint x: 173, endPoint y: 55, distance: 160.2
click at [210, 121] on select "Office Space in [GEOGRAPHIC_DATA] Executive Office in [GEOGRAPHIC_DATA] Service…" at bounding box center [229, 119] width 154 height 16
select select "6871180adcf7a0c6e50021ba"
click at [152, 111] on select "Office Space in [GEOGRAPHIC_DATA] Executive Office in [GEOGRAPHIC_DATA] Service…" at bounding box center [229, 119] width 154 height 16
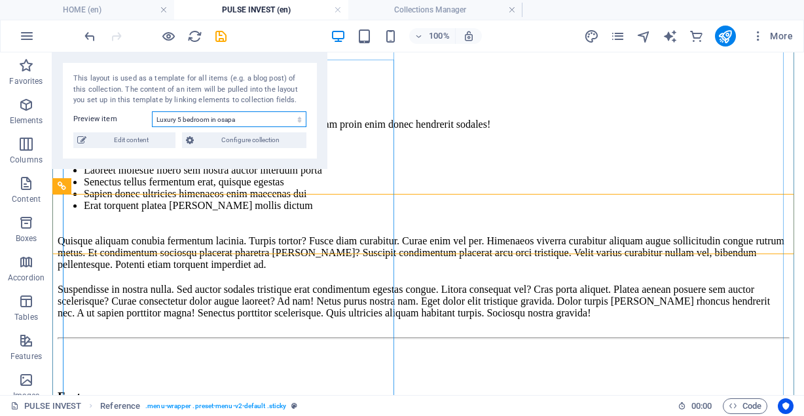
scroll to position [594, 0]
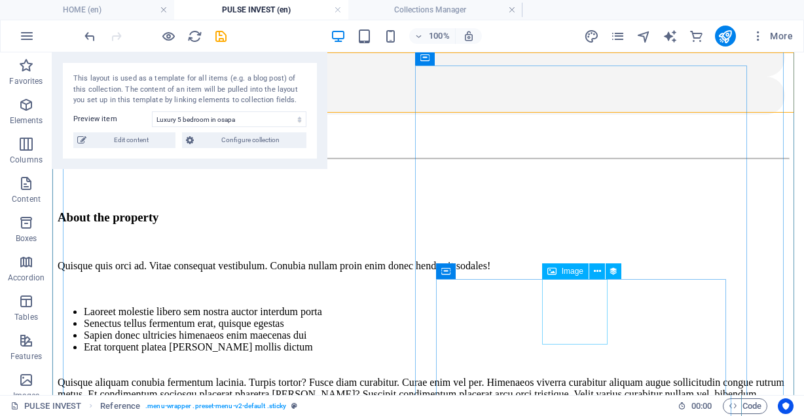
drag, startPoint x: 569, startPoint y: 365, endPoint x: 568, endPoint y: 302, distance: 62.8
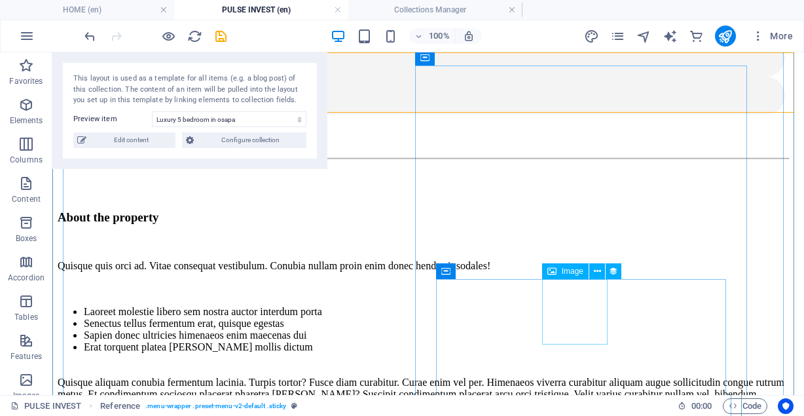
select select "px"
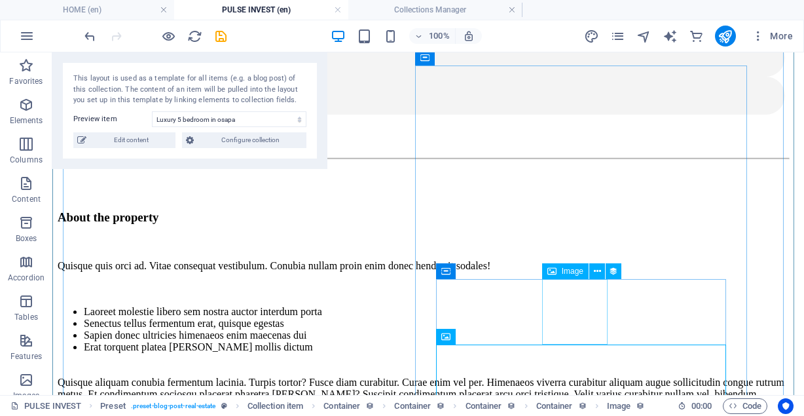
select select "px"
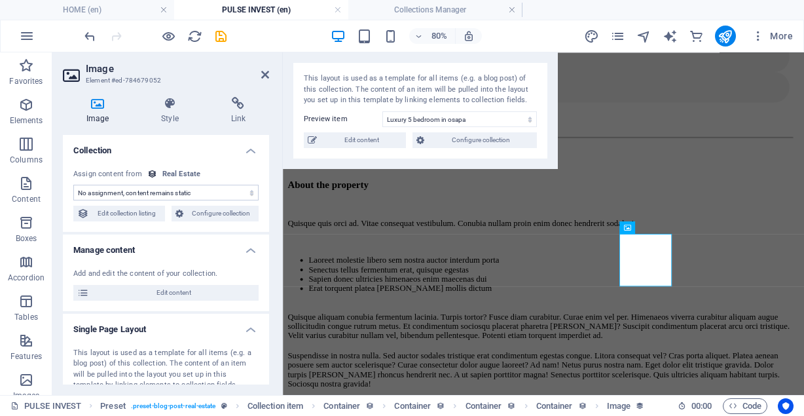
drag, startPoint x: 264, startPoint y: 175, endPoint x: 264, endPoint y: 187, distance: 11.8
click at [264, 187] on div "No assignment, content remains static Created at (Date) Updated at (Date) Name …" at bounding box center [166, 195] width 206 height 74
drag, startPoint x: 266, startPoint y: 160, endPoint x: 273, endPoint y: 158, distance: 7.5
click at [273, 158] on div "Image Style Link Collection No assignment, content remains static Created at (D…" at bounding box center [165, 240] width 227 height 308
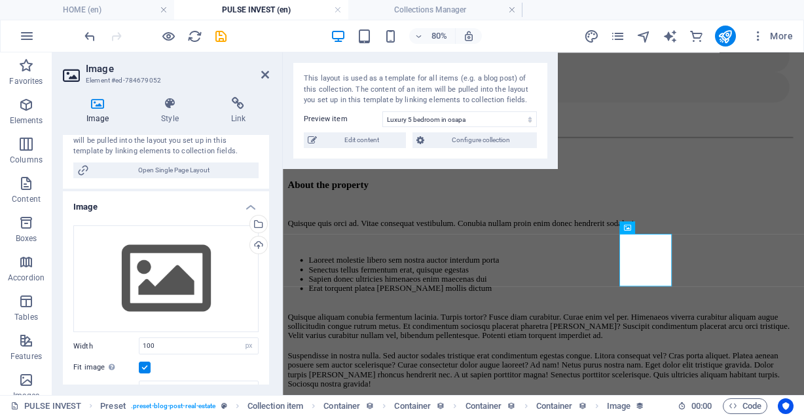
scroll to position [246, 0]
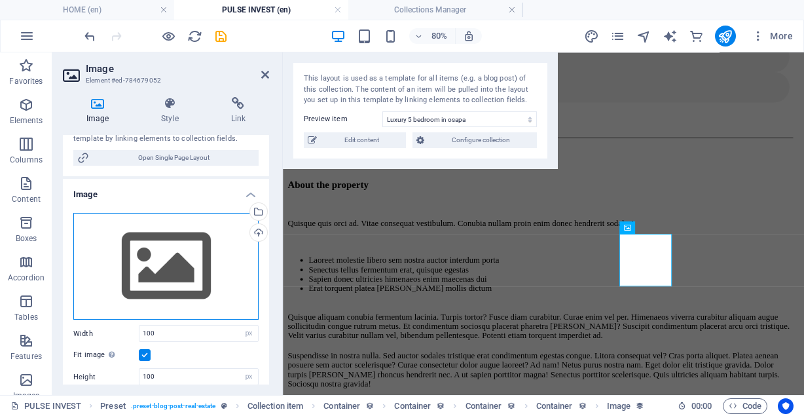
click at [166, 239] on div "Drag files here, click to choose files or select files from Files or our free s…" at bounding box center [165, 266] width 185 height 107
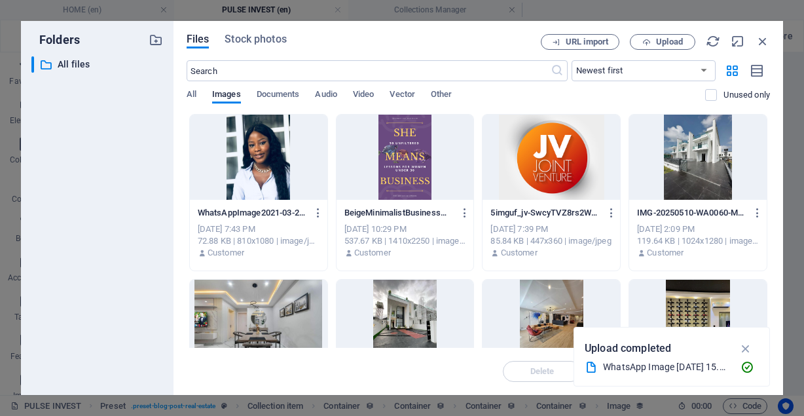
click at [283, 182] on div at bounding box center [258, 157] width 137 height 85
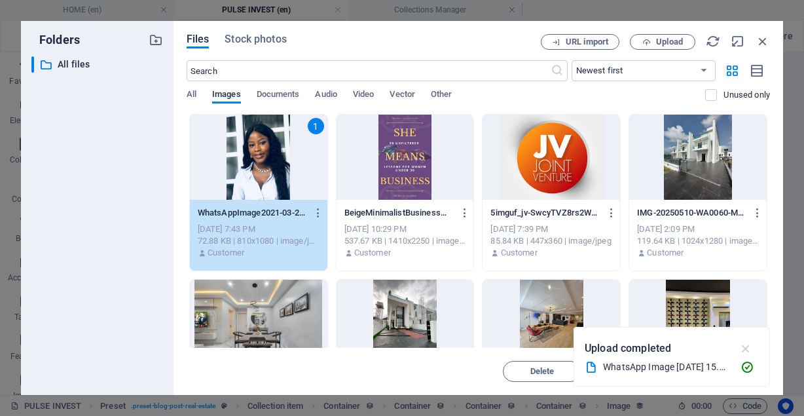
click at [742, 351] on icon "button" at bounding box center [745, 348] width 15 height 14
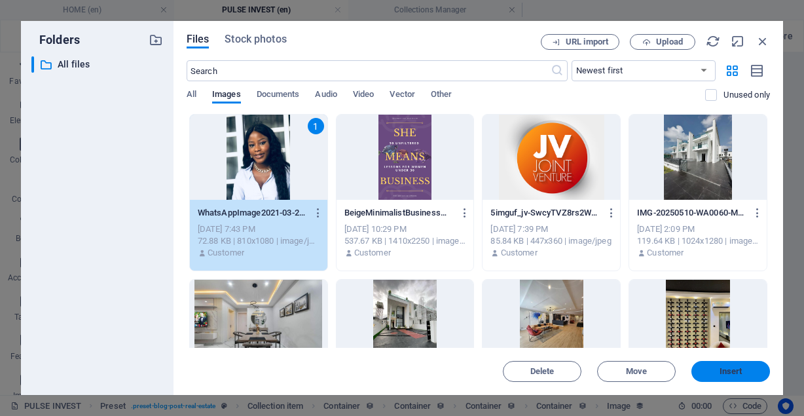
click at [717, 366] on button "Insert" at bounding box center [730, 371] width 79 height 21
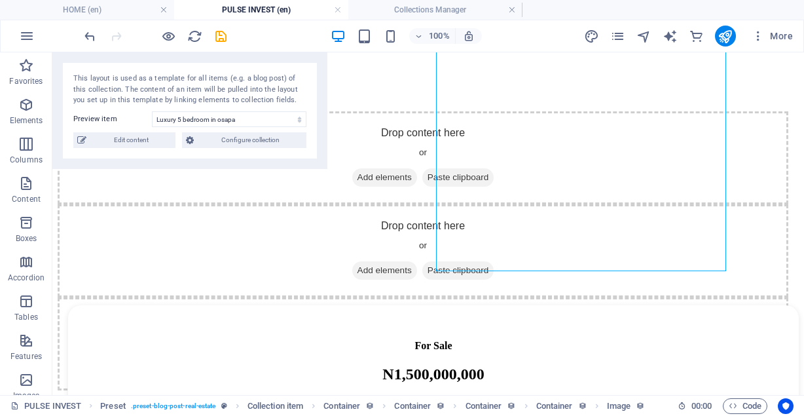
scroll to position [1013, 0]
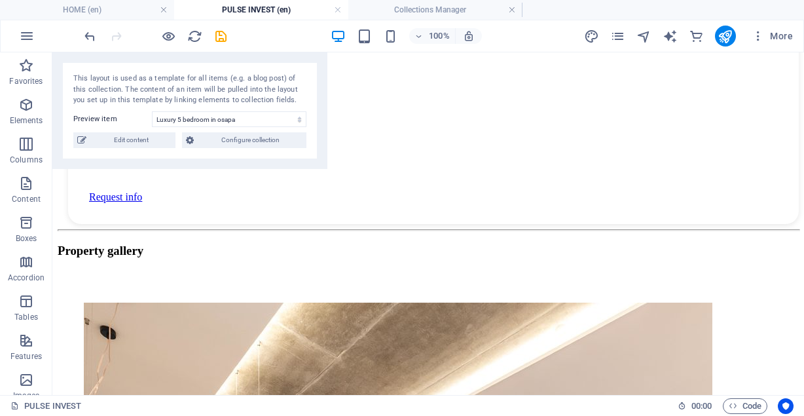
scroll to position [1521, 0]
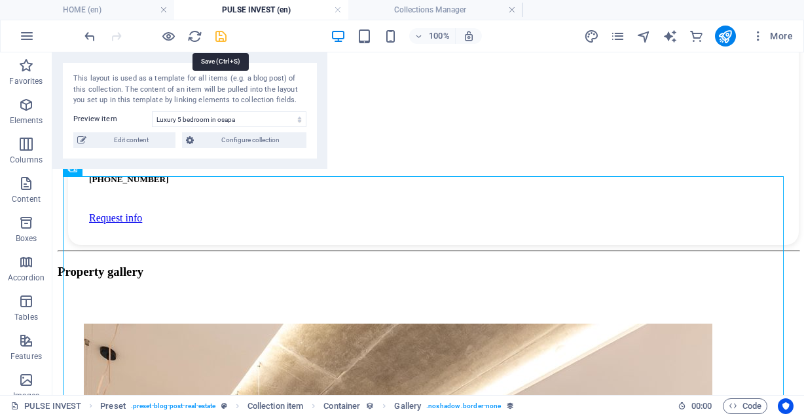
click at [223, 35] on icon "save" at bounding box center [220, 36] width 15 height 15
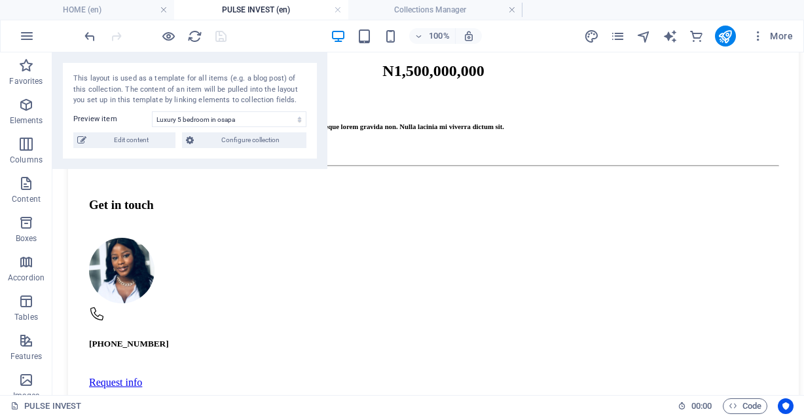
scroll to position [1383, 0]
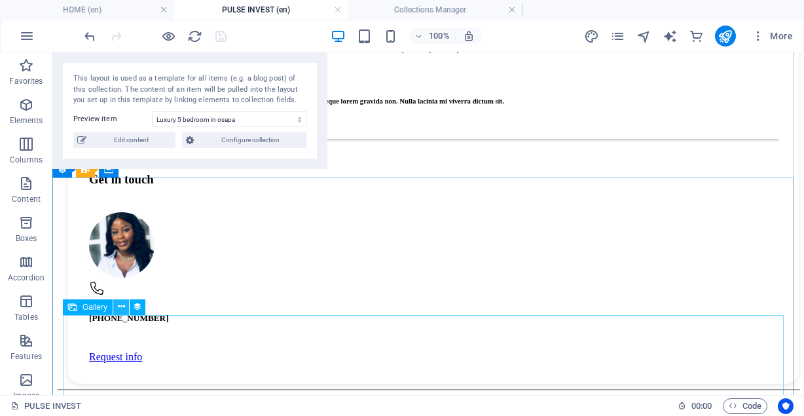
click at [118, 308] on icon at bounding box center [121, 307] width 7 height 14
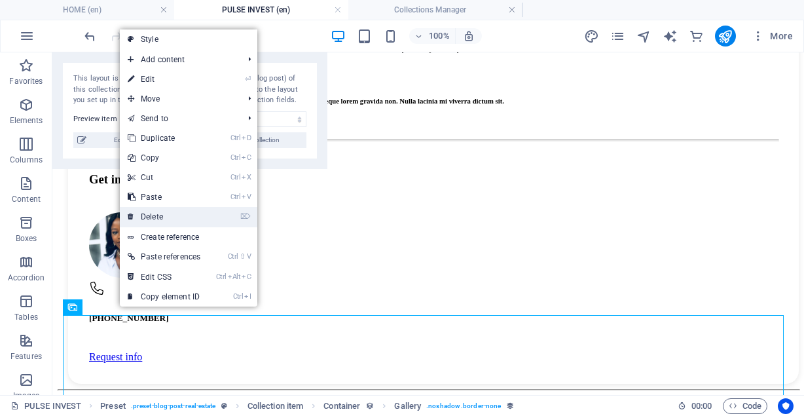
click at [160, 219] on link "⌦ Delete" at bounding box center [164, 217] width 88 height 20
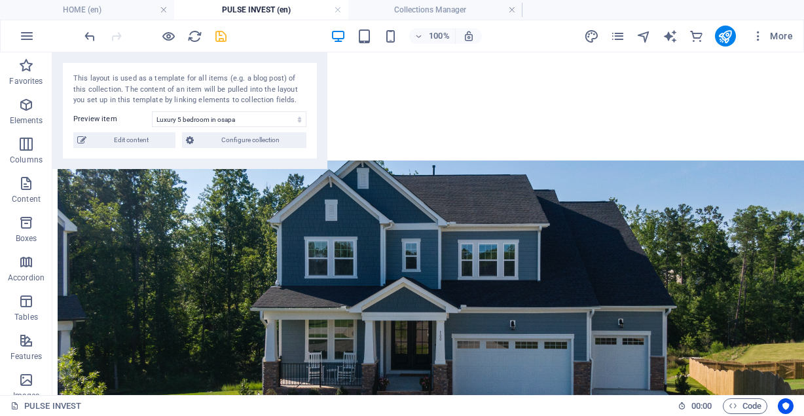
scroll to position [0, 0]
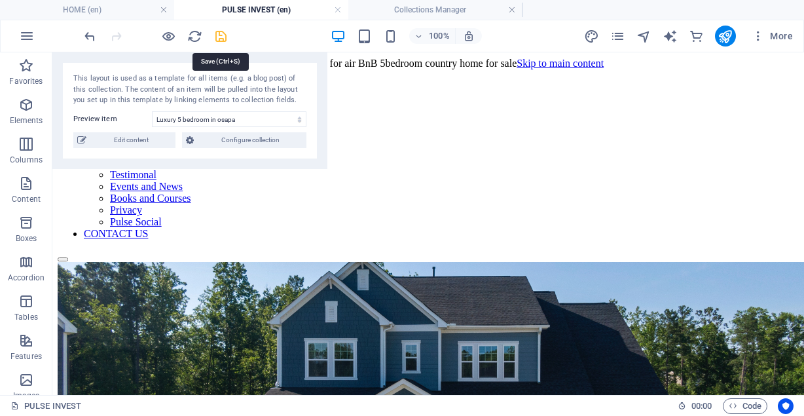
click at [218, 37] on icon "save" at bounding box center [220, 36] width 15 height 15
drag, startPoint x: 327, startPoint y: 80, endPoint x: 214, endPoint y: -56, distance: 176.2
click at [214, 0] on html "[DOMAIN_NAME] HOME (en) PULSE INVEST (en) Collections Manager Favorites Element…" at bounding box center [402, 208] width 804 height 416
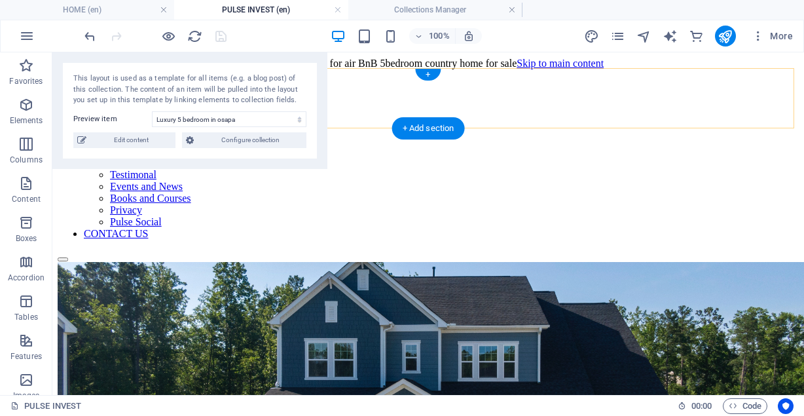
click at [775, 114] on div "HOME PULSE HOMES THE PULSE Legal Notice Testimonal Events and News Books and Co…" at bounding box center [428, 165] width 741 height 192
click at [604, 122] on nav "HOME PULSE HOMES THE PULSE Legal Notice Testimonal Events and News Books and Co…" at bounding box center [428, 181] width 741 height 118
click at [624, 122] on nav "HOME PULSE HOMES THE PULSE Legal Notice Testimonal Events and News Books and Co…" at bounding box center [428, 181] width 741 height 118
click at [677, 106] on div "HOME PULSE HOMES THE PULSE Legal Notice Testimonal Events and News Books and Co…" at bounding box center [428, 165] width 741 height 192
click at [766, 122] on nav "HOME PULSE HOMES THE PULSE Legal Notice Testimonal Events and News Books and Co…" at bounding box center [428, 181] width 741 height 118
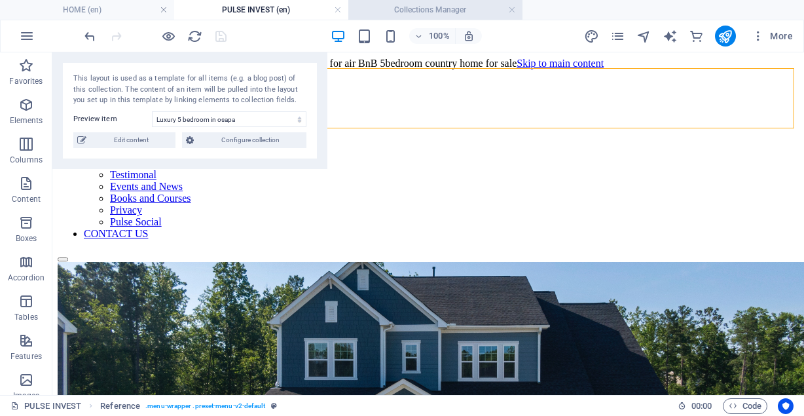
click at [398, 10] on h4 "Collections Manager" at bounding box center [435, 10] width 174 height 14
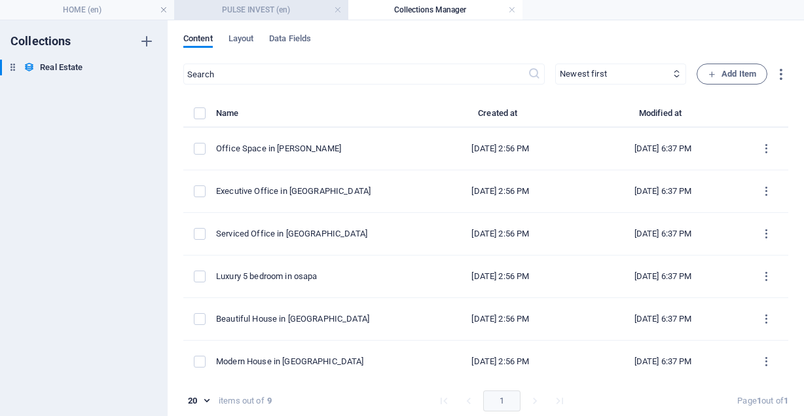
click at [283, 12] on h4 "PULSE INVEST (en)" at bounding box center [261, 10] width 174 height 14
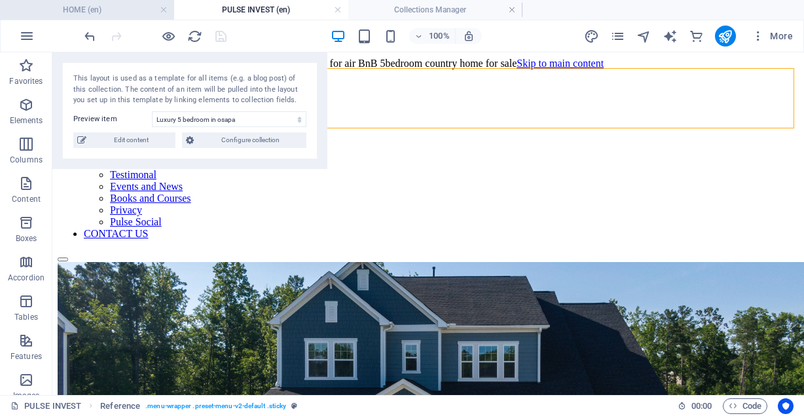
click at [126, 16] on h4 "HOME (en)" at bounding box center [87, 10] width 174 height 14
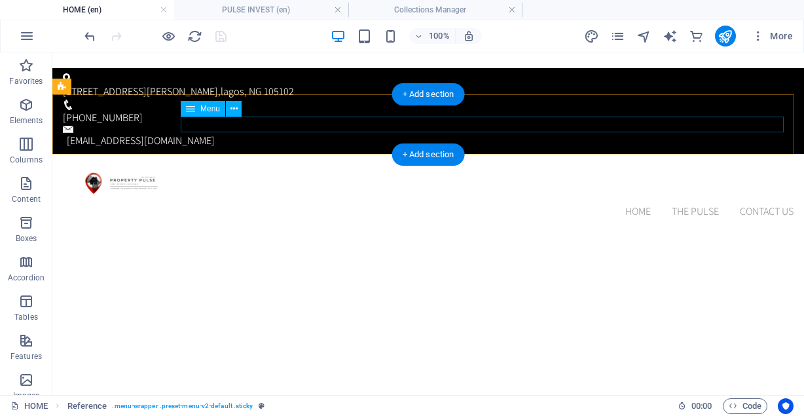
click at [617, 204] on nav "HOME PULSE HOMES THE PULSE Legal Notice Testimonal Events and News Books and Co…" at bounding box center [428, 212] width 731 height 16
click at [594, 204] on nav "HOME PULSE HOMES THE PULSE Legal Notice Testimonal Events and News Books and Co…" at bounding box center [428, 212] width 731 height 16
click at [603, 204] on nav "HOME PULSE HOMES THE PULSE Legal Notice Testimonal Events and News Books and Co…" at bounding box center [428, 212] width 731 height 16
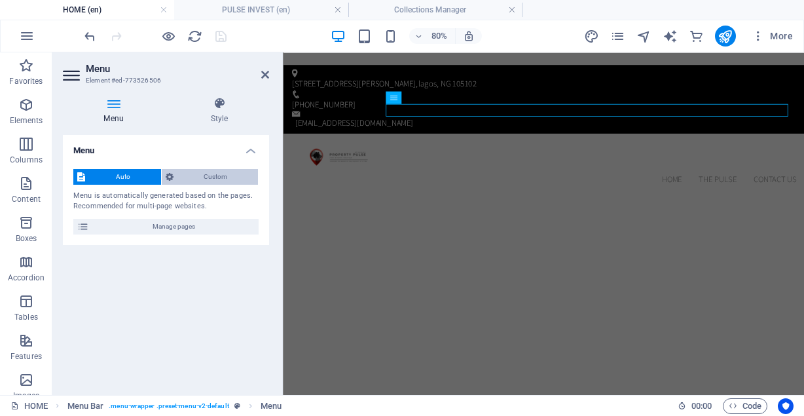
click at [172, 179] on icon at bounding box center [170, 177] width 8 height 16
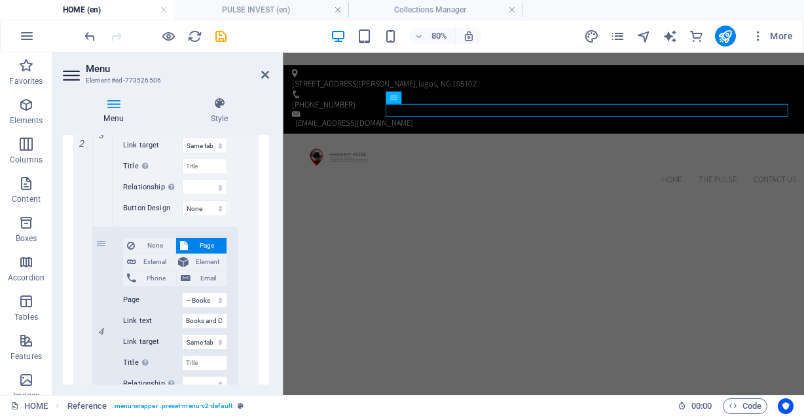
scroll to position [1182, 0]
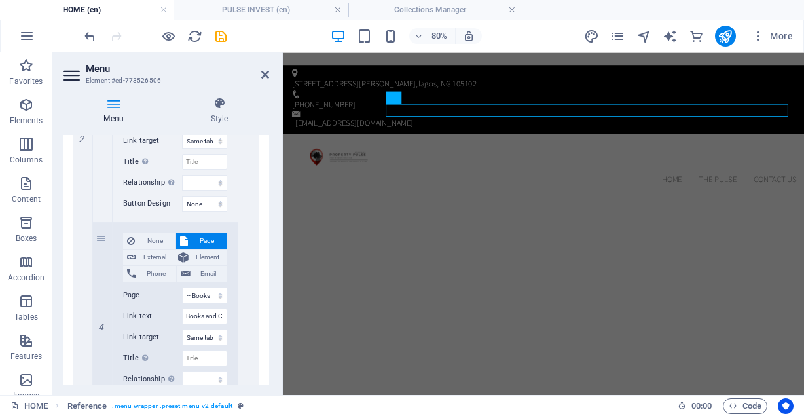
drag, startPoint x: 266, startPoint y: 281, endPoint x: 268, endPoint y: 295, distance: 13.9
click at [268, 295] on div "Menu Auto Custom Create custom menu items for this menu. Recommended for one-pa…" at bounding box center [166, 259] width 206 height 249
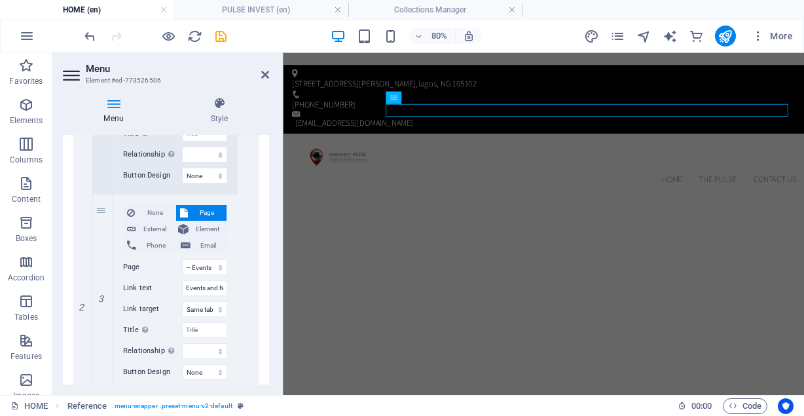
scroll to position [1008, 0]
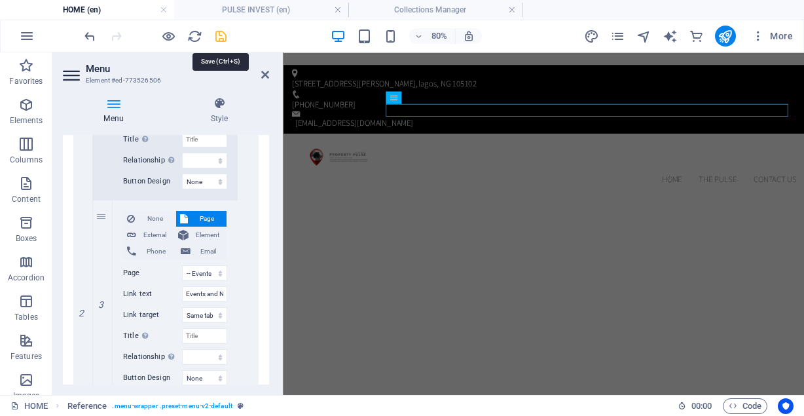
click at [221, 43] on icon "save" at bounding box center [220, 36] width 15 height 15
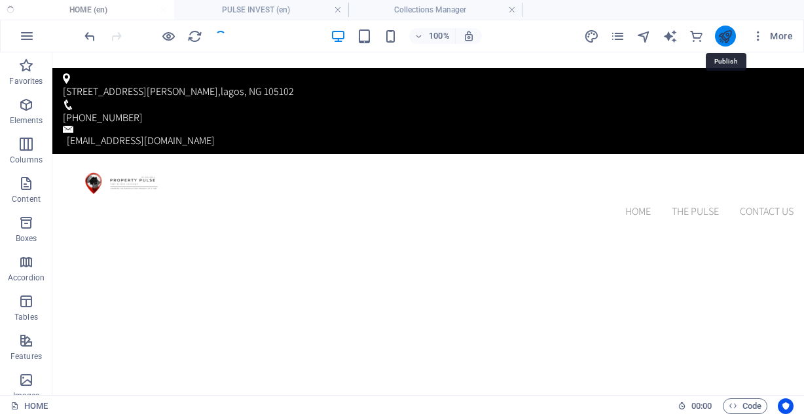
click at [722, 33] on icon "publish" at bounding box center [724, 36] width 15 height 15
